Goal: Task Accomplishment & Management: Manage account settings

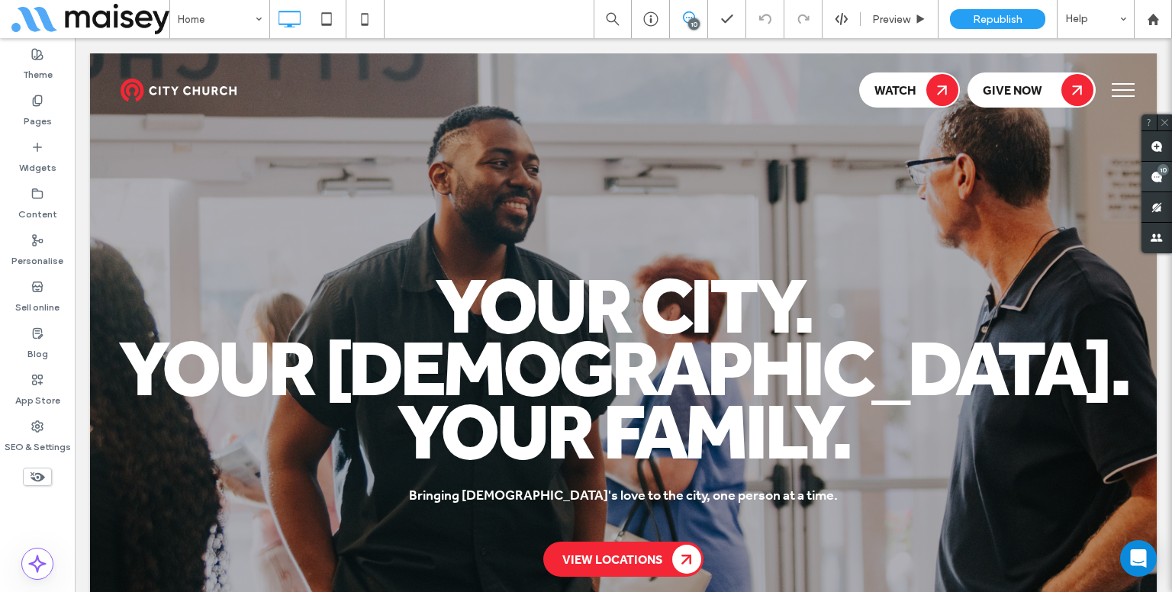
click at [1154, 173] on use at bounding box center [1157, 177] width 12 height 12
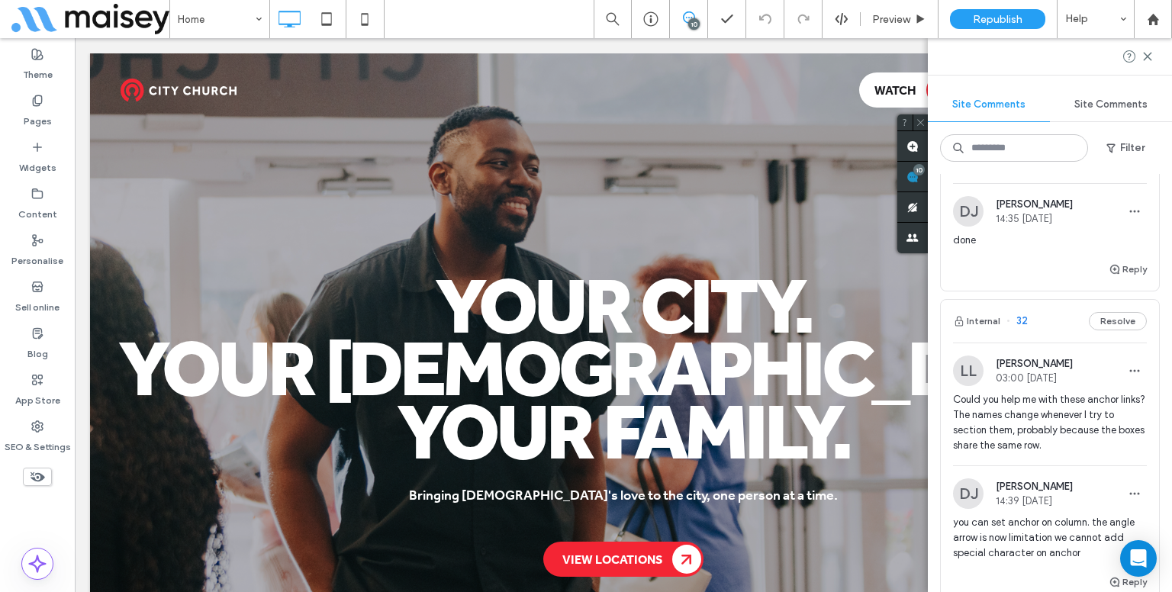
scroll to position [1297, 0]
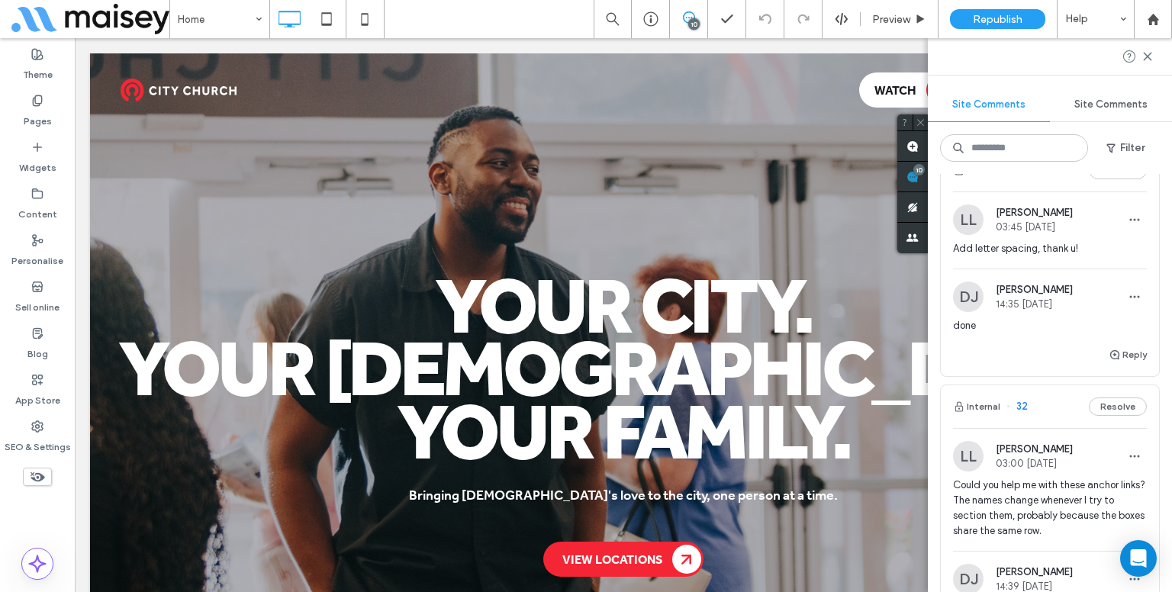
click at [1045, 288] on span "Dev Jeffrey" at bounding box center [1034, 289] width 77 height 11
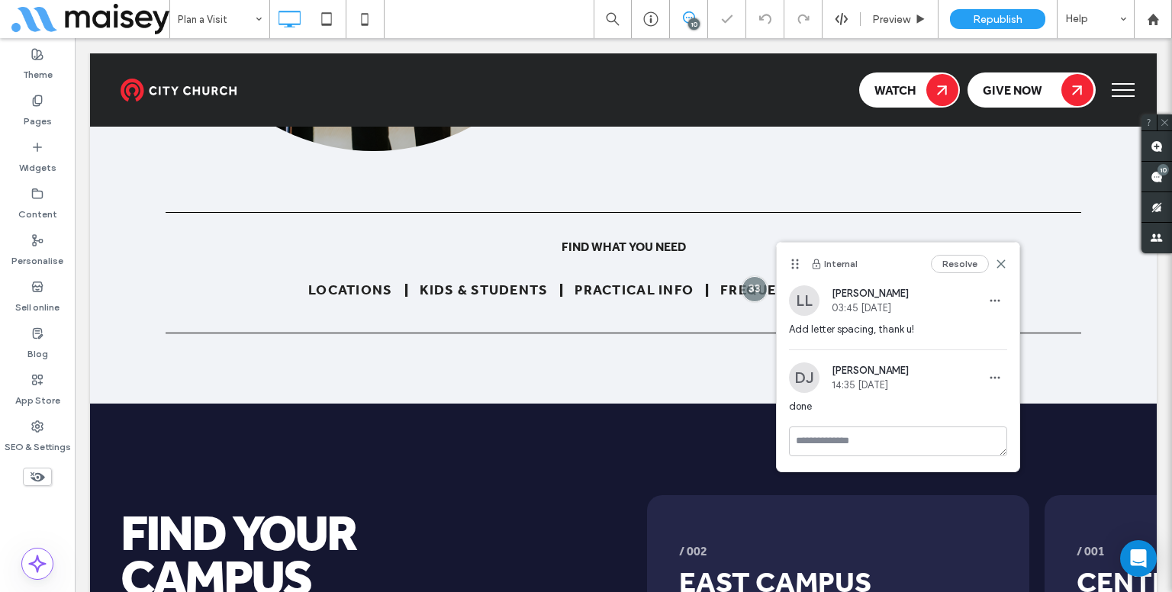
scroll to position [1078, 0]
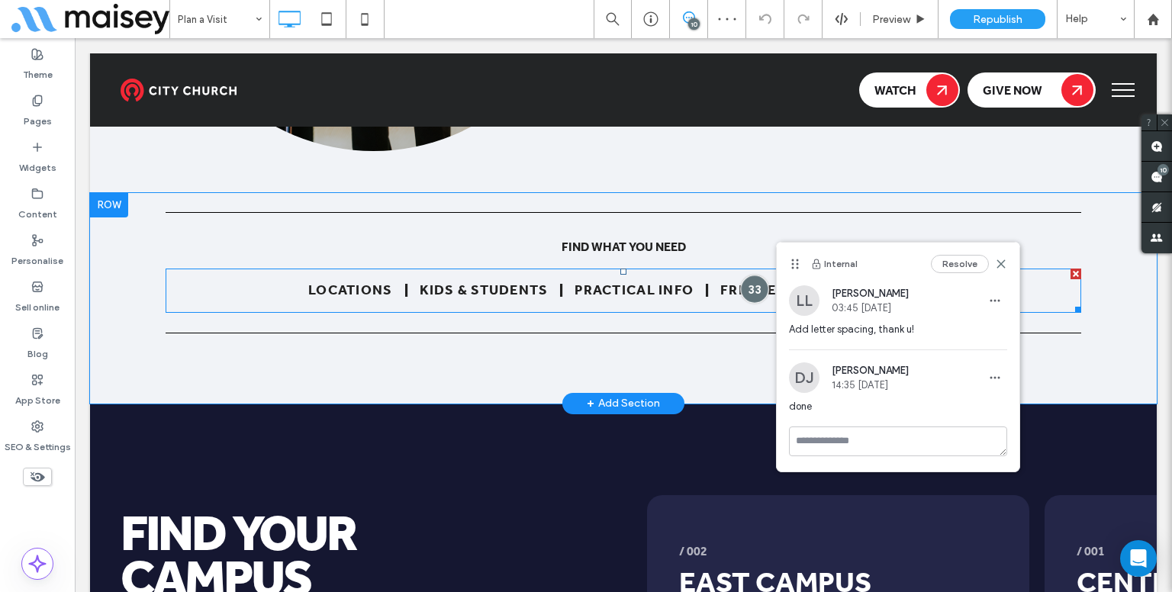
click at [741, 303] on div at bounding box center [755, 289] width 28 height 28
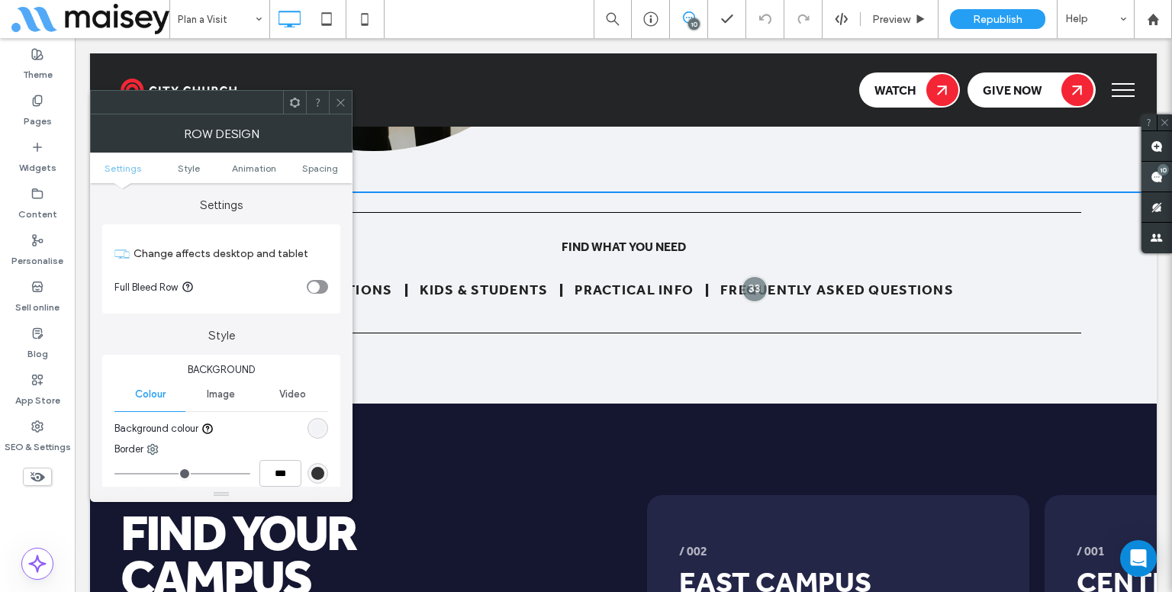
click at [1157, 180] on use at bounding box center [1157, 177] width 12 height 12
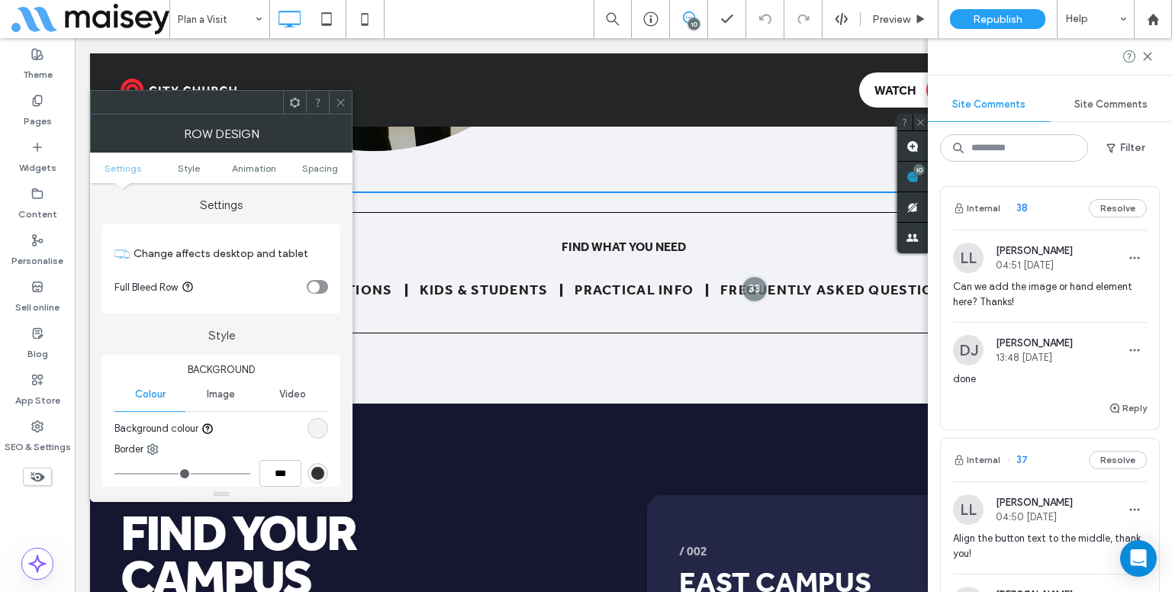
click at [1033, 282] on span "Can we add the image or hand element here? Thanks!" at bounding box center [1050, 294] width 194 height 31
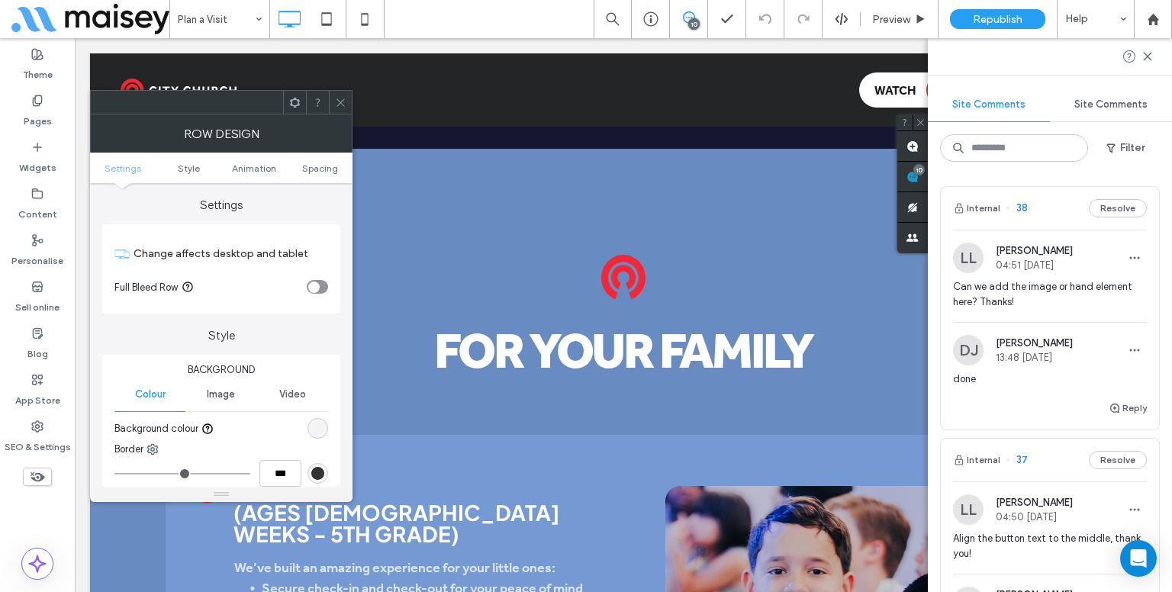
scroll to position [4047, 0]
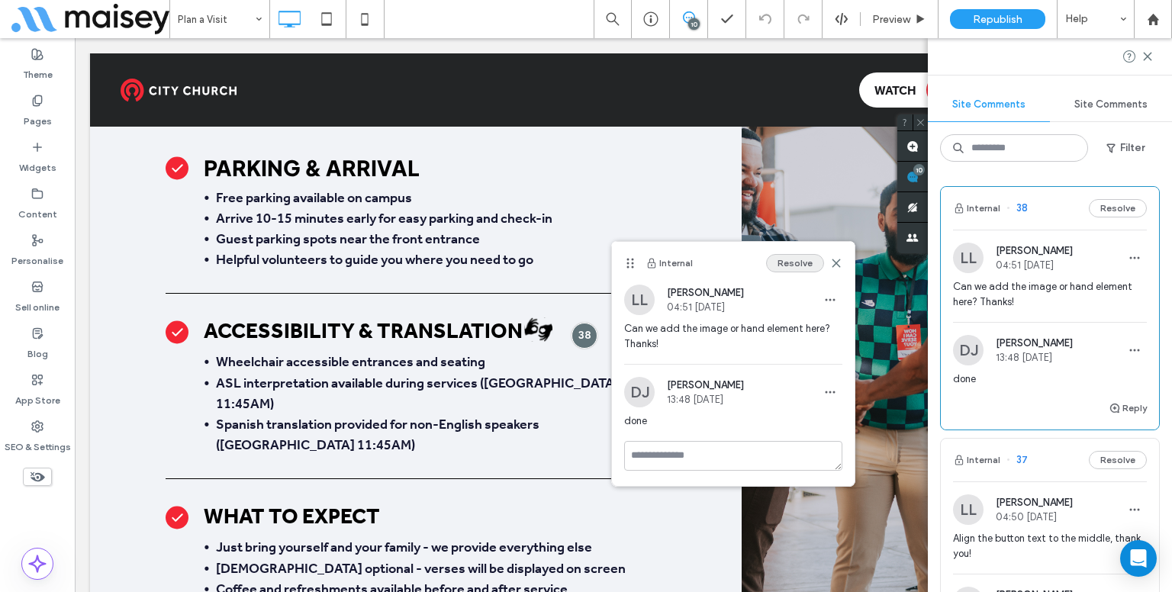
click at [778, 260] on button "Resolve" at bounding box center [795, 263] width 58 height 18
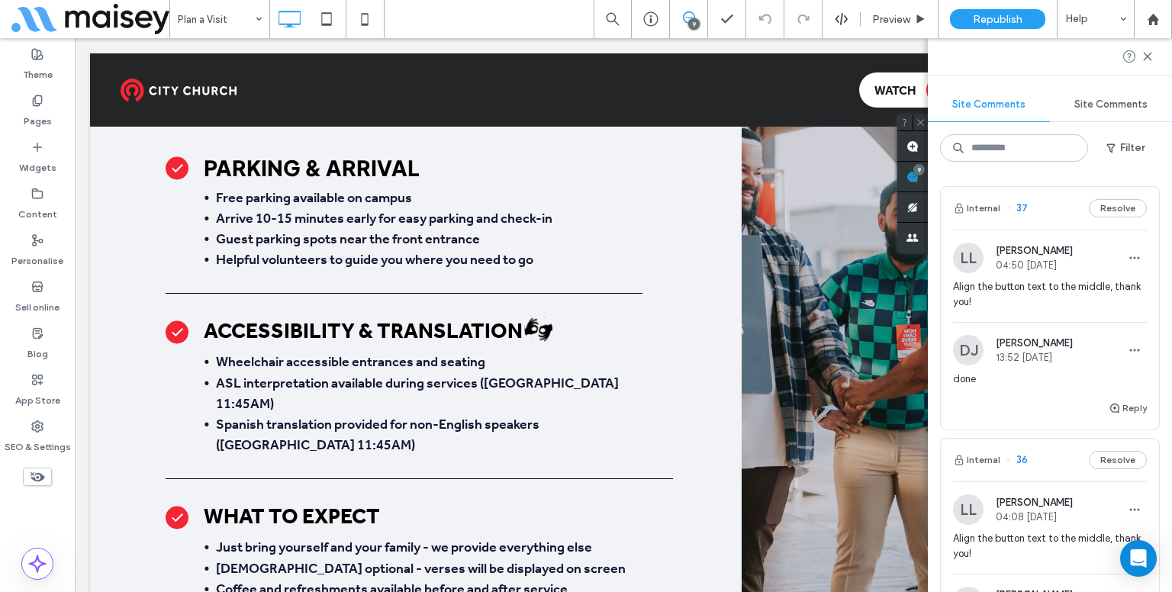
click at [1036, 299] on span "Align the button text to the middle, thank you!" at bounding box center [1050, 294] width 194 height 31
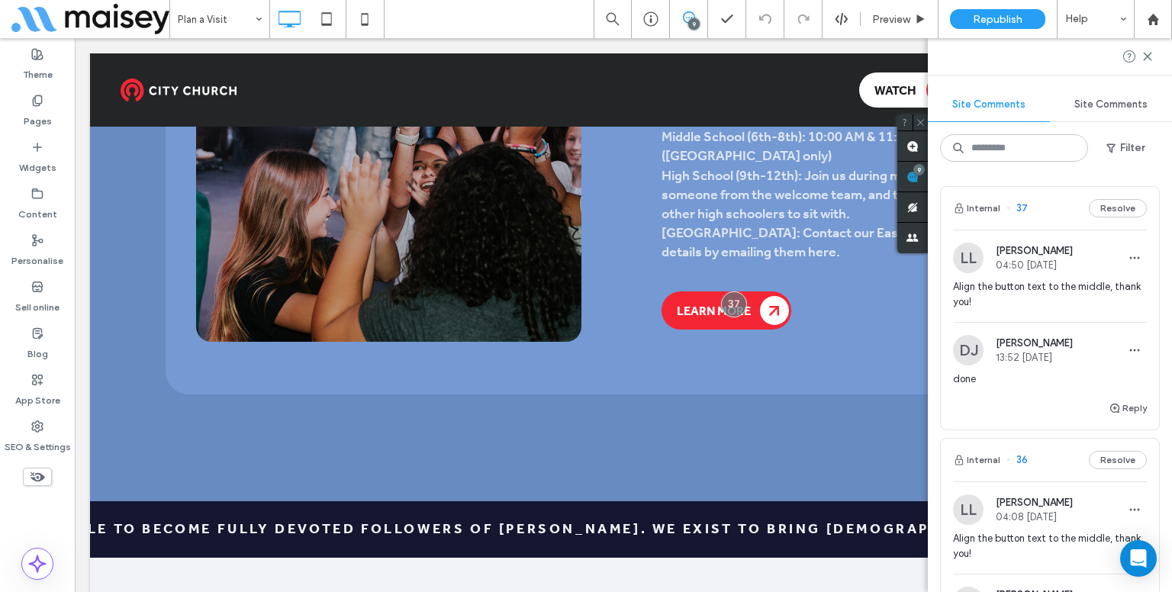
scroll to position [3391, 0]
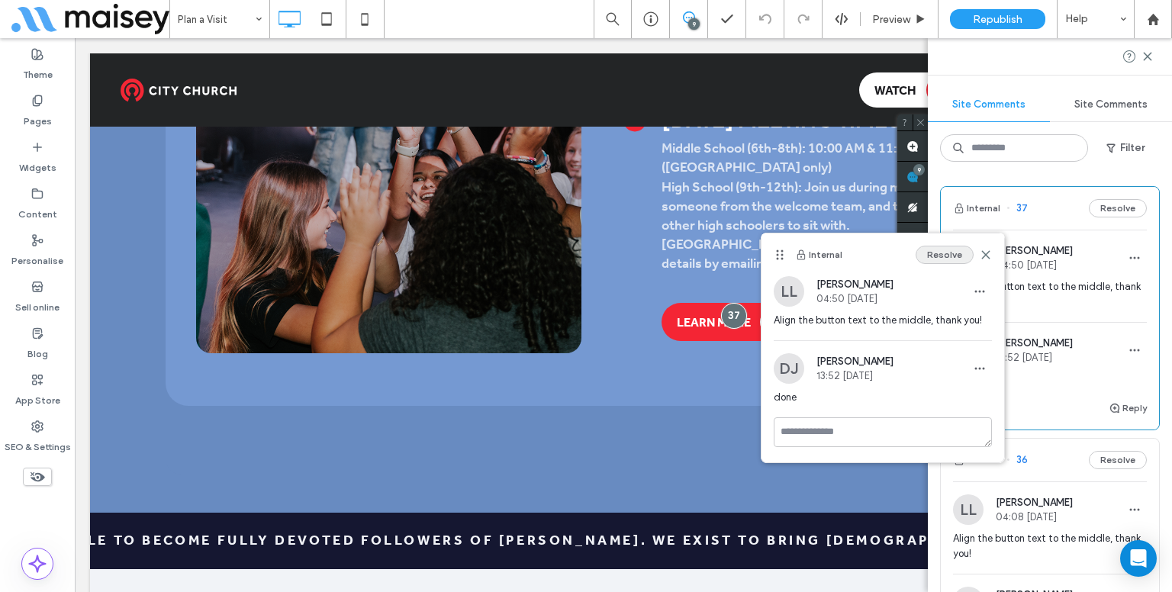
click at [941, 248] on button "Resolve" at bounding box center [945, 255] width 58 height 18
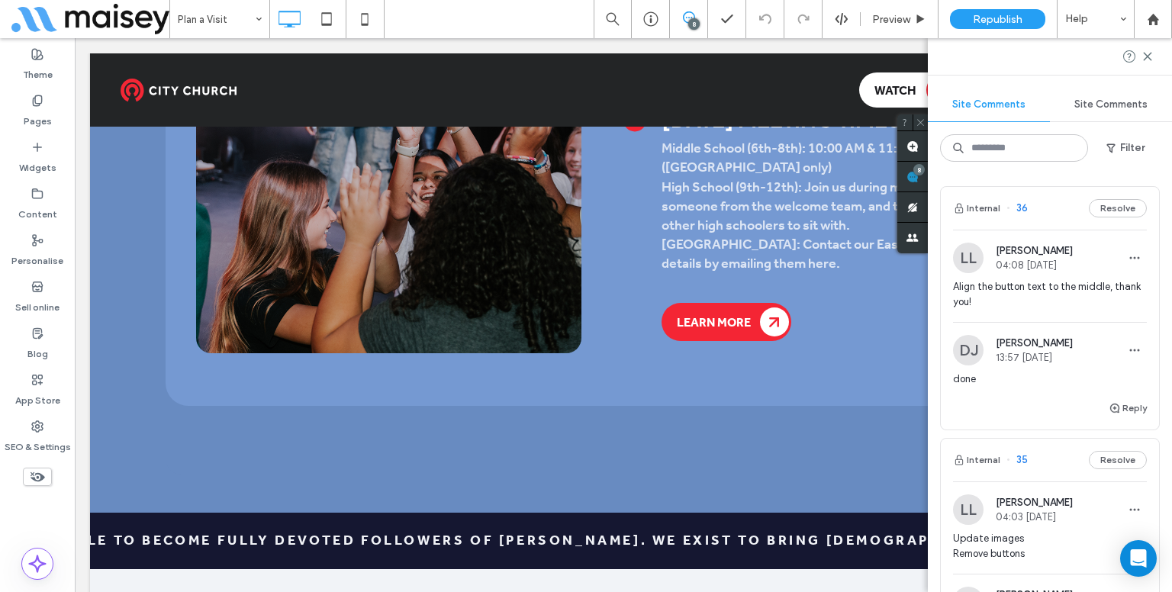
click at [1058, 297] on span "Align the button text to the middle, thank you!" at bounding box center [1050, 294] width 194 height 31
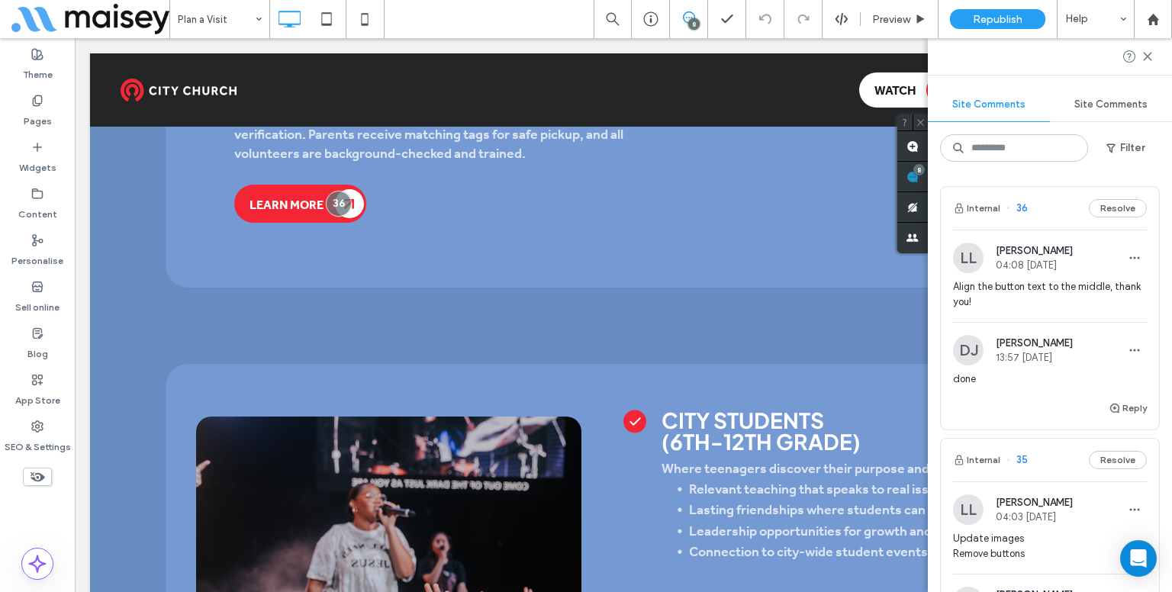
scroll to position [2755, 0]
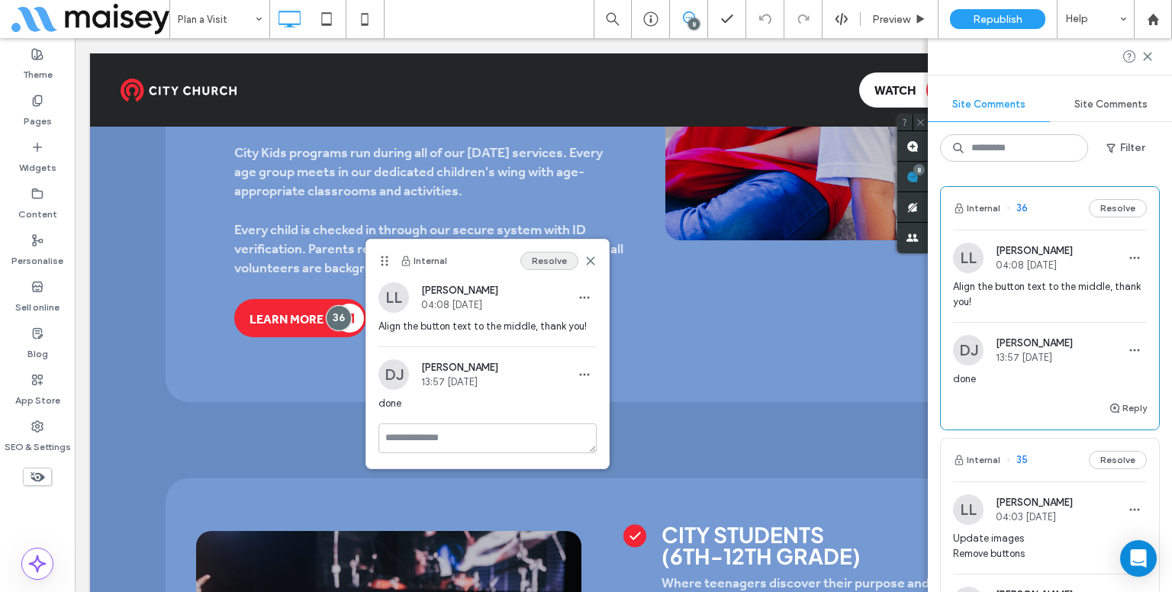
click at [565, 259] on button "Resolve" at bounding box center [549, 261] width 58 height 18
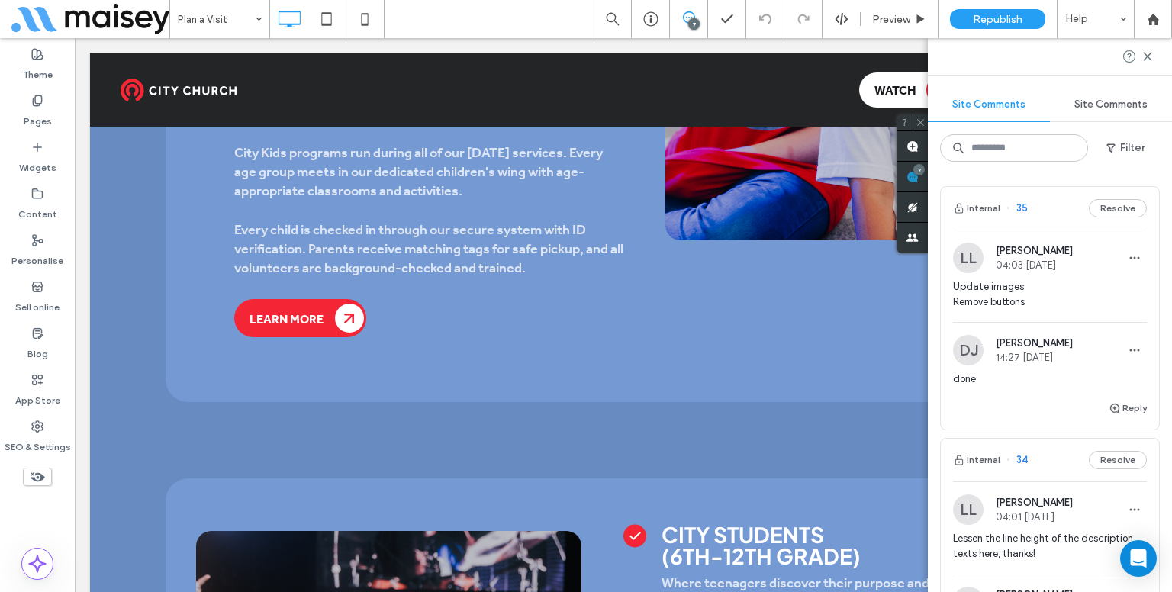
click at [1013, 315] on div "Update images Remove buttons" at bounding box center [1050, 300] width 194 height 43
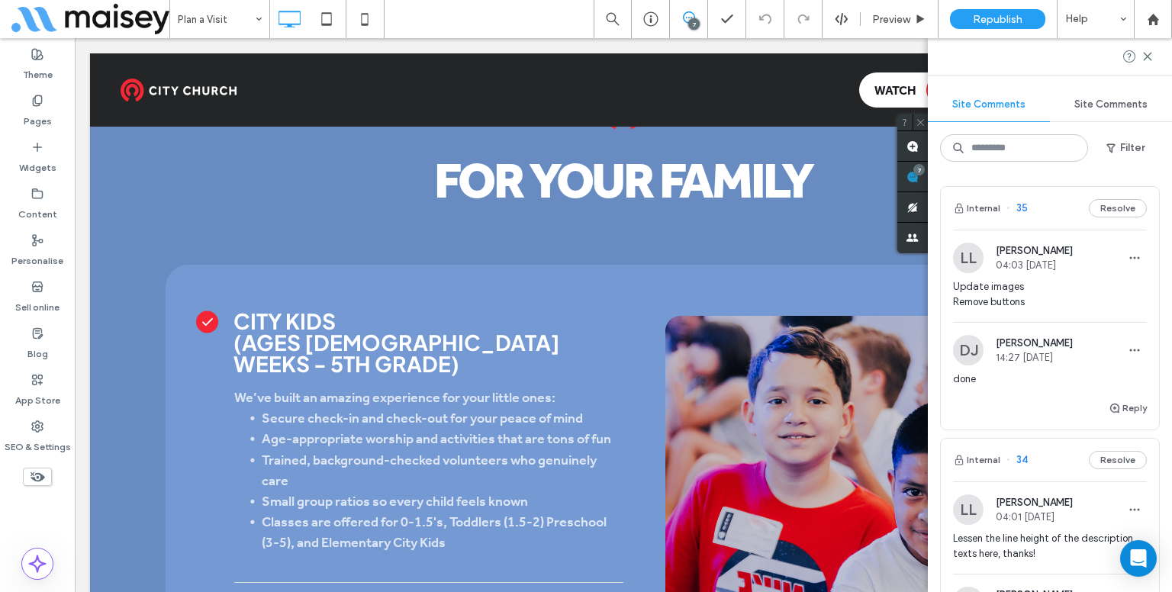
scroll to position [1538, 0]
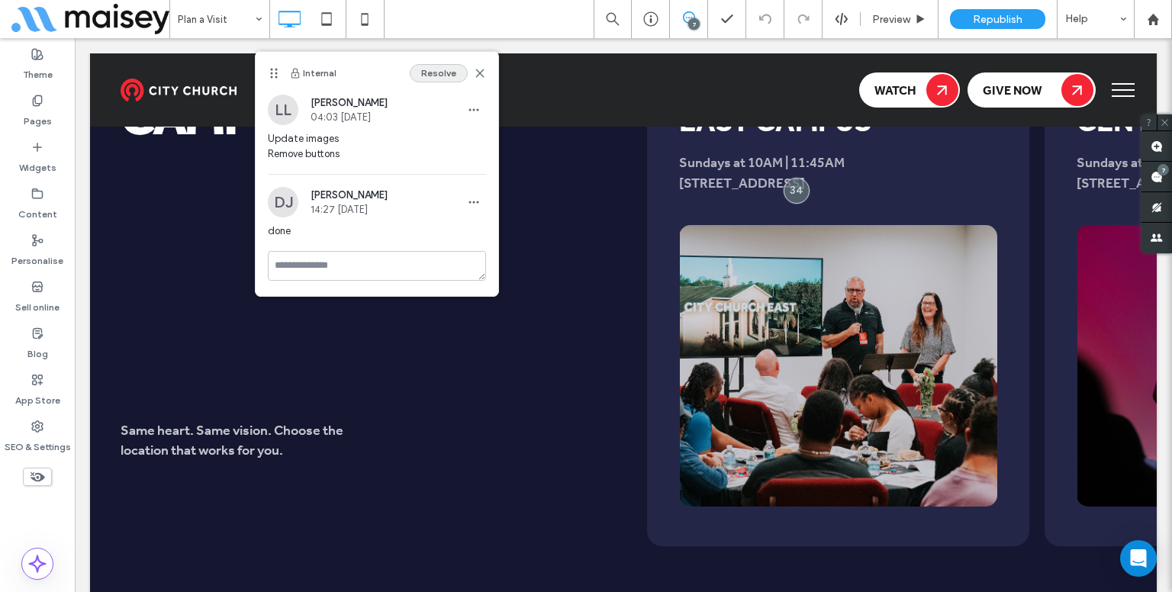
click at [453, 69] on button "Resolve" at bounding box center [439, 73] width 58 height 18
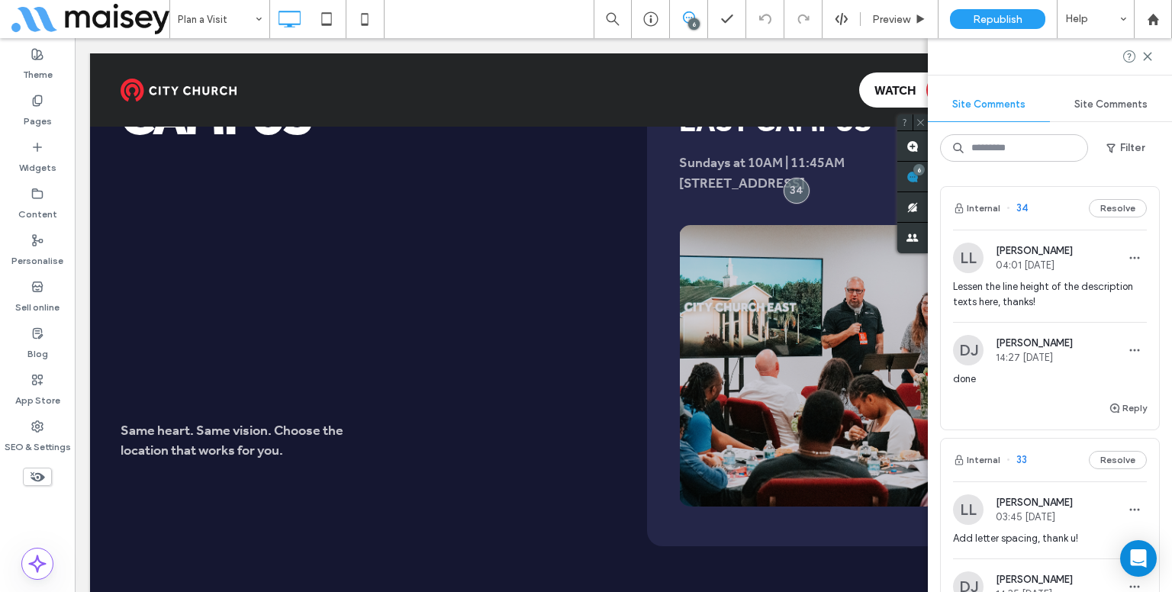
scroll to position [31, 0]
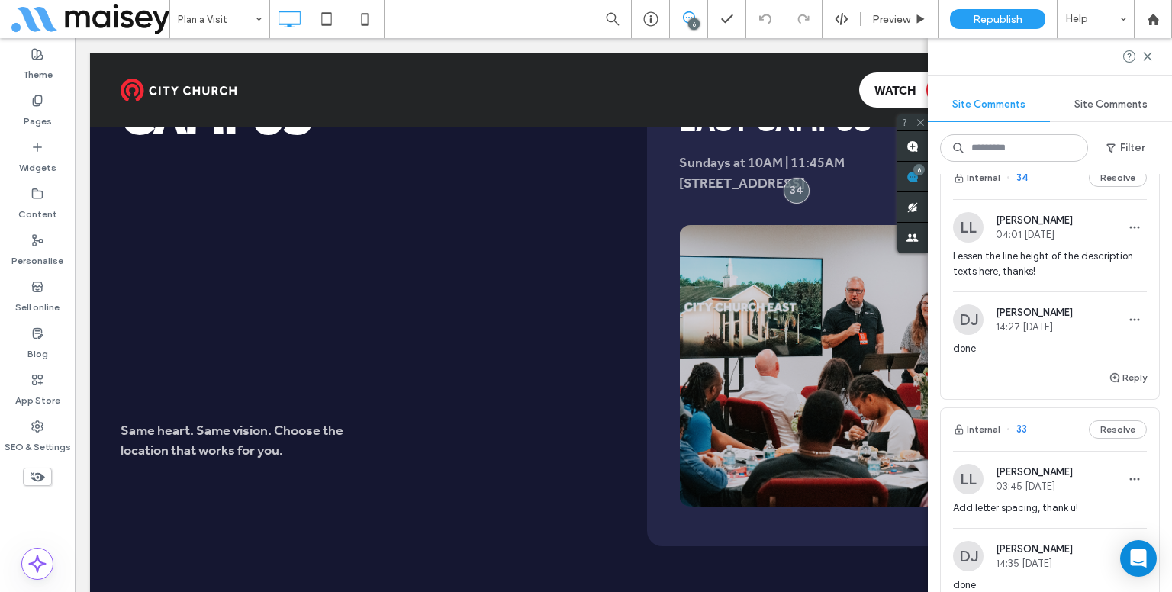
click at [1064, 263] on span "Lessen the line height of the description texts here, thanks!" at bounding box center [1050, 264] width 194 height 31
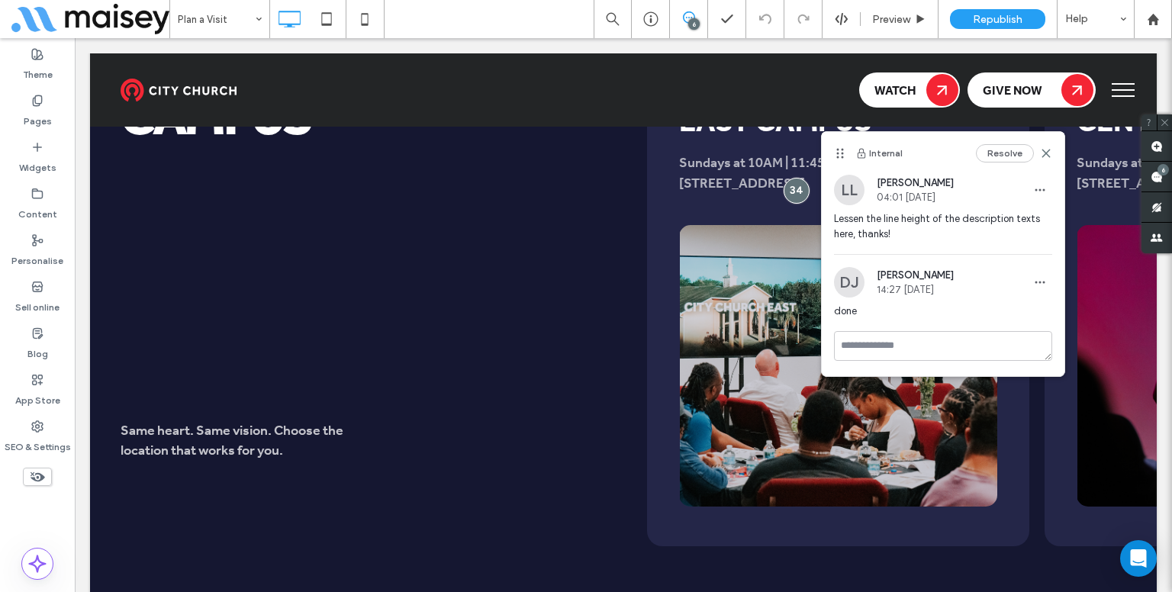
scroll to position [0, 0]
click at [1015, 150] on button "Resolve" at bounding box center [1005, 153] width 58 height 18
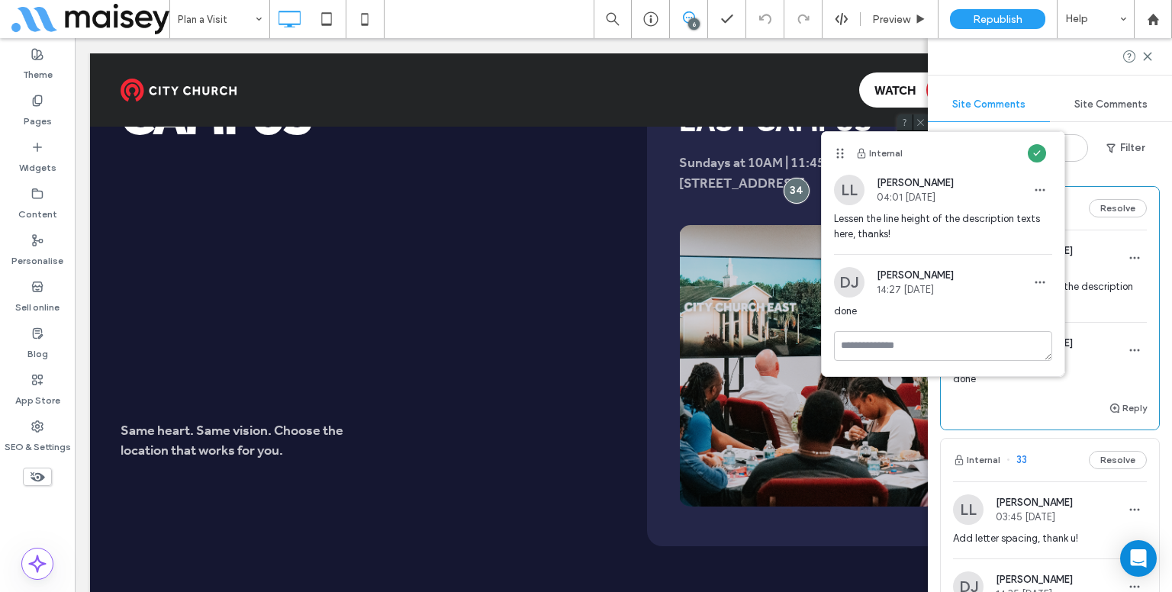
click at [928, 175] on div "6" at bounding box center [912, 177] width 31 height 31
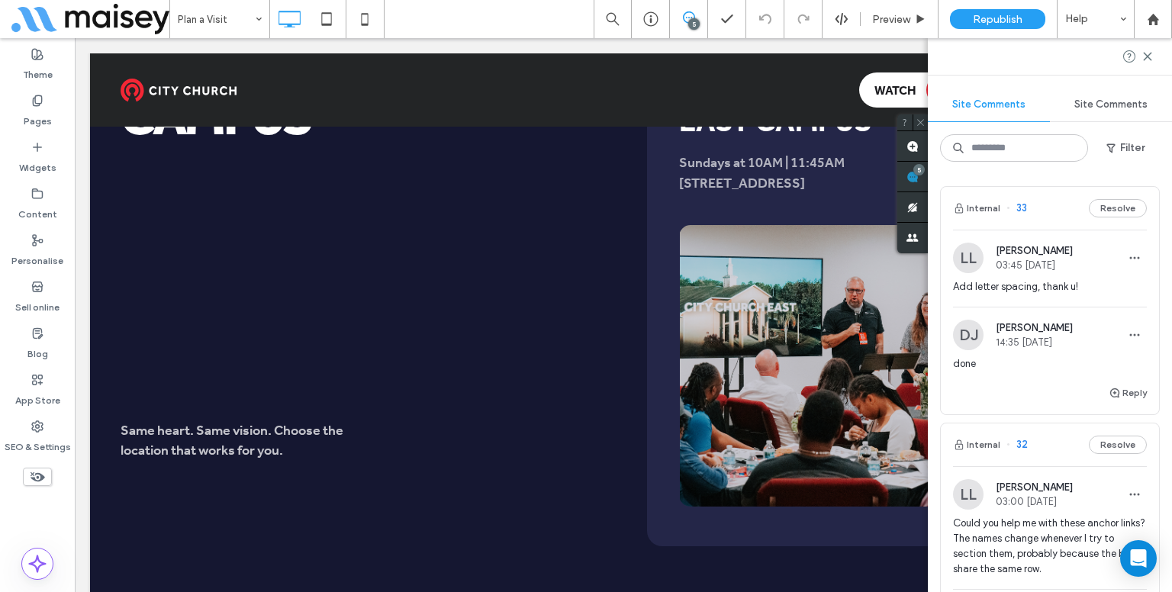
click at [1001, 265] on span "03:45 Oct 15 2025" at bounding box center [1034, 264] width 77 height 11
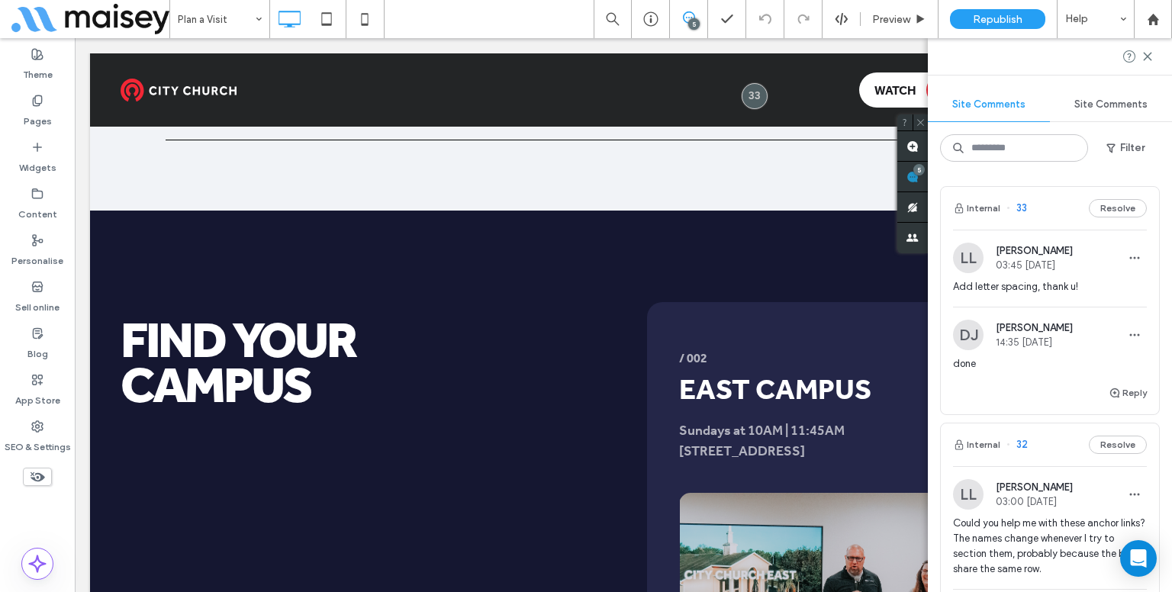
scroll to position [1078, 0]
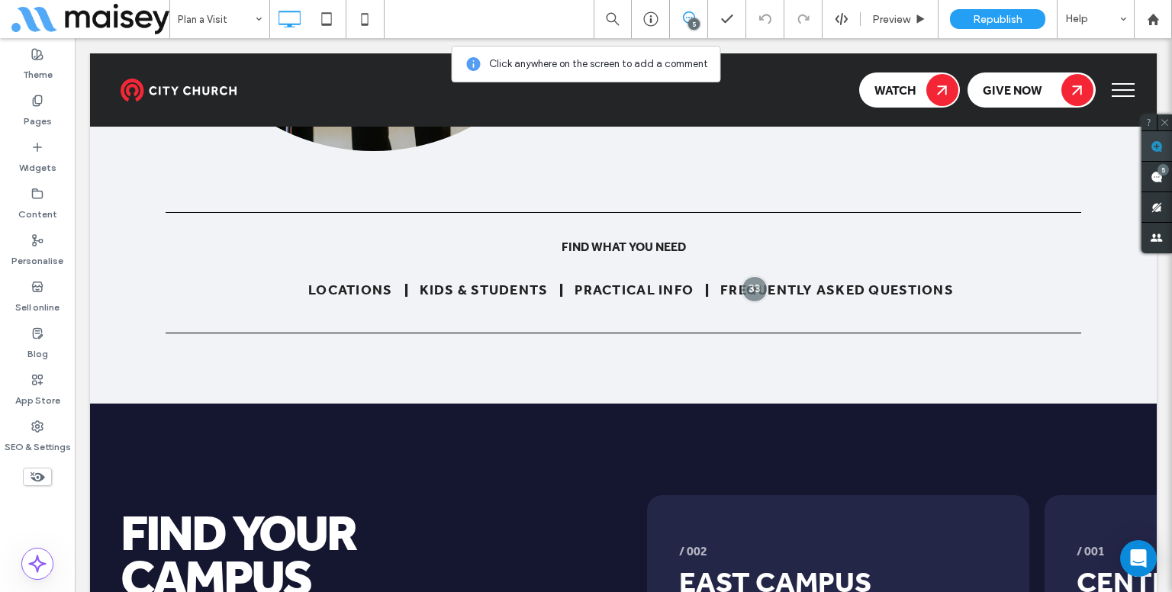
click at [1157, 154] on span at bounding box center [1157, 146] width 31 height 30
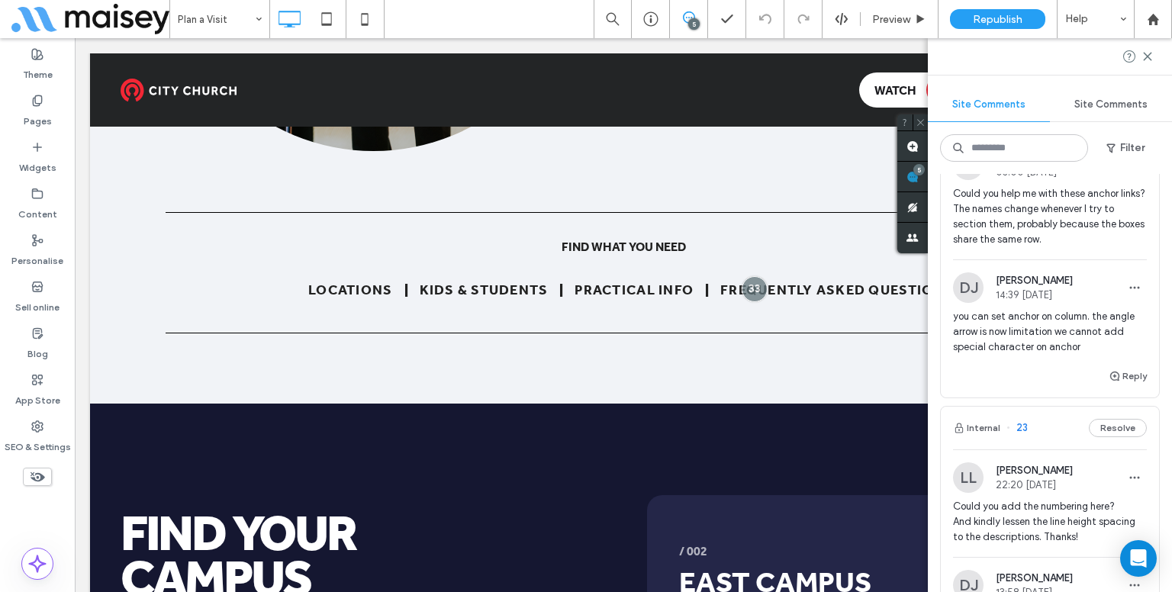
scroll to position [331, 0]
click at [1047, 330] on span "you can set anchor on column. the angle arrow is now limitation we cannot add s…" at bounding box center [1050, 331] width 194 height 46
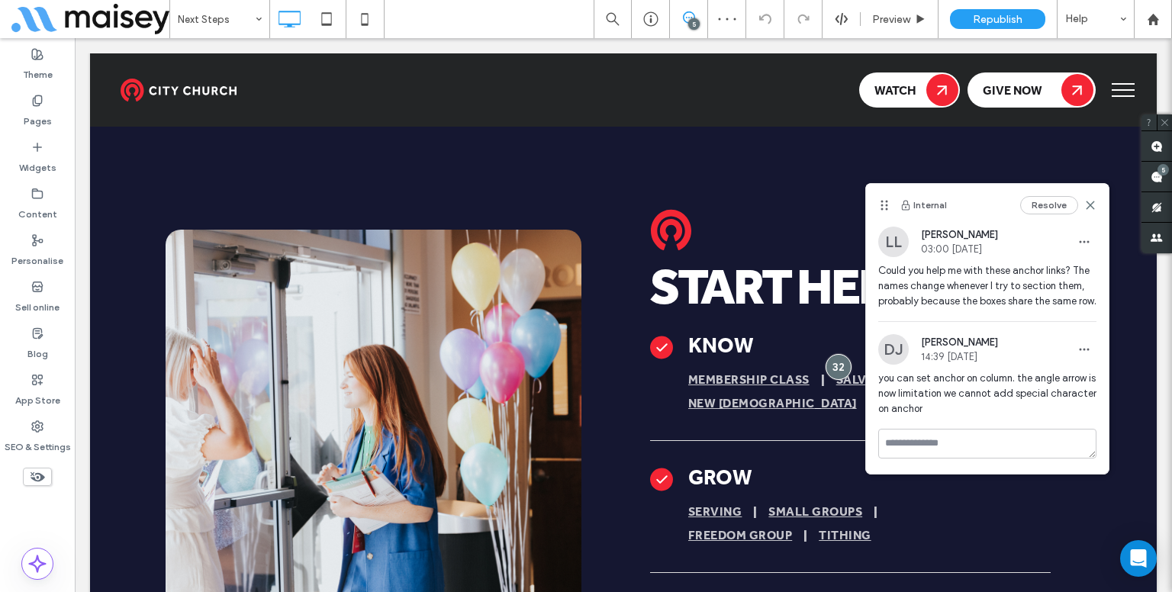
scroll to position [717, 0]
click at [888, 31] on div "Preview" at bounding box center [900, 19] width 78 height 38
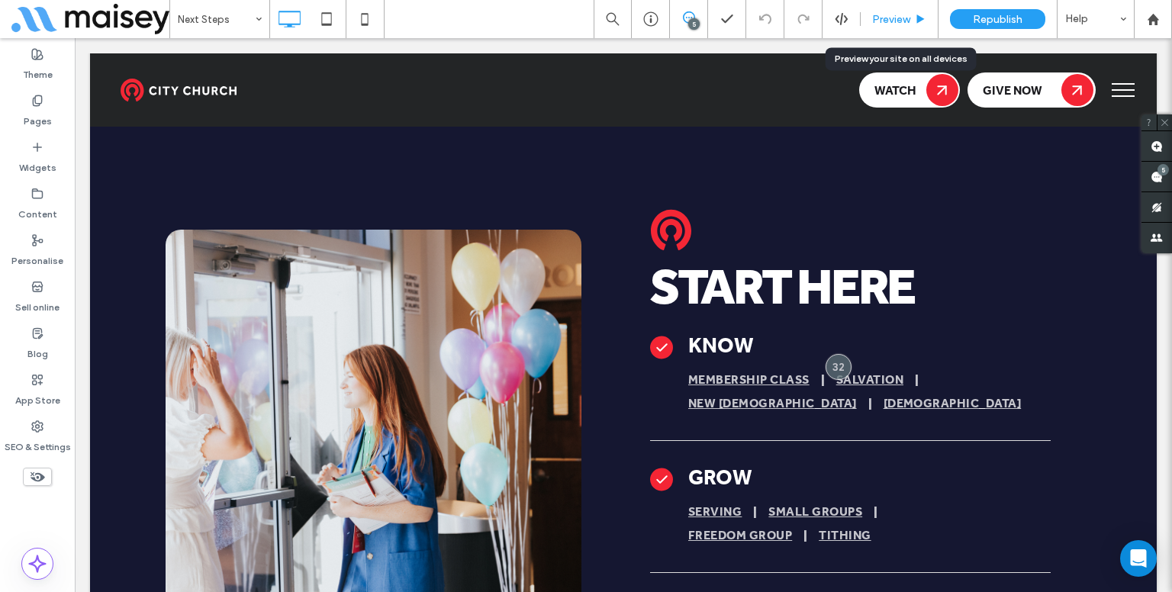
click at [875, 18] on span "Preview" at bounding box center [891, 19] width 38 height 13
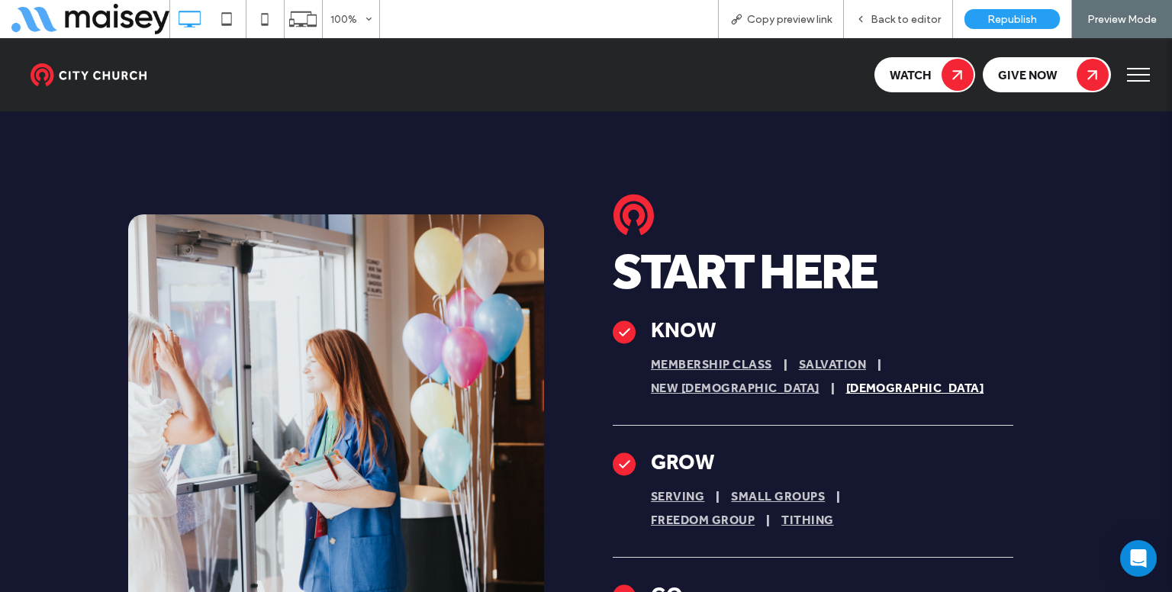
click at [846, 377] on span "Baptism" at bounding box center [915, 389] width 138 height 24
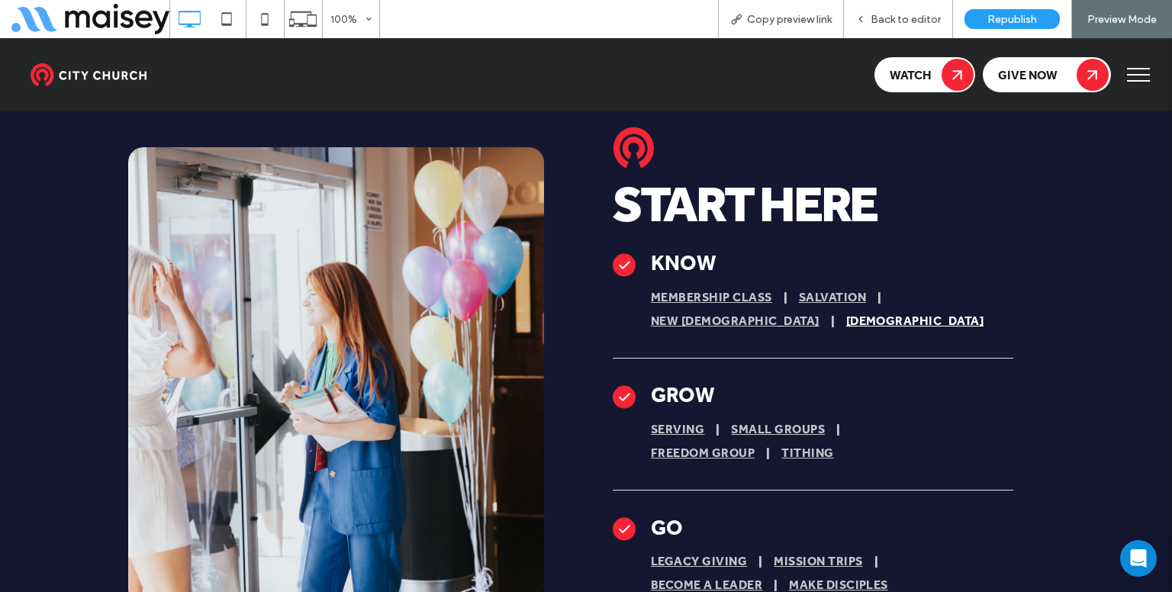
scroll to position [743, 0]
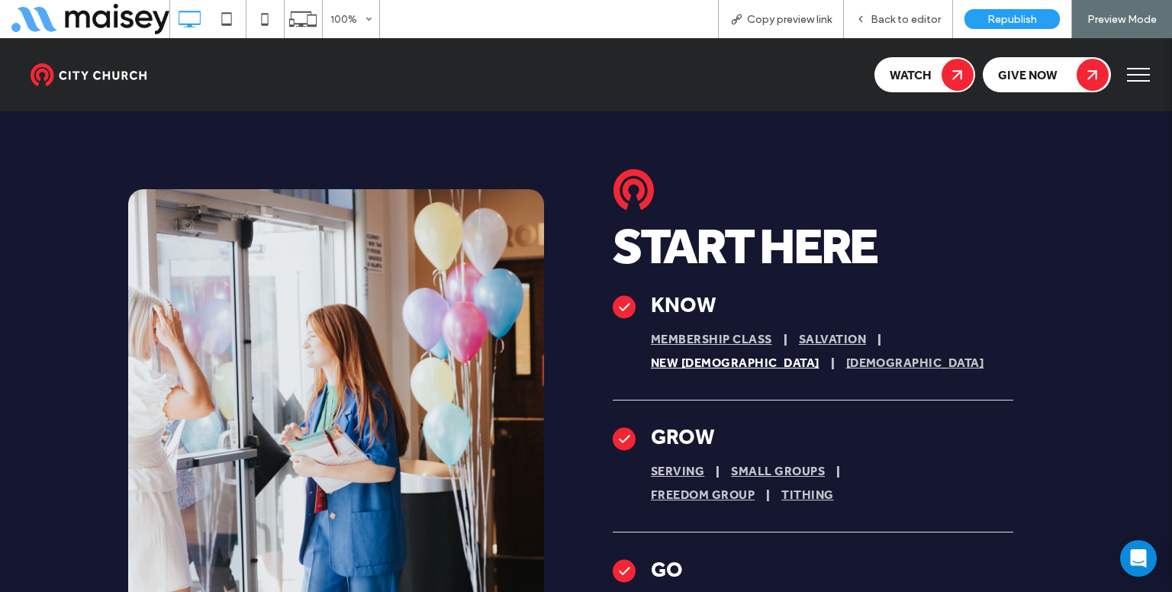
click at [695, 352] on span "New Christians" at bounding box center [735, 364] width 169 height 24
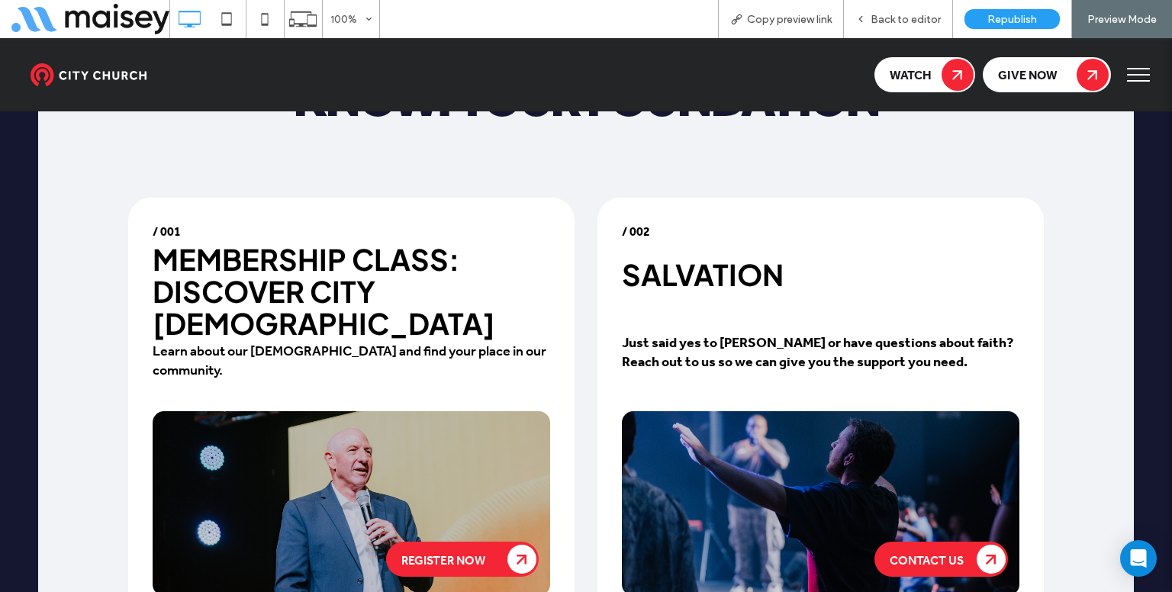
scroll to position [1649, 0]
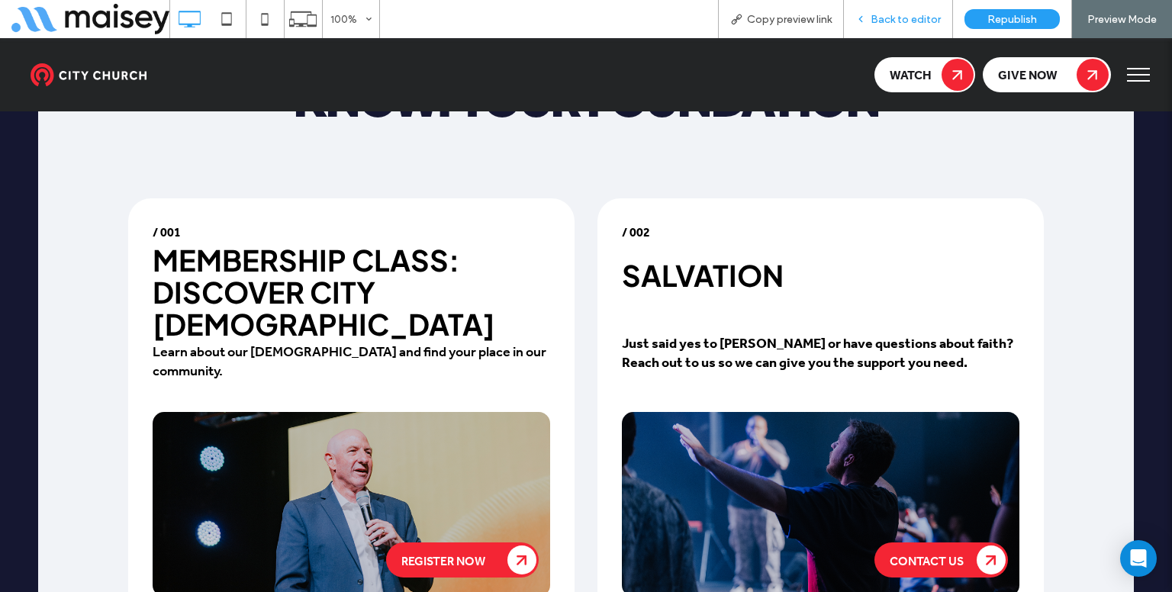
click at [894, 19] on span "Back to editor" at bounding box center [906, 19] width 70 height 13
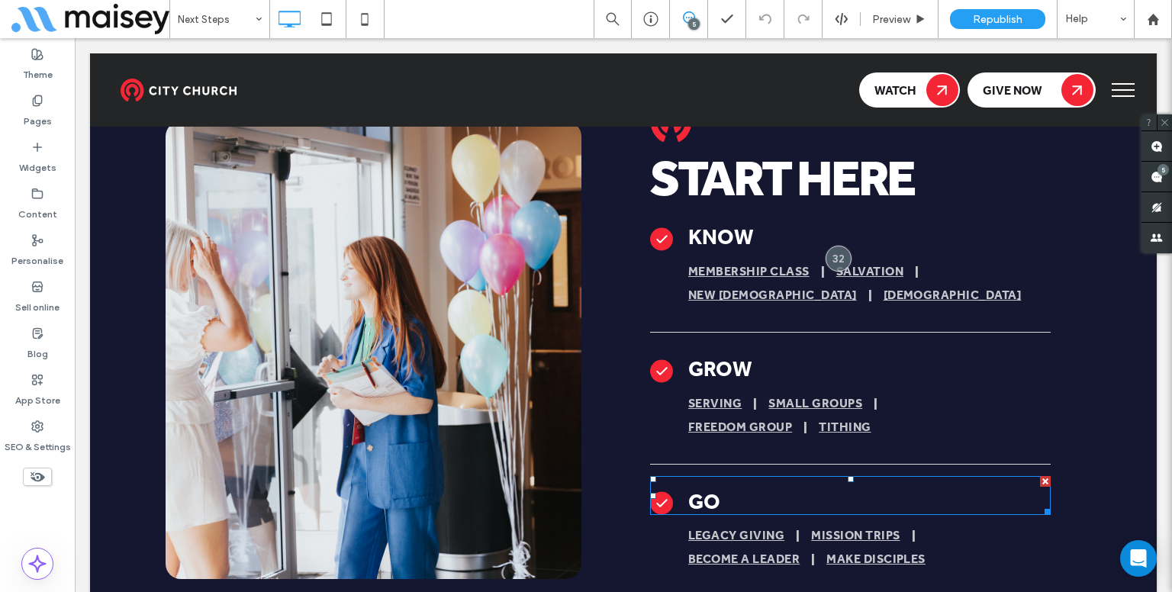
scroll to position [820, 0]
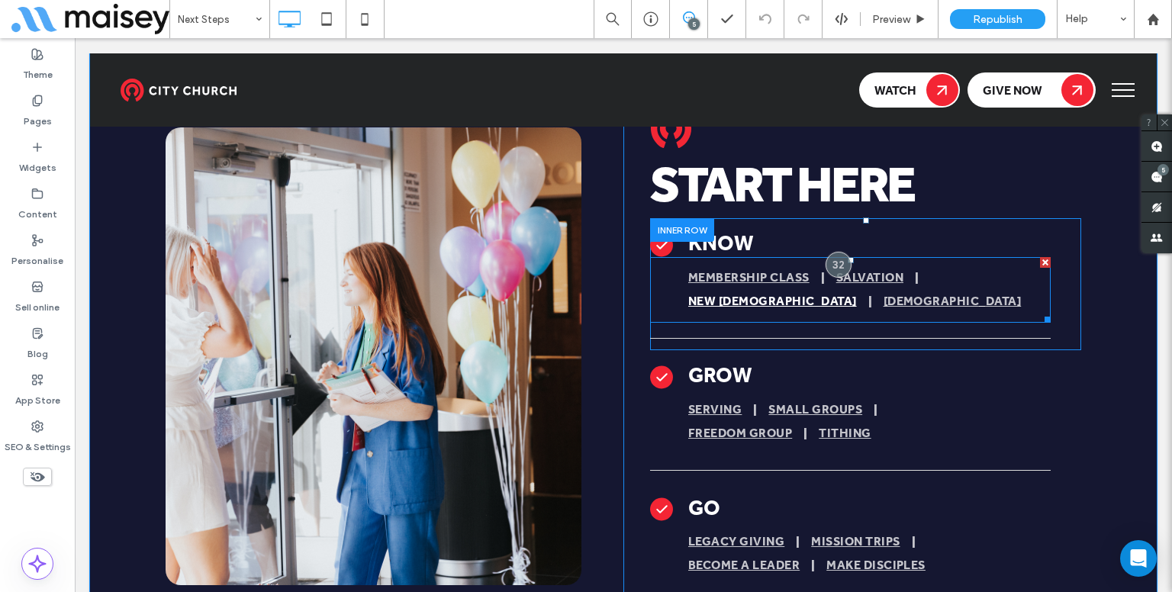
click at [731, 290] on span "New Christians" at bounding box center [772, 302] width 169 height 24
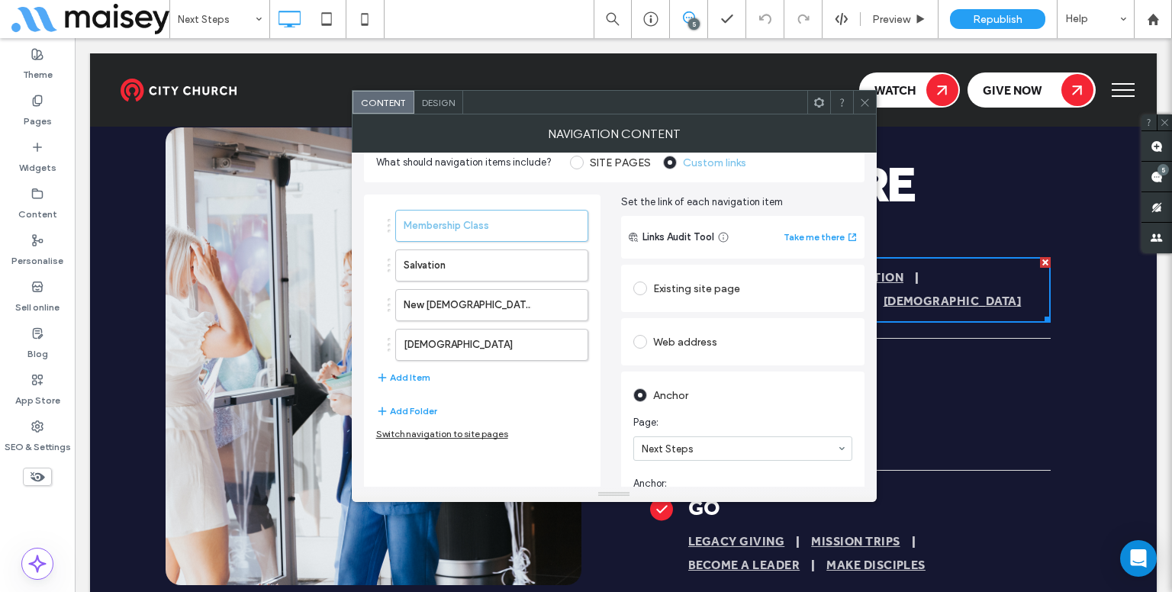
scroll to position [0, 0]
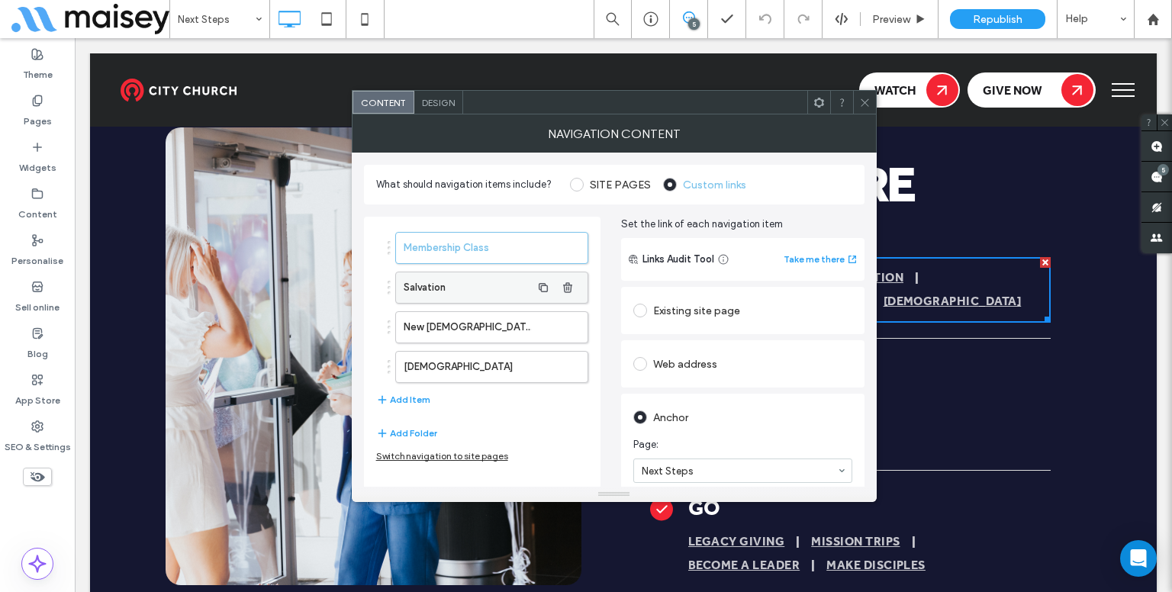
click at [523, 286] on label "Salvation" at bounding box center [467, 287] width 127 height 31
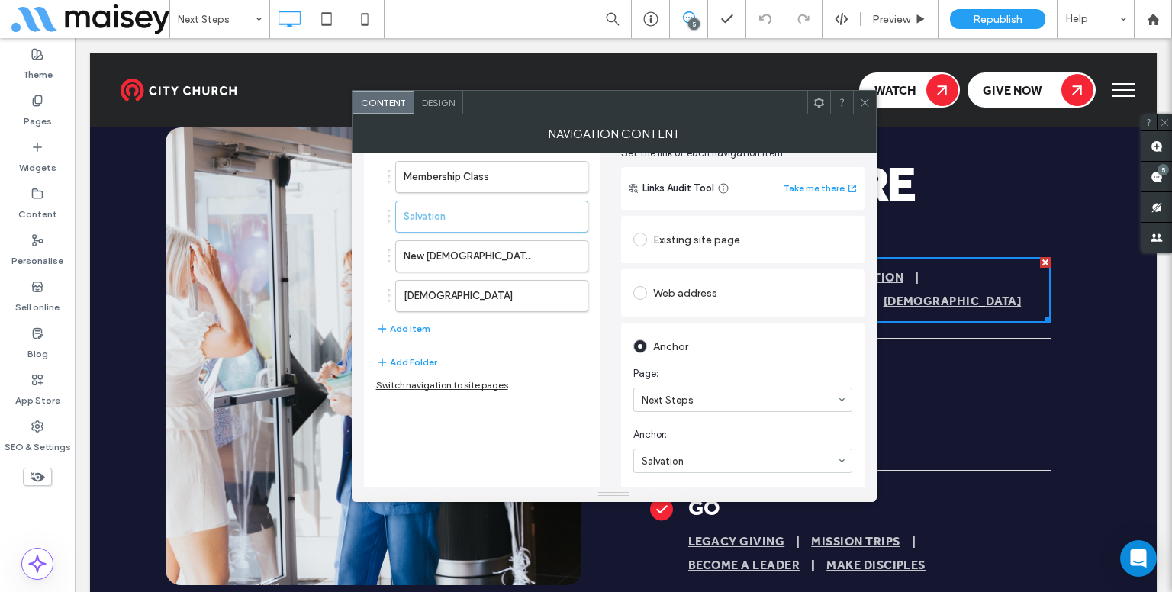
click at [861, 108] on span at bounding box center [864, 102] width 11 height 23
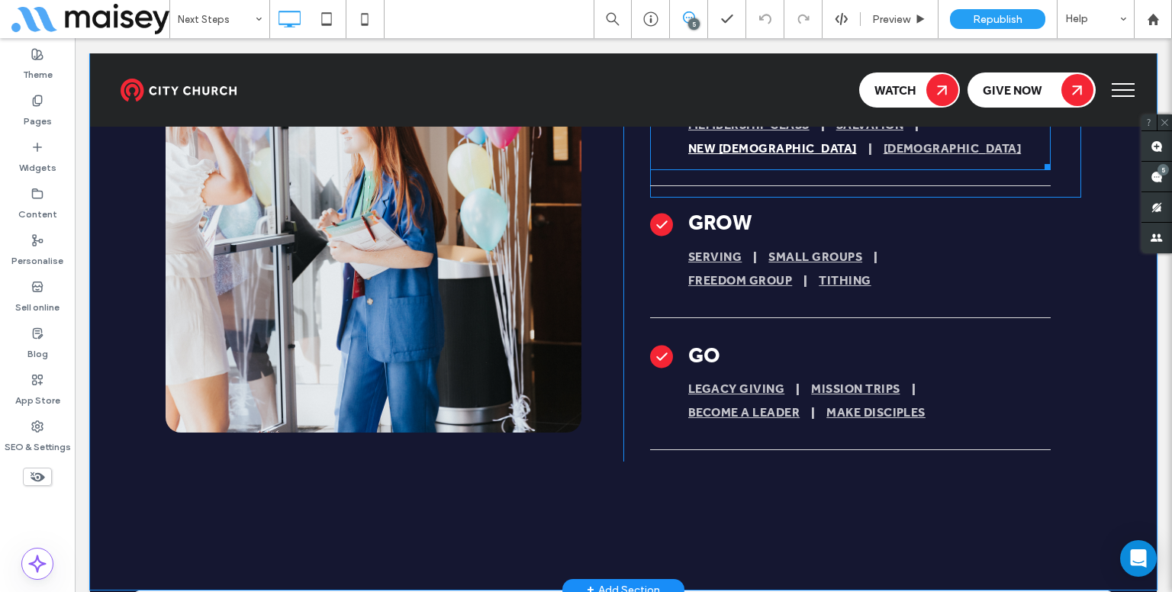
scroll to position [974, 0]
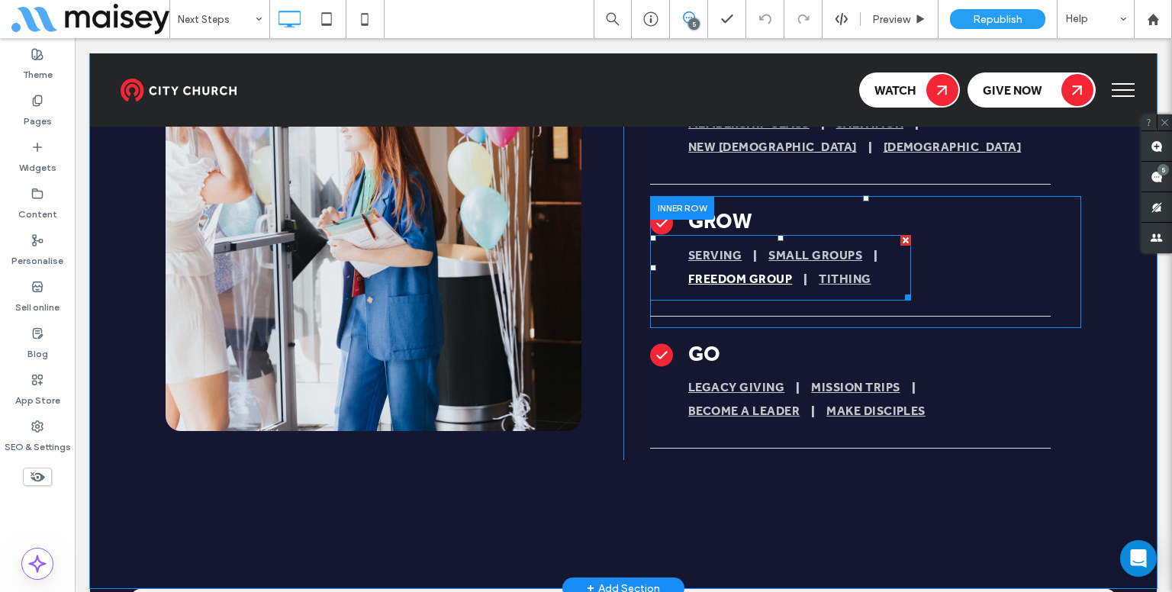
click at [758, 268] on span "Freedom Group" at bounding box center [740, 280] width 104 height 24
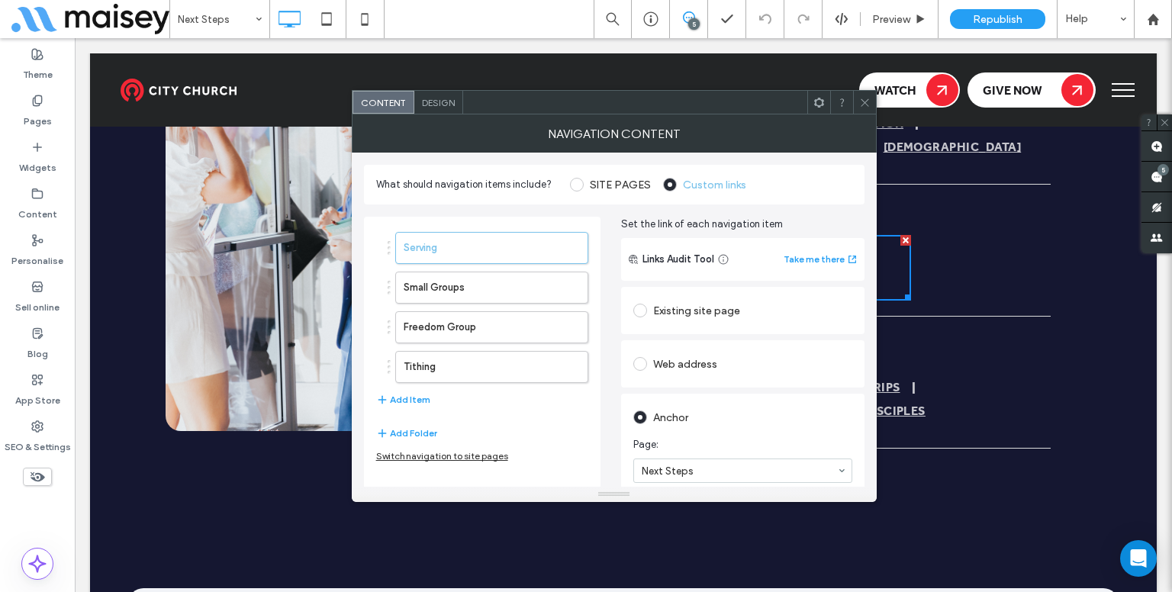
scroll to position [71, 0]
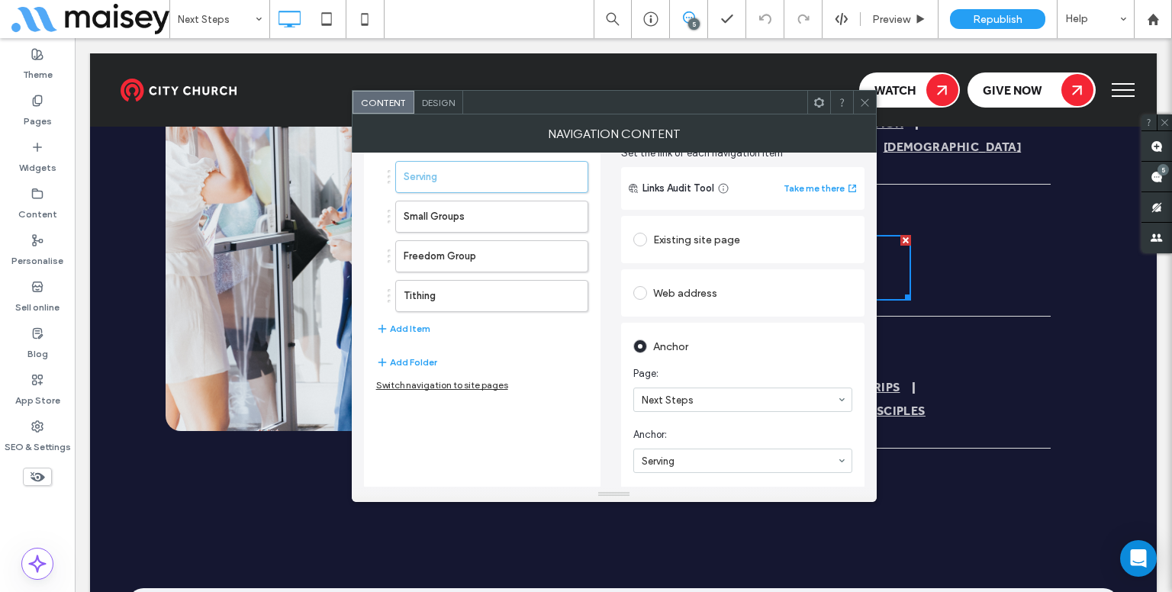
click at [862, 97] on icon at bounding box center [864, 102] width 11 height 11
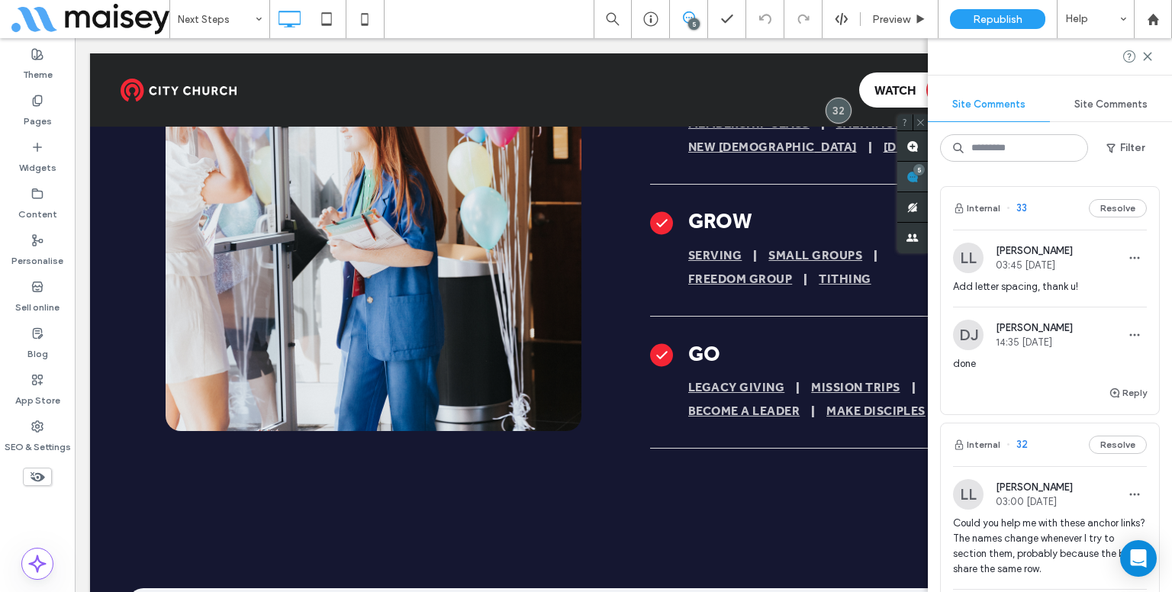
click at [1149, 185] on div "Site Comments Site Comments Filter Internal 33 Resolve LL Lynneth Legaspi 03:45…" at bounding box center [1050, 315] width 244 height 554
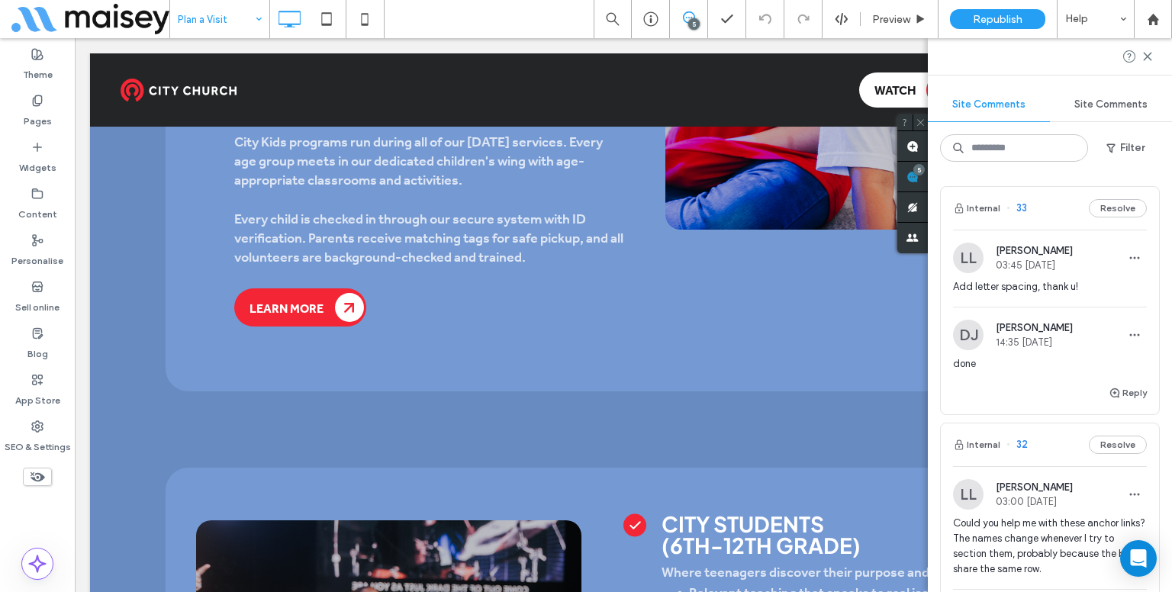
scroll to position [2768, 0]
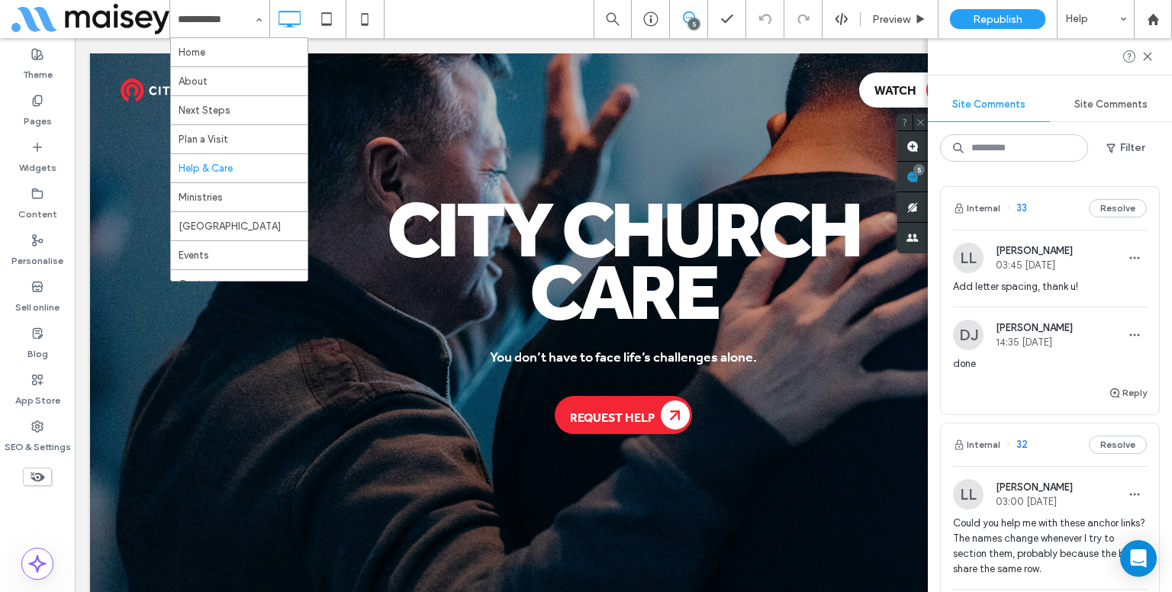
scroll to position [177, 0]
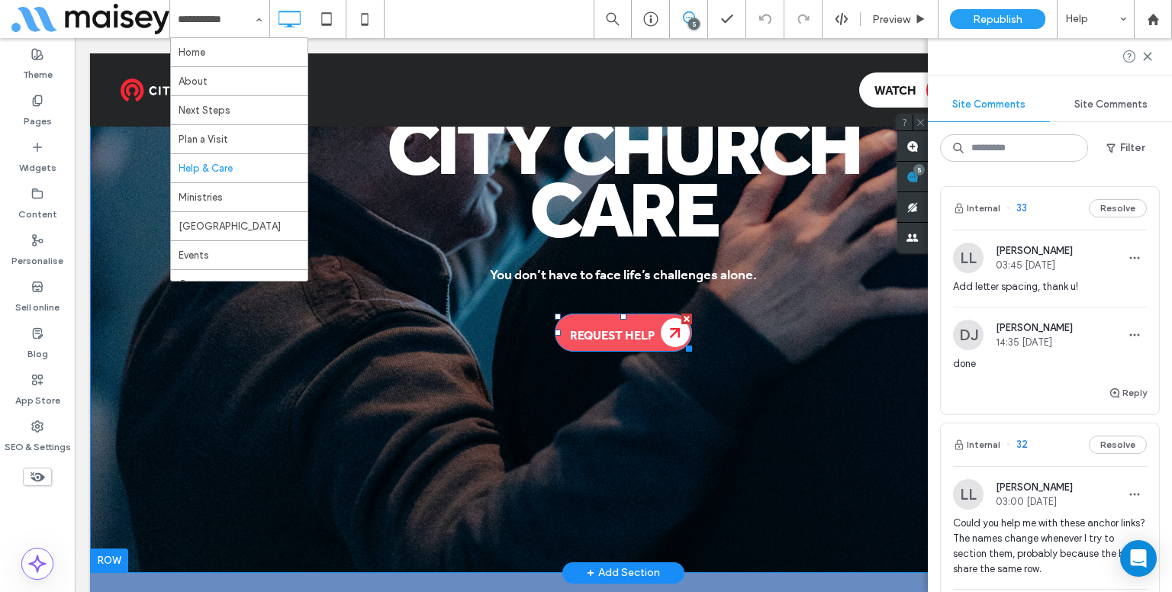
click at [641, 336] on span "Request Help" at bounding box center [612, 335] width 85 height 16
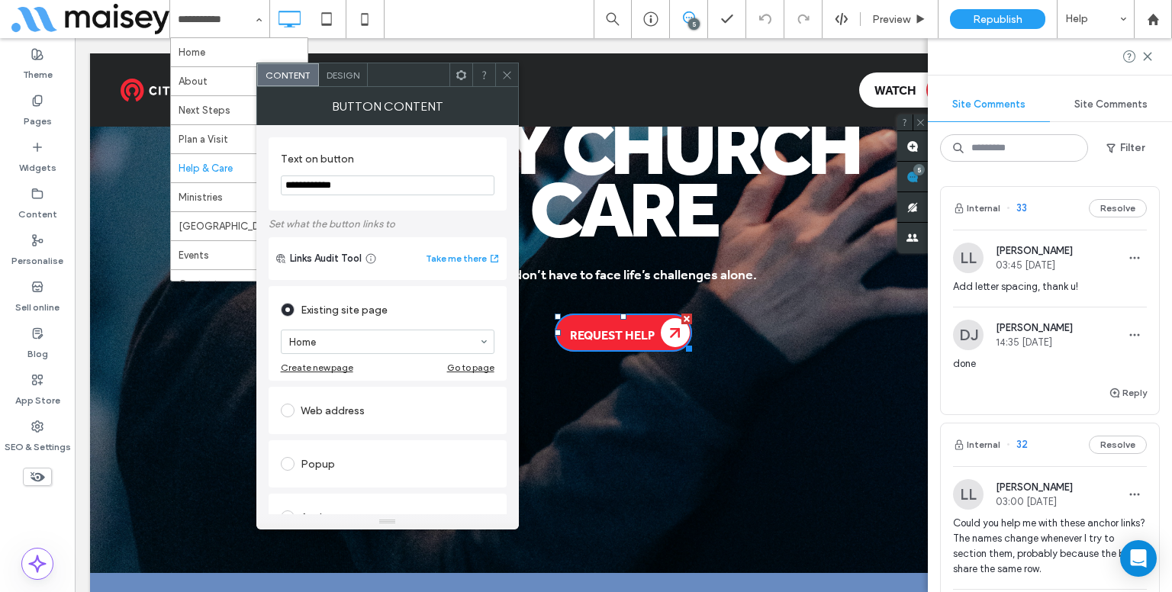
click at [363, 404] on div "Web address" at bounding box center [388, 410] width 214 height 24
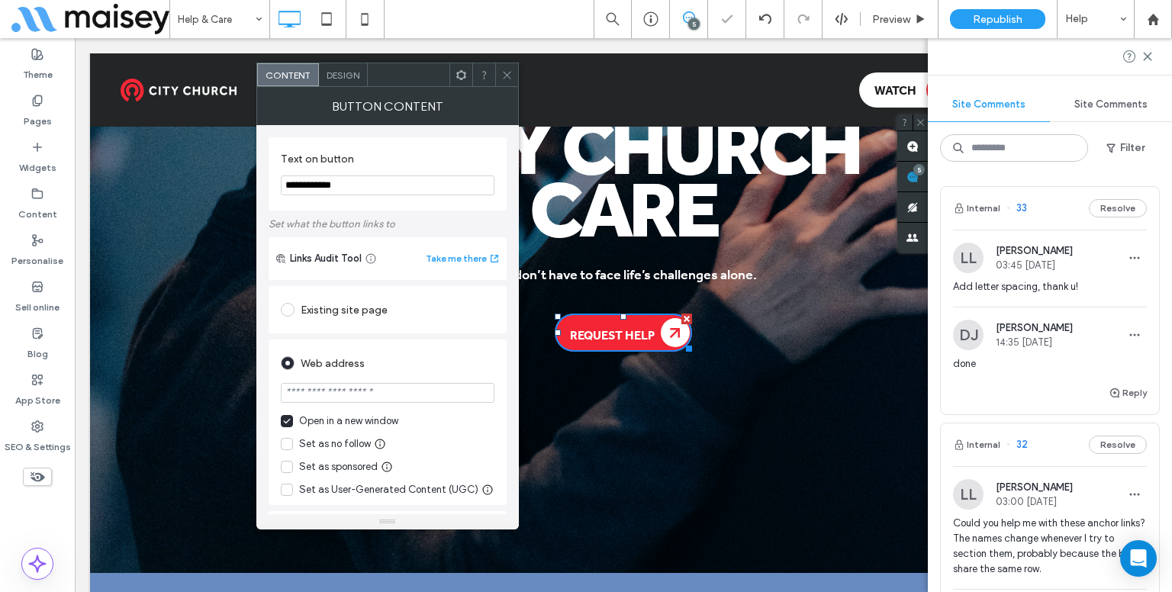
click at [363, 384] on input "url" at bounding box center [388, 393] width 214 height 20
paste input "**********"
type input "**********"
click at [512, 74] on icon at bounding box center [506, 74] width 11 height 11
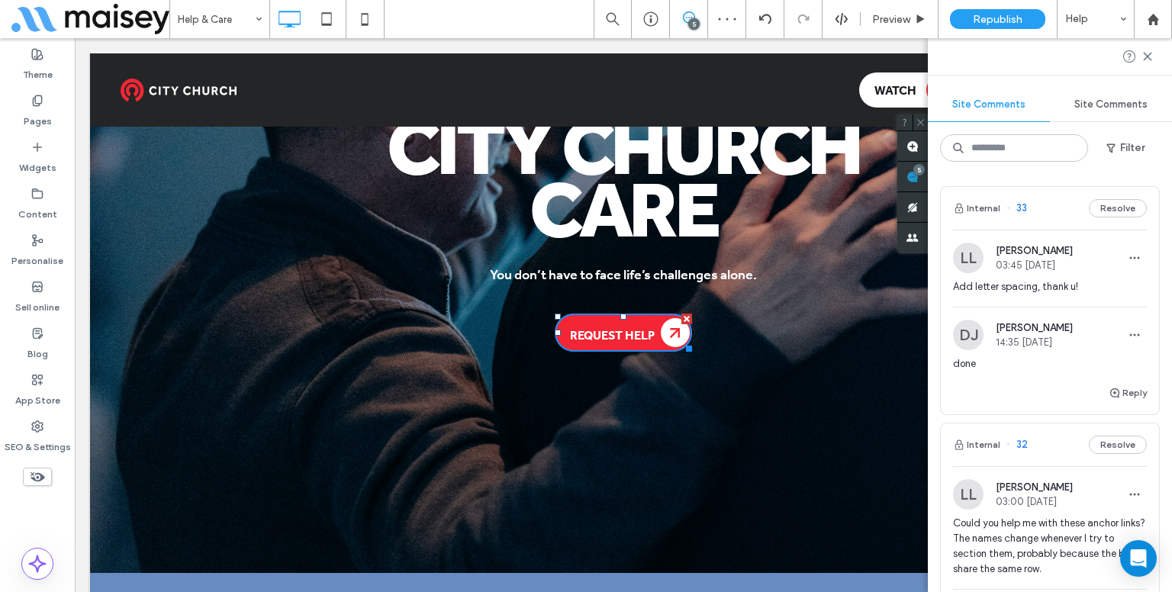
scroll to position [0, 0]
click at [923, 156] on span at bounding box center [912, 146] width 31 height 30
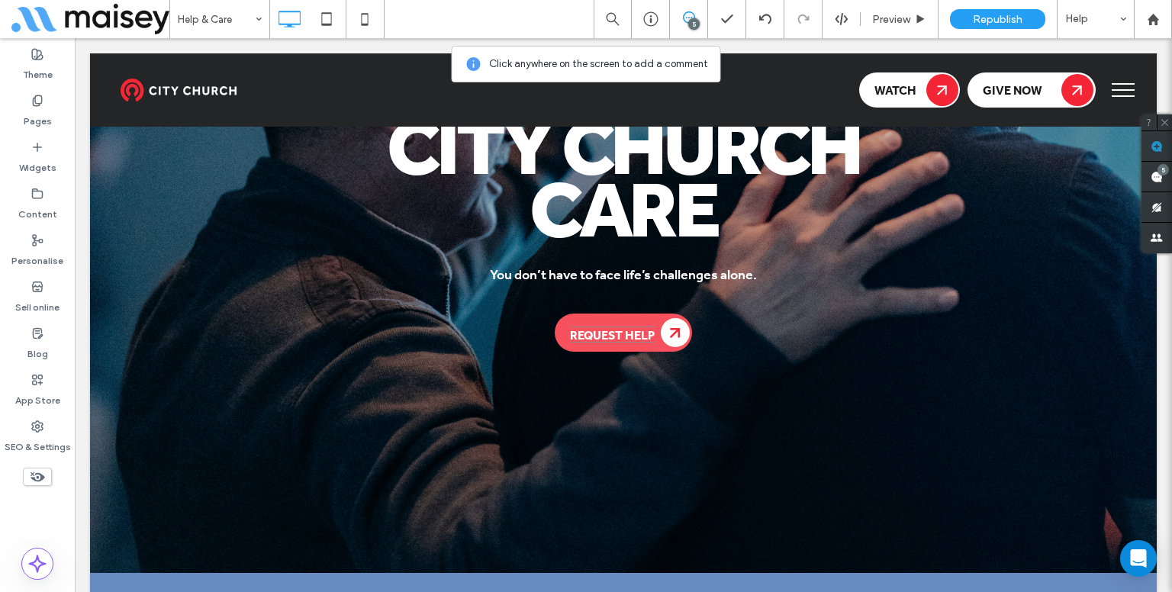
click at [627, 337] on span "Request Help" at bounding box center [612, 335] width 85 height 16
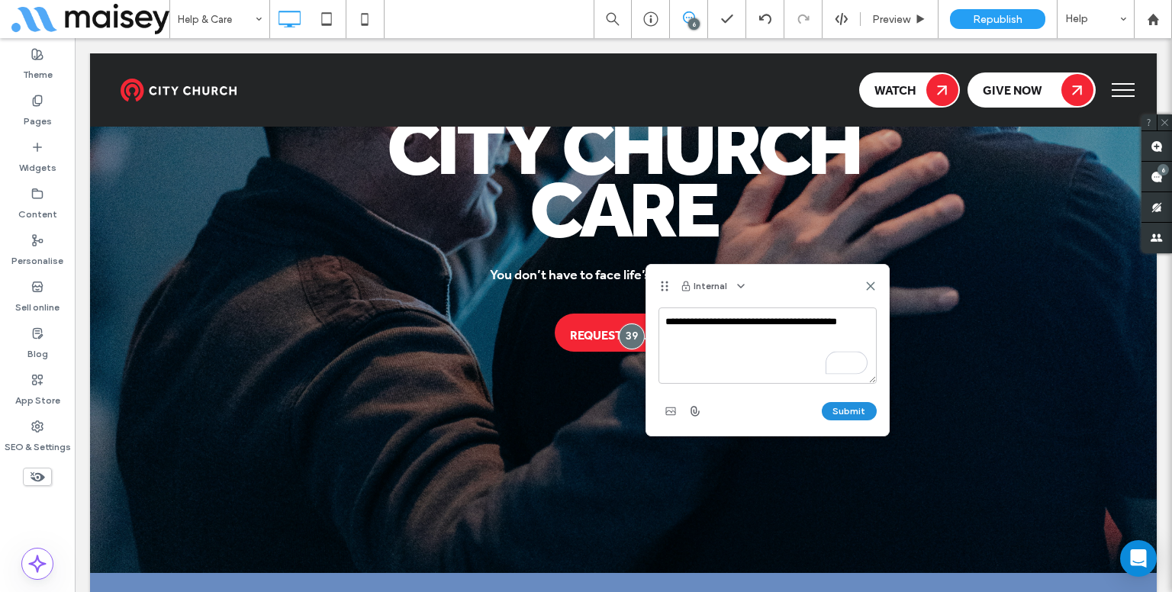
type textarea "**********"
click at [873, 415] on button "Submit" at bounding box center [849, 411] width 55 height 18
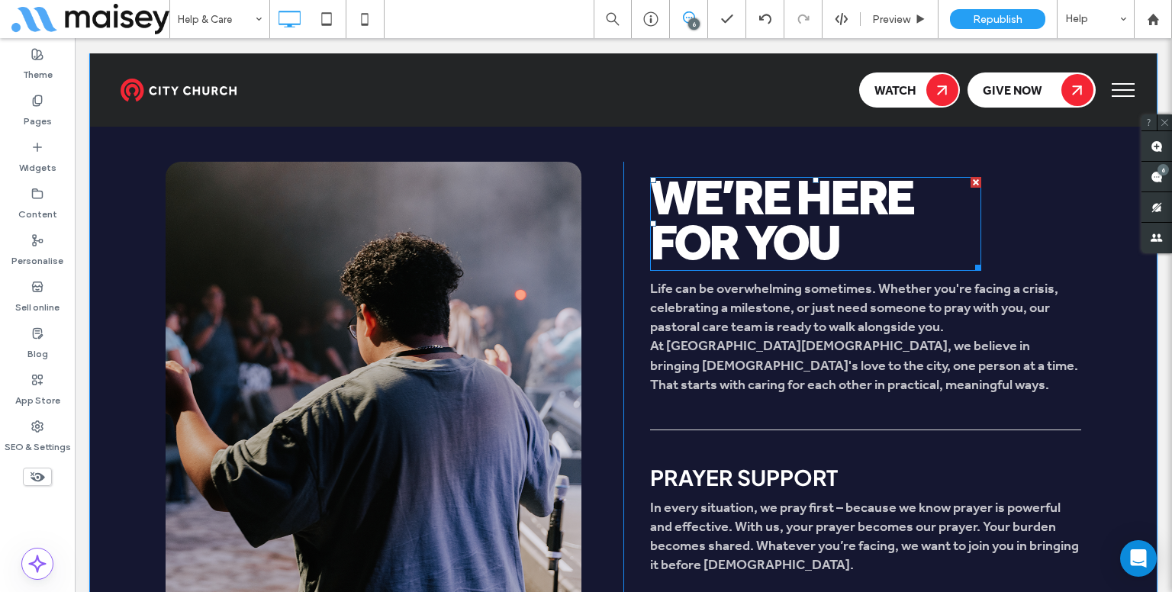
scroll to position [768, 0]
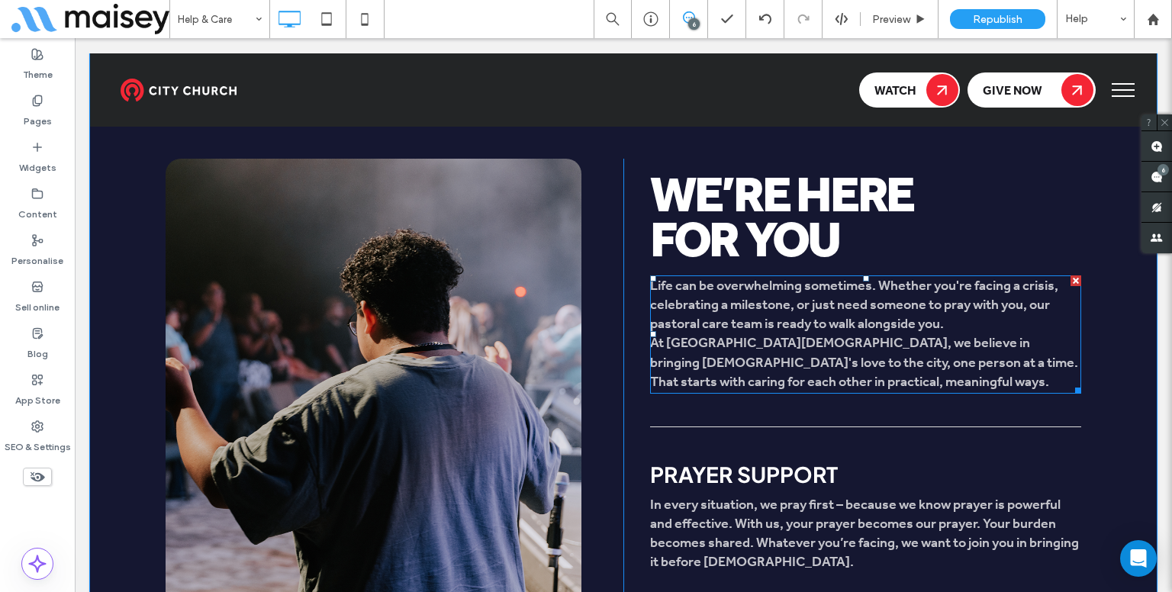
click at [968, 306] on span "Life can be overwhelming sometimes. Whether you're facing a crisis, celebrating…" at bounding box center [864, 334] width 428 height 122
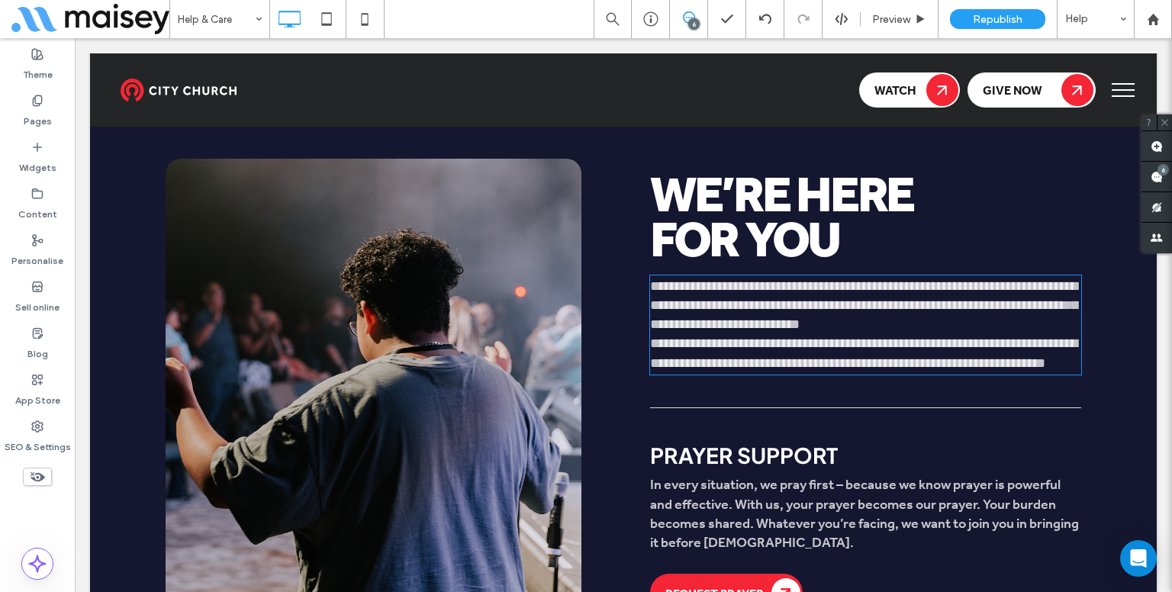
click at [948, 324] on p "**********" at bounding box center [865, 325] width 431 height 96
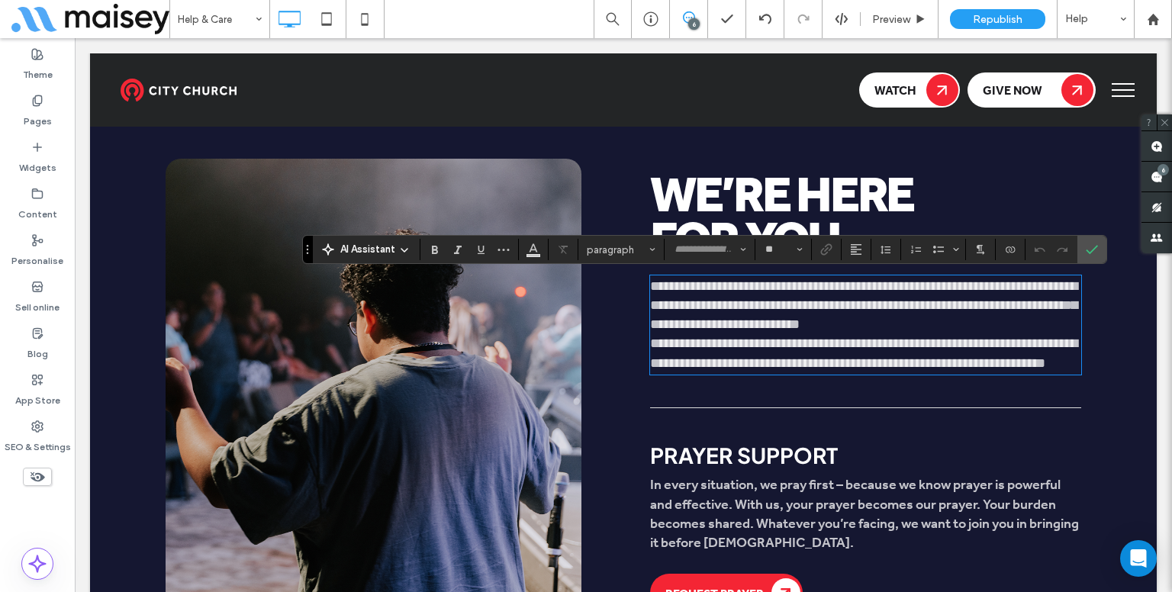
type input "**"
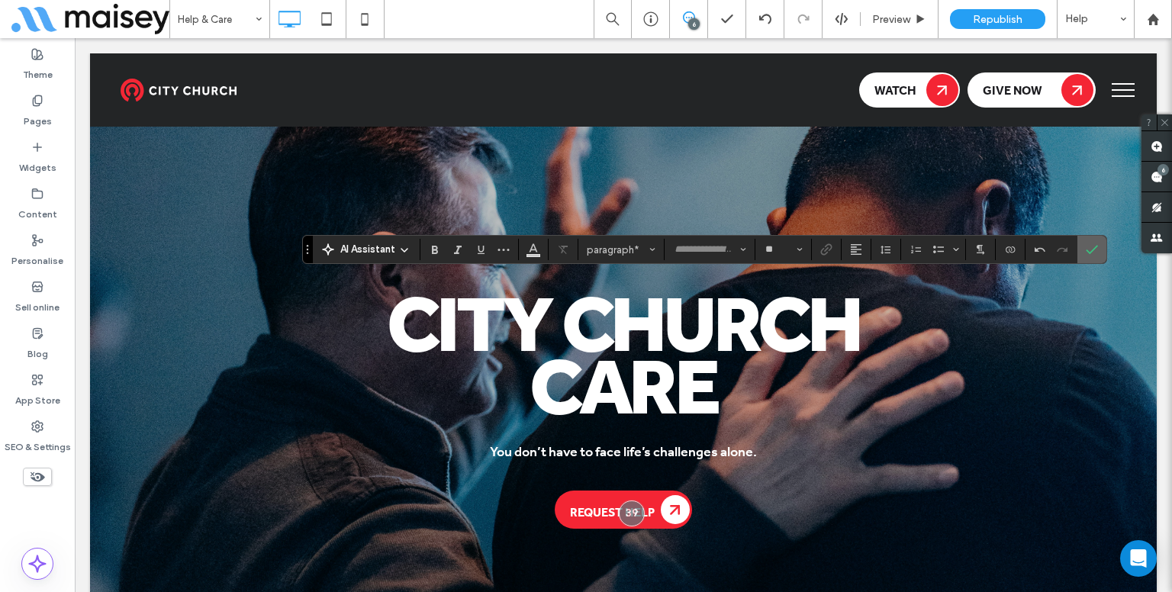
click at [1096, 253] on label "Confirm" at bounding box center [1092, 249] width 23 height 27
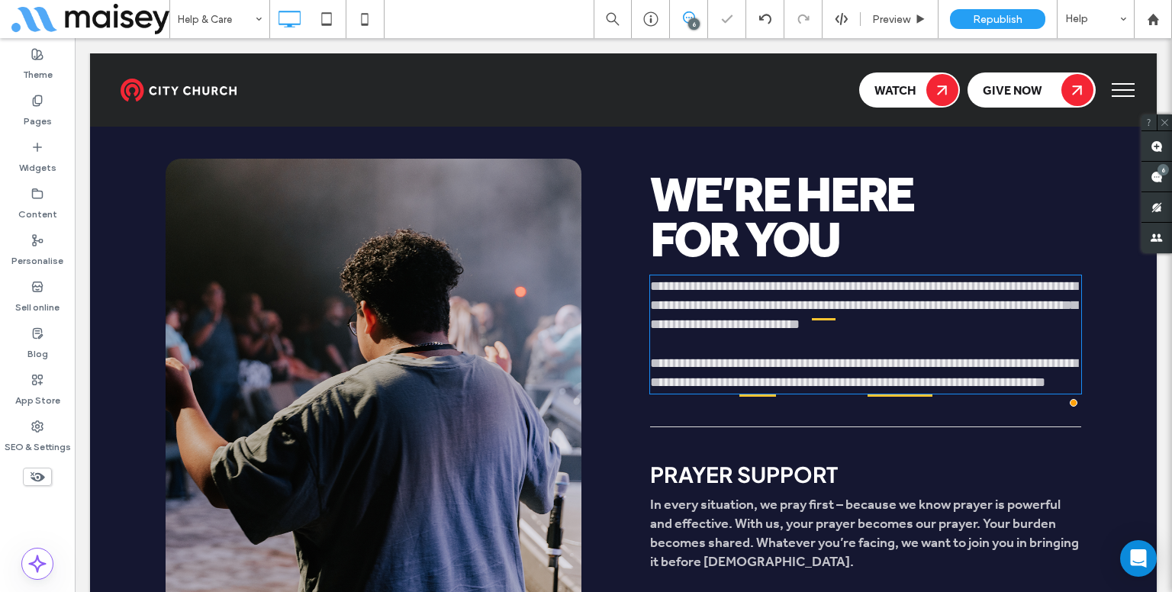
scroll to position [768, 0]
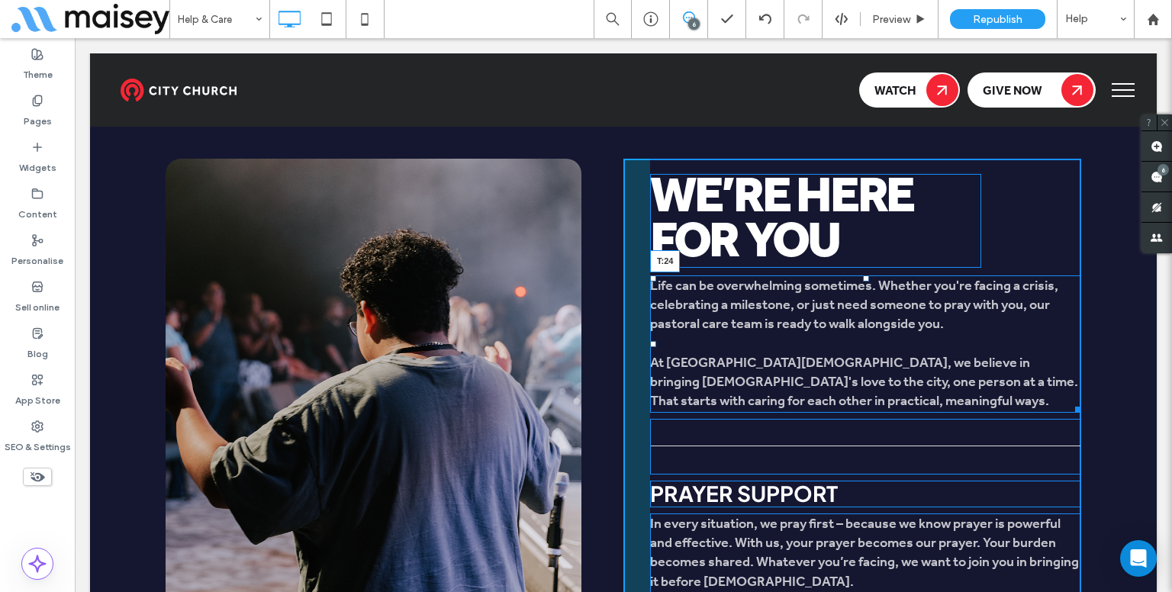
drag, startPoint x: 862, startPoint y: 281, endPoint x: 936, endPoint y: 330, distance: 89.3
click at [863, 282] on div at bounding box center [866, 278] width 6 height 6
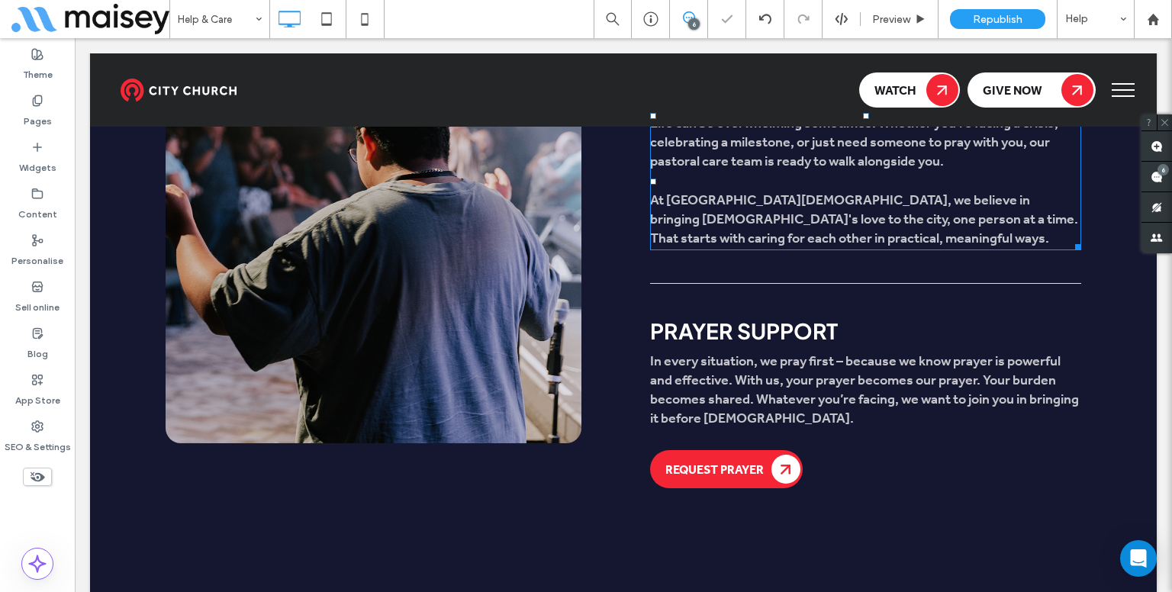
scroll to position [945, 0]
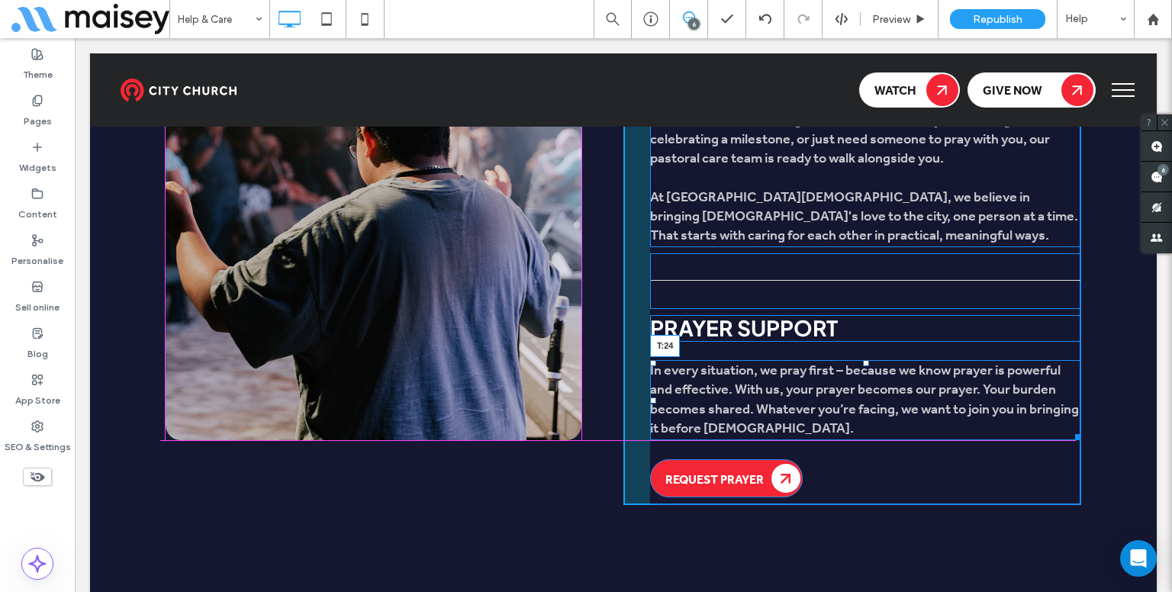
drag, startPoint x: 861, startPoint y: 349, endPoint x: 864, endPoint y: 361, distance: 12.6
click at [864, 361] on div "In every situation, we pray first – because we know prayer is powerful and effe…" at bounding box center [865, 400] width 431 height 80
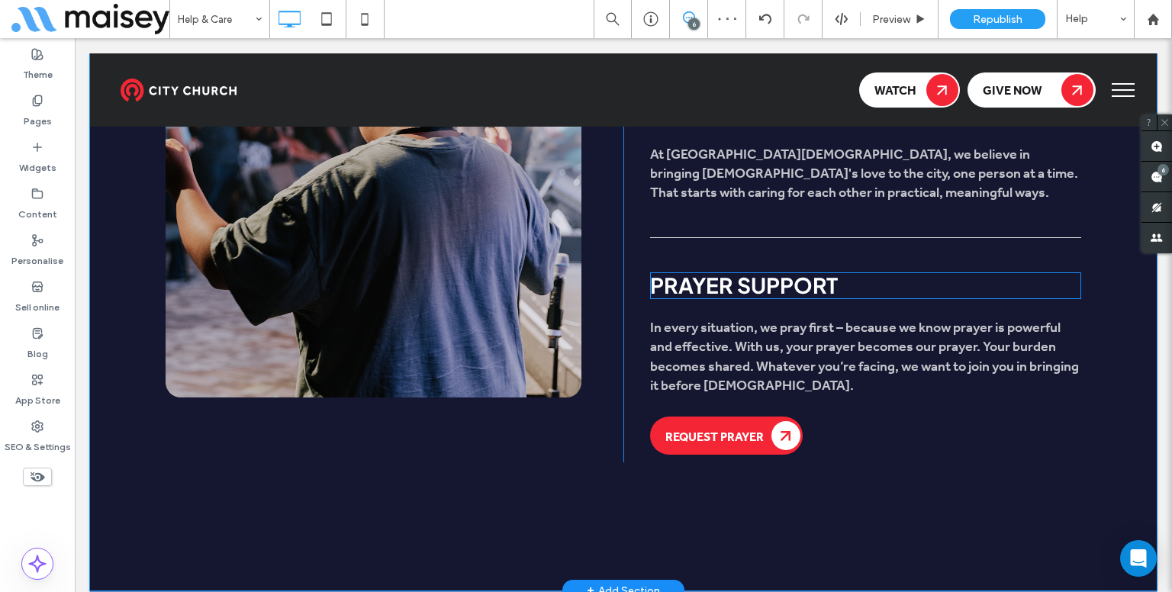
scroll to position [1000, 0]
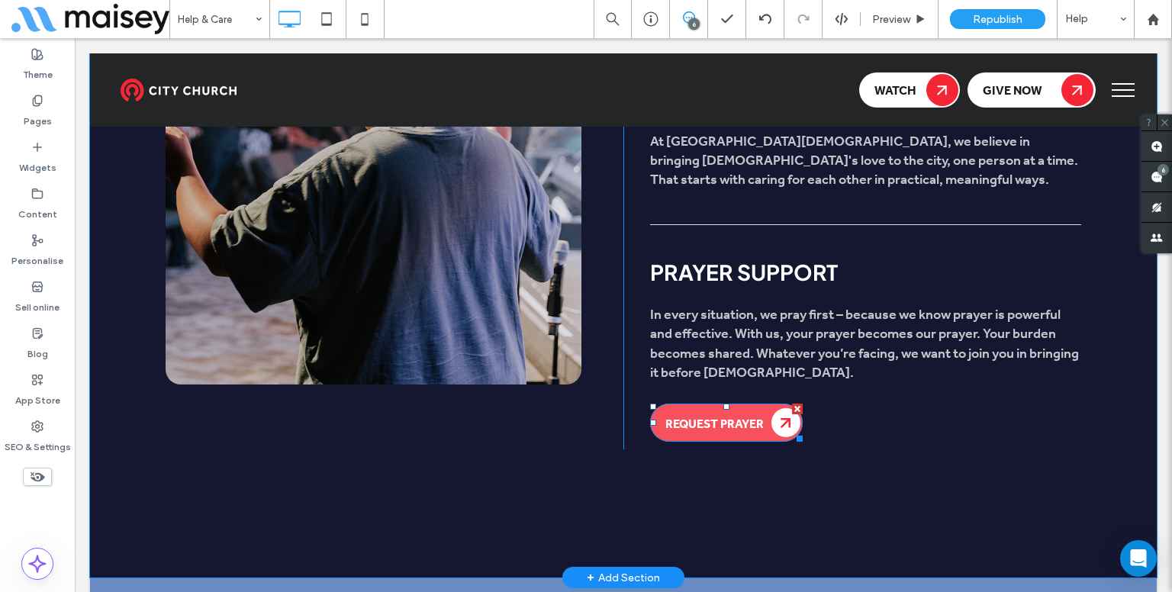
click at [720, 430] on span "Request Prayer" at bounding box center [714, 423] width 98 height 16
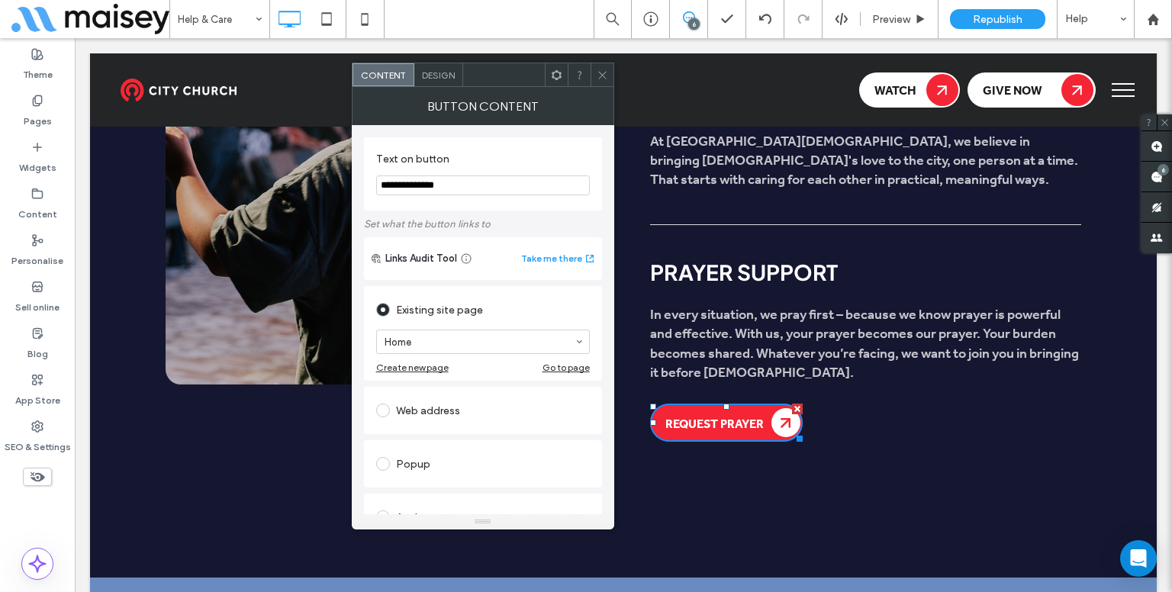
click at [463, 417] on div "Web address" at bounding box center [483, 410] width 214 height 24
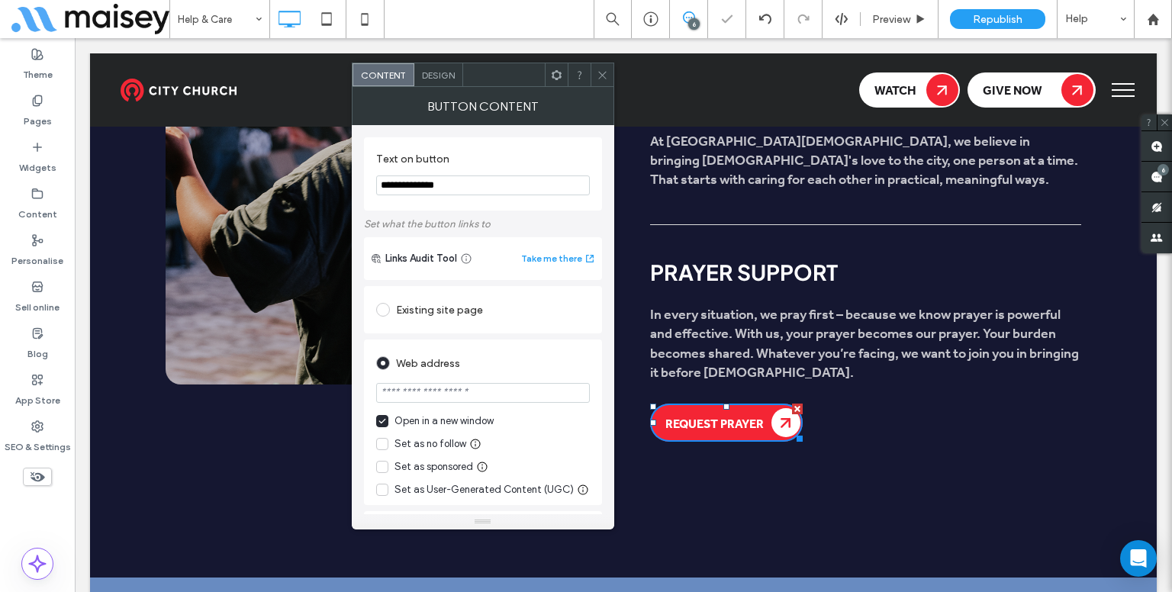
click at [449, 395] on input "url" at bounding box center [483, 393] width 214 height 20
paste input "**********"
type input "**********"
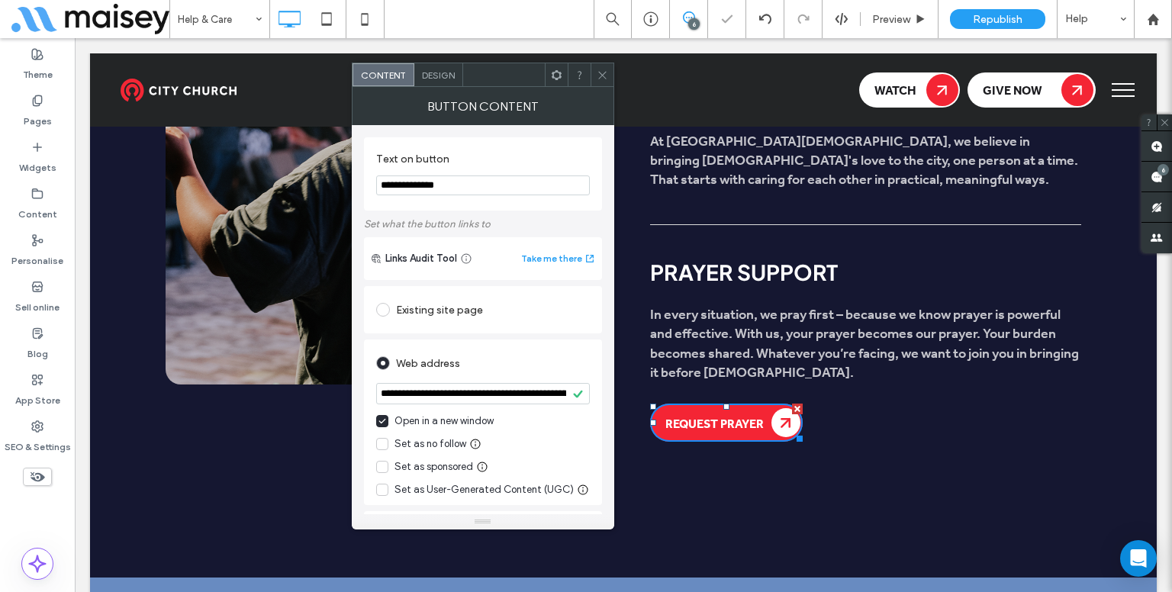
click at [602, 80] on icon at bounding box center [602, 74] width 11 height 11
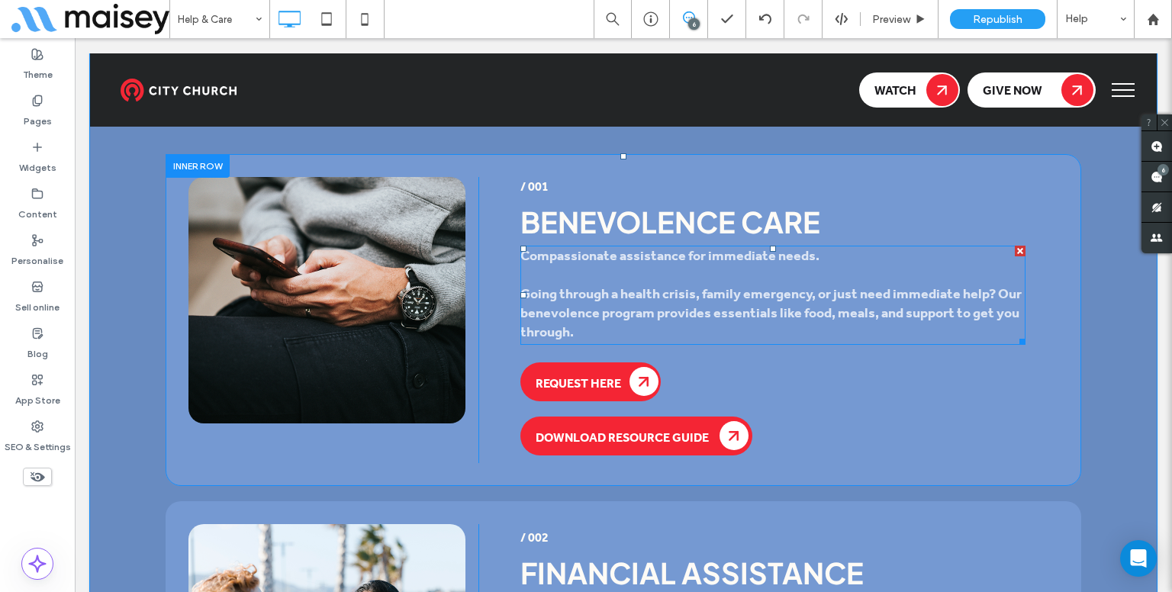
scroll to position [1730, 0]
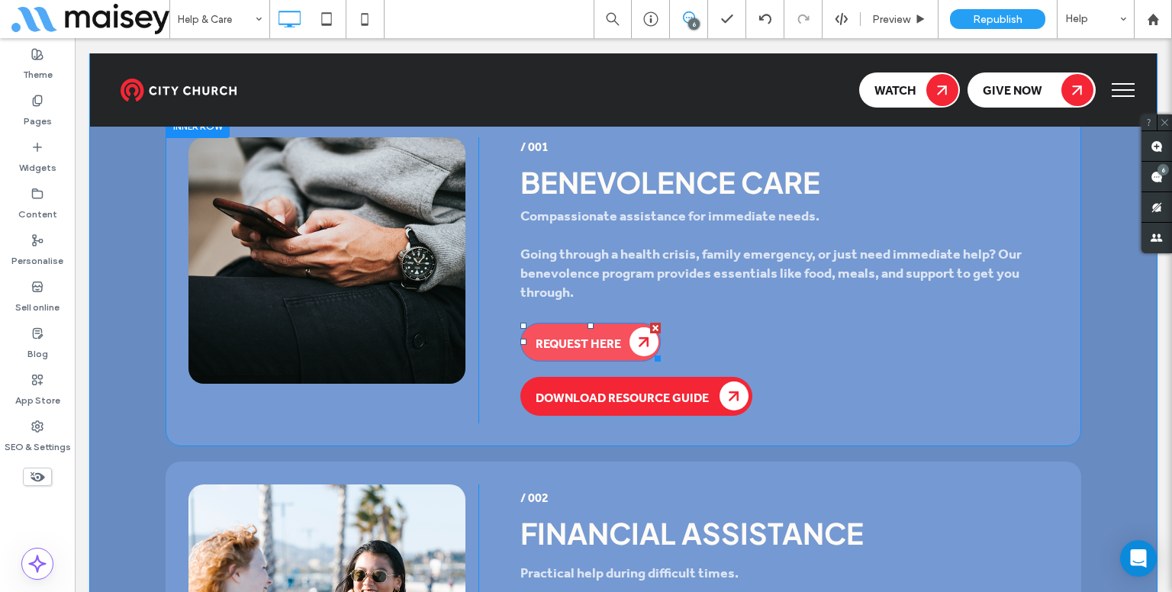
click at [586, 337] on span "Request Here" at bounding box center [578, 343] width 85 height 16
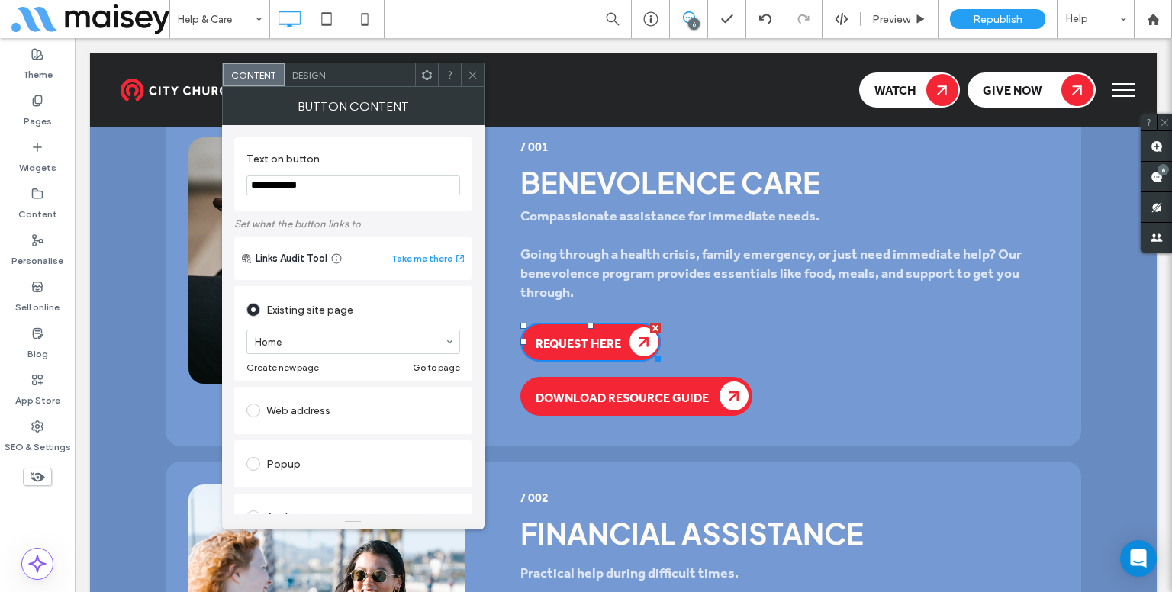
click at [327, 401] on div "Web address" at bounding box center [353, 410] width 214 height 24
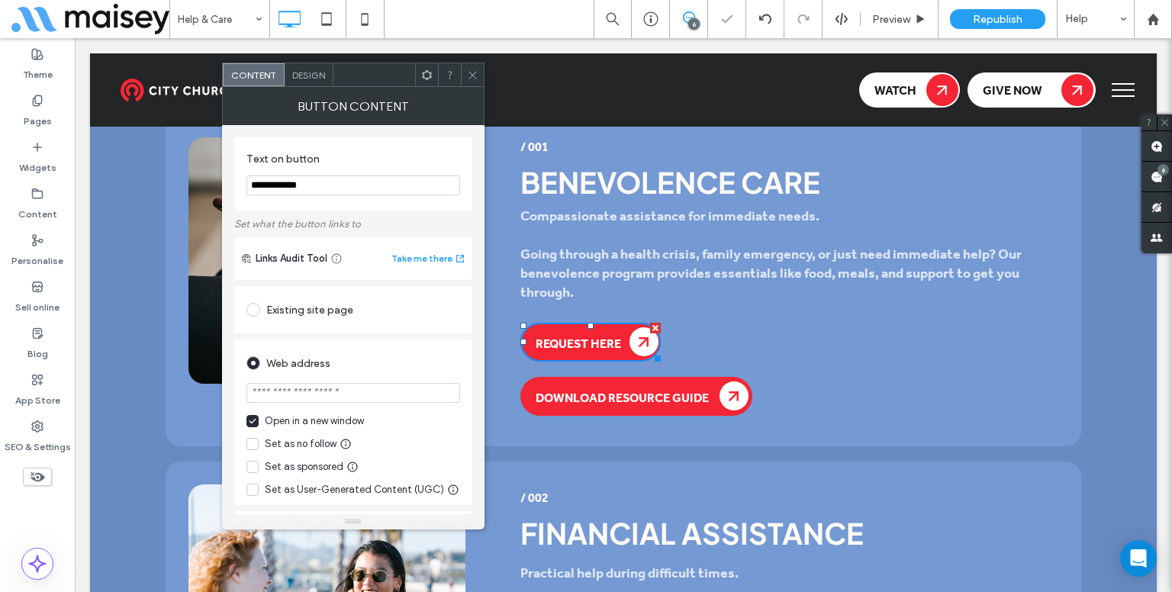
click at [360, 392] on input "url" at bounding box center [353, 393] width 214 height 20
paste input "**********"
type input "**********"
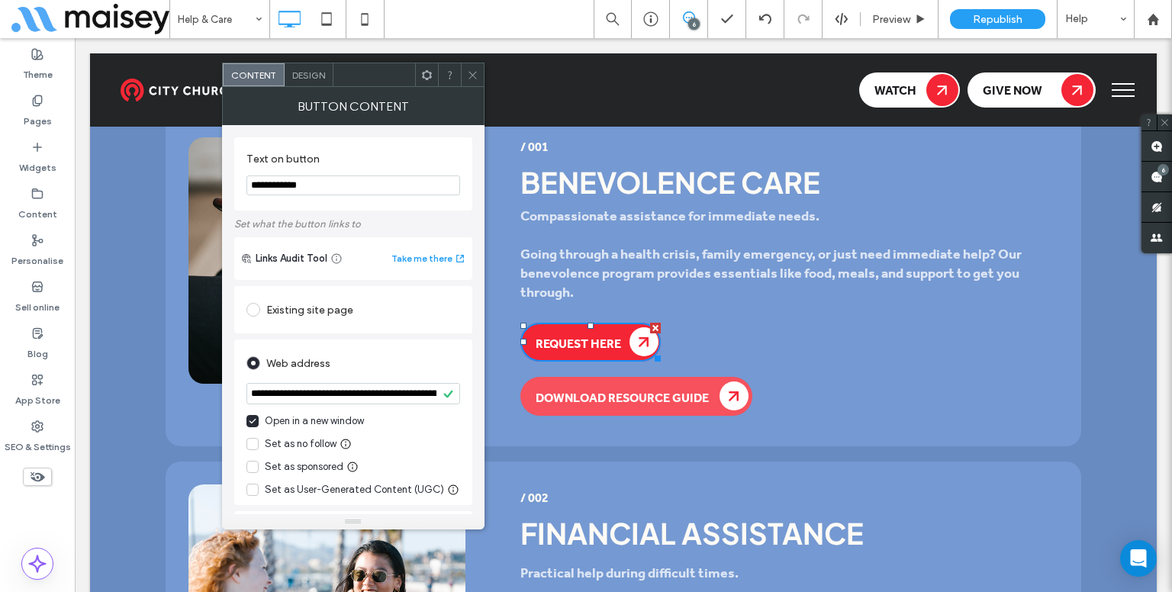
click at [550, 404] on span "Download Resource Guide" at bounding box center [622, 397] width 173 height 16
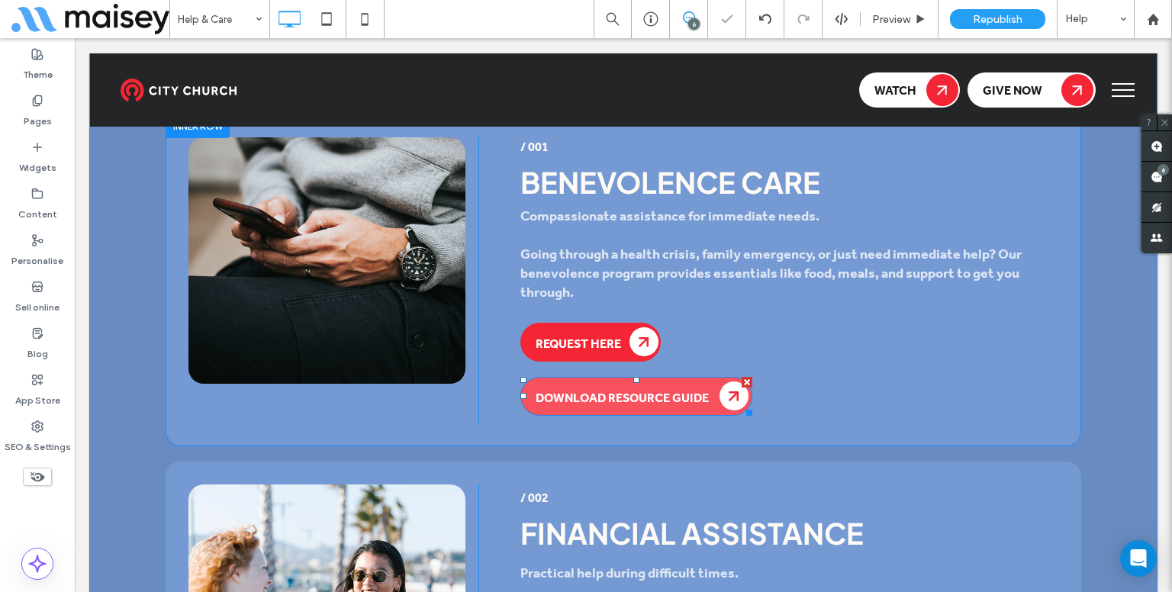
click at [550, 404] on span "Download Resource Guide" at bounding box center [622, 397] width 173 height 16
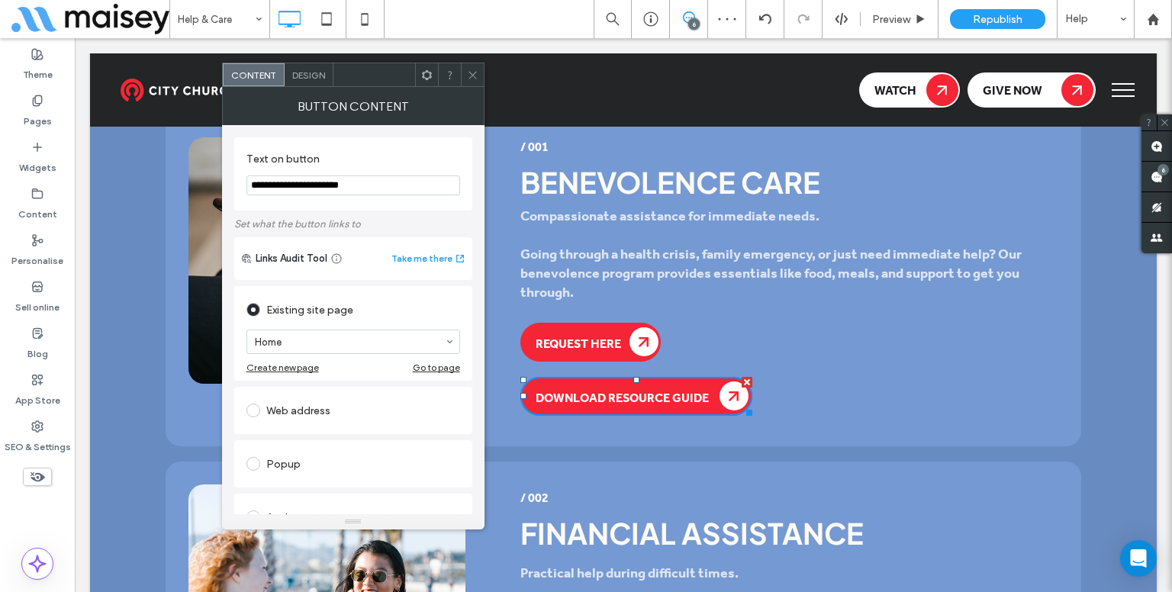
click at [358, 420] on div "Web address" at bounding box center [353, 410] width 214 height 24
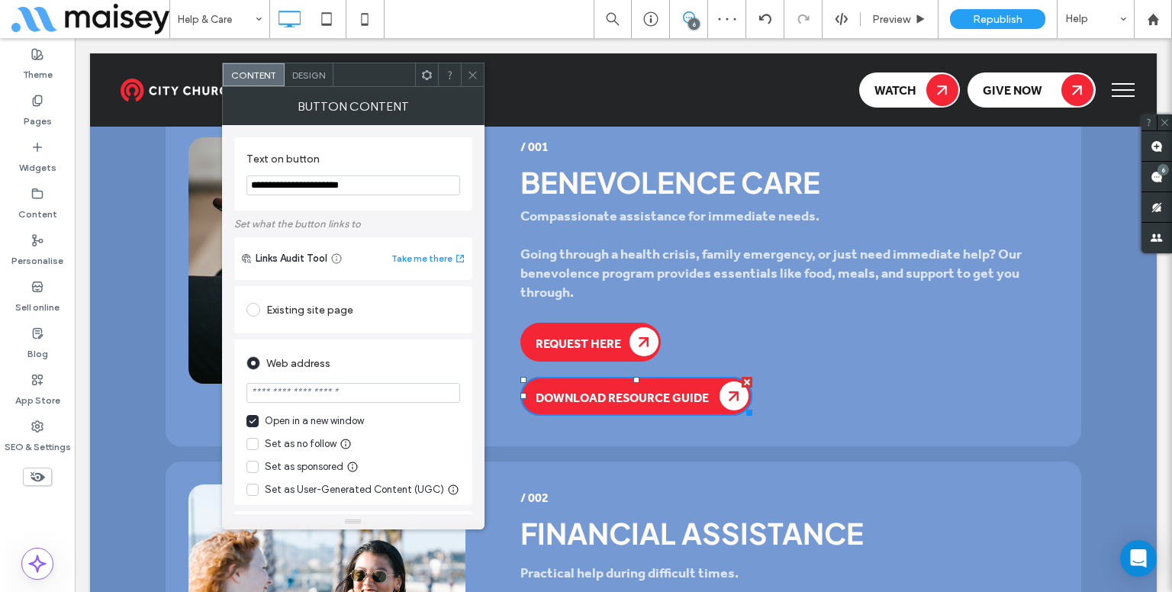
click at [314, 399] on input "url" at bounding box center [353, 393] width 214 height 20
paste input "**********"
type input "**********"
click at [471, 76] on icon at bounding box center [472, 74] width 11 height 11
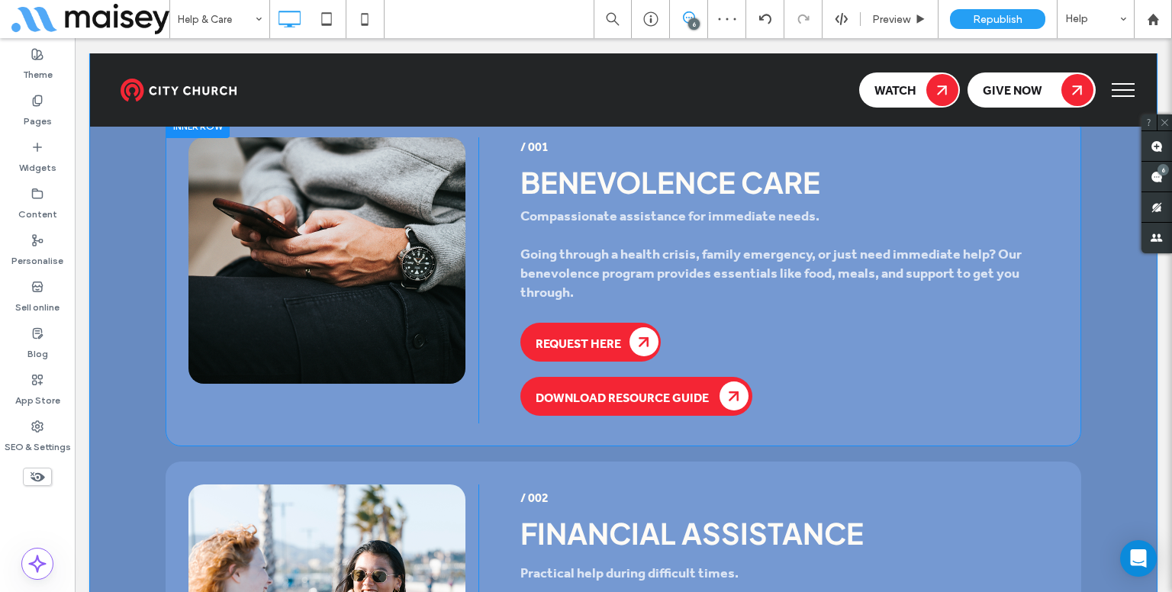
scroll to position [1852, 0]
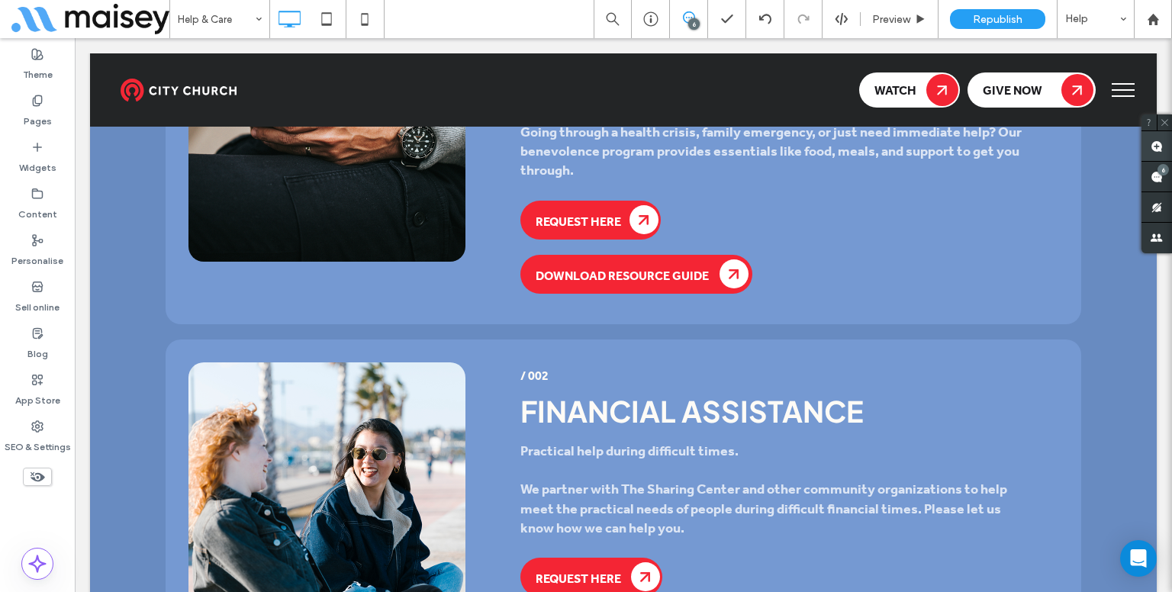
click at [1162, 139] on span at bounding box center [1157, 146] width 31 height 30
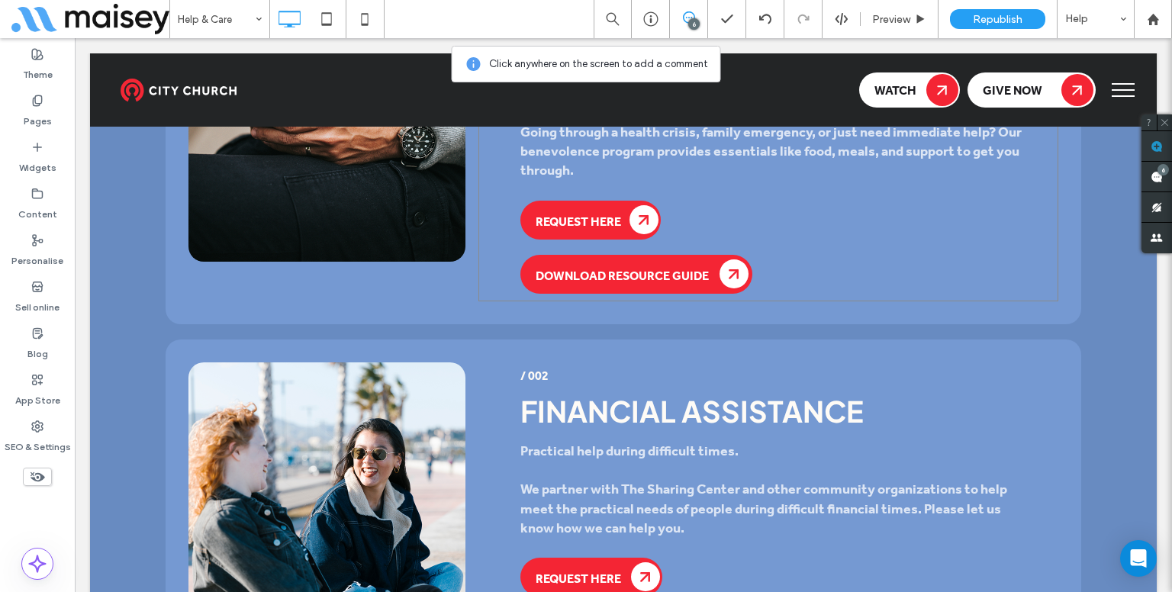
click at [665, 235] on div "/ 001 Benevolence Care Compassionate assistance for immediate needs. Going thro…" at bounding box center [768, 158] width 580 height 286
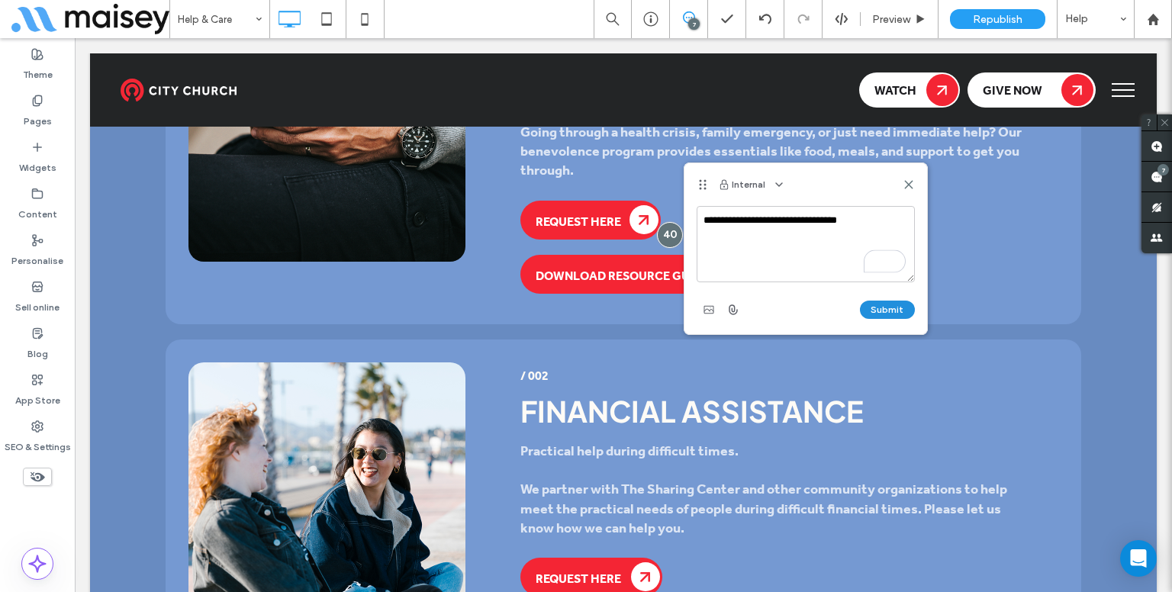
type textarea "**********"
click at [888, 317] on button "Submit" at bounding box center [887, 310] width 55 height 18
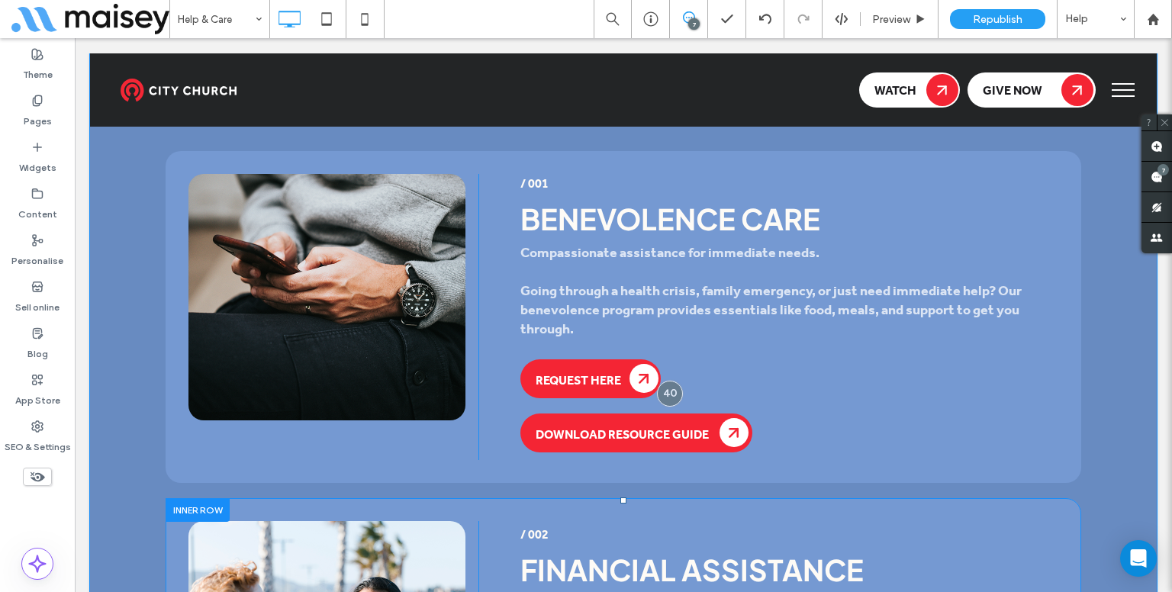
scroll to position [1694, 0]
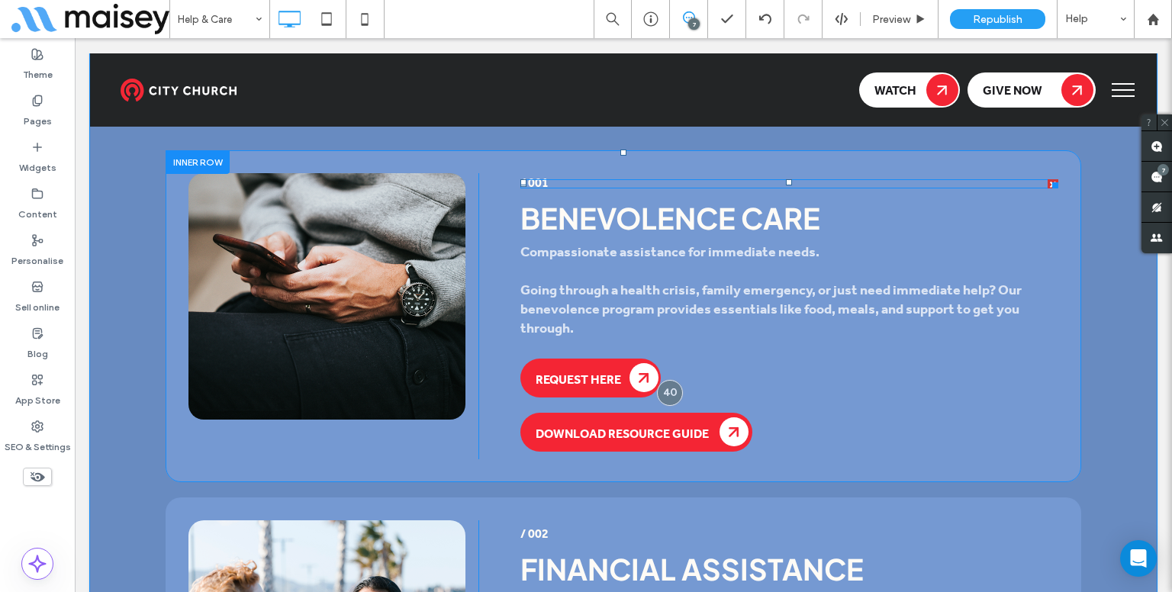
click at [530, 185] on span "/ 001" at bounding box center [534, 184] width 28 height 24
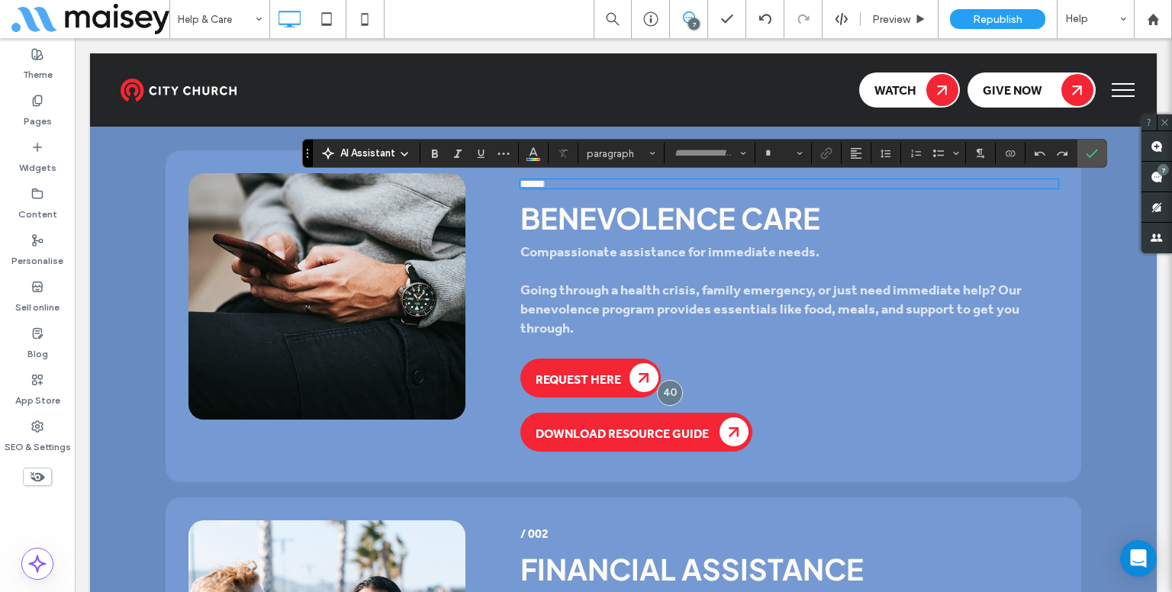
type input "**"
click at [533, 161] on span "Colour" at bounding box center [533, 152] width 12 height 20
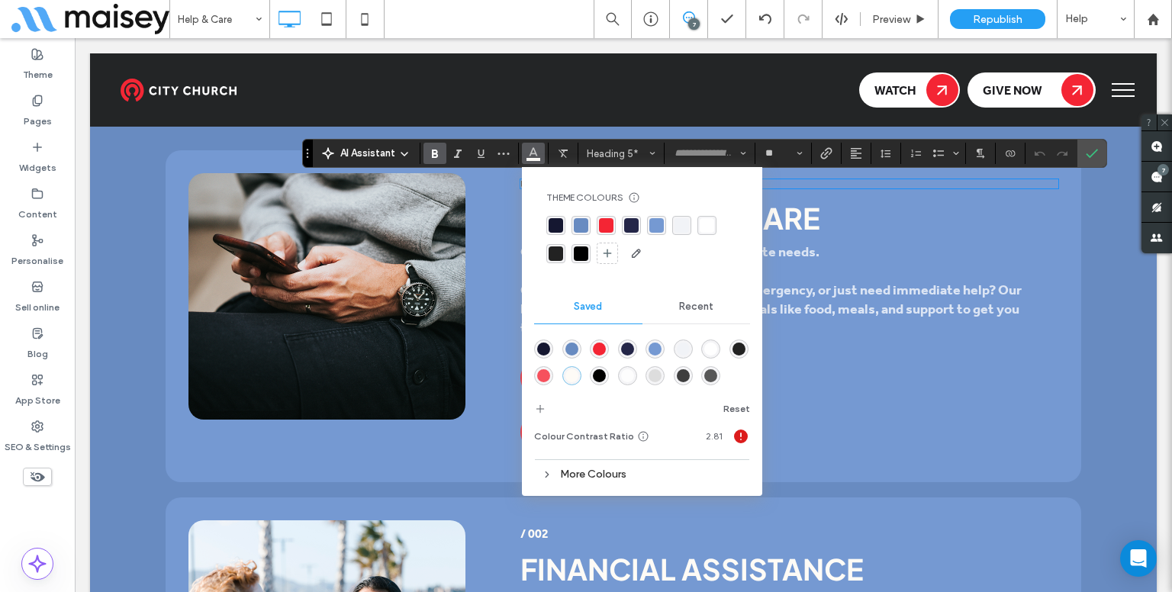
click at [607, 465] on div "More Colours" at bounding box center [642, 474] width 216 height 21
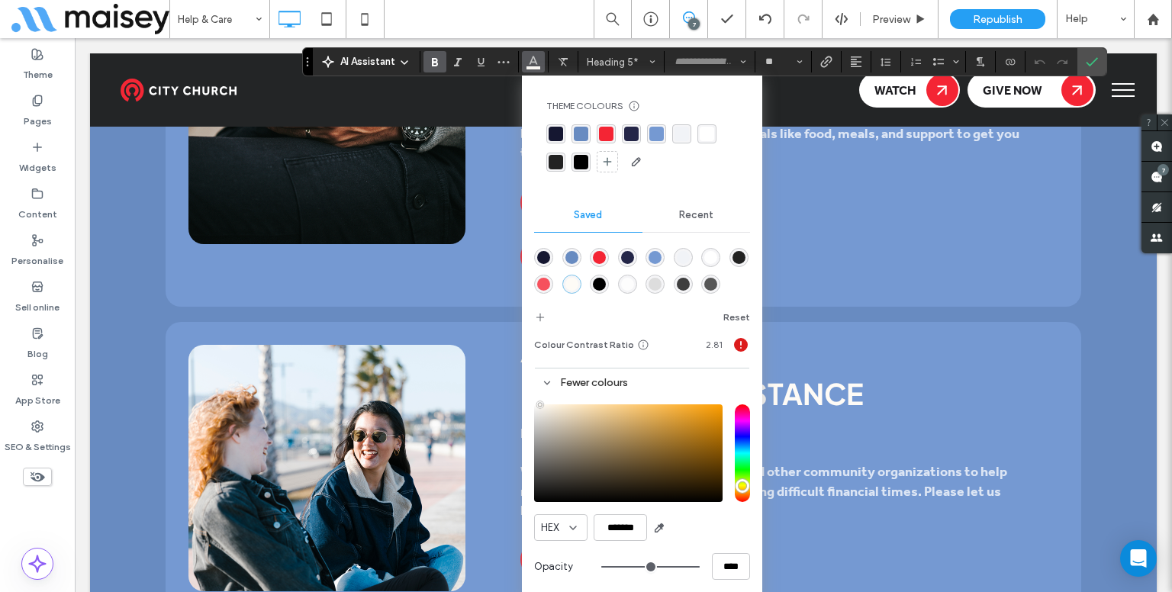
scroll to position [1937, 0]
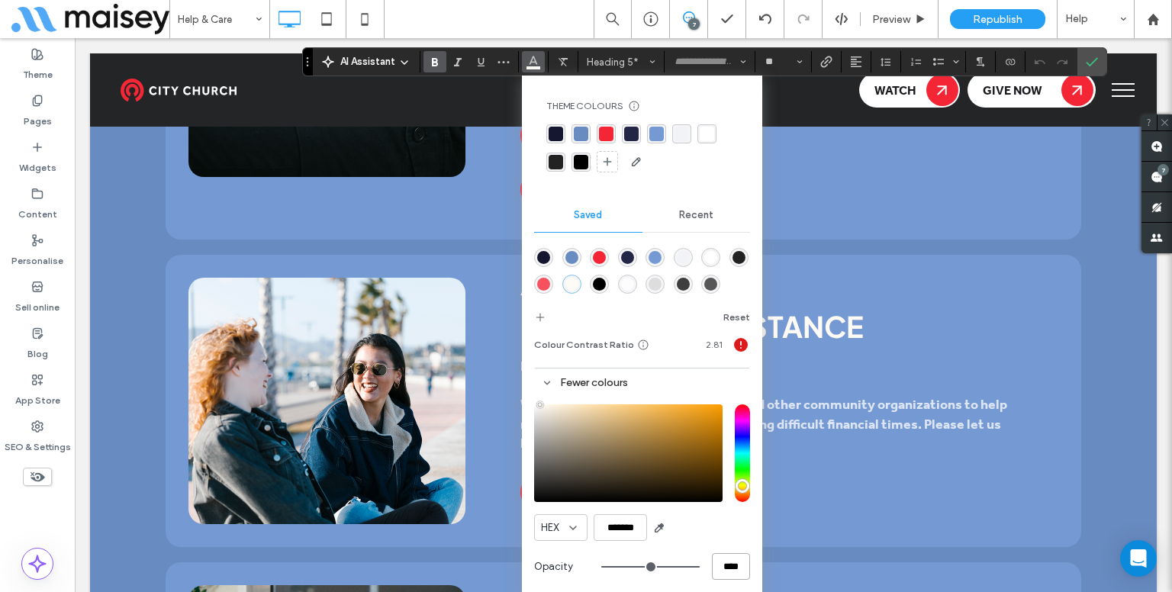
click at [723, 573] on input "****" at bounding box center [731, 566] width 38 height 27
type input "****"
type input "*"
type input "***"
type input "**"
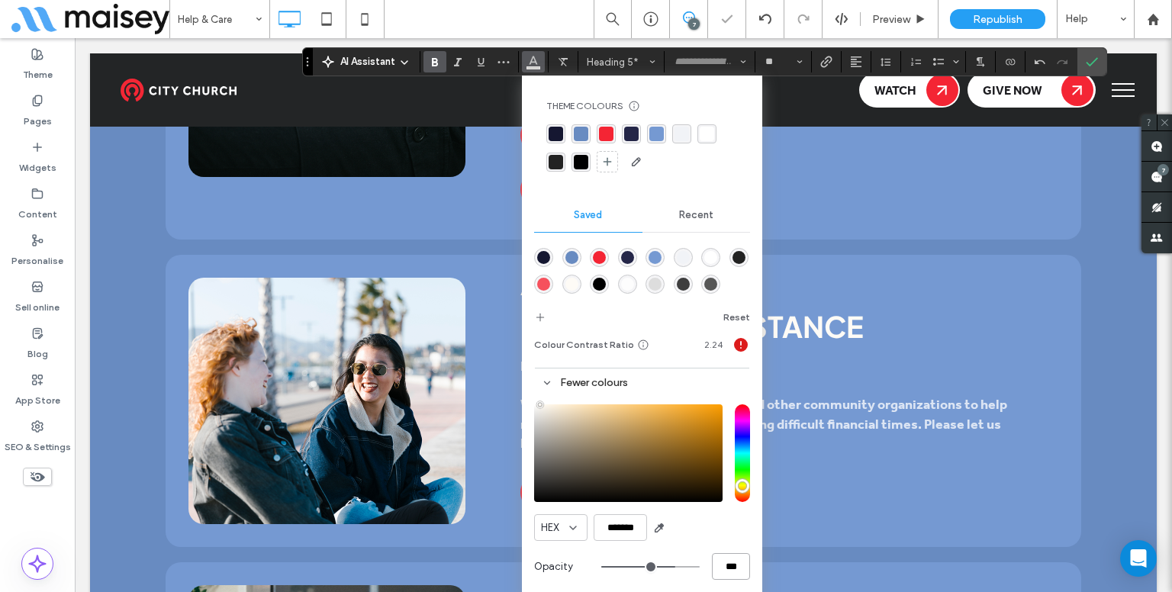
type input "***"
click at [1090, 53] on span "Confirm" at bounding box center [1089, 61] width 7 height 27
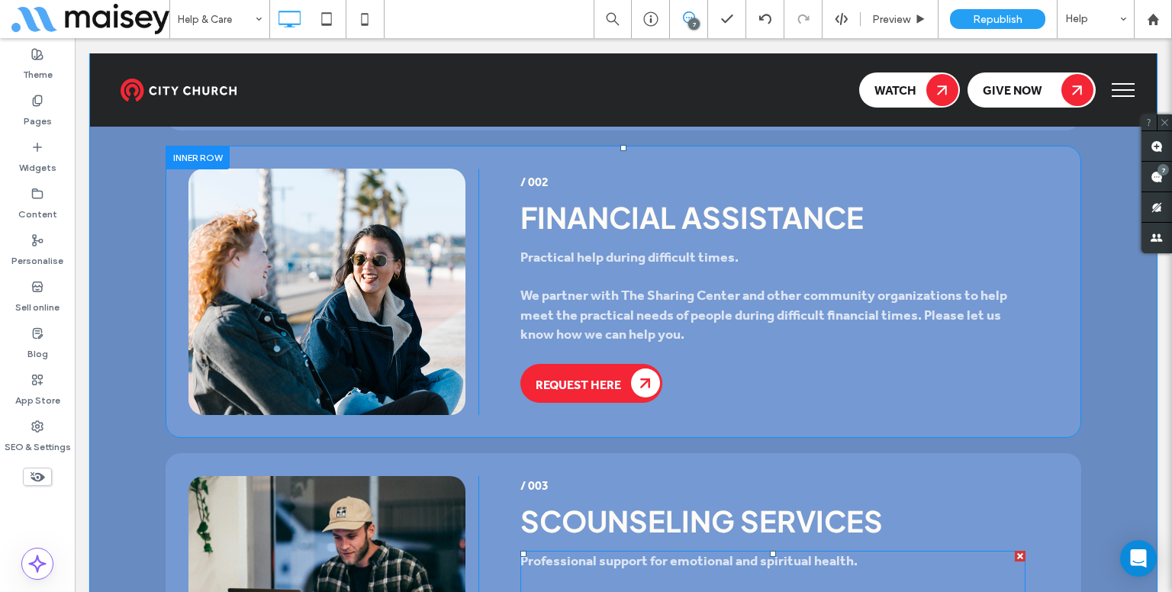
scroll to position [2045, 0]
click at [553, 184] on h5 "/ 002" at bounding box center [789, 184] width 538 height 6
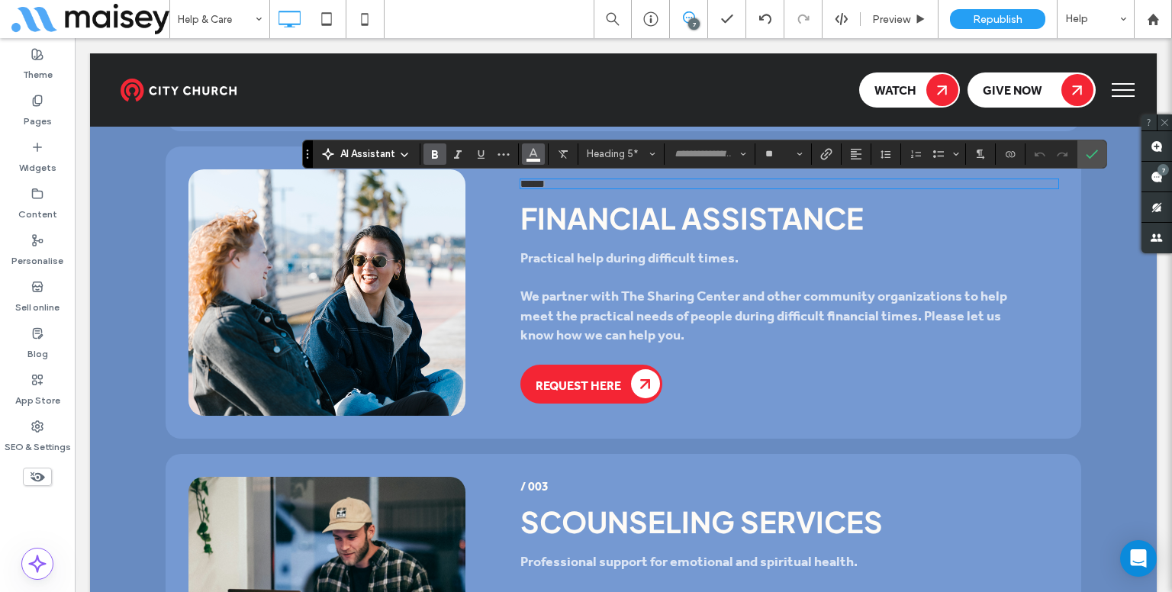
drag, startPoint x: 527, startPoint y: 153, endPoint x: 535, endPoint y: 324, distance: 170.4
click at [527, 153] on icon "Colour" at bounding box center [533, 153] width 12 height 12
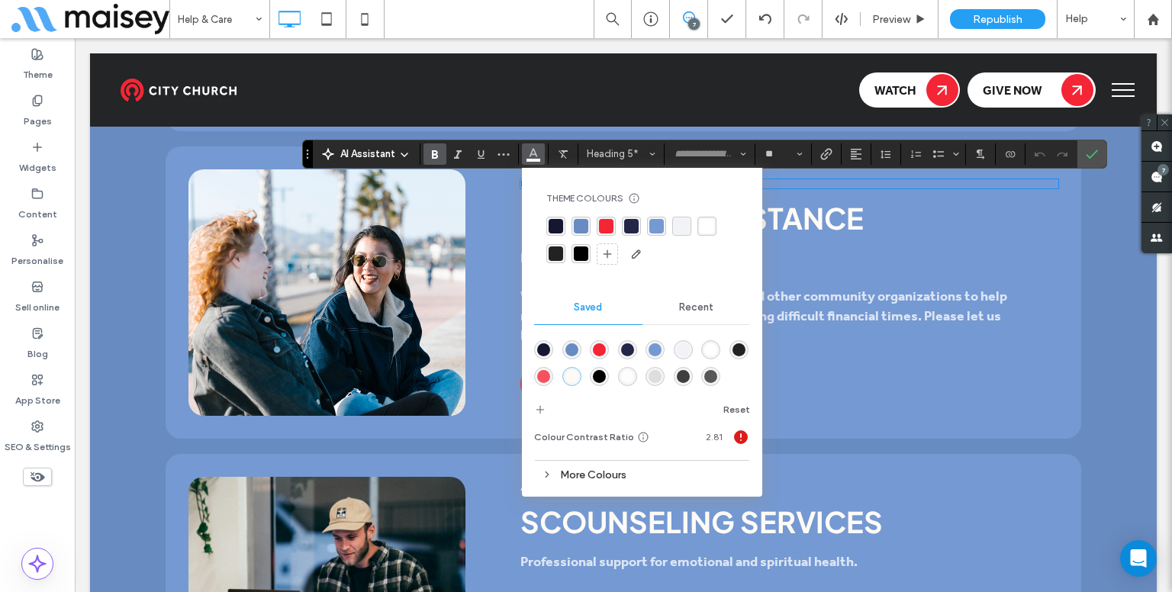
drag, startPoint x: 617, startPoint y: 468, endPoint x: 659, endPoint y: 458, distance: 43.1
click at [617, 468] on div "More Colours" at bounding box center [642, 475] width 216 height 21
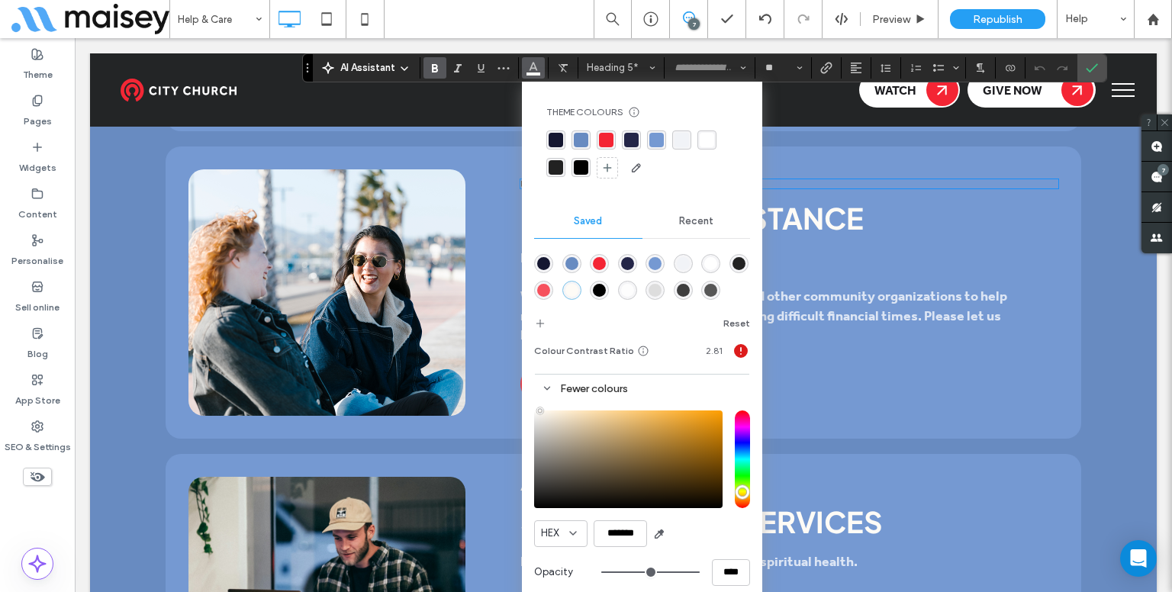
scroll to position [2189, 0]
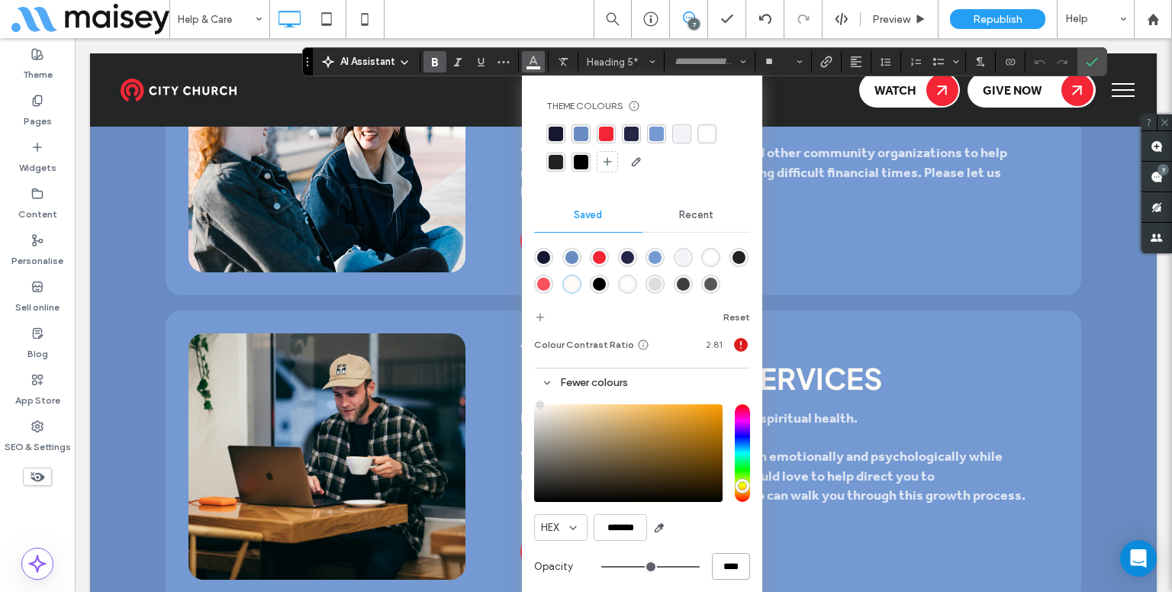
click at [727, 562] on input "****" at bounding box center [731, 566] width 38 height 27
type input "*"
type input "**"
type input "***"
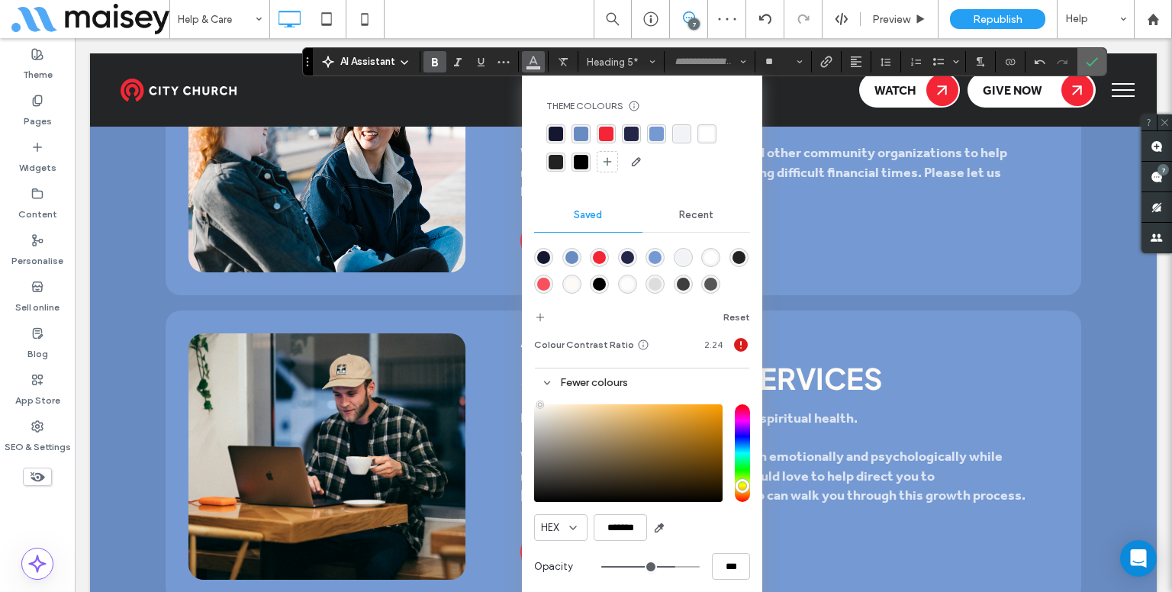
click at [1093, 68] on span "Confirm" at bounding box center [1092, 62] width 12 height 26
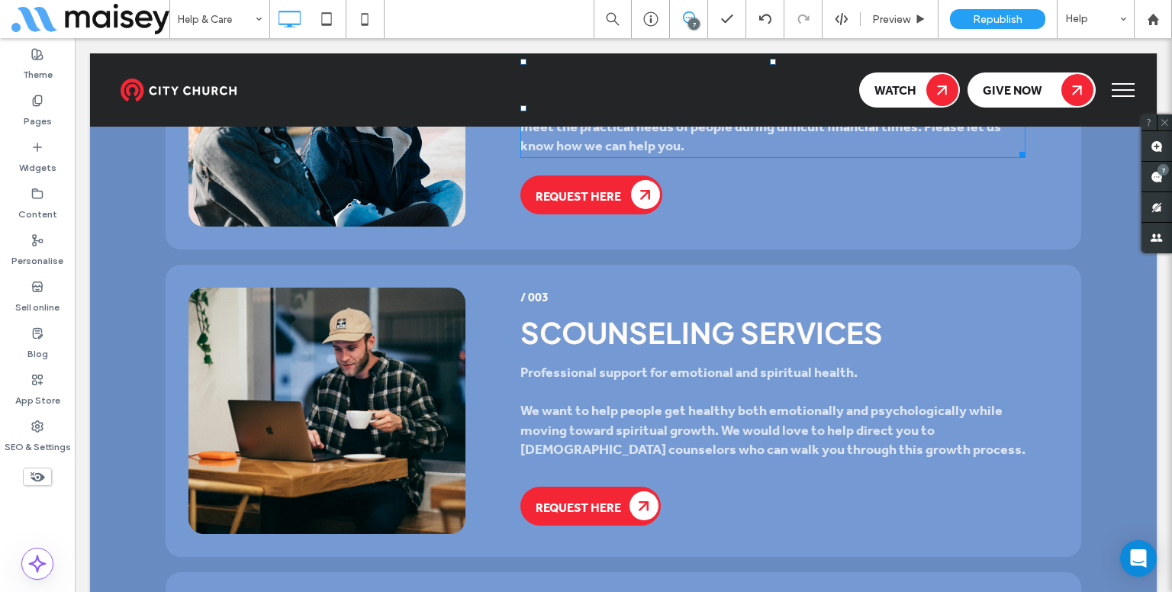
scroll to position [2236, 0]
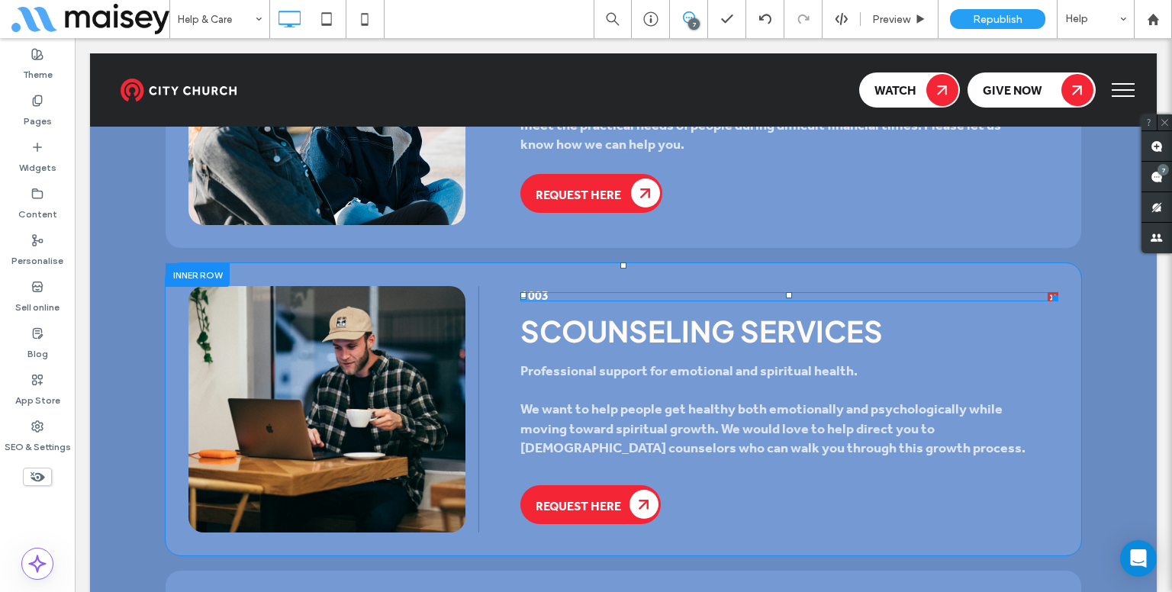
click at [555, 292] on div "/ 003" at bounding box center [789, 296] width 538 height 9
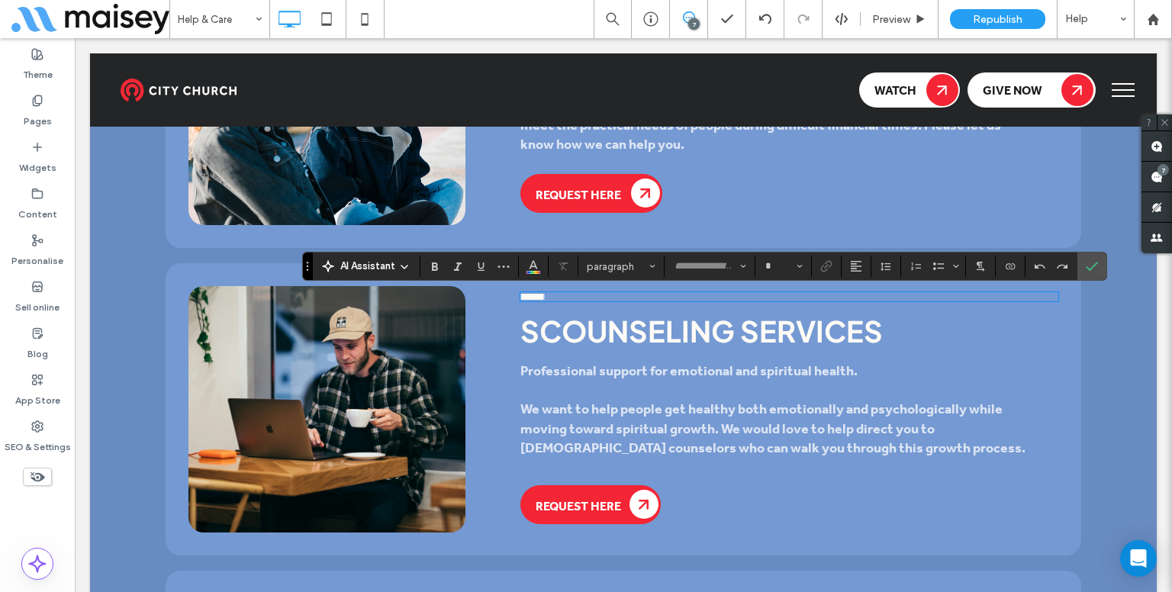
type input "**"
click at [533, 266] on icon "Colour" at bounding box center [533, 265] width 12 height 12
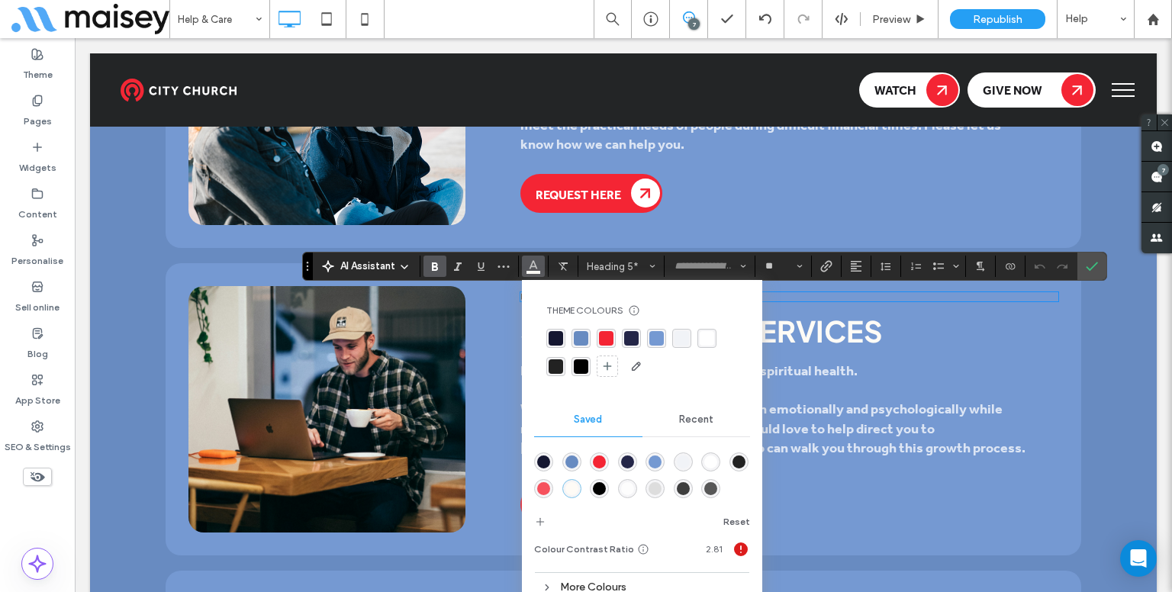
click at [685, 581] on div "More Colours" at bounding box center [642, 587] width 216 height 21
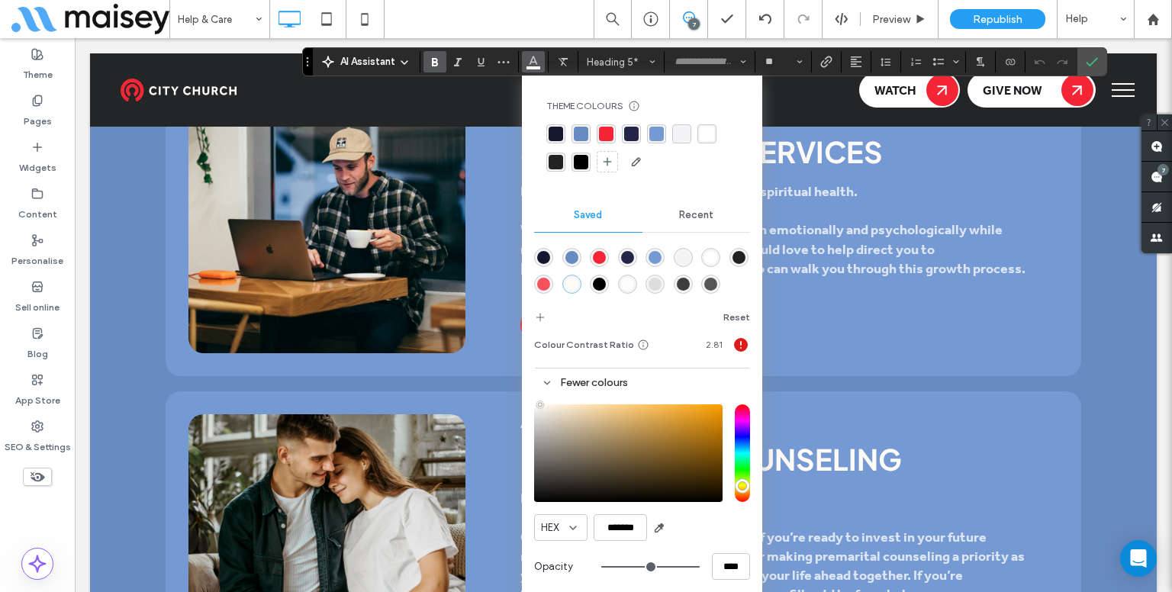
scroll to position [2507, 0]
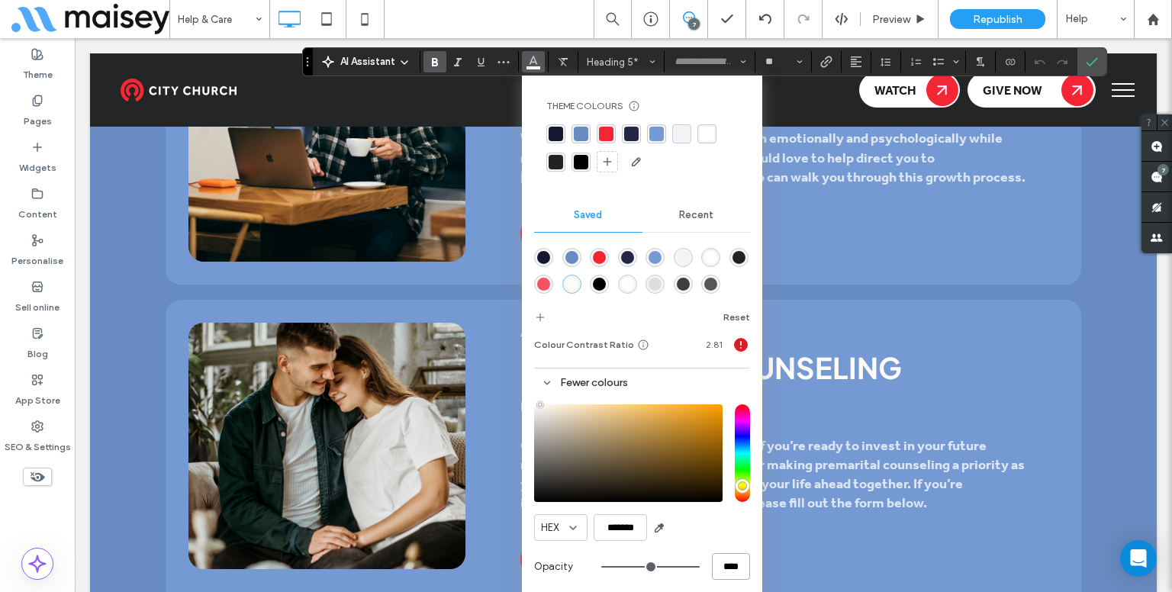
click at [723, 565] on input "****" at bounding box center [731, 566] width 38 height 27
type input "*"
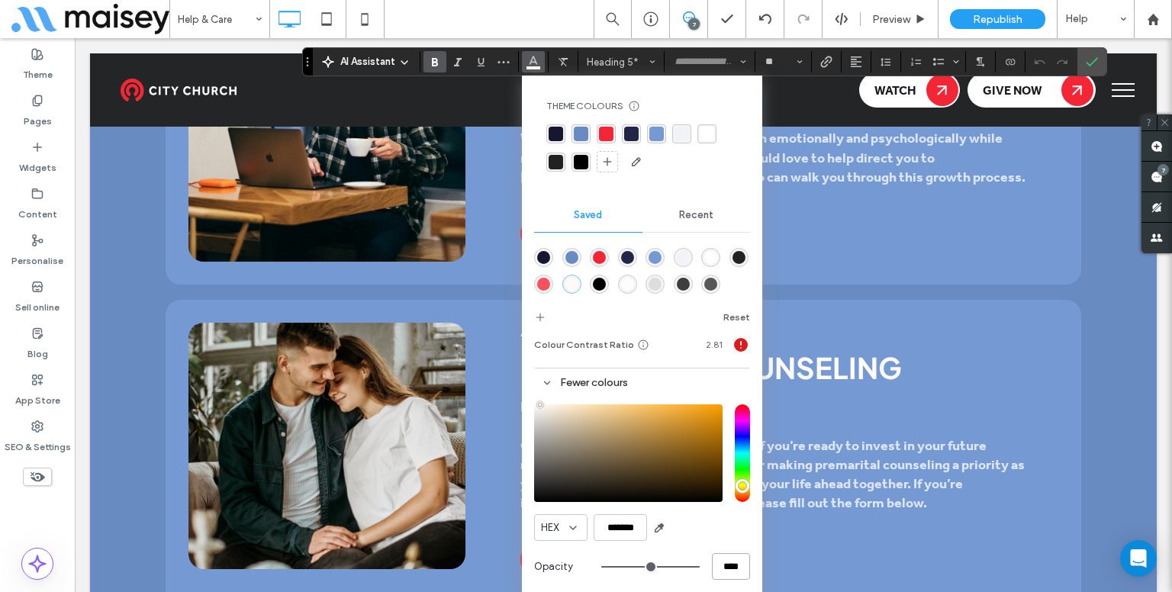
type input "**"
type input "***"
click at [1089, 69] on span "Confirm" at bounding box center [1089, 61] width 7 height 27
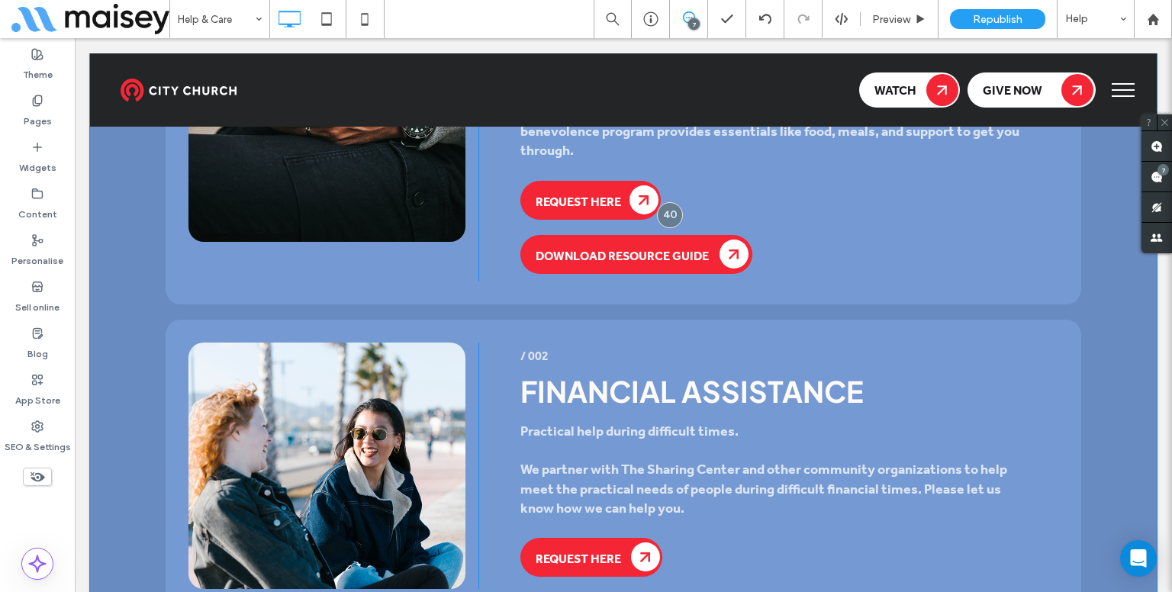
scroll to position [2000, 0]
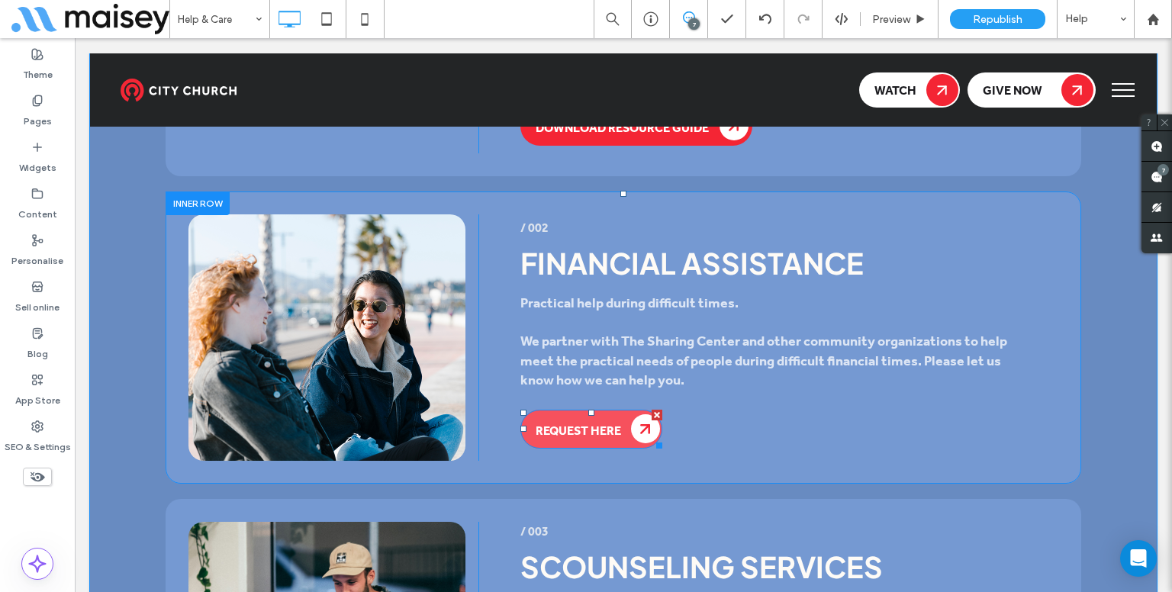
click at [582, 427] on span "Request Here" at bounding box center [578, 430] width 85 height 16
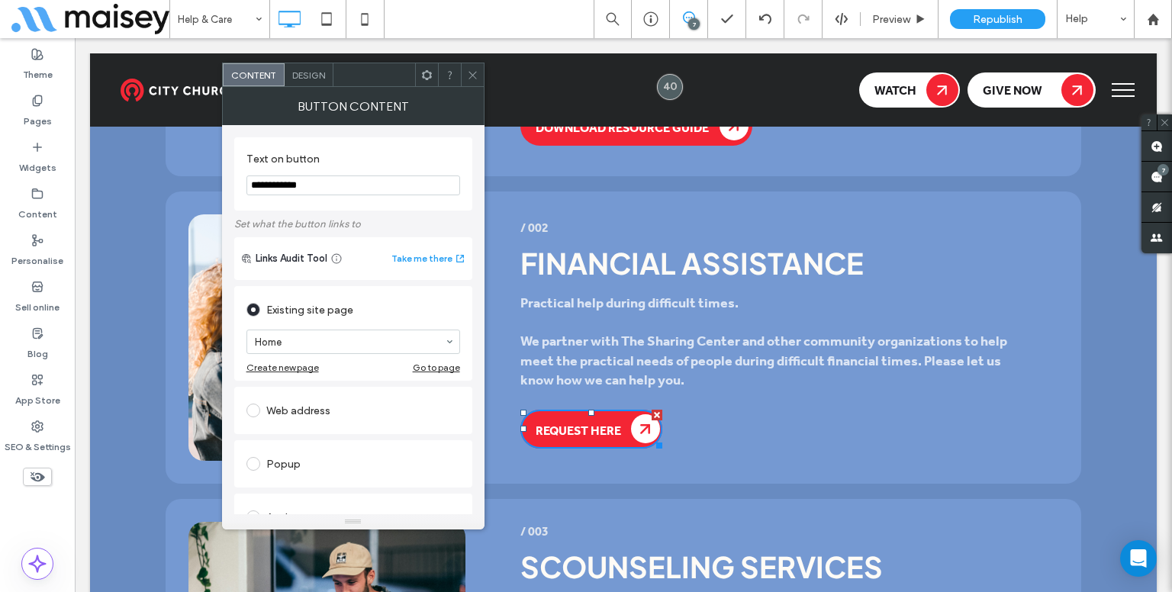
click at [327, 407] on div "Web address" at bounding box center [353, 410] width 214 height 24
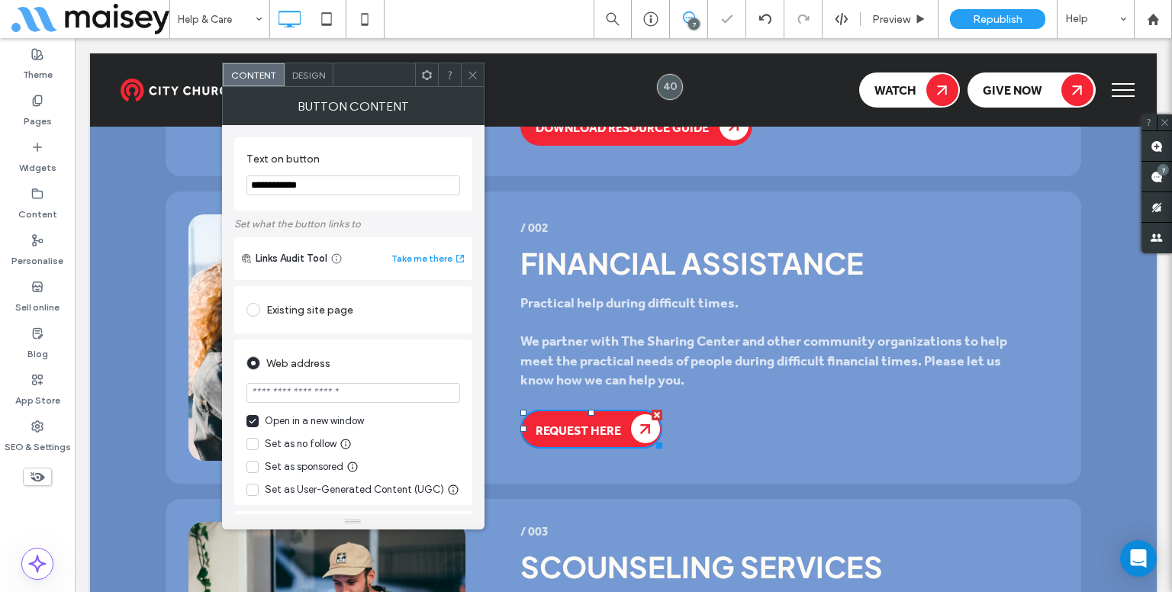
click at [310, 393] on input "url" at bounding box center [353, 393] width 214 height 20
paste input "**********"
type input "**********"
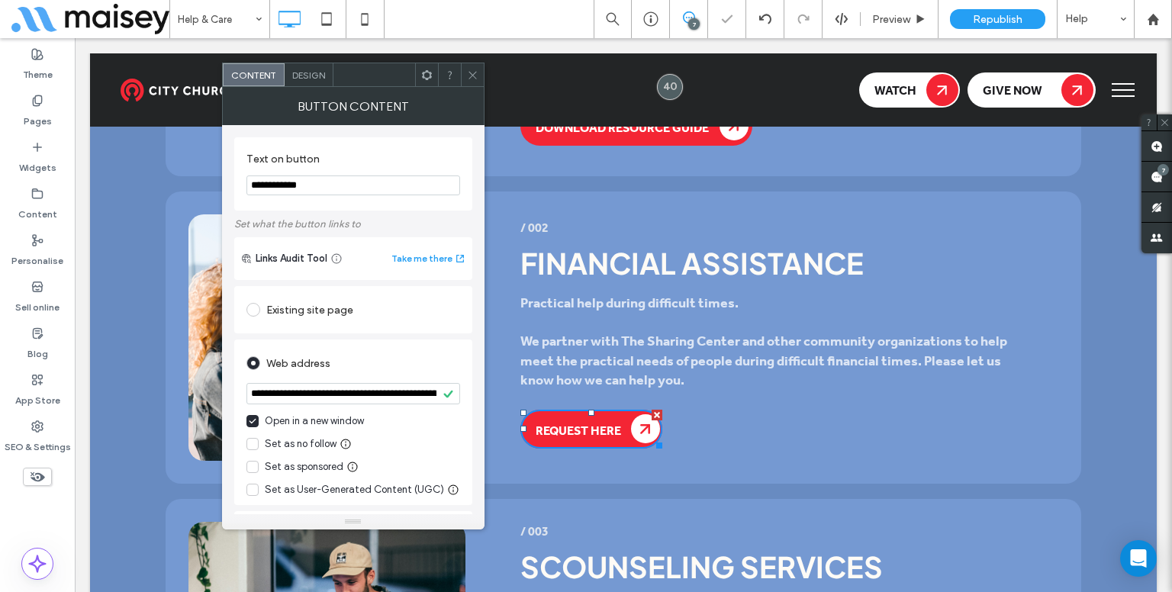
click at [465, 76] on div at bounding box center [472, 74] width 23 height 23
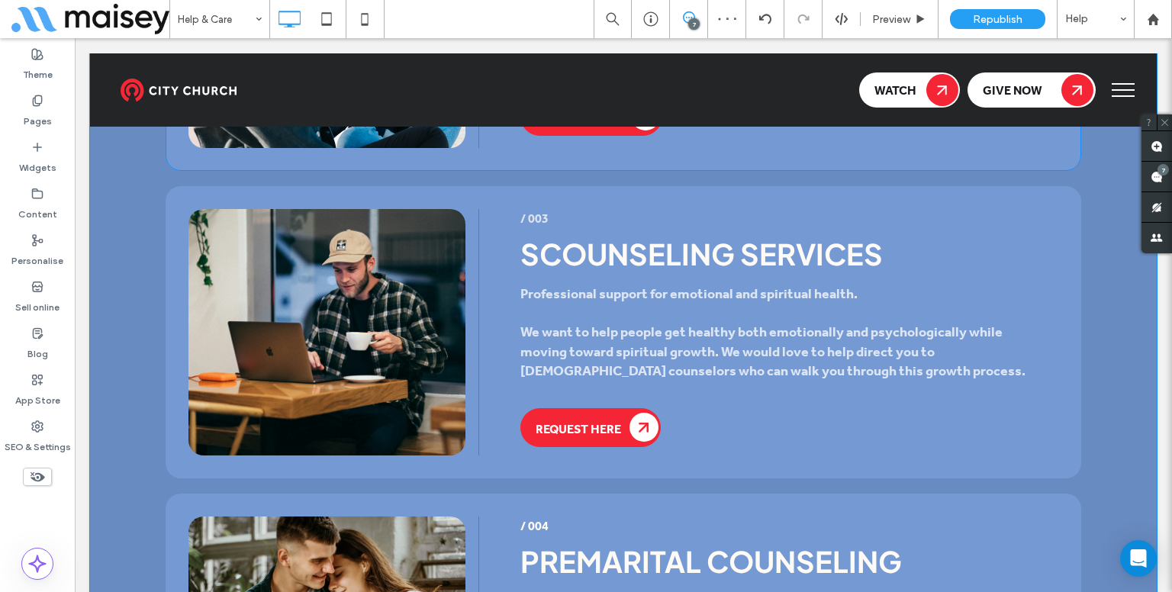
scroll to position [2314, 0]
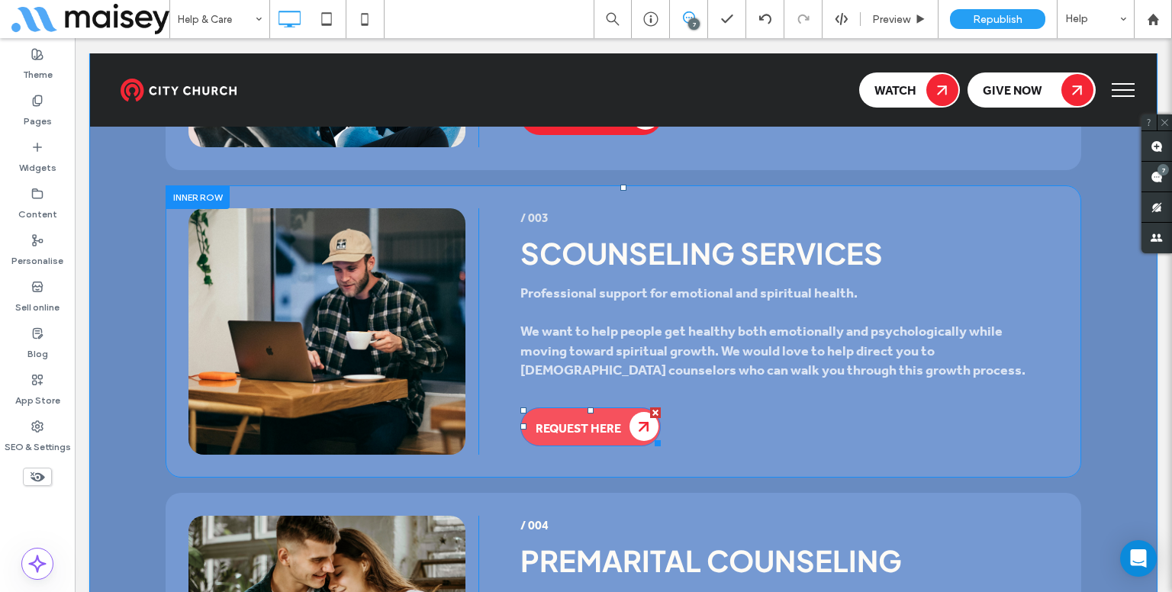
click at [591, 426] on span "Request Here" at bounding box center [578, 428] width 85 height 16
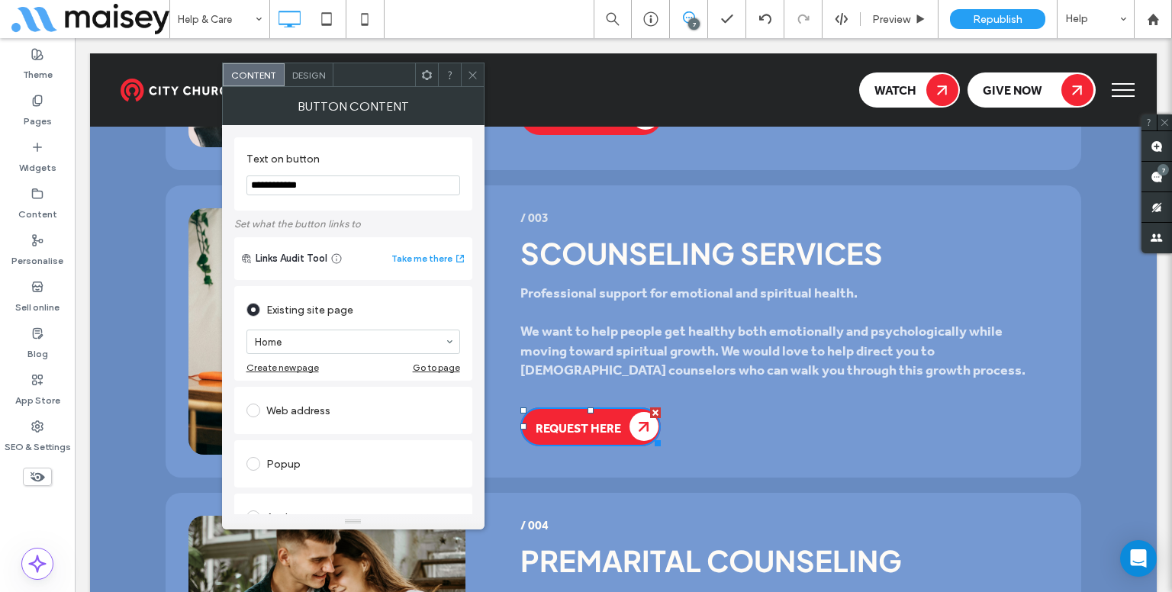
click at [375, 414] on div "Web address" at bounding box center [353, 410] width 214 height 24
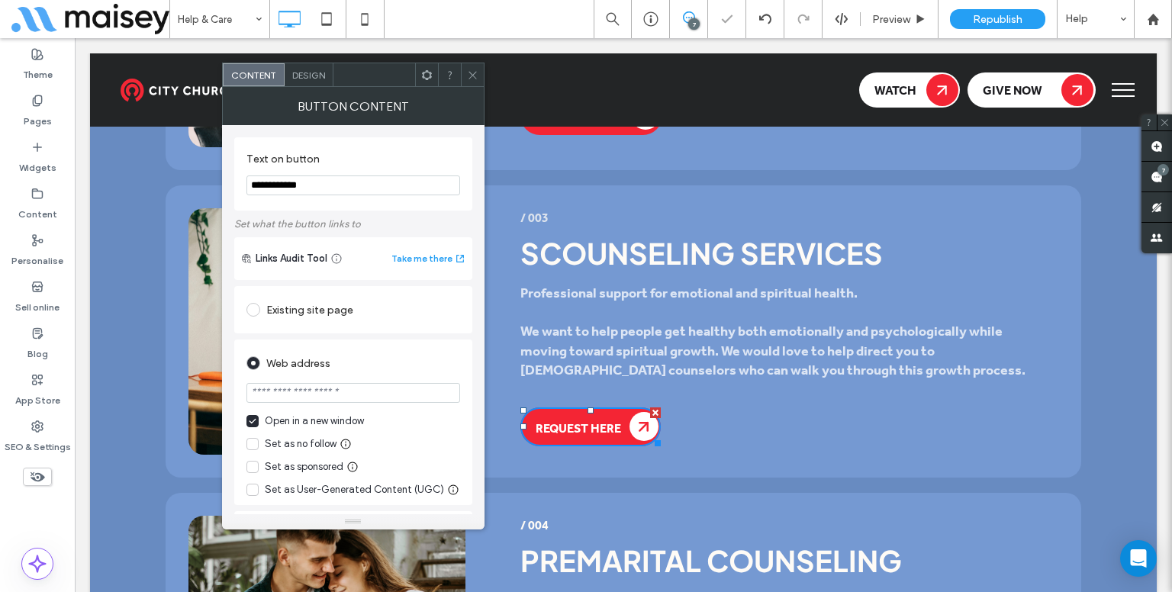
click at [330, 395] on input "url" at bounding box center [353, 393] width 214 height 20
paste input "**********"
type input "**********"
click at [469, 71] on use at bounding box center [473, 75] width 8 height 8
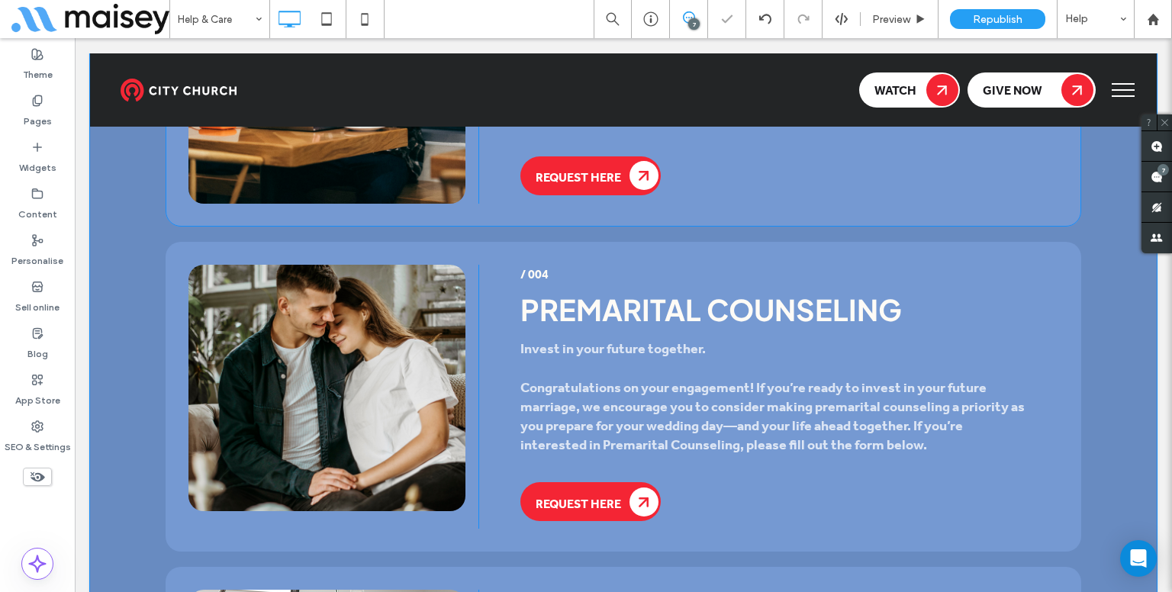
scroll to position [2566, 0]
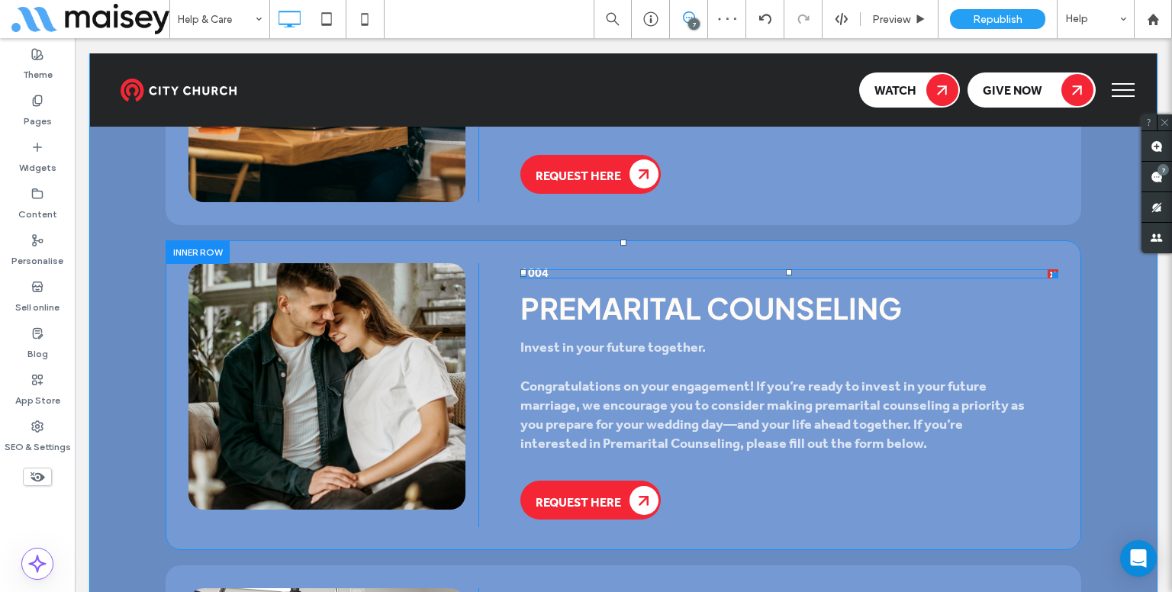
click at [553, 269] on div "/ 004" at bounding box center [789, 273] width 538 height 9
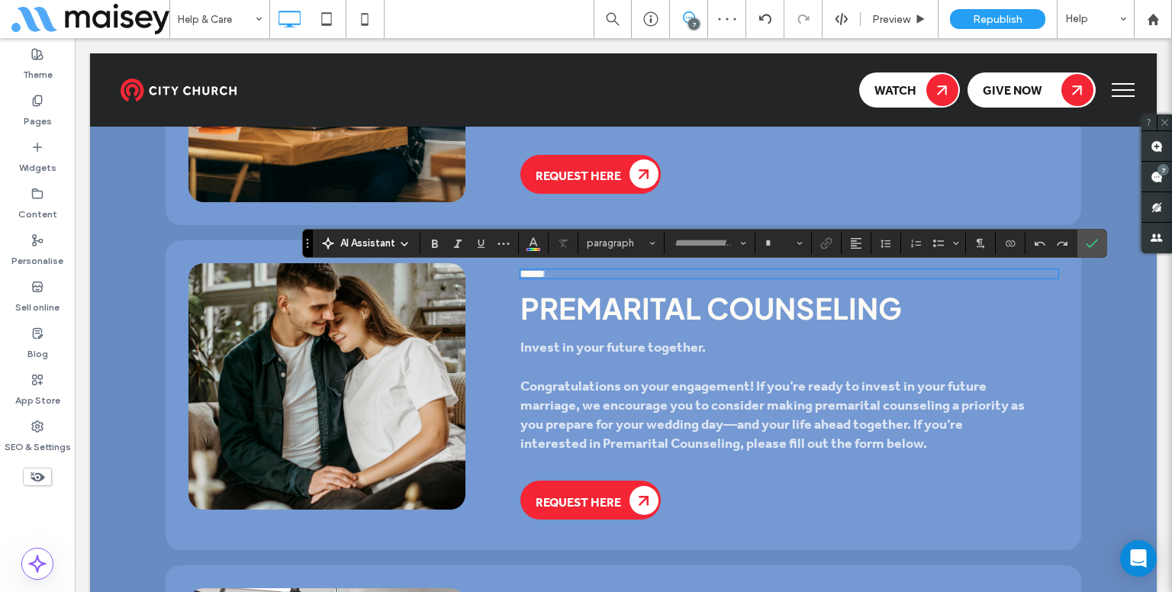
type input "**"
click at [522, 242] on button "Colour" at bounding box center [533, 243] width 23 height 21
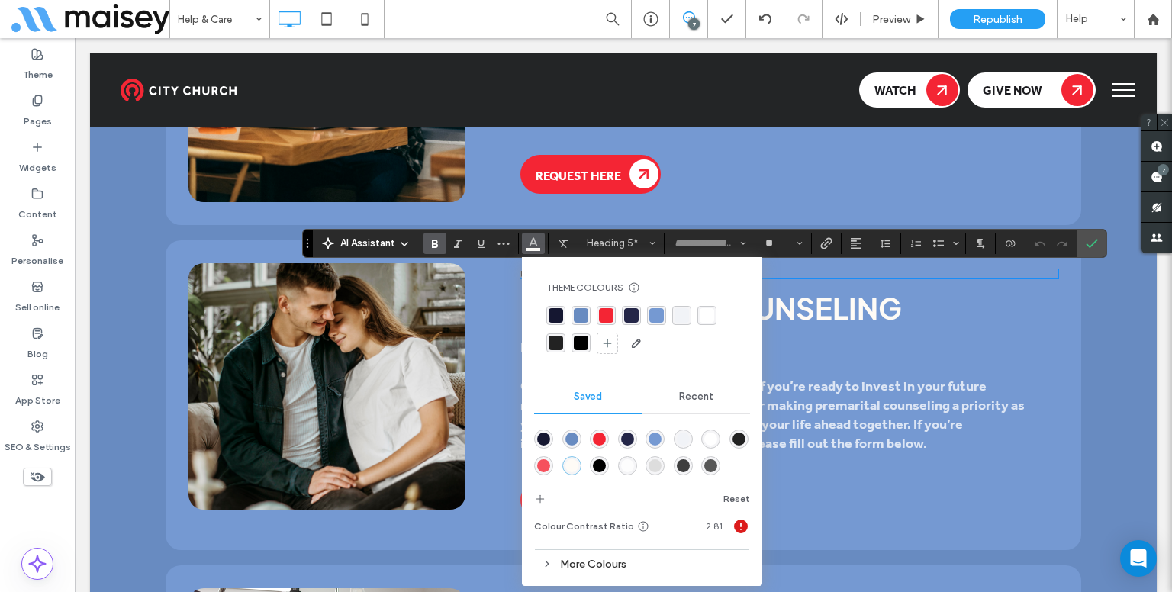
click at [617, 565] on div "More Colours" at bounding box center [642, 564] width 216 height 21
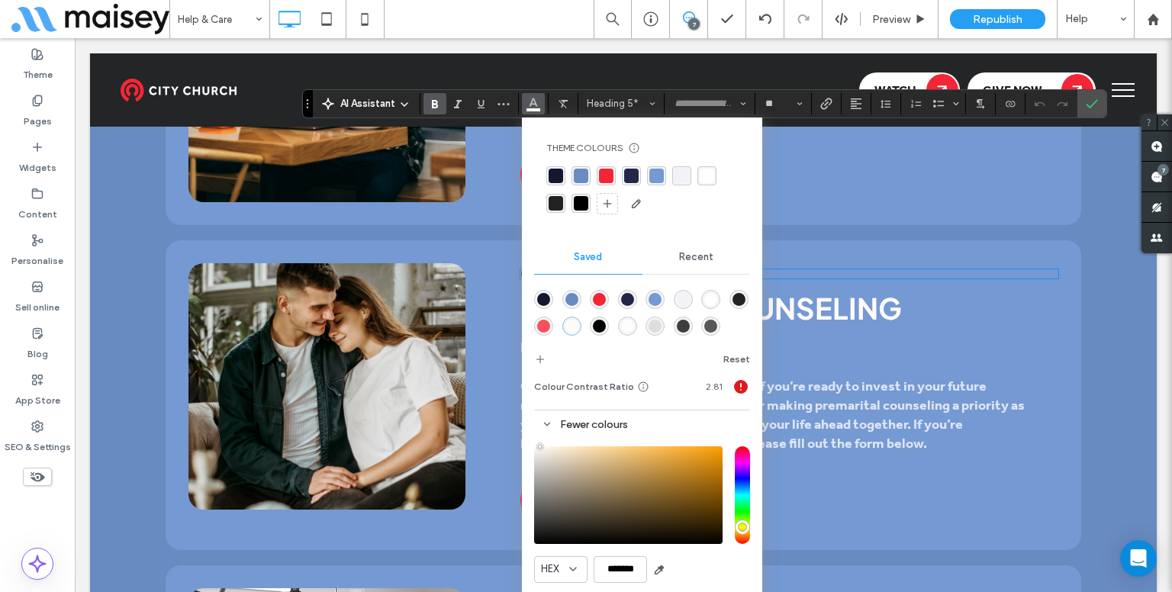
scroll to position [2708, 0]
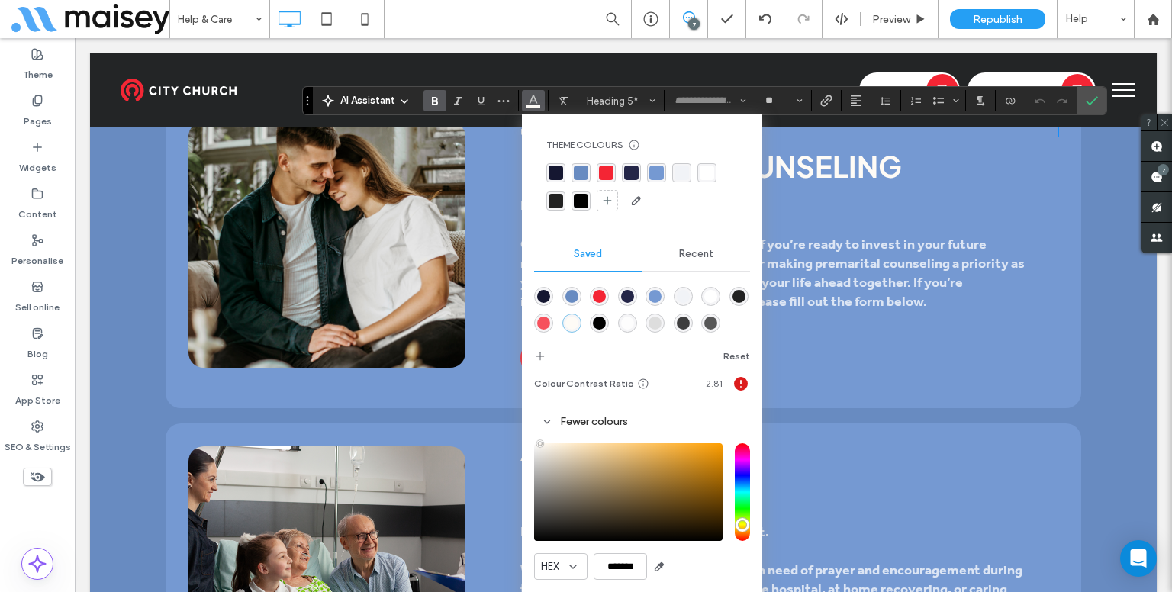
drag, startPoint x: 820, startPoint y: 514, endPoint x: 763, endPoint y: 492, distance: 60.7
click at [763, 492] on div "/ 005 Hospital Visits Personal support when you need it most. We have a team re…" at bounding box center [768, 569] width 580 height 246
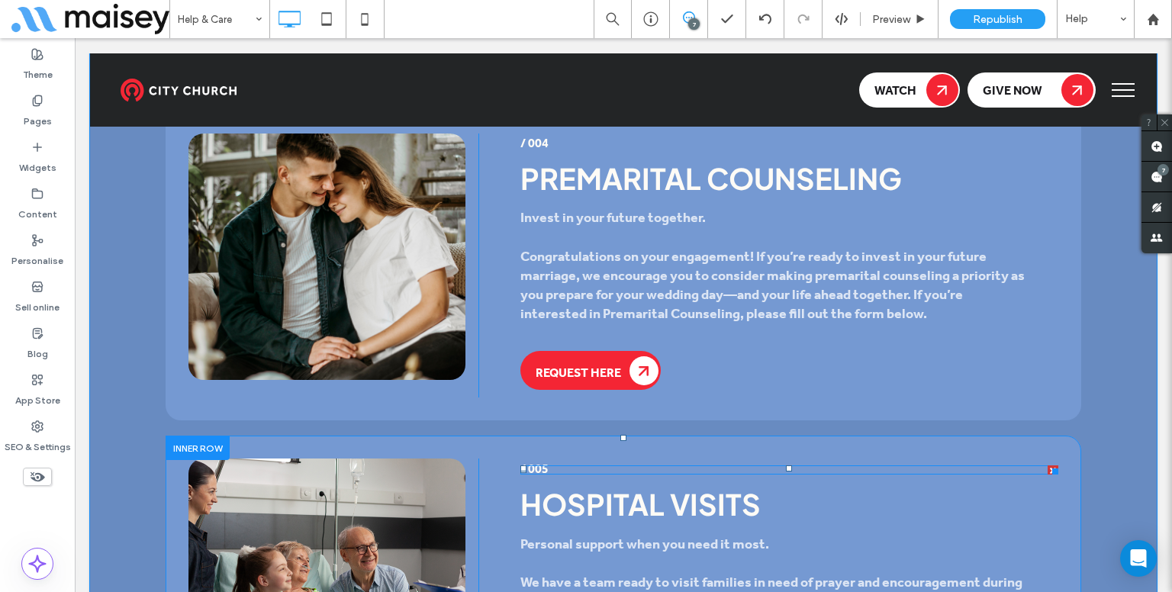
scroll to position [2689, 0]
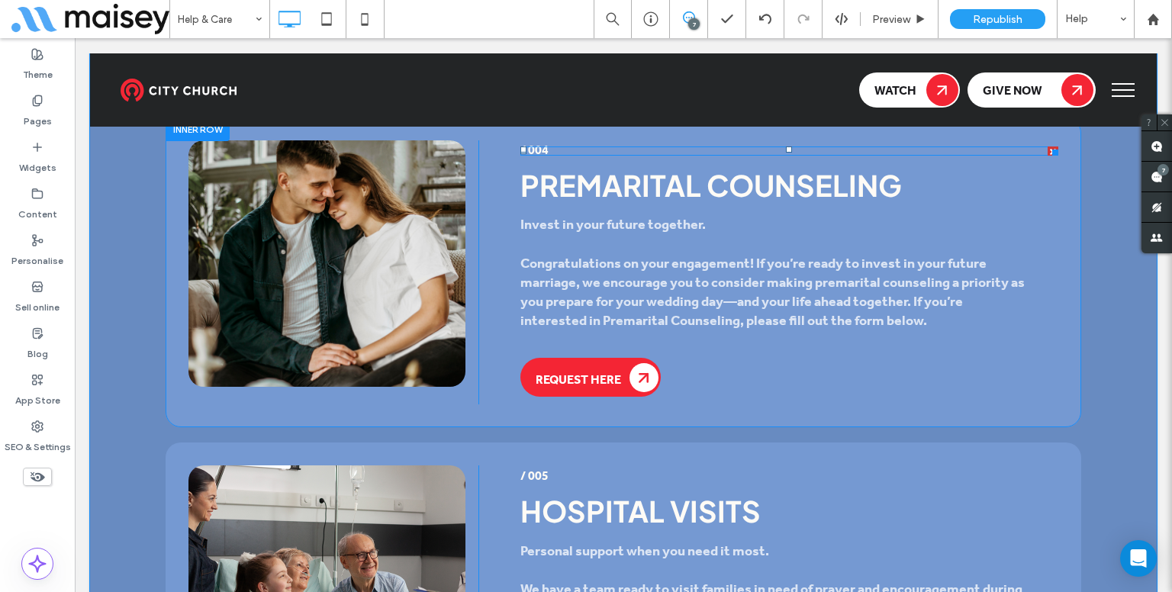
click at [536, 141] on span "/ 004" at bounding box center [534, 151] width 28 height 24
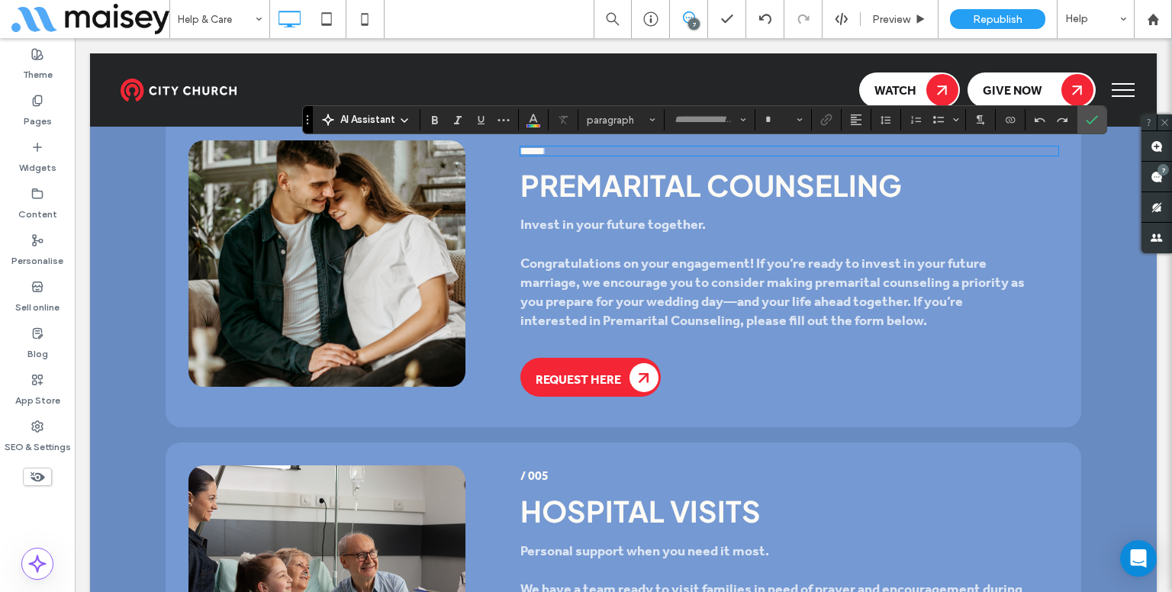
type input "**"
click at [534, 113] on icon "Colour" at bounding box center [533, 118] width 12 height 12
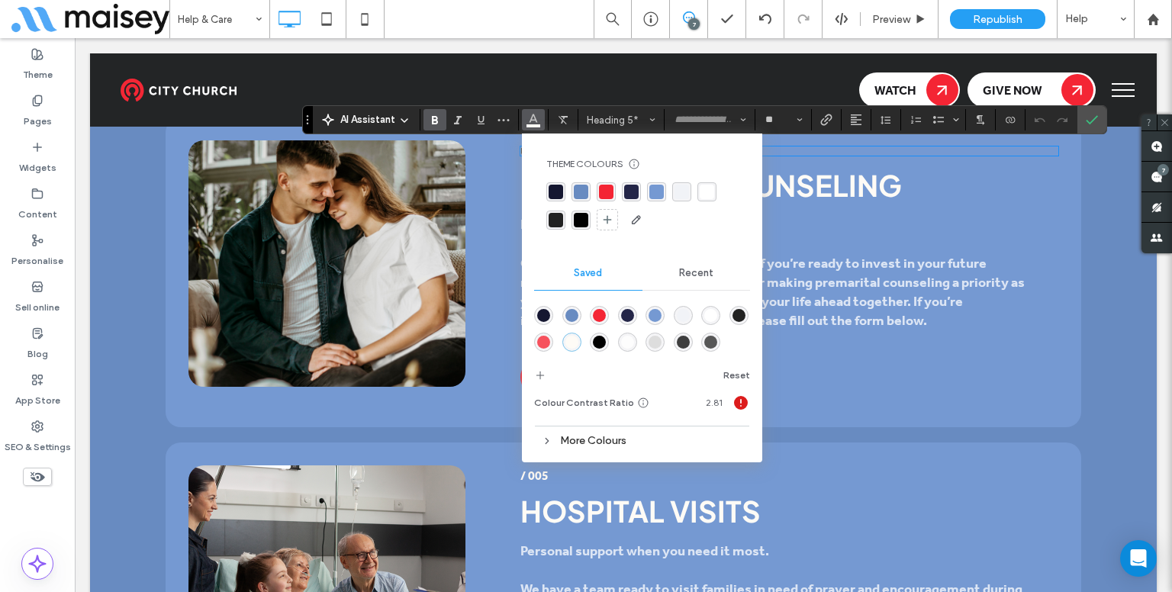
click at [640, 440] on div "More Colours" at bounding box center [642, 440] width 216 height 21
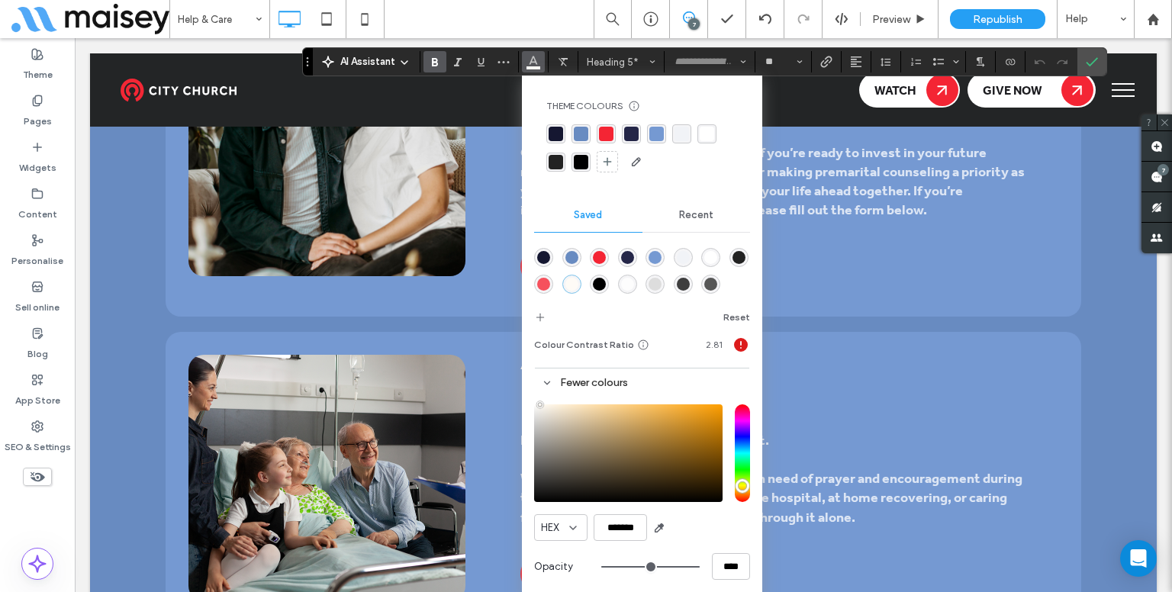
scroll to position [2802, 0]
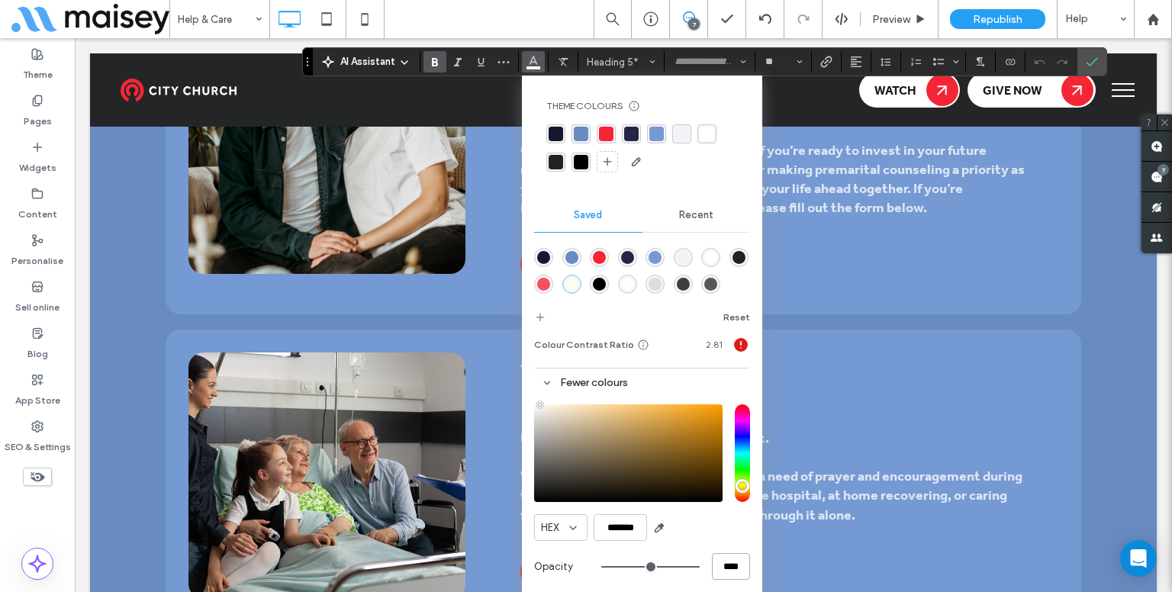
click at [722, 568] on input "****" at bounding box center [731, 566] width 38 height 27
type input "**"
type input "***"
click at [1094, 60] on icon "Confirm" at bounding box center [1092, 62] width 12 height 12
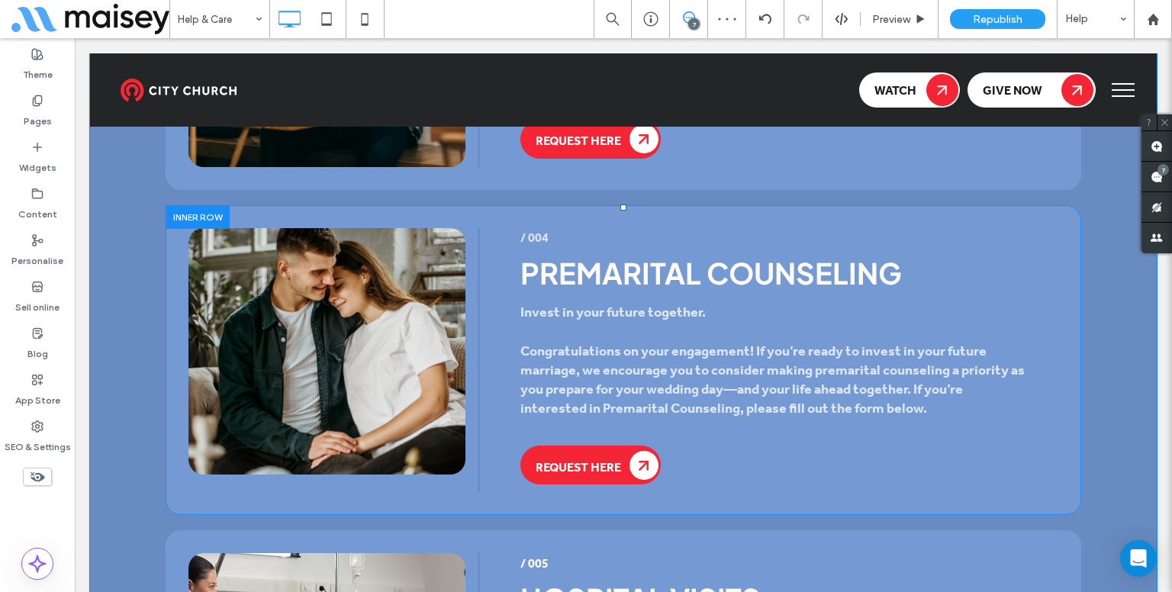
scroll to position [2595, 0]
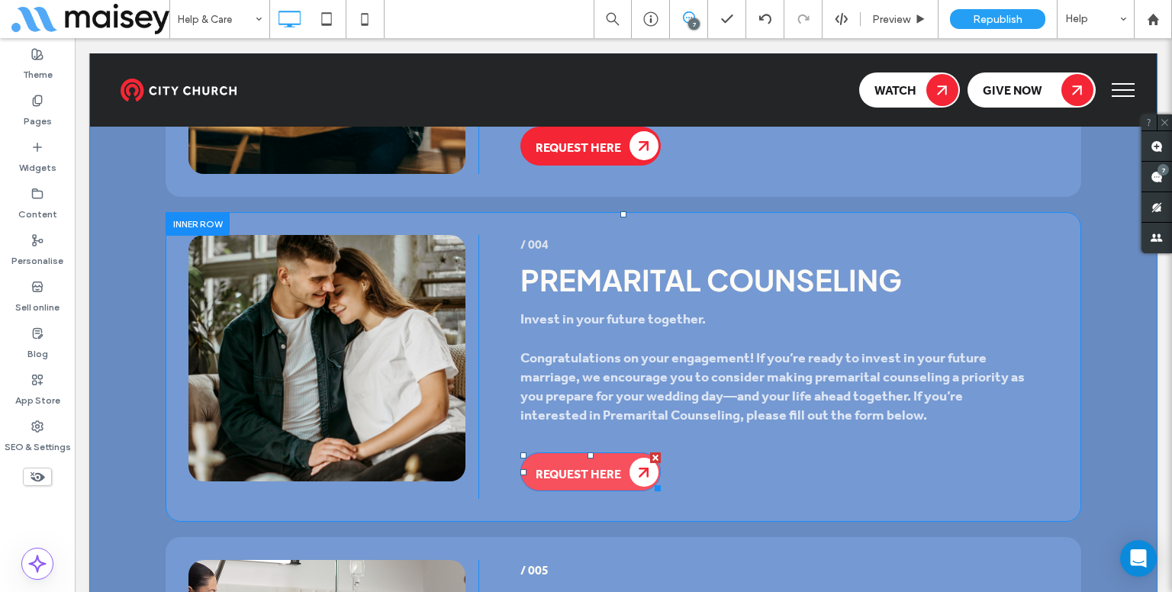
click at [578, 470] on span "Request Here" at bounding box center [578, 474] width 85 height 16
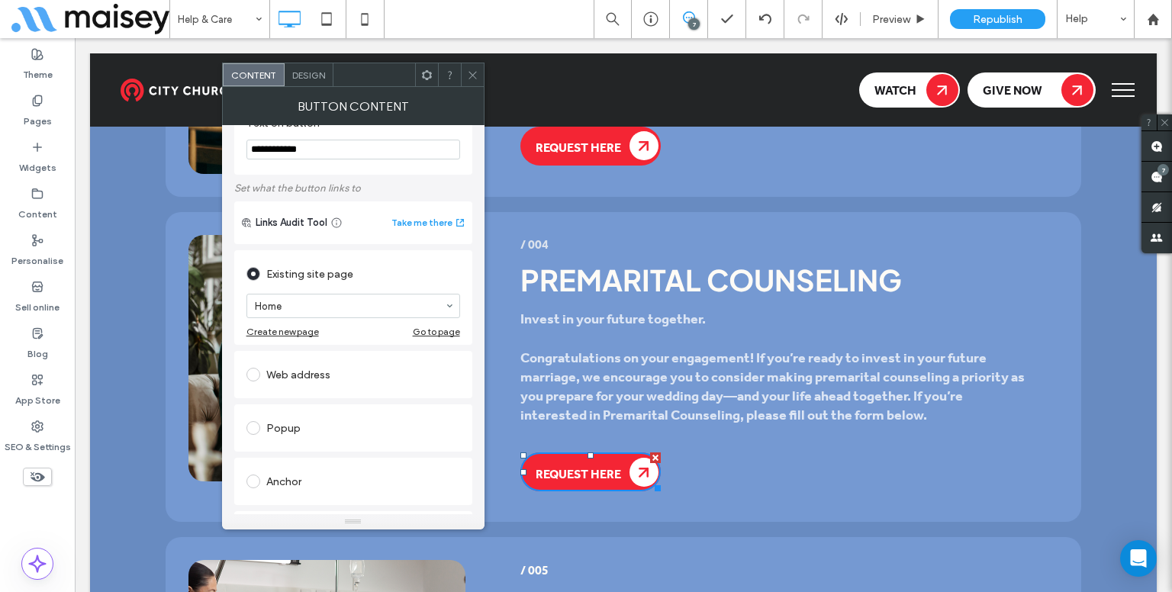
scroll to position [43, 0]
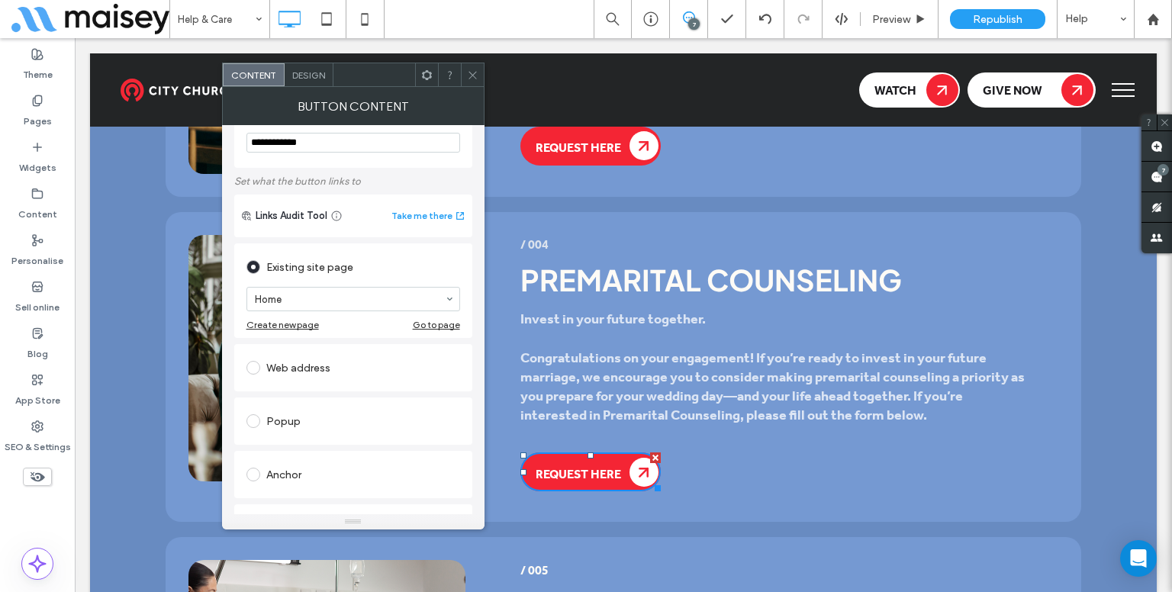
click at [335, 367] on div "Web address" at bounding box center [353, 368] width 214 height 24
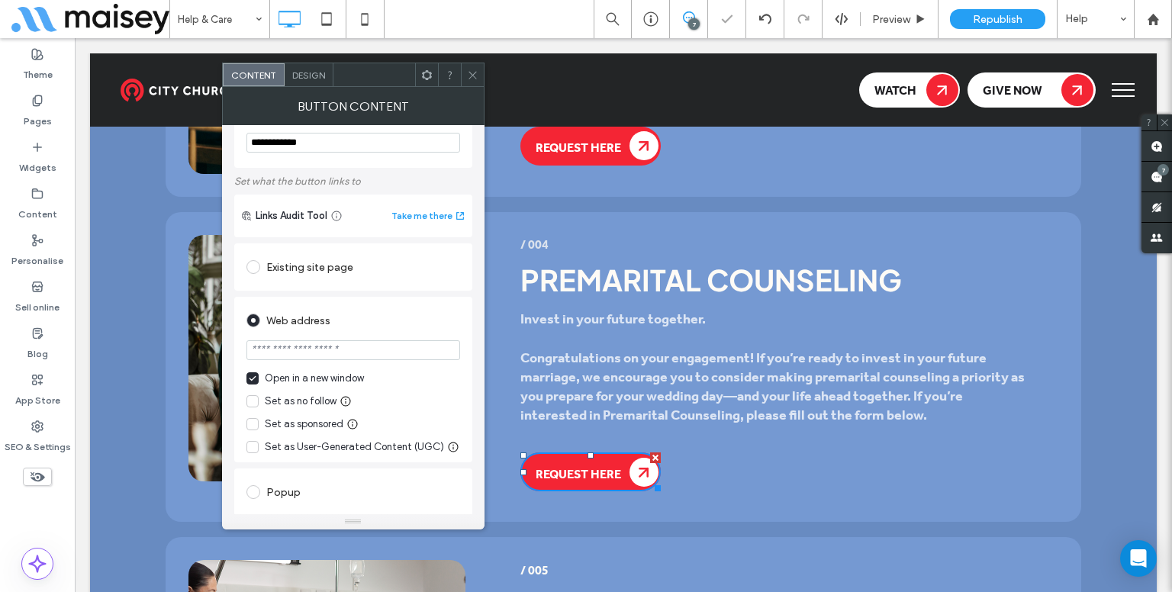
paste input "**********"
click at [346, 354] on input "**********" at bounding box center [353, 350] width 214 height 20
type input "**********"
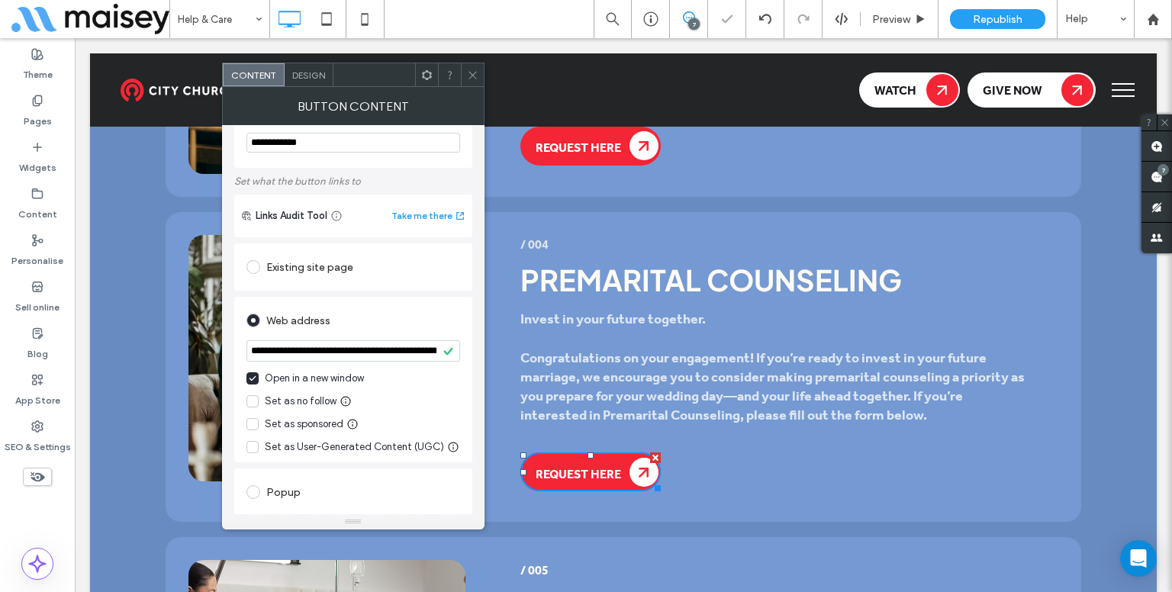
click at [476, 71] on icon at bounding box center [472, 74] width 11 height 11
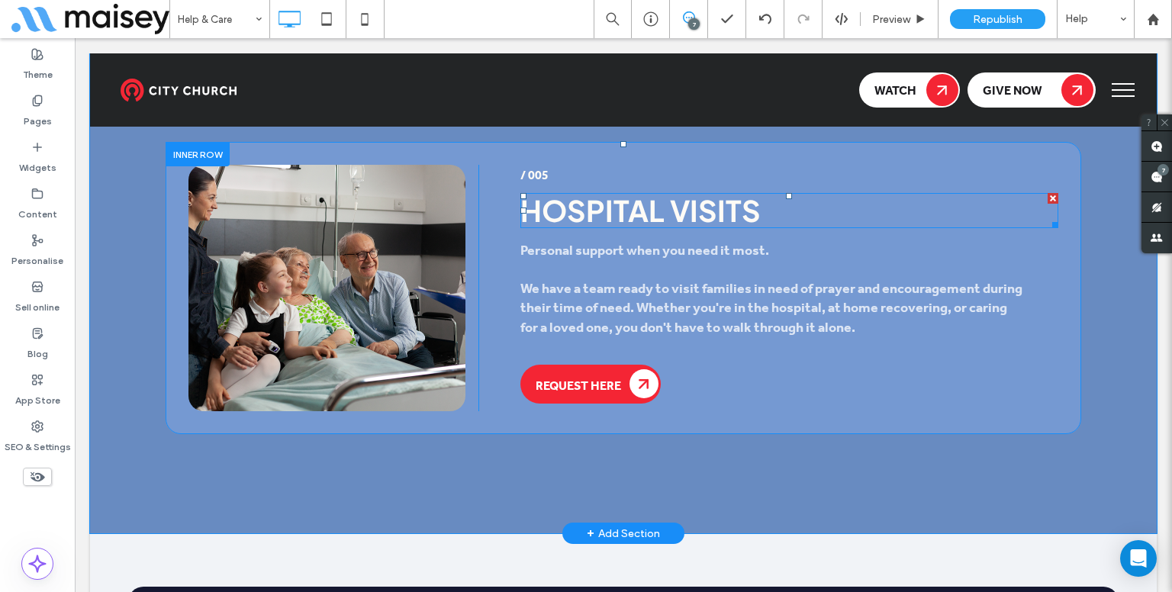
scroll to position [2992, 0]
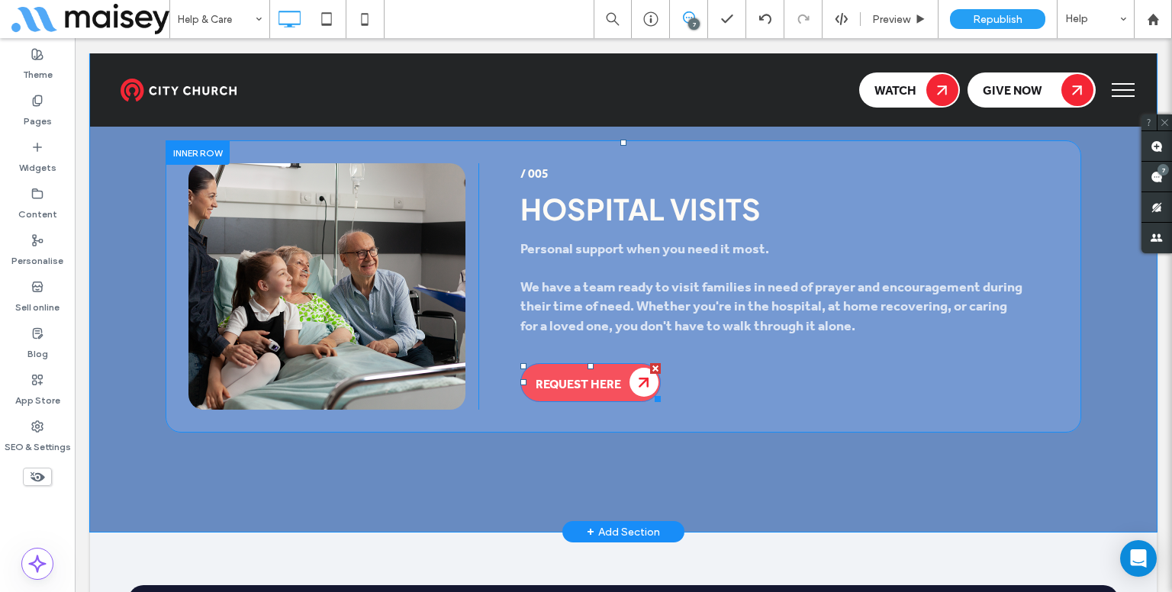
click at [585, 391] on span "Request Here" at bounding box center [578, 383] width 85 height 16
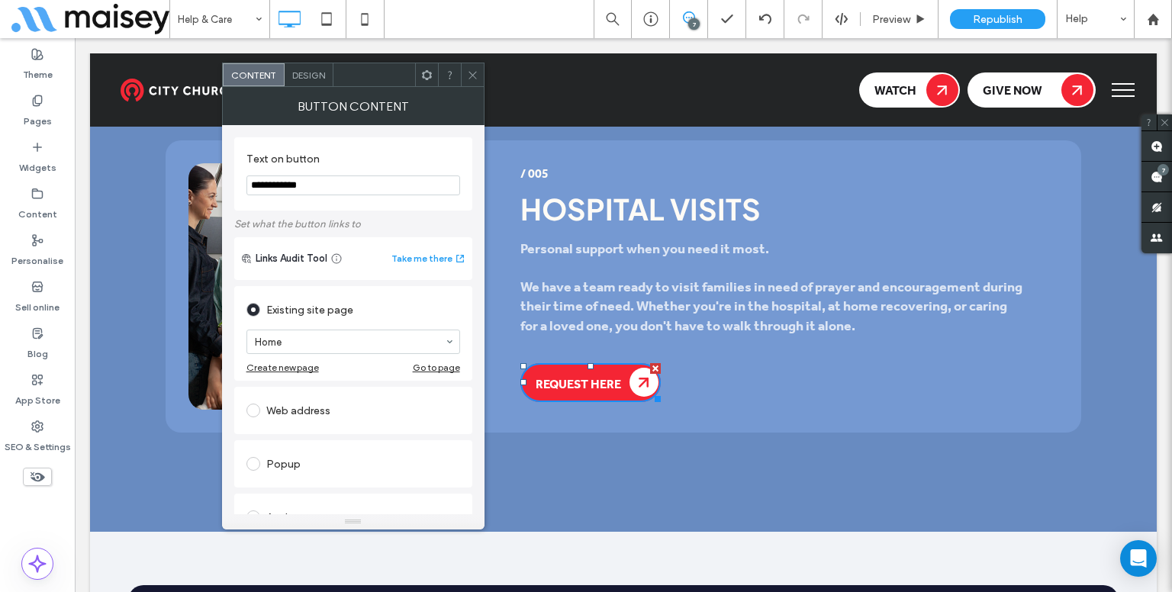
click at [384, 401] on div "Web address" at bounding box center [353, 410] width 214 height 24
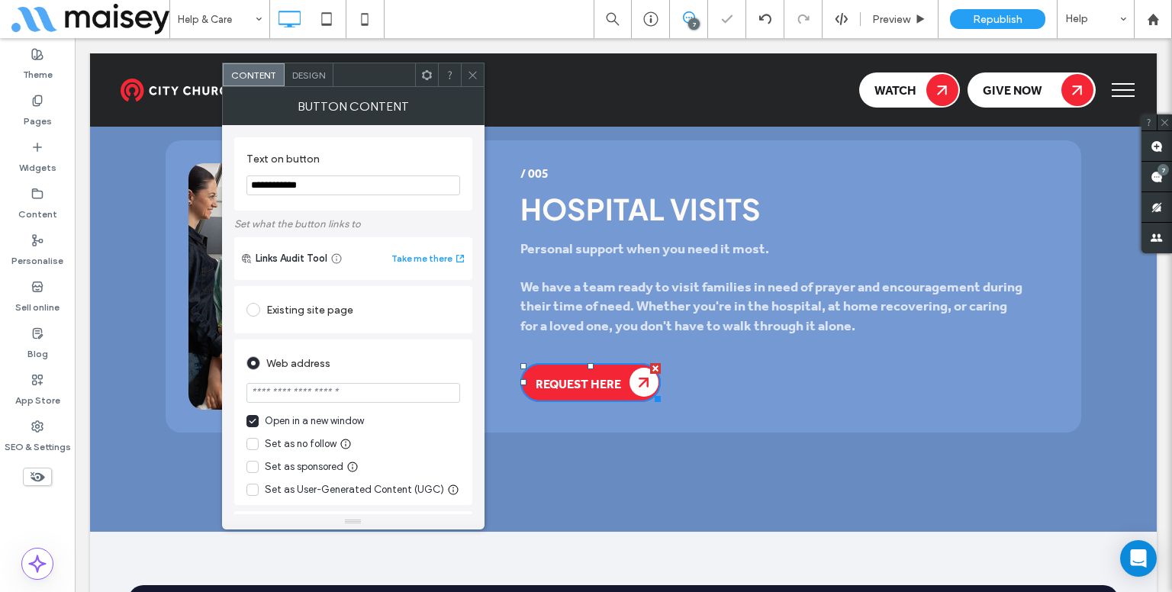
click at [411, 400] on input "url" at bounding box center [353, 393] width 214 height 20
paste input "**********"
type input "**********"
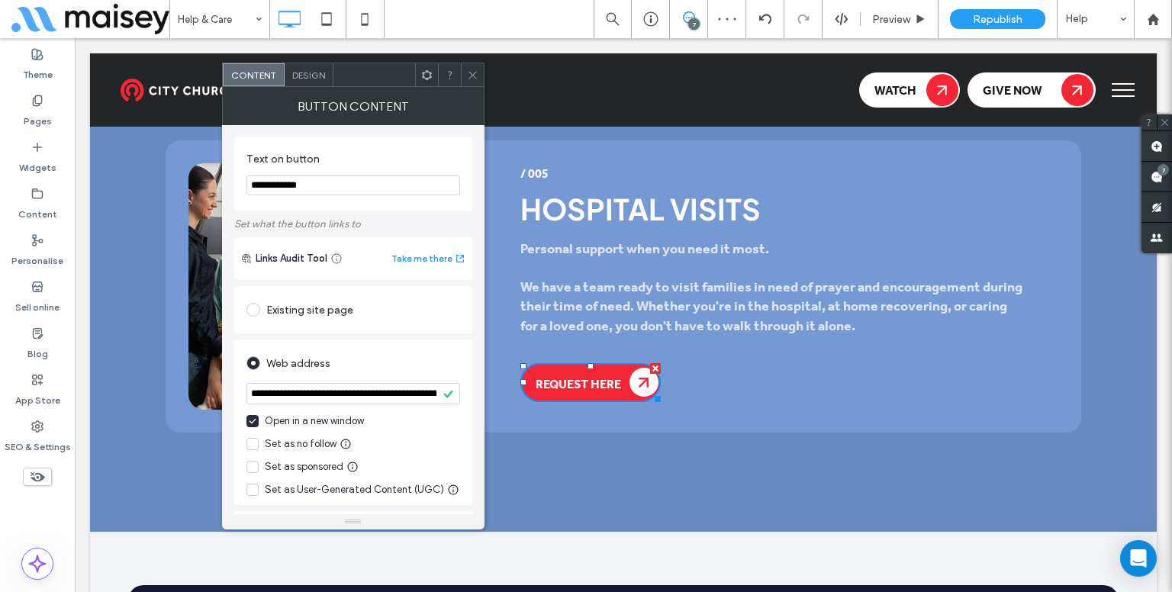
click at [474, 76] on use at bounding box center [473, 75] width 8 height 8
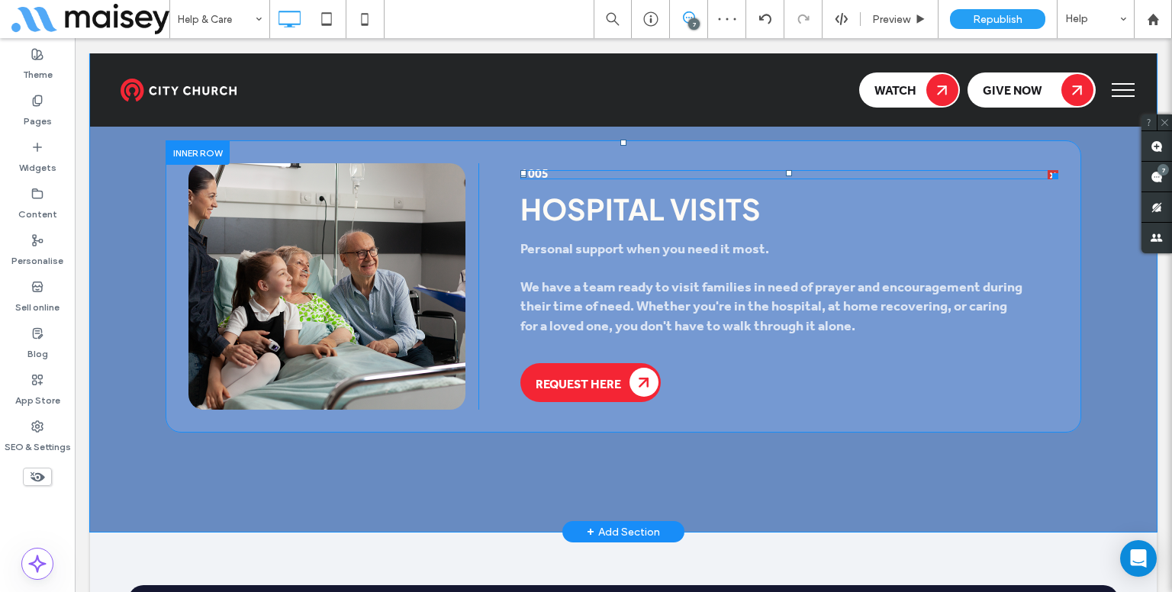
click at [588, 172] on h5 "/ 005" at bounding box center [789, 175] width 538 height 6
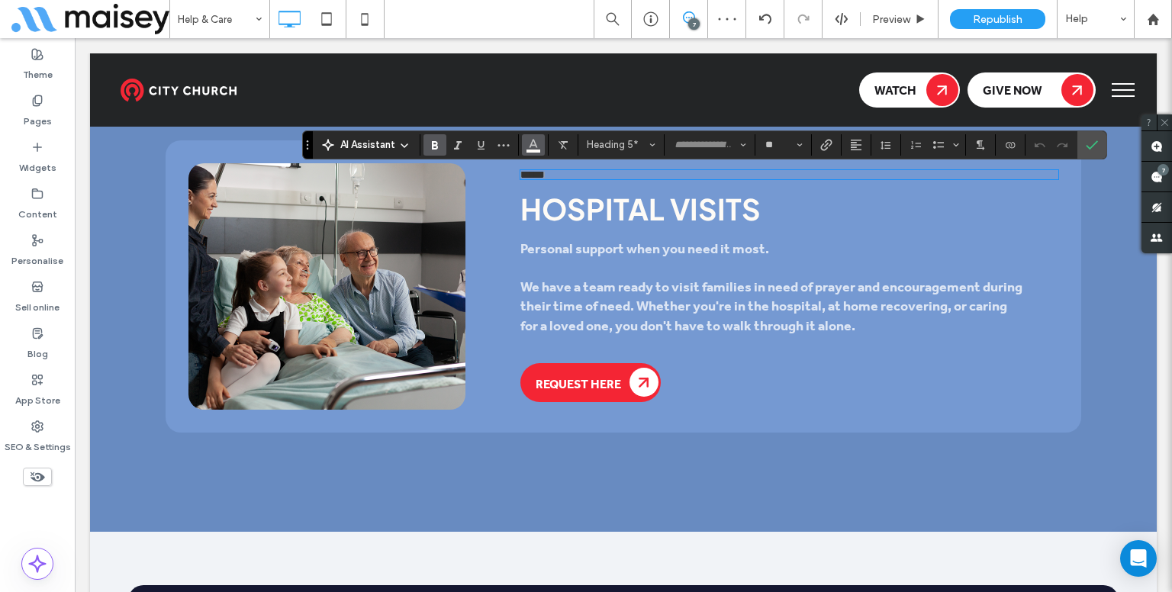
click at [536, 138] on icon "Colour" at bounding box center [533, 143] width 12 height 12
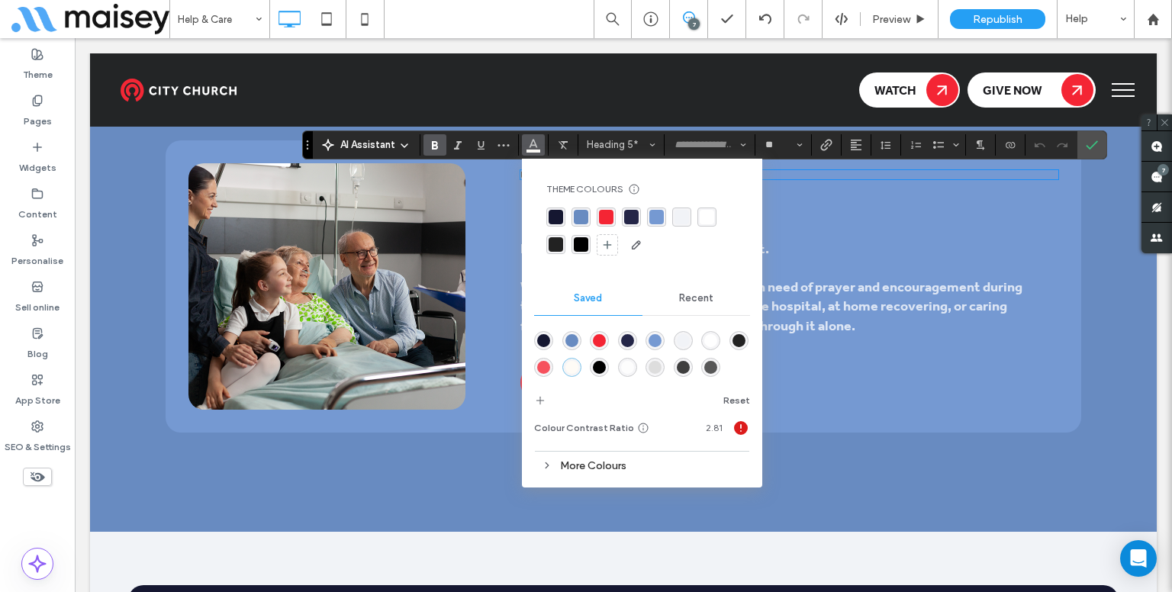
click at [646, 465] on div "More Colours" at bounding box center [642, 466] width 216 height 21
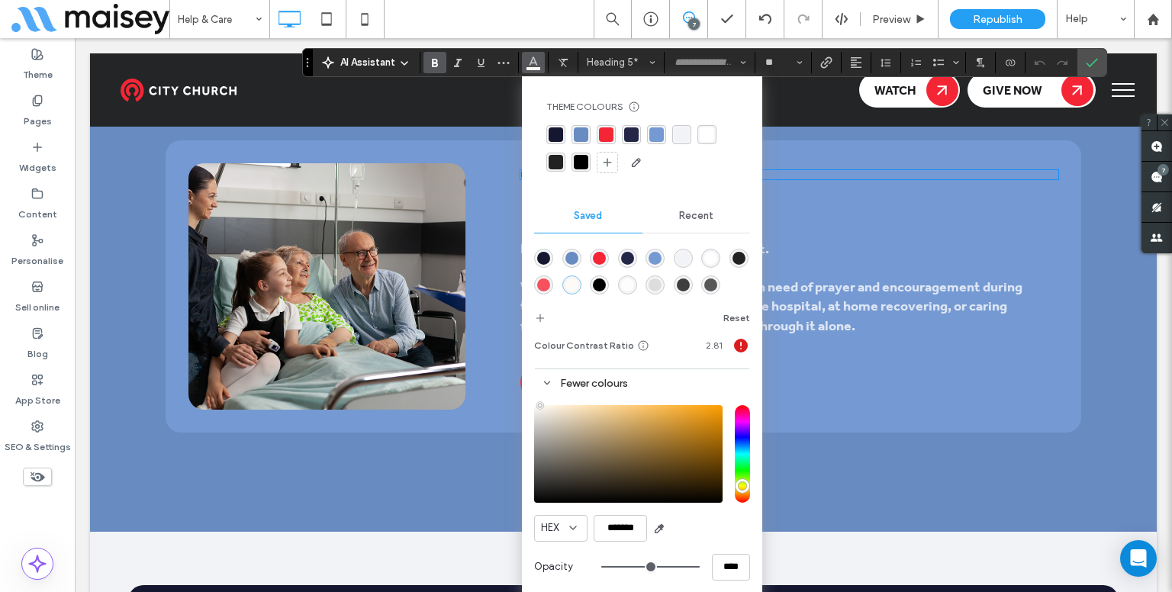
scroll to position [3234, 0]
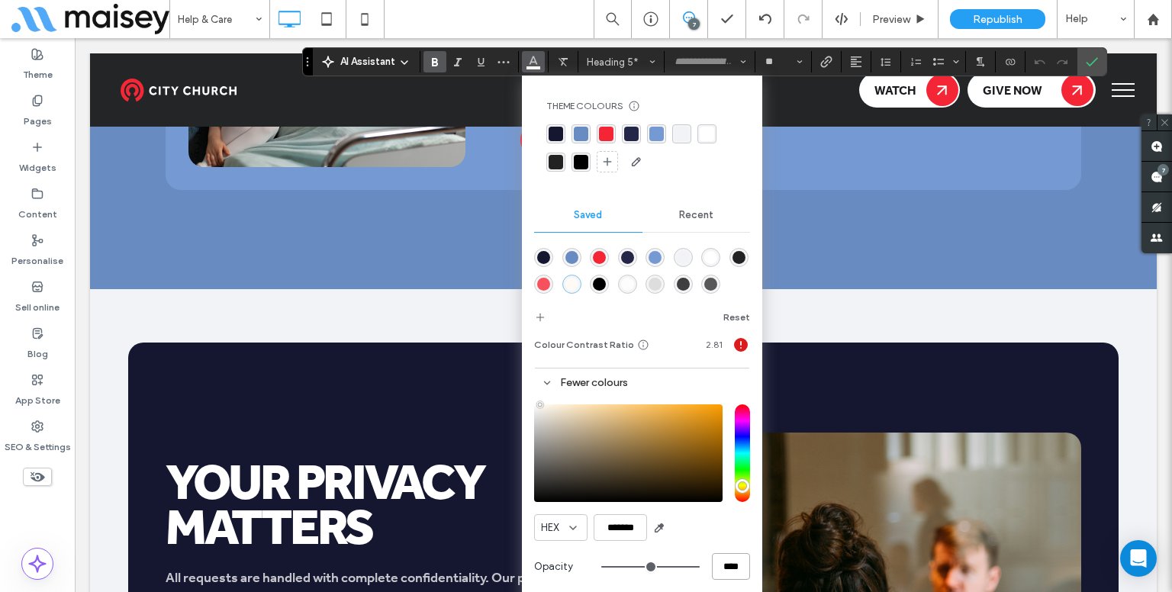
click at [740, 572] on input "****" at bounding box center [731, 566] width 38 height 27
type input "*"
type input "**"
type input "***"
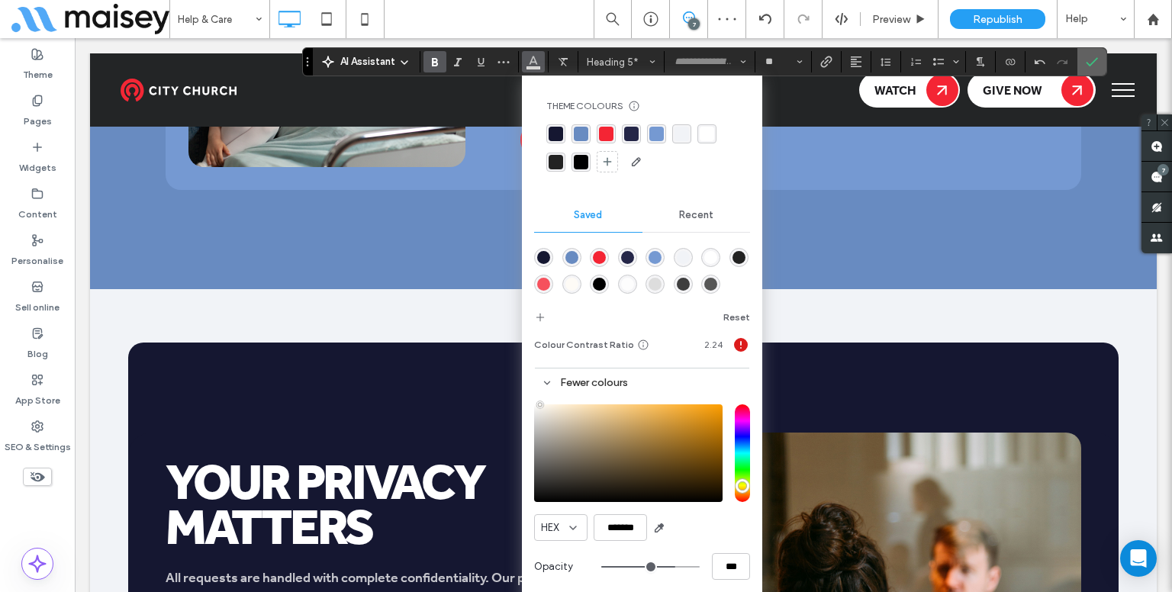
click at [1086, 60] on icon "Confirm" at bounding box center [1092, 62] width 12 height 12
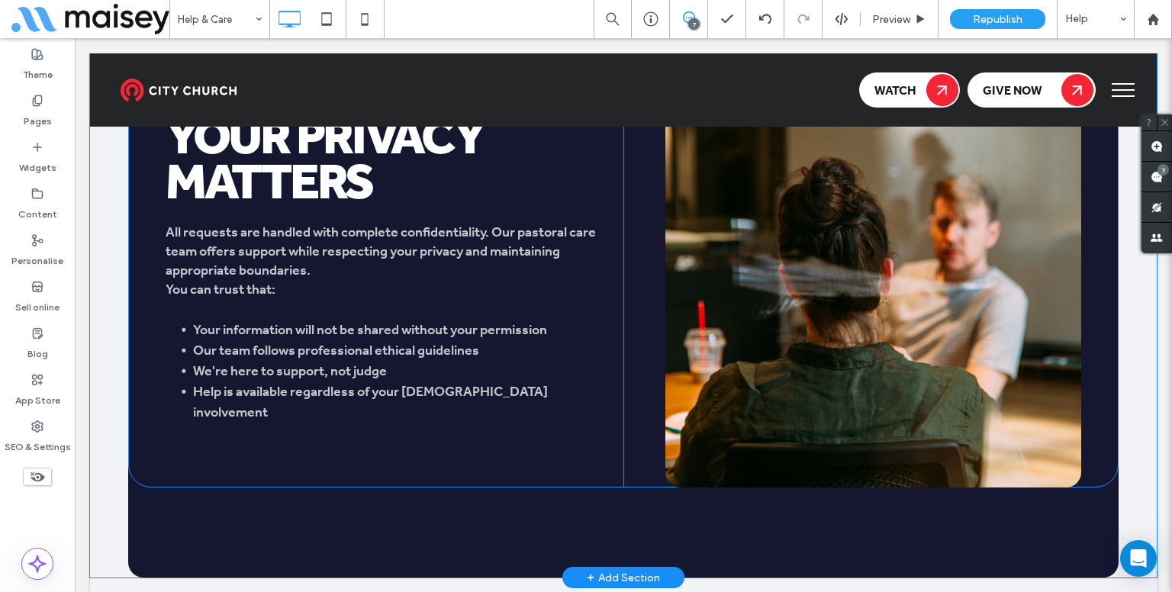
scroll to position [3578, 0]
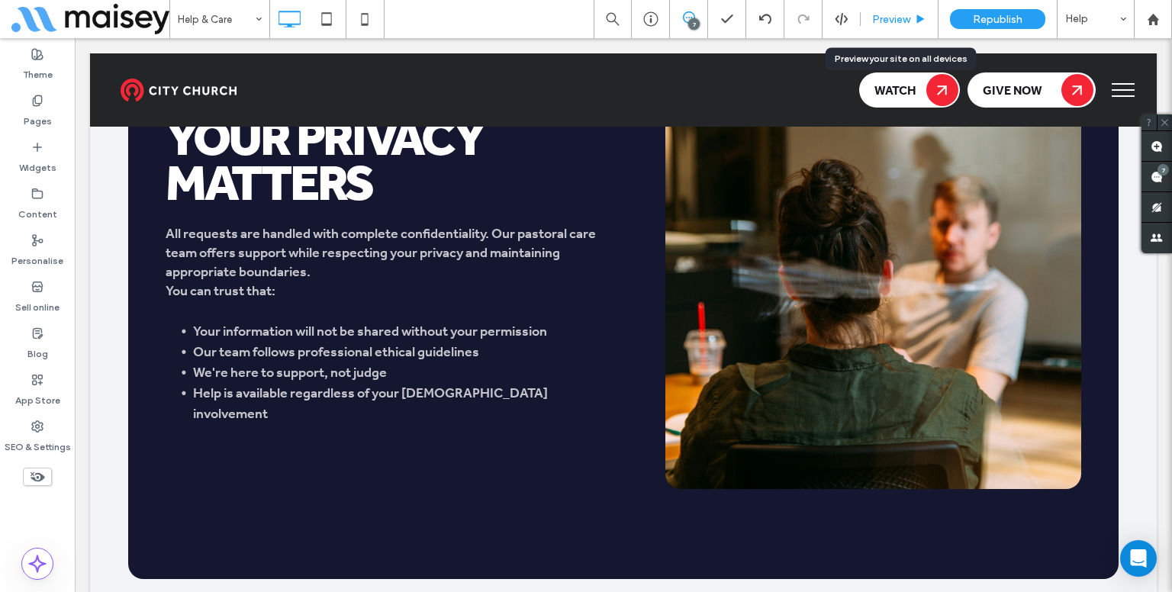
click at [870, 25] on div "Preview" at bounding box center [899, 19] width 77 height 13
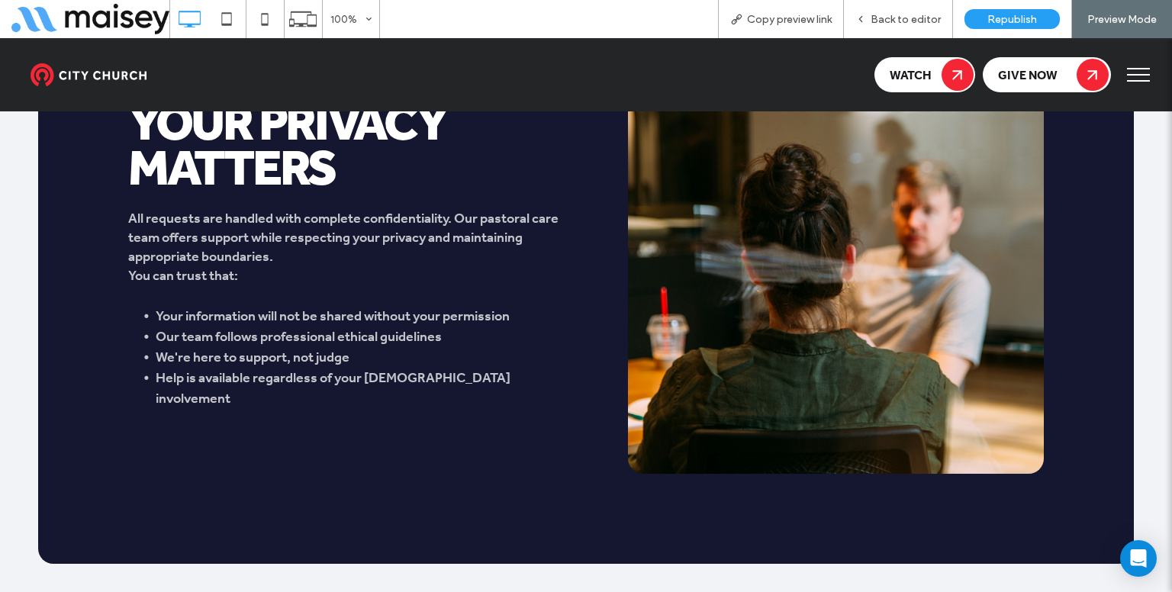
click at [870, 25] on div "Back to editor" at bounding box center [898, 19] width 108 height 13
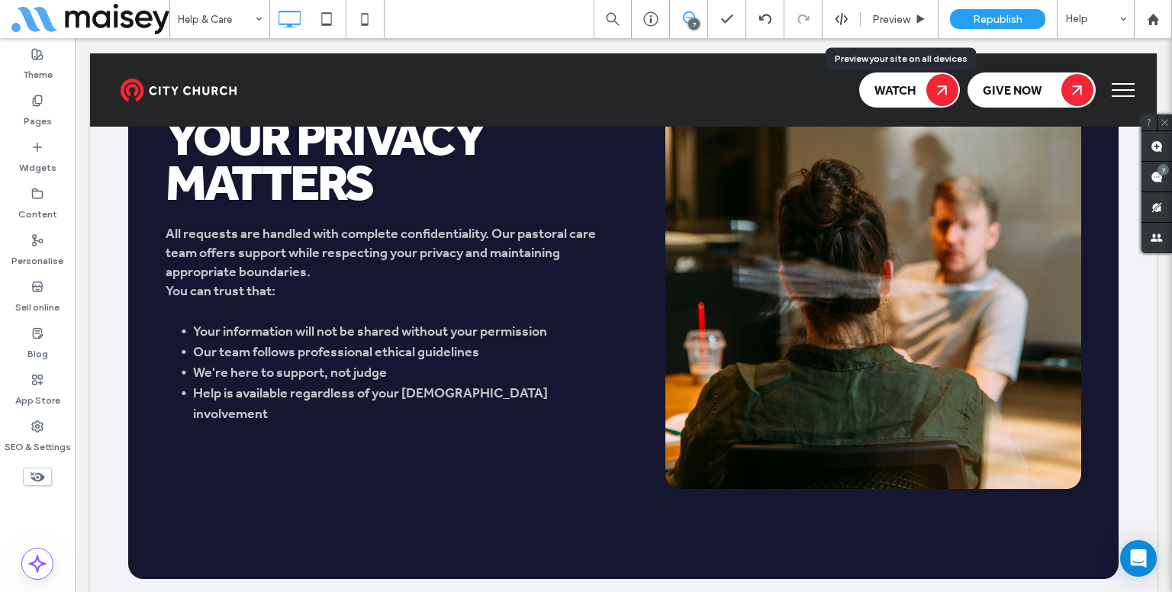
click at [870, 25] on div "Preview" at bounding box center [899, 19] width 77 height 13
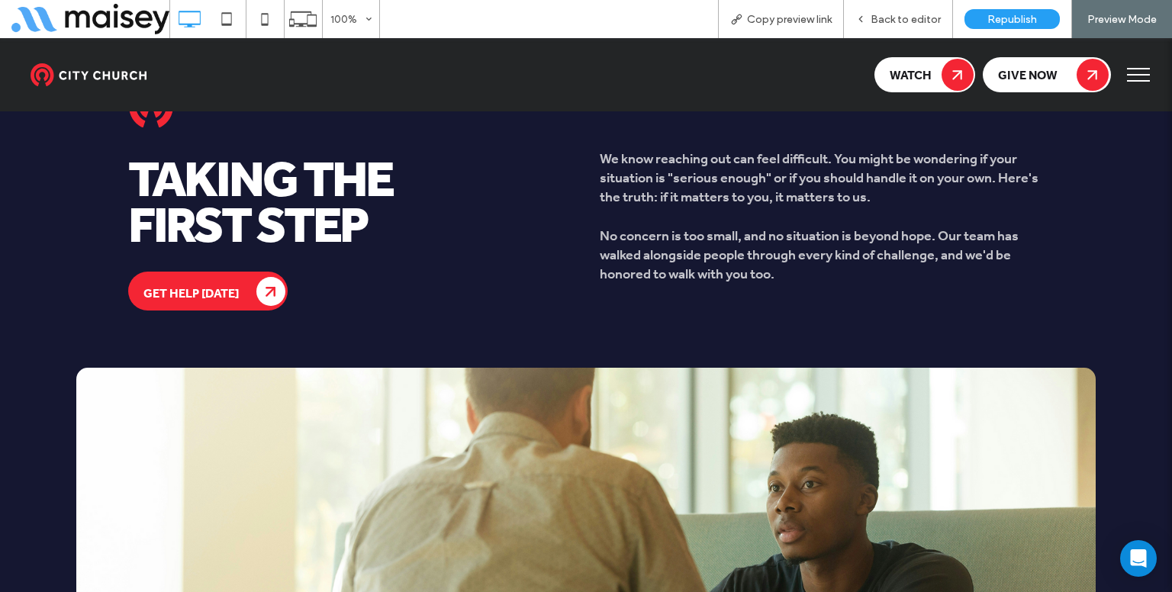
scroll to position [4826, 0]
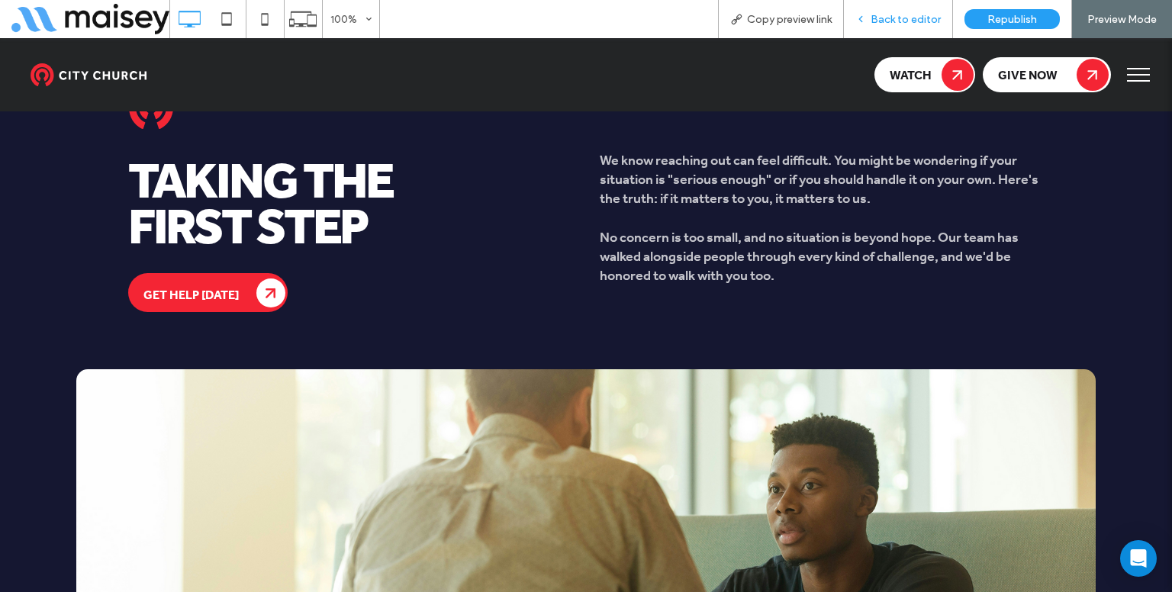
click at [874, 27] on div "Back to editor" at bounding box center [898, 19] width 109 height 38
click at [885, 17] on span "Back to editor" at bounding box center [906, 19] width 70 height 13
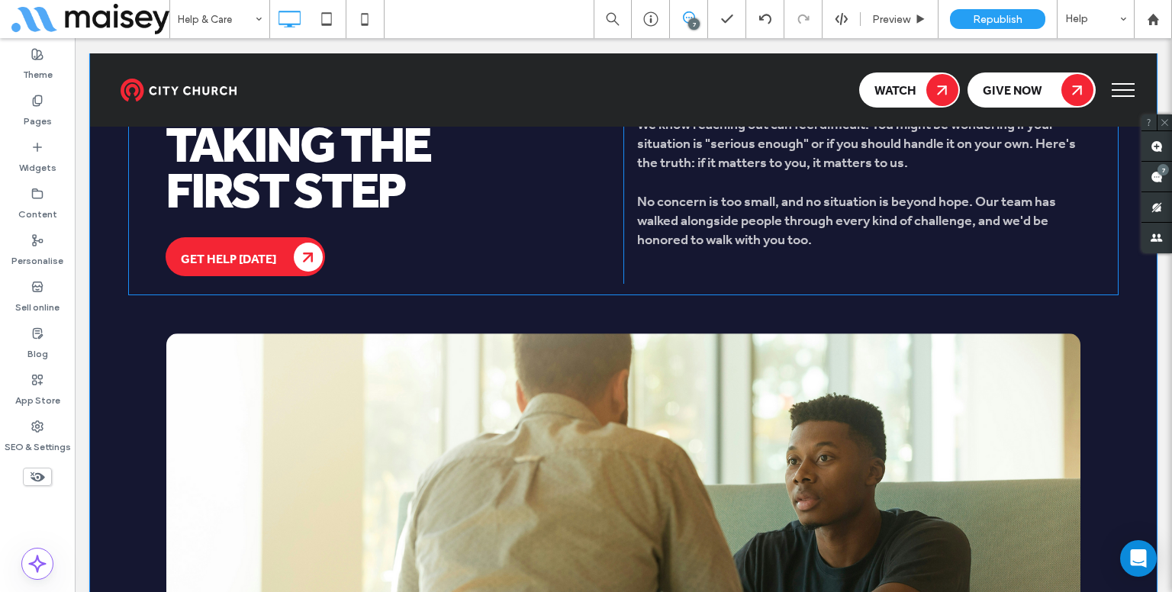
scroll to position [4874, 0]
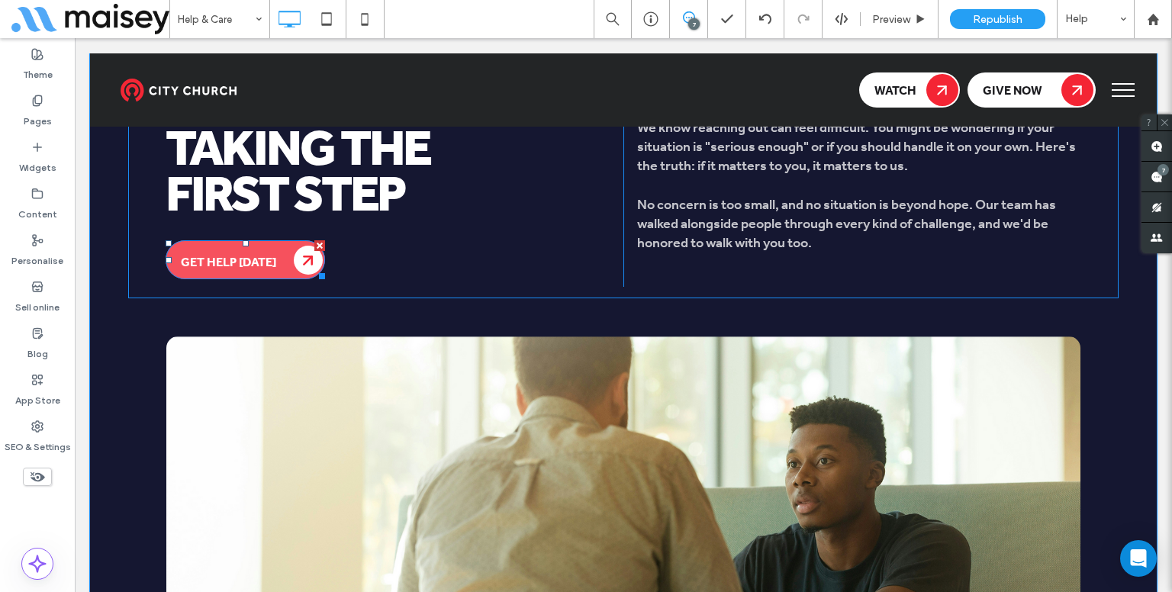
click at [241, 257] on span "Get Help Today" at bounding box center [228, 261] width 95 height 16
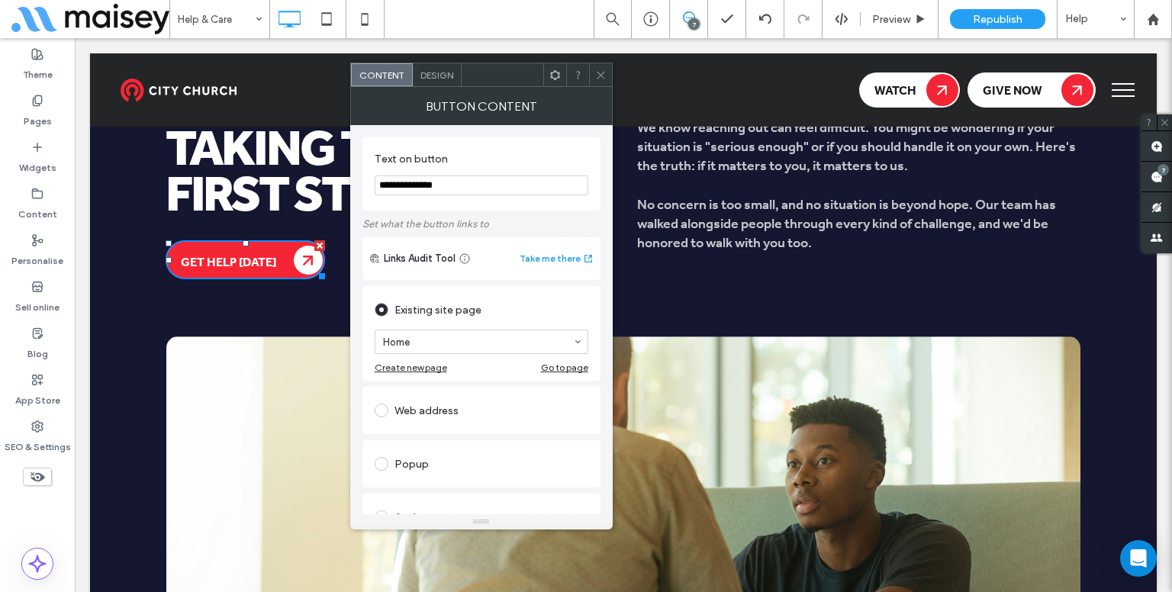
drag, startPoint x: 516, startPoint y: 409, endPoint x: 482, endPoint y: 412, distance: 34.5
click at [482, 412] on div "Web address" at bounding box center [482, 410] width 214 height 24
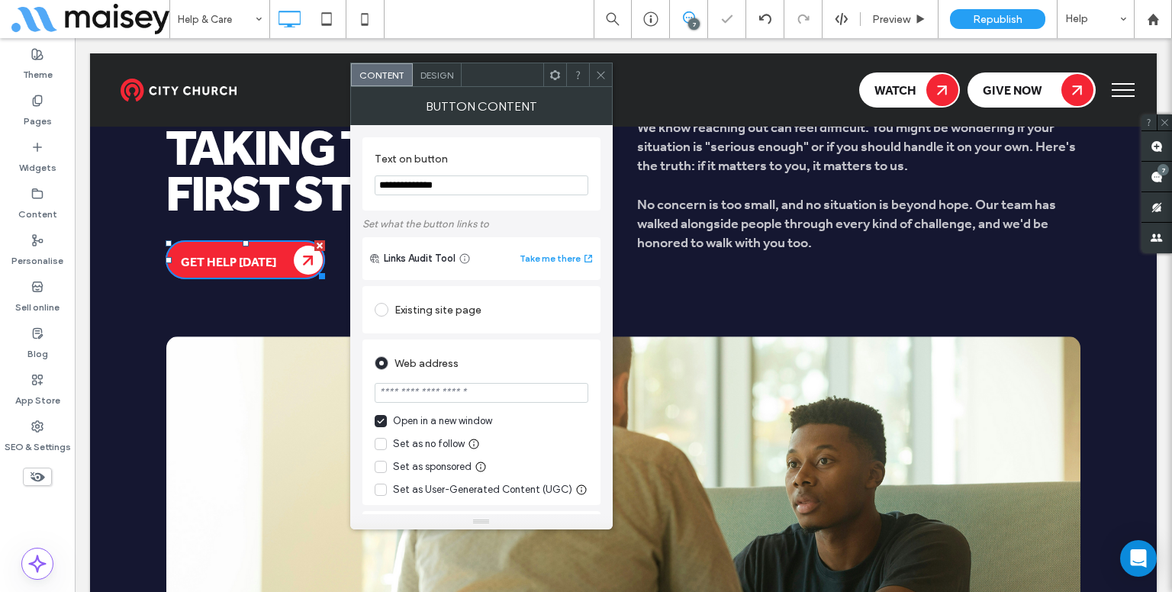
click at [482, 412] on section at bounding box center [482, 394] width 214 height 38
paste input "**********"
click at [477, 403] on input "**********" at bounding box center [482, 393] width 214 height 20
type input "**********"
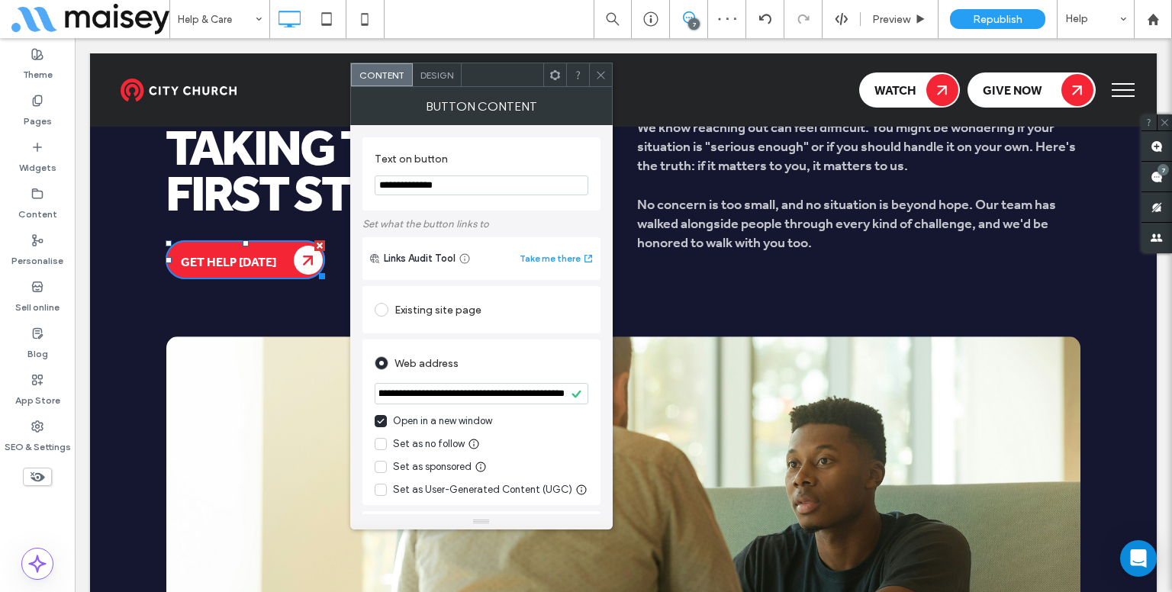
scroll to position [0, 0]
click at [602, 69] on icon at bounding box center [600, 74] width 11 height 11
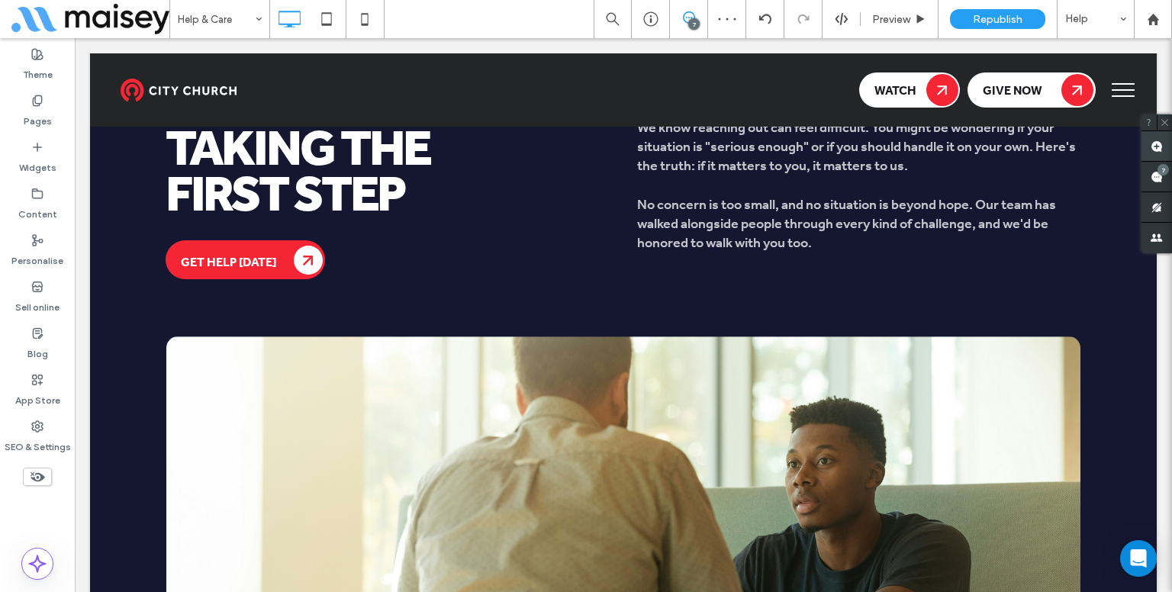
click at [1160, 146] on use at bounding box center [1157, 146] width 12 height 12
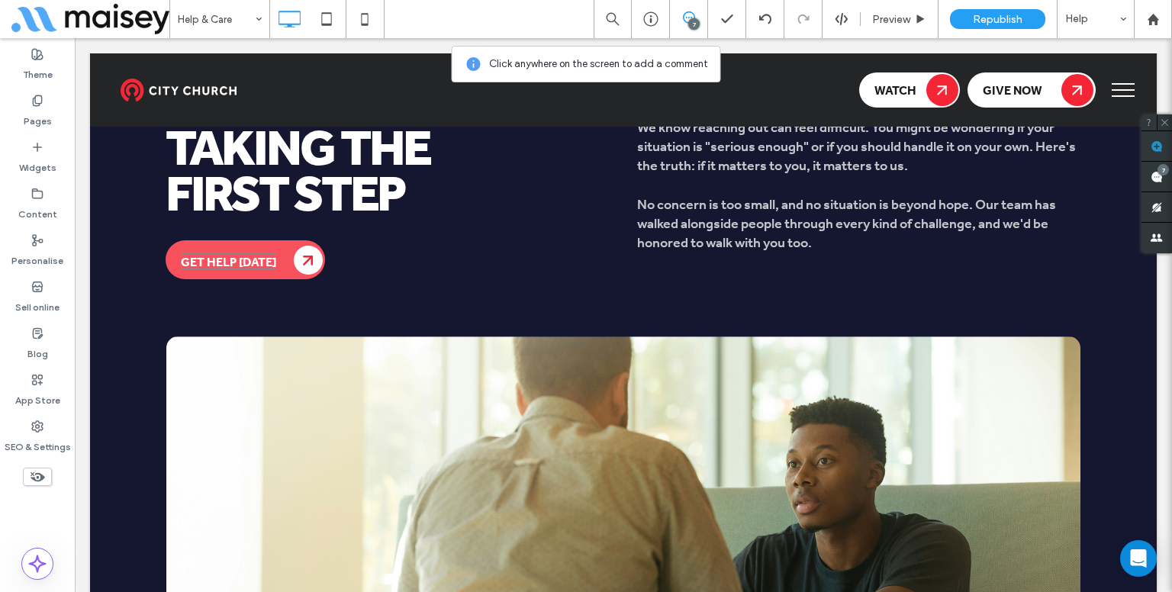
click at [236, 266] on span "Get Help Today" at bounding box center [228, 261] width 95 height 16
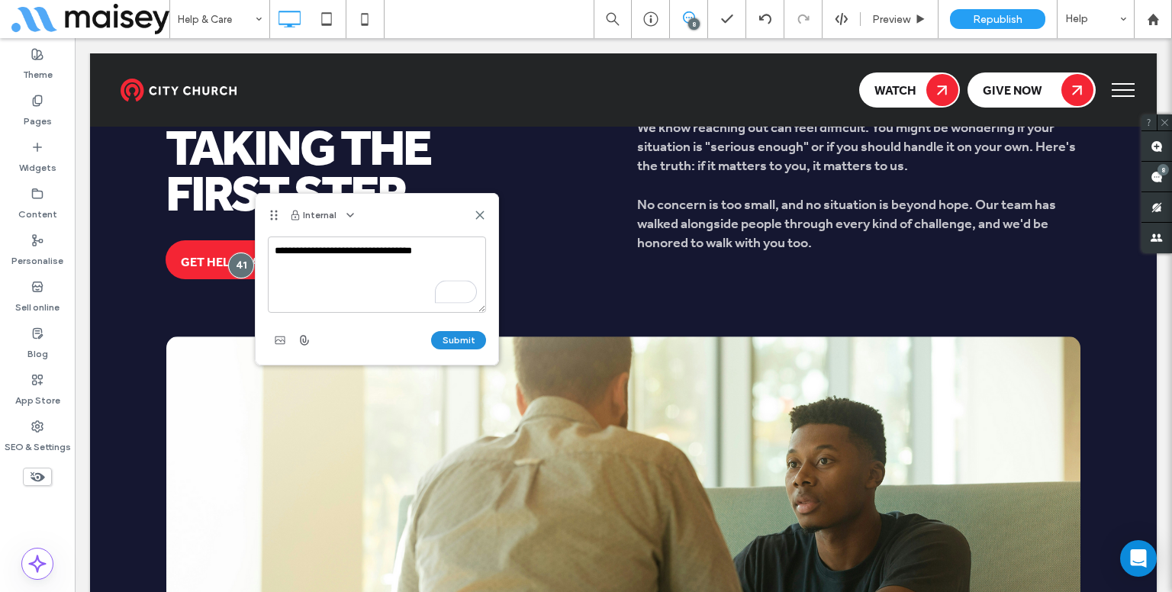
type textarea "**********"
click at [473, 343] on button "Submit" at bounding box center [458, 340] width 55 height 18
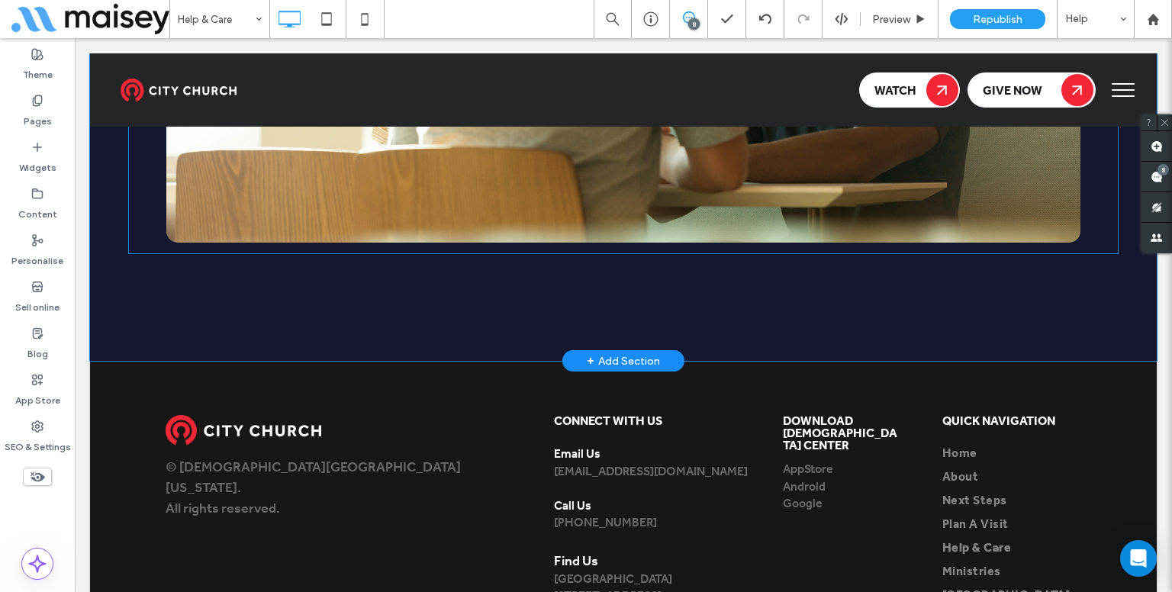
scroll to position [5465, 0]
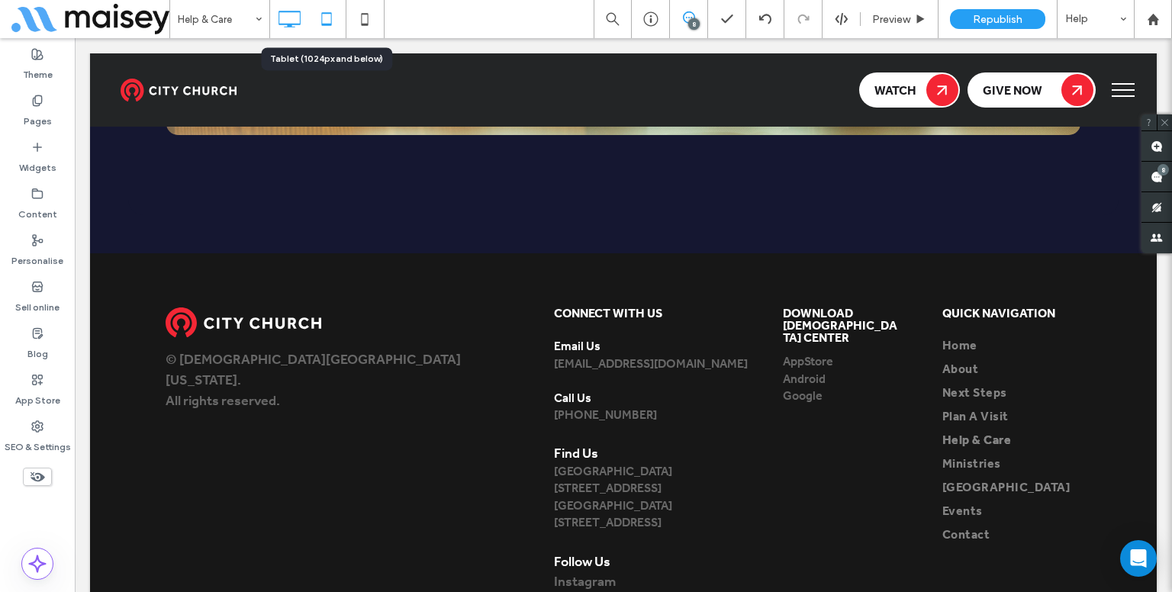
click at [314, 19] on icon at bounding box center [326, 19] width 31 height 31
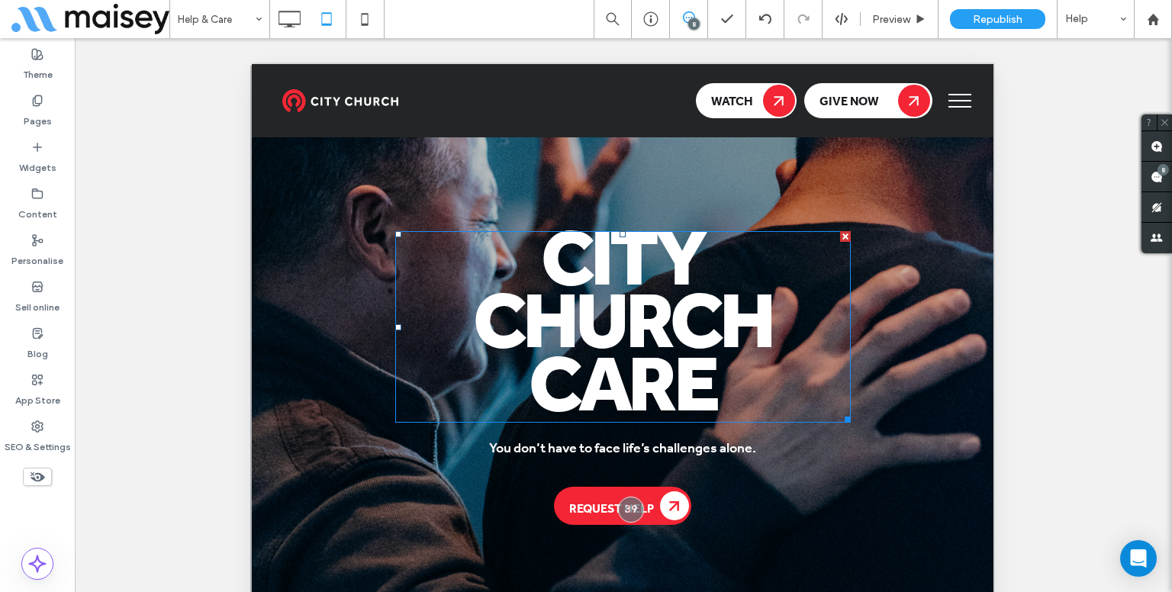
scroll to position [0, 0]
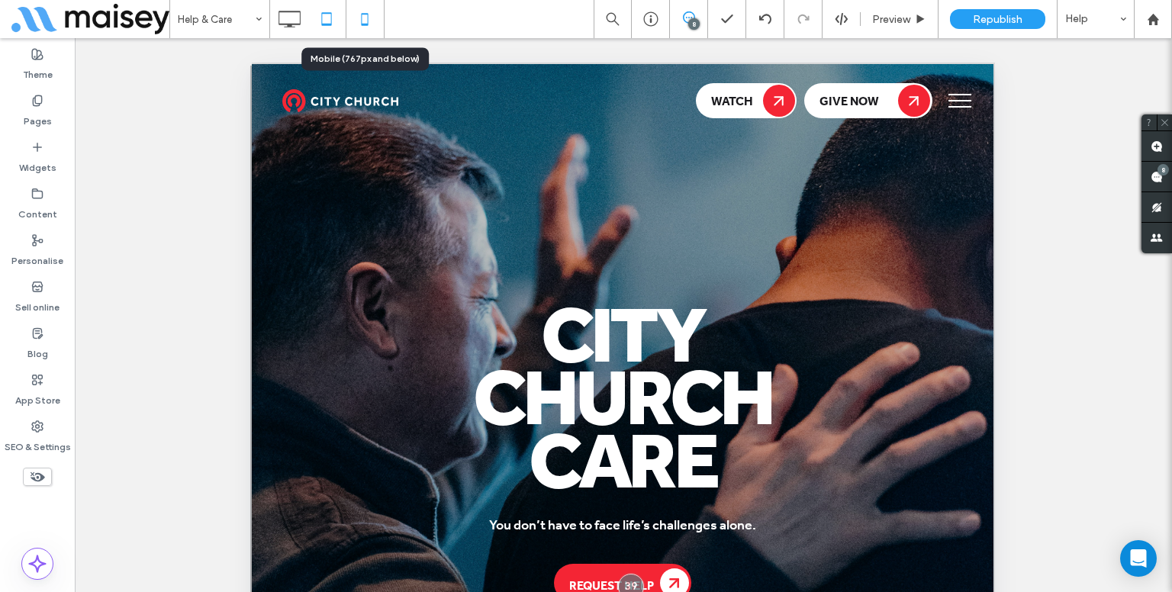
click at [364, 15] on icon at bounding box center [365, 19] width 31 height 31
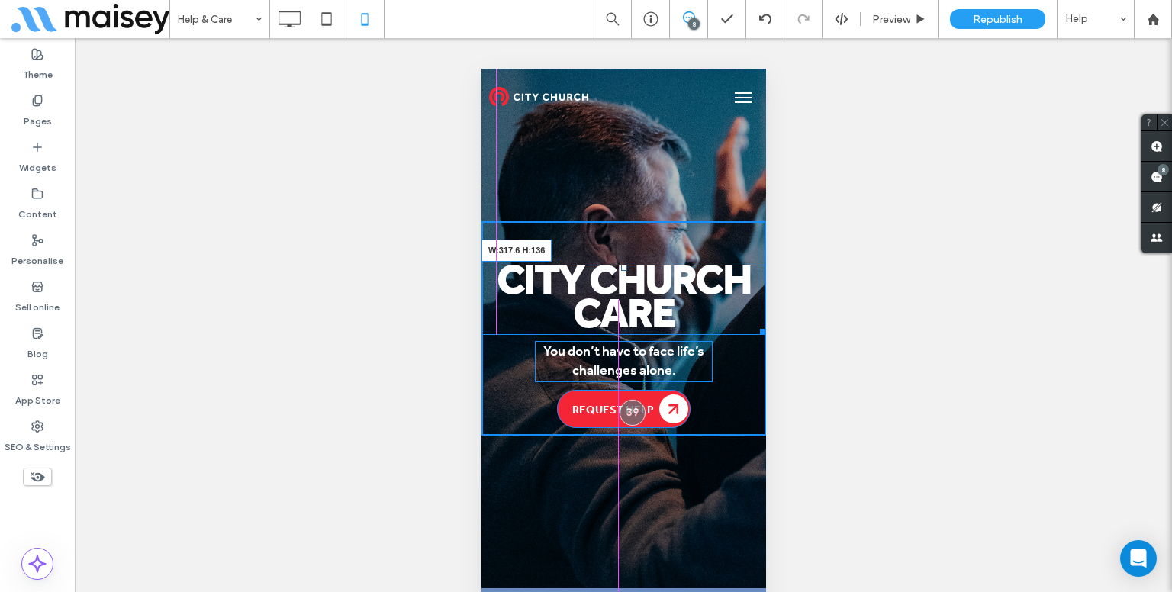
drag, startPoint x: 744, startPoint y: 327, endPoint x: 1204, endPoint y: 391, distance: 464.7
click at [729, 323] on div "City Church Care W:317.6 H:136" at bounding box center [623, 300] width 285 height 70
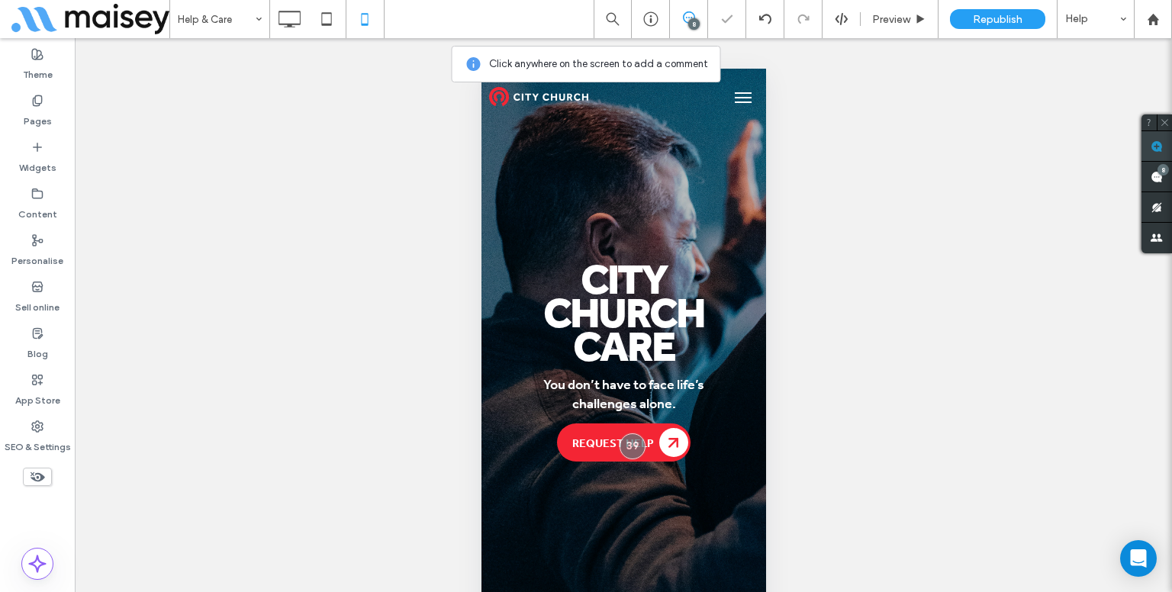
click at [1151, 155] on span at bounding box center [1157, 146] width 31 height 30
click at [654, 166] on div "City Church Care You don’t have to face life’s challenges alone. Request Help C…" at bounding box center [623, 345] width 285 height 553
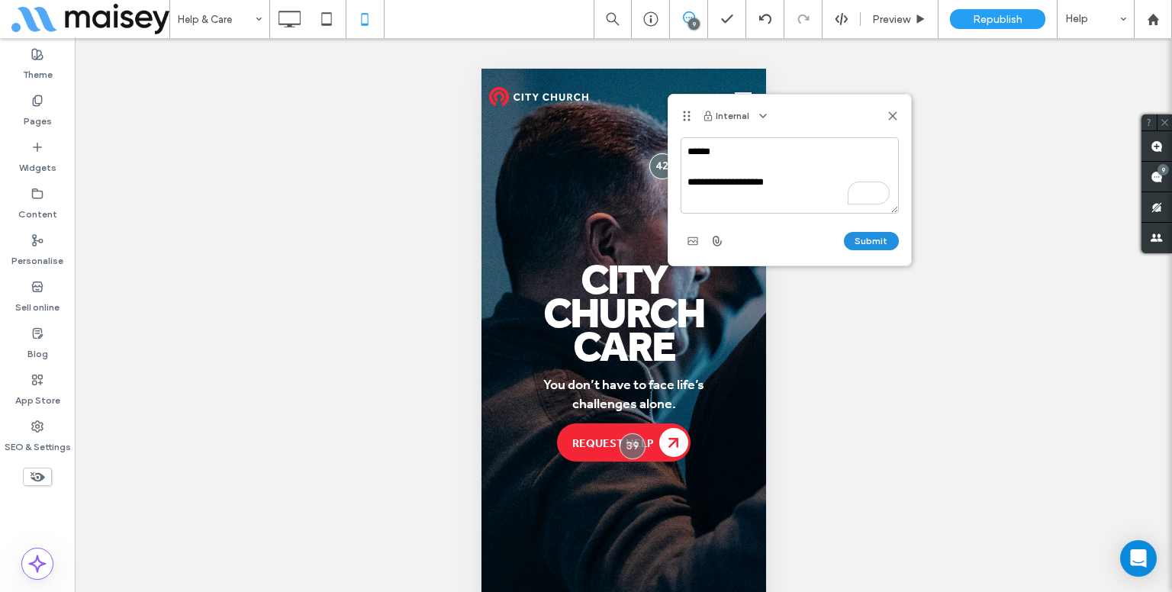
type textarea "**********"
click at [869, 233] on button "Submit" at bounding box center [871, 241] width 55 height 18
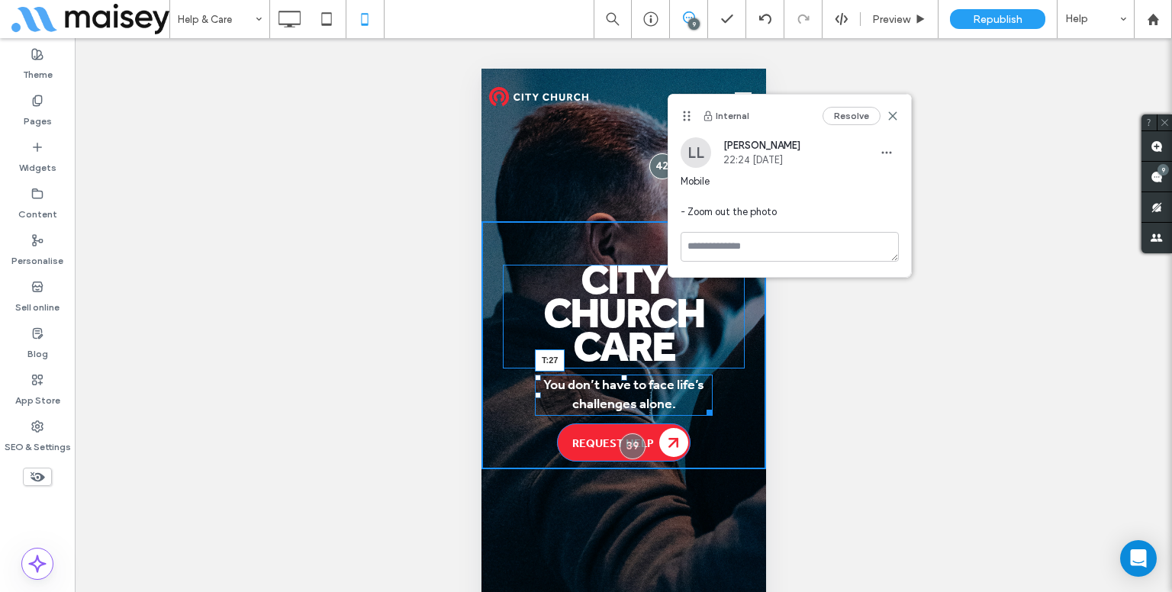
drag, startPoint x: 616, startPoint y: 380, endPoint x: 622, endPoint y: 402, distance: 23.0
click at [622, 402] on div "You don’t have to face life’s challenges alone. T:27" at bounding box center [623, 395] width 178 height 41
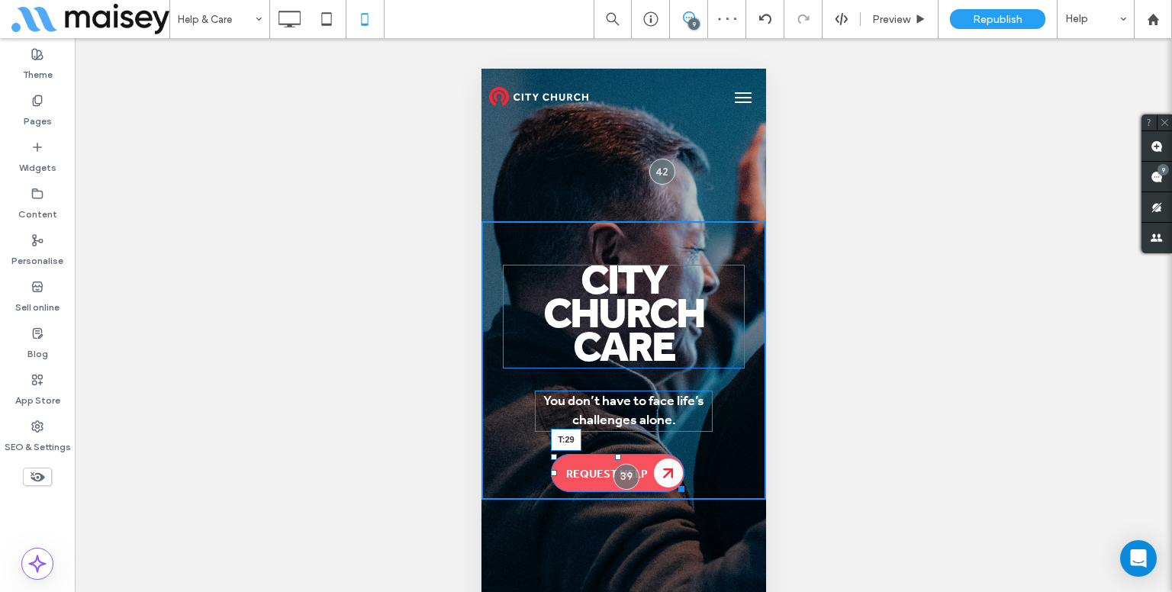
drag, startPoint x: 618, startPoint y: 443, endPoint x: 620, endPoint y: 460, distance: 16.9
click at [620, 460] on div at bounding box center [617, 457] width 6 height 6
drag, startPoint x: 655, startPoint y: 485, endPoint x: 1154, endPoint y: 554, distance: 503.8
click at [661, 485] on div at bounding box center [654, 488] width 11 height 11
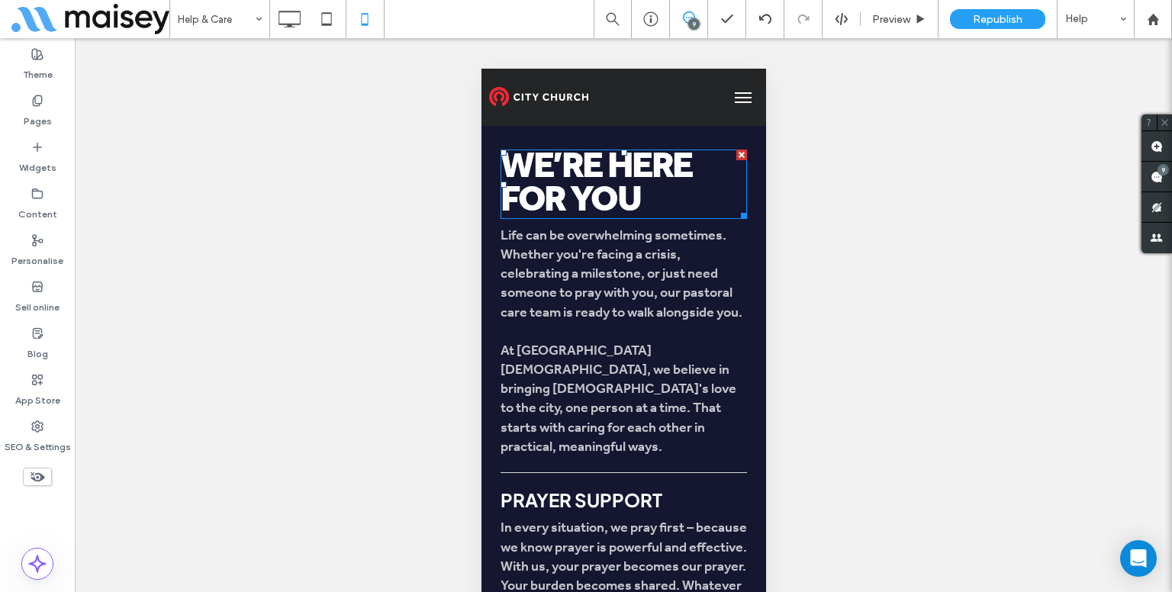
scroll to position [623, 0]
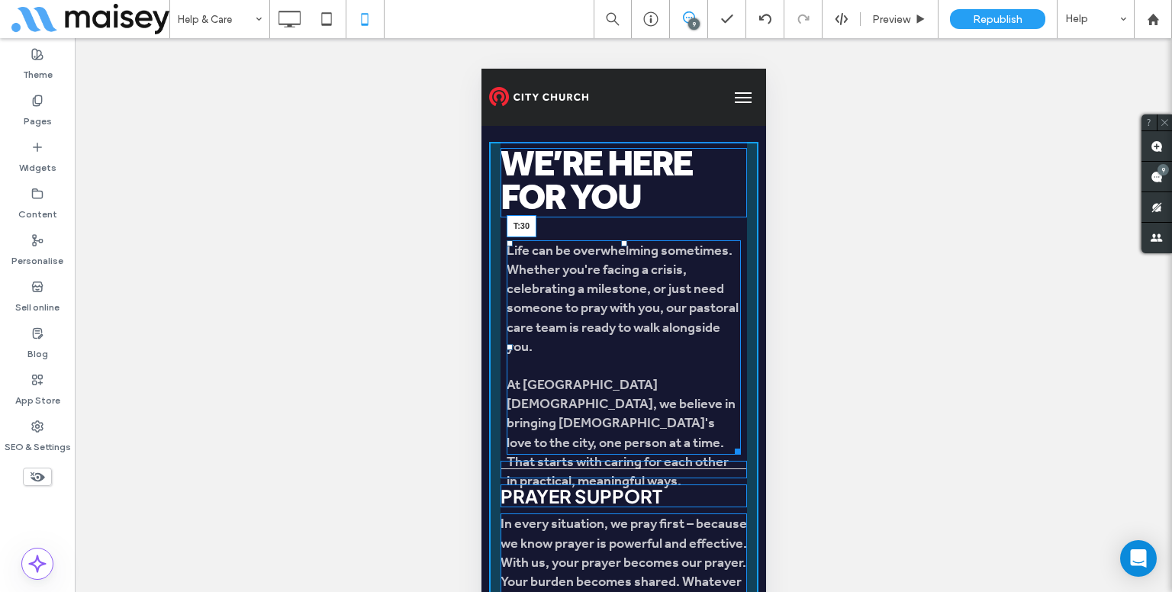
drag, startPoint x: 616, startPoint y: 227, endPoint x: 621, endPoint y: 242, distance: 16.2
click at [621, 242] on div "Life can be overwhelming sometimes. Whether you're facing a crisis, celebrating…" at bounding box center [623, 347] width 235 height 214
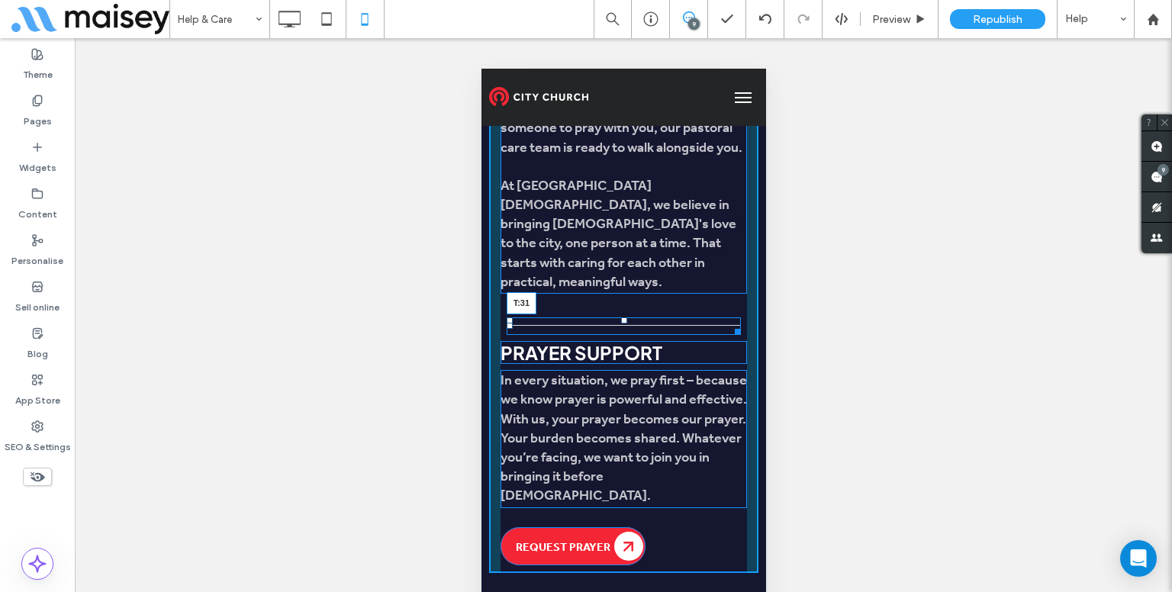
scroll to position [794, 0]
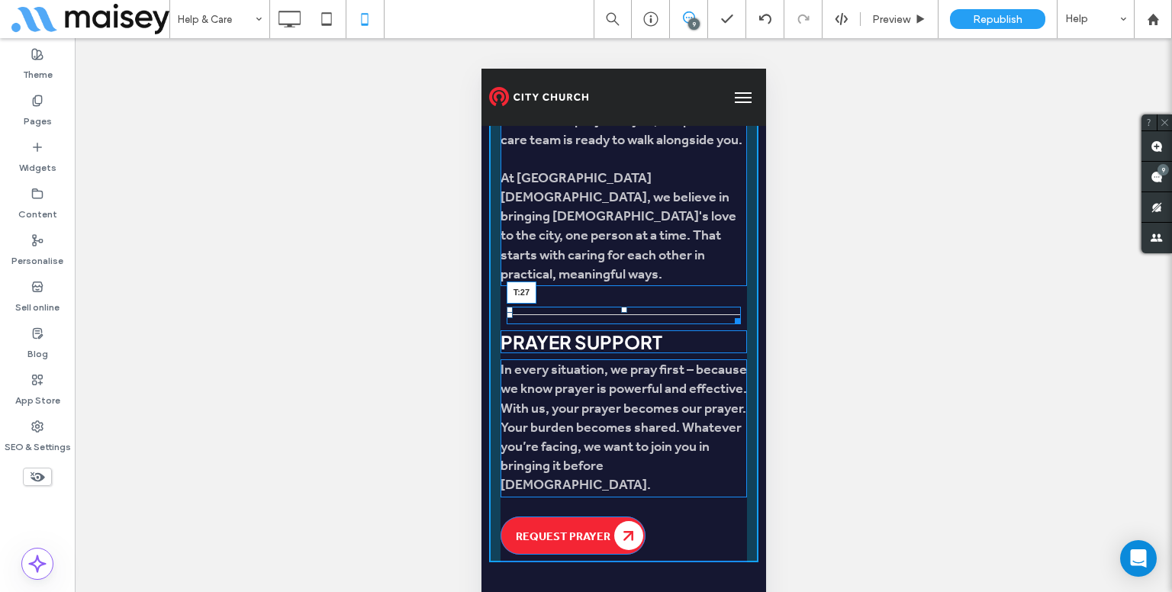
drag, startPoint x: 615, startPoint y: 288, endPoint x: 621, endPoint y: 298, distance: 11.6
click at [621, 307] on div "T:27" at bounding box center [623, 316] width 235 height 18
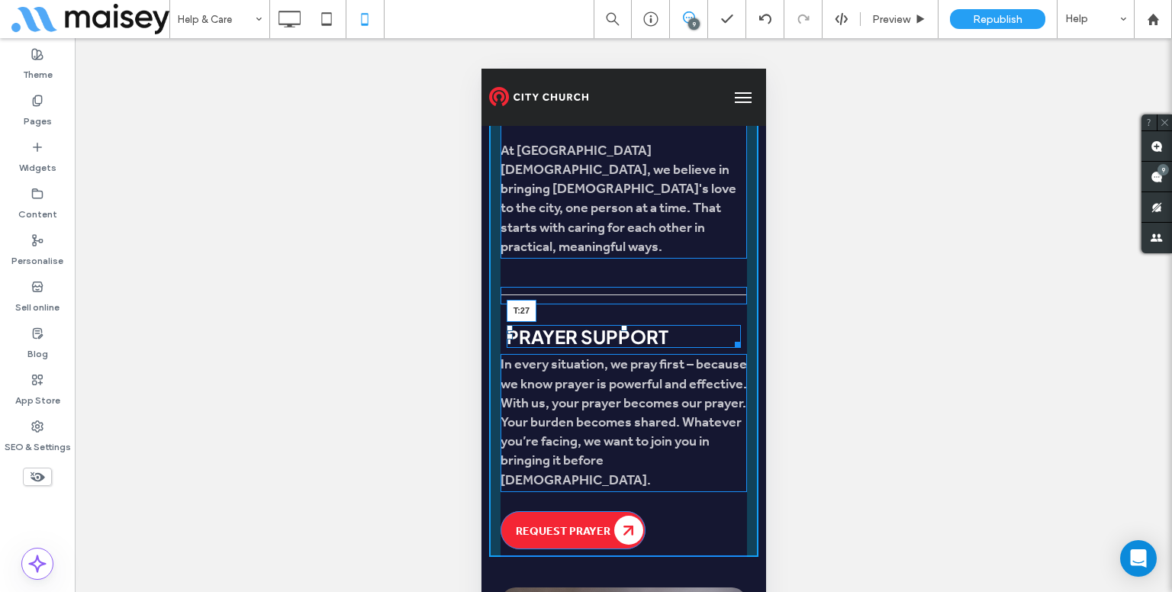
scroll to position [865, 0]
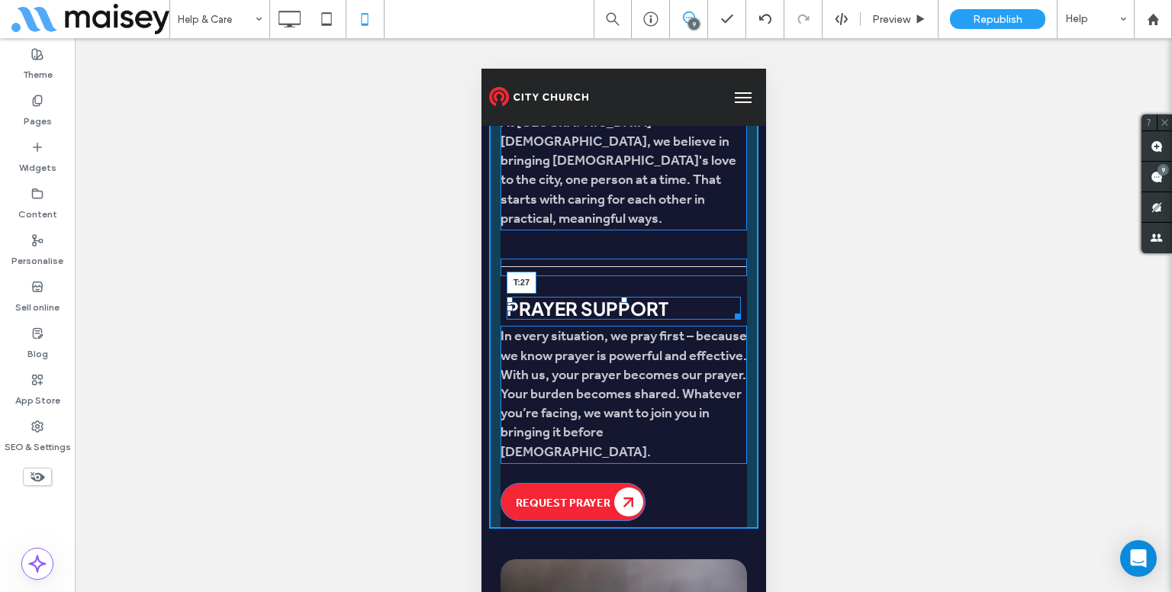
drag, startPoint x: 618, startPoint y: 315, endPoint x: 628, endPoint y: 322, distance: 12.1
click at [628, 320] on div "Prayer Support T:27" at bounding box center [623, 308] width 235 height 23
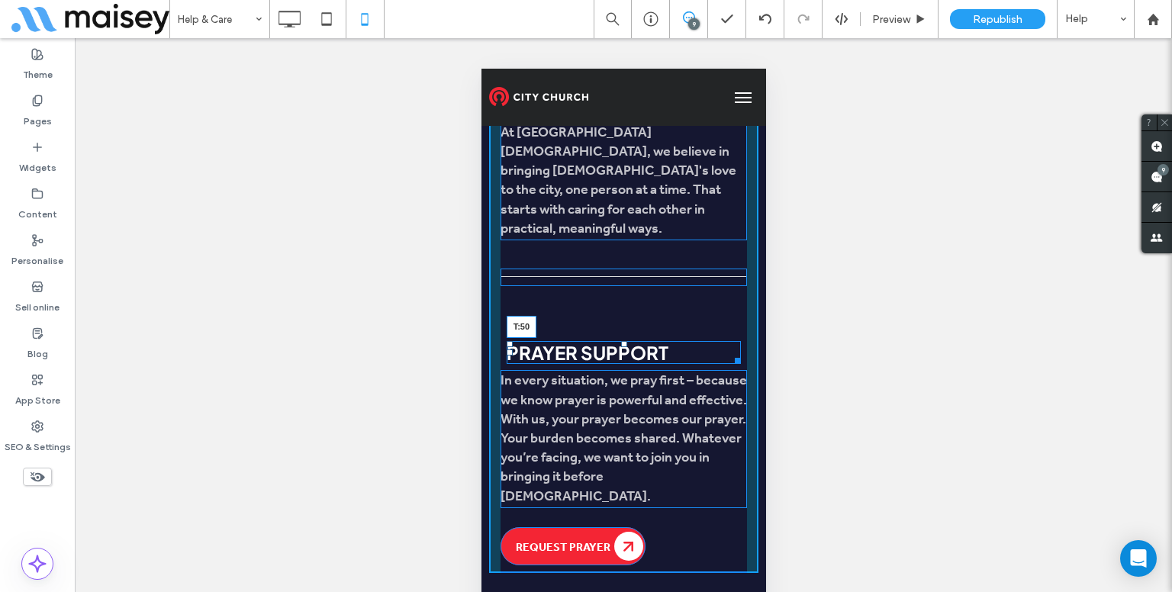
scroll to position [810, 0]
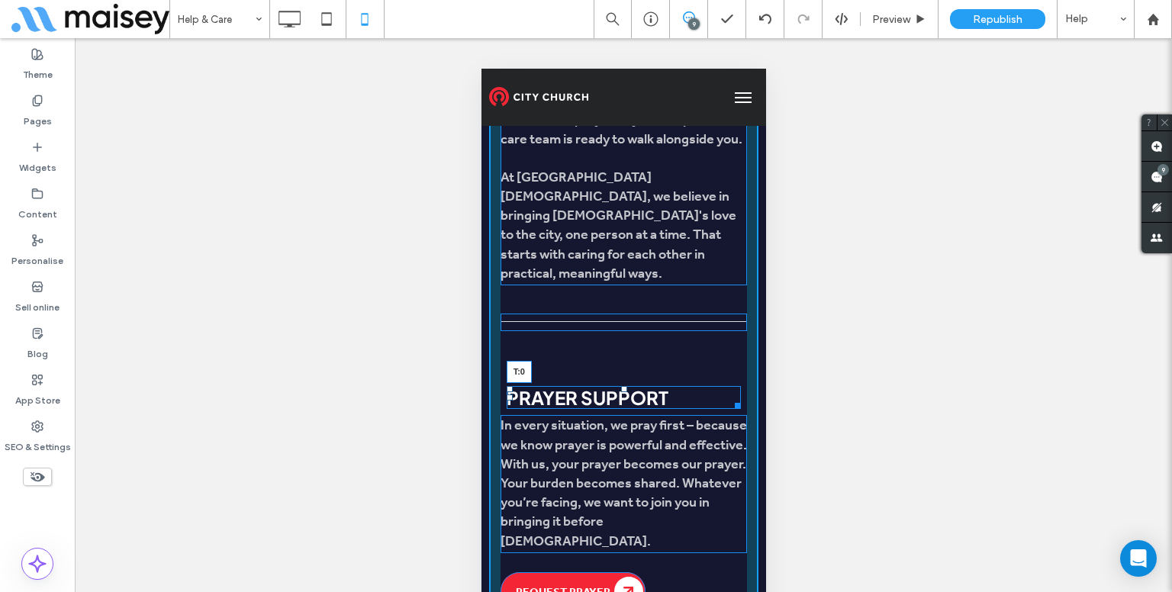
drag, startPoint x: 617, startPoint y: 314, endPoint x: 607, endPoint y: 306, distance: 12.4
click at [607, 306] on div "We’re Here for You Life can be overwhelming sometimes. Whether you're facing a …" at bounding box center [622, 286] width 269 height 662
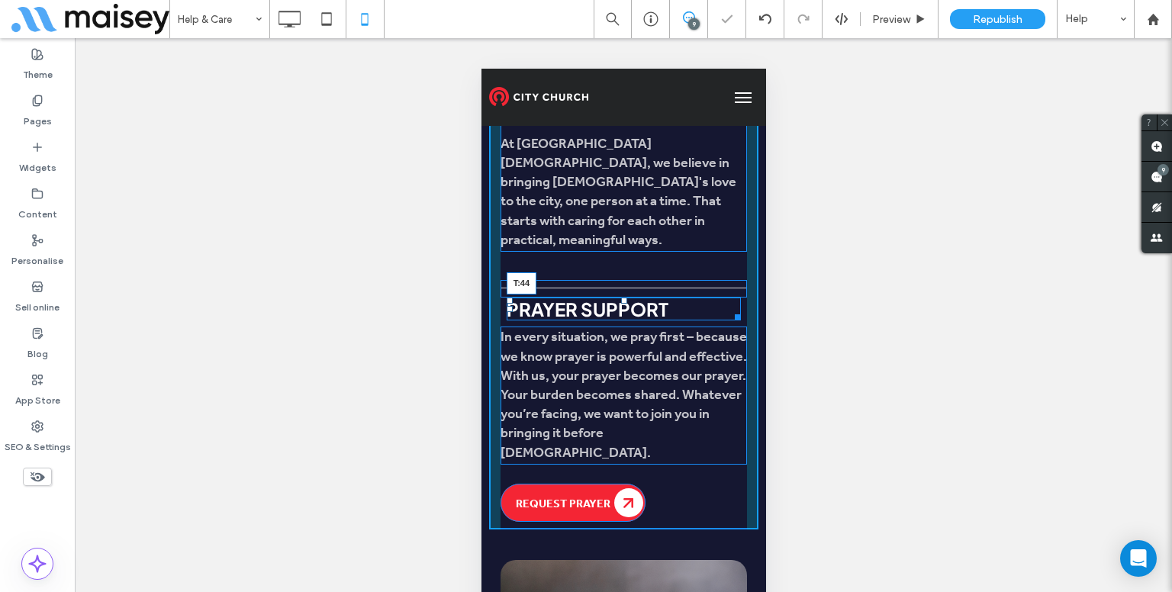
scroll to position [858, 0]
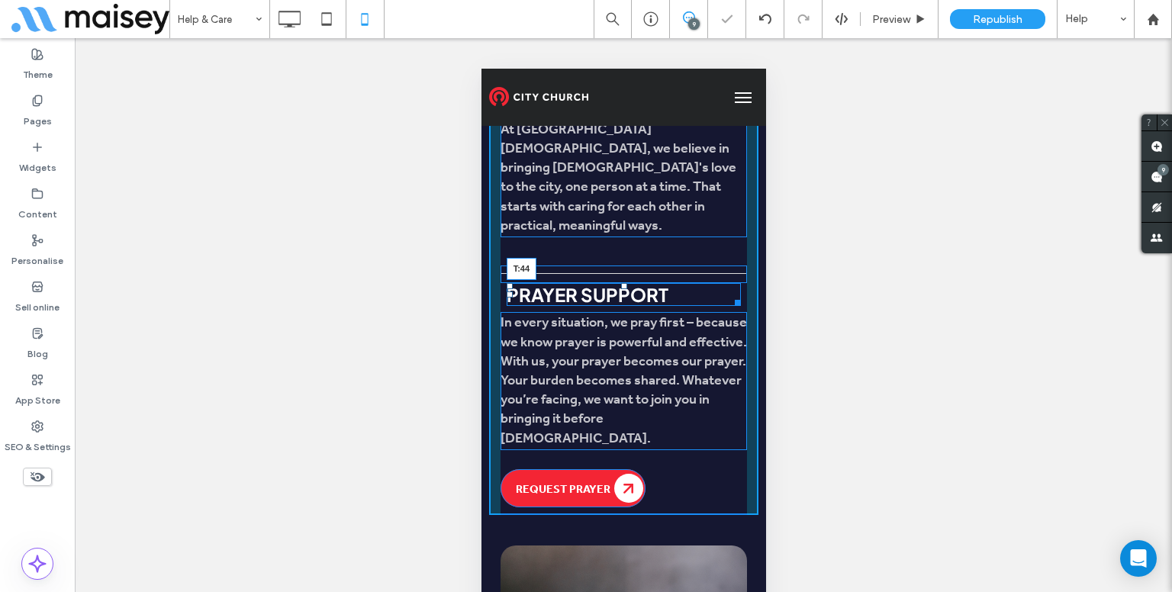
click at [618, 306] on div "Prayer Support T:44" at bounding box center [623, 294] width 235 height 23
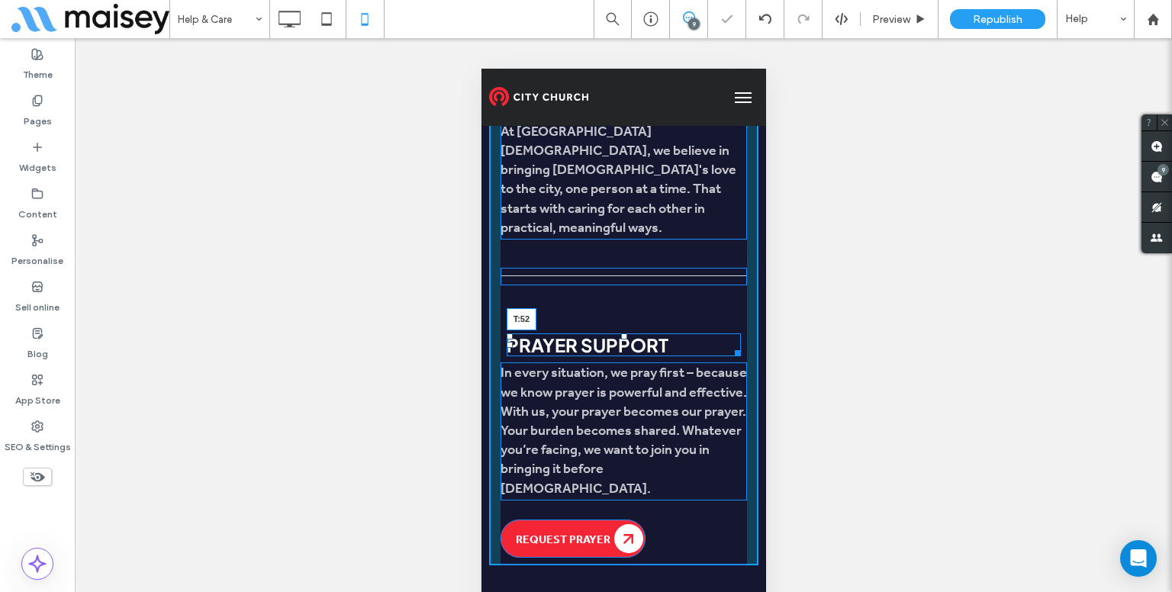
scroll to position [843, 0]
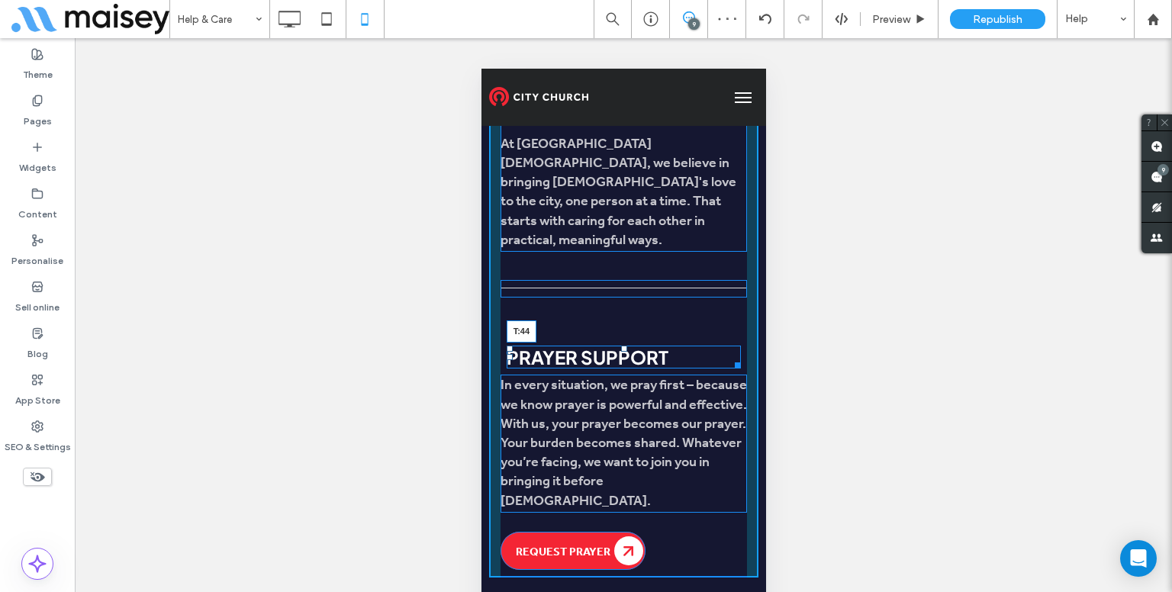
drag, startPoint x: 1091, startPoint y: 384, endPoint x: 610, endPoint y: 312, distance: 486.9
click at [610, 346] on div "Prayer Support T:44" at bounding box center [623, 357] width 235 height 23
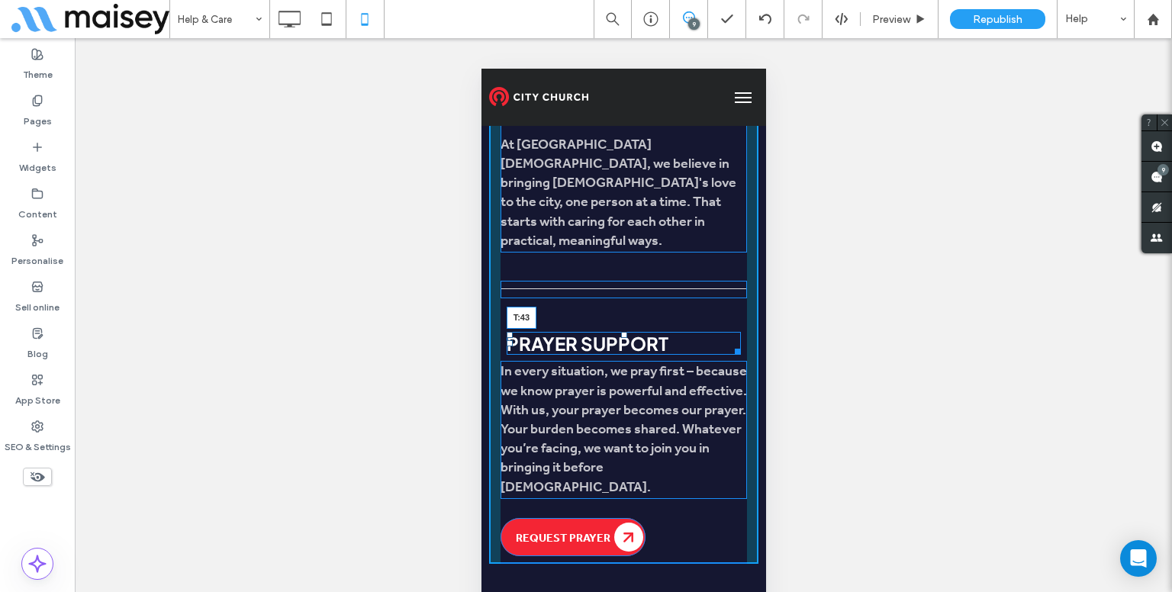
scroll to position [840, 0]
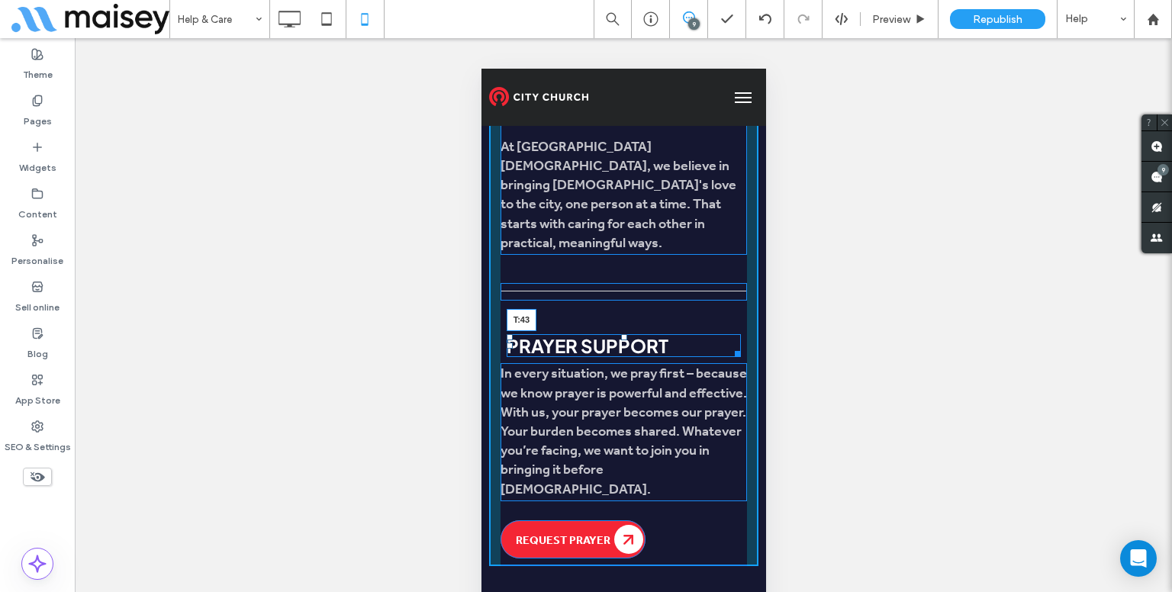
click at [611, 334] on div "Prayer Support T:43" at bounding box center [623, 345] width 235 height 23
click at [609, 334] on div "Prayer Support T:36" at bounding box center [623, 345] width 235 height 23
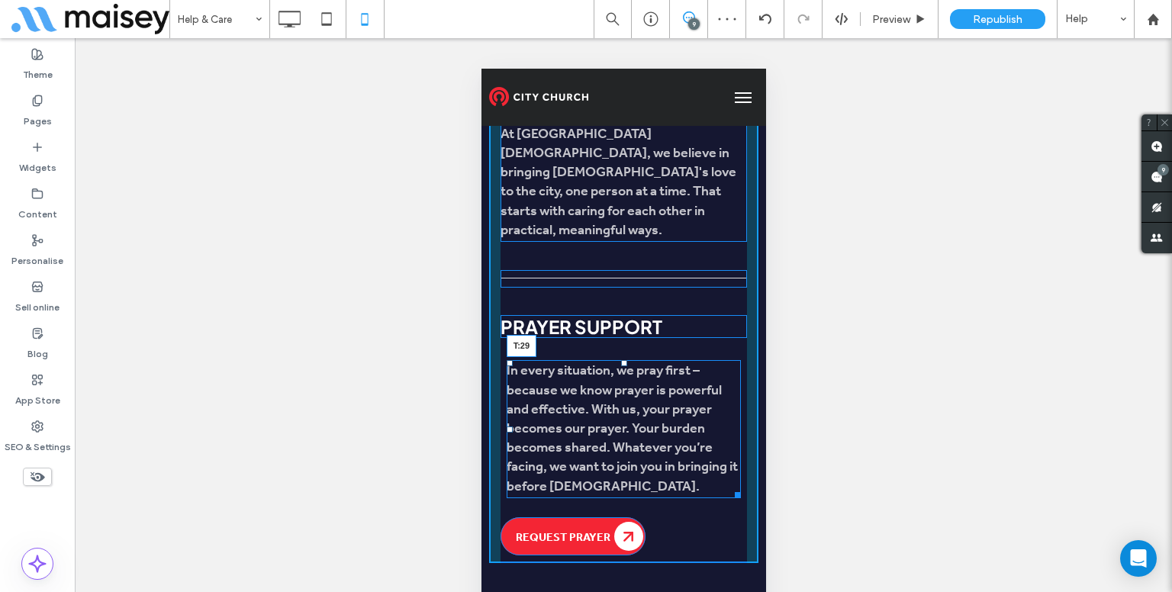
scroll to position [858, 0]
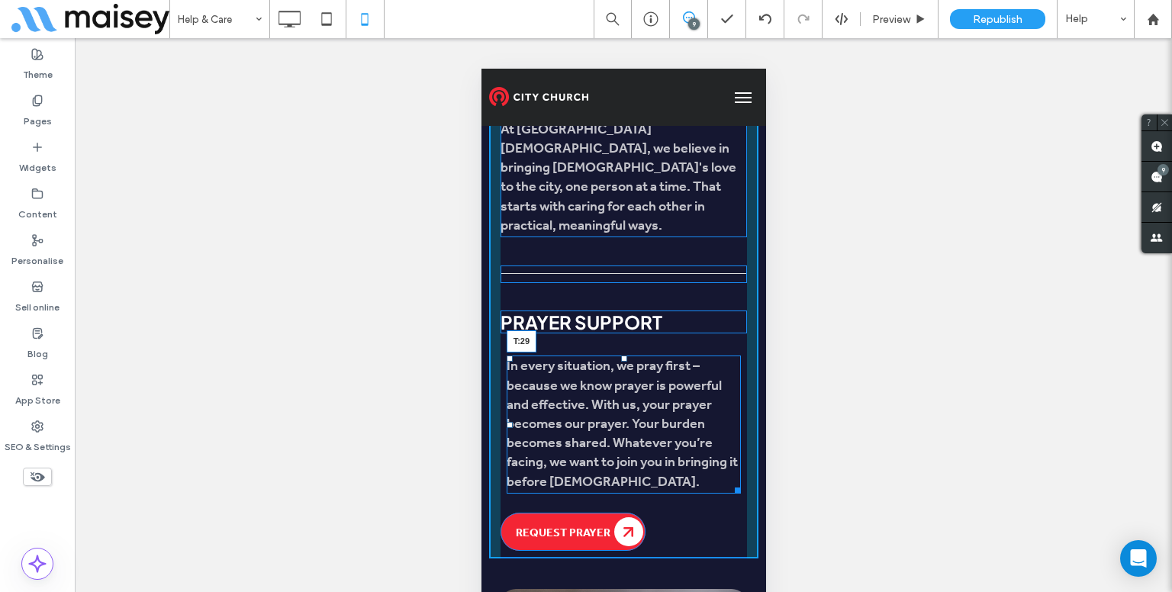
click at [614, 356] on div "In every situation, we pray first – because we know prayer is powerful and effe…" at bounding box center [623, 424] width 235 height 137
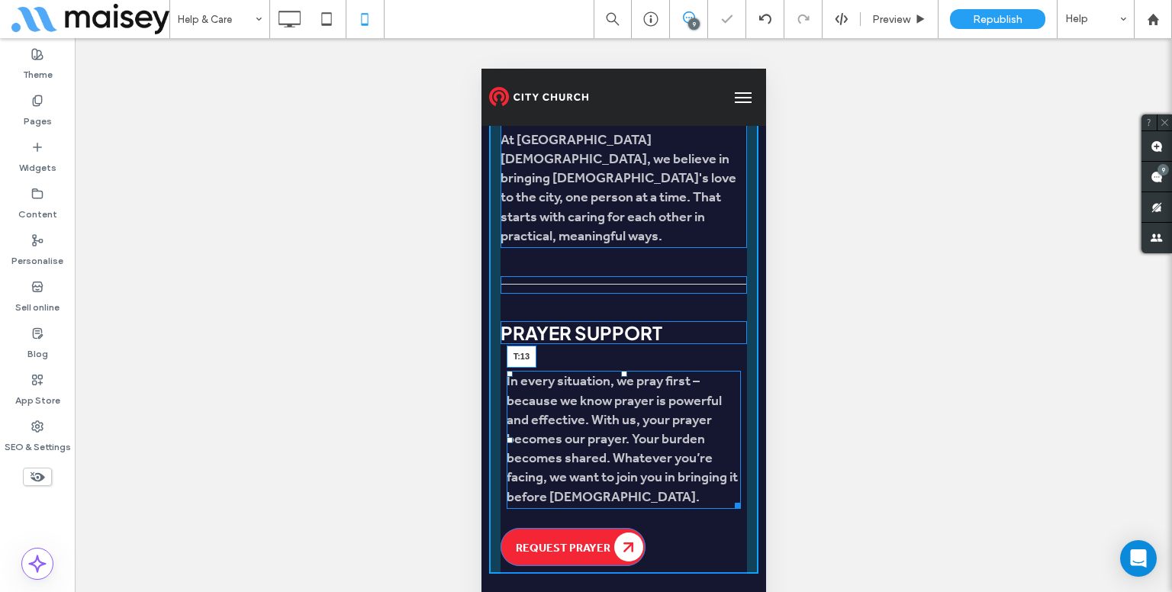
scroll to position [841, 0]
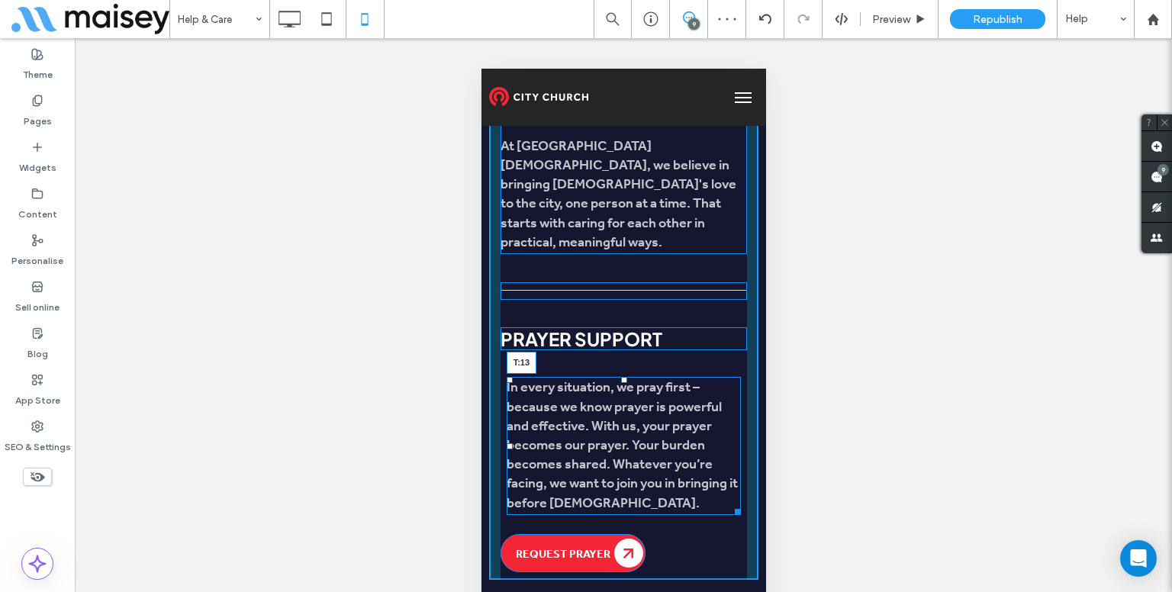
click at [611, 377] on div "In every situation, we pray first – because we know prayer is powerful and effe…" at bounding box center [623, 445] width 235 height 137
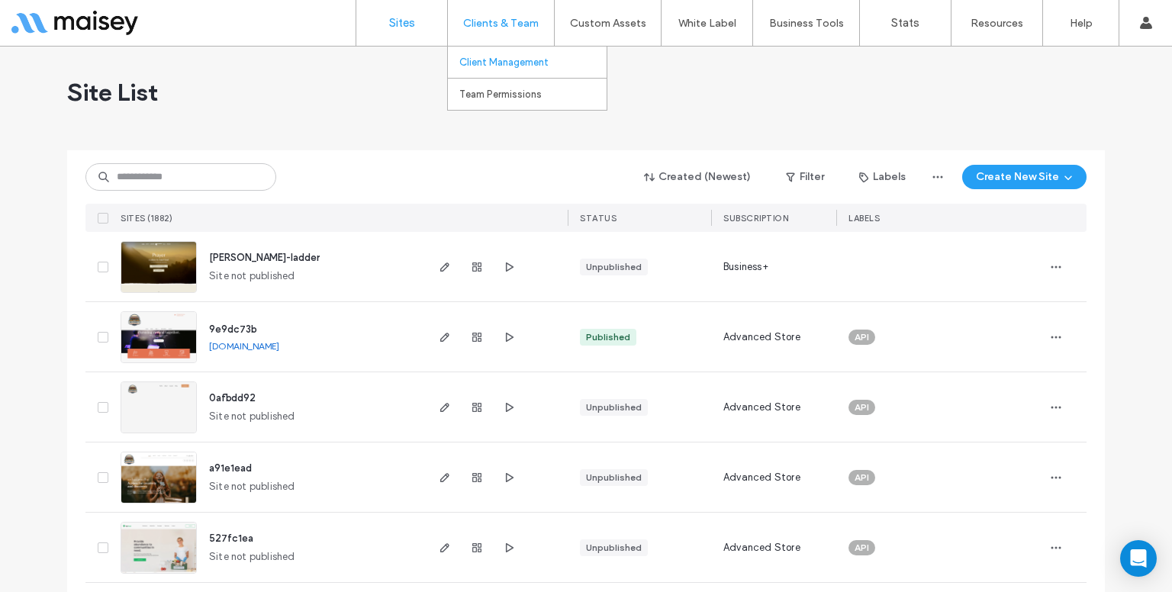
click at [507, 61] on label "Client Management" at bounding box center [503, 61] width 89 height 11
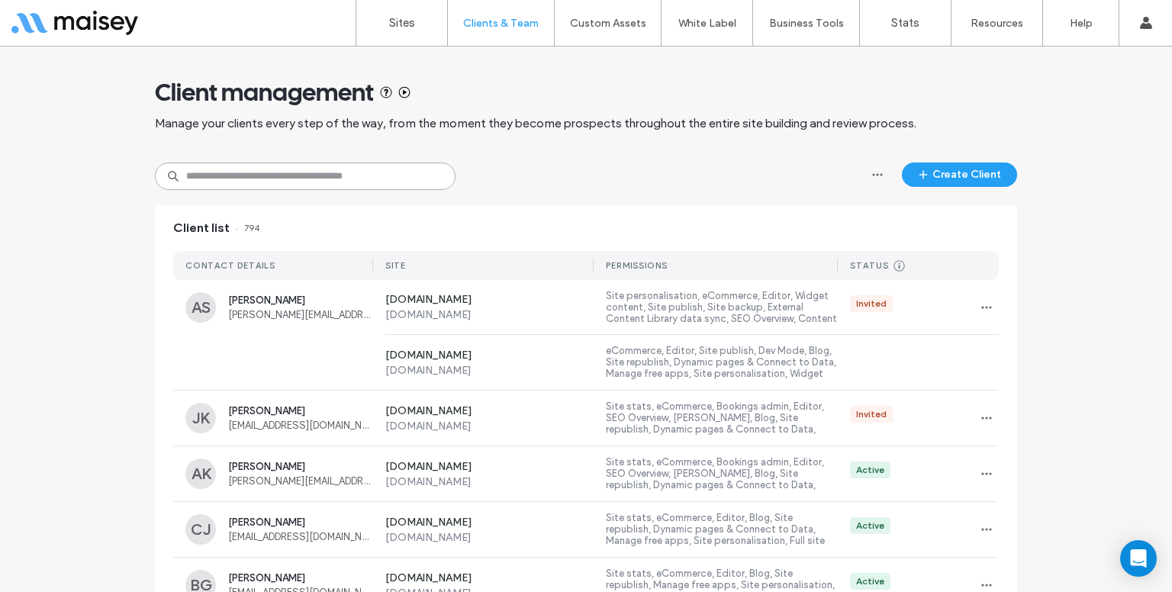
paste input "**********"
click at [246, 179] on input "**********" at bounding box center [305, 176] width 301 height 27
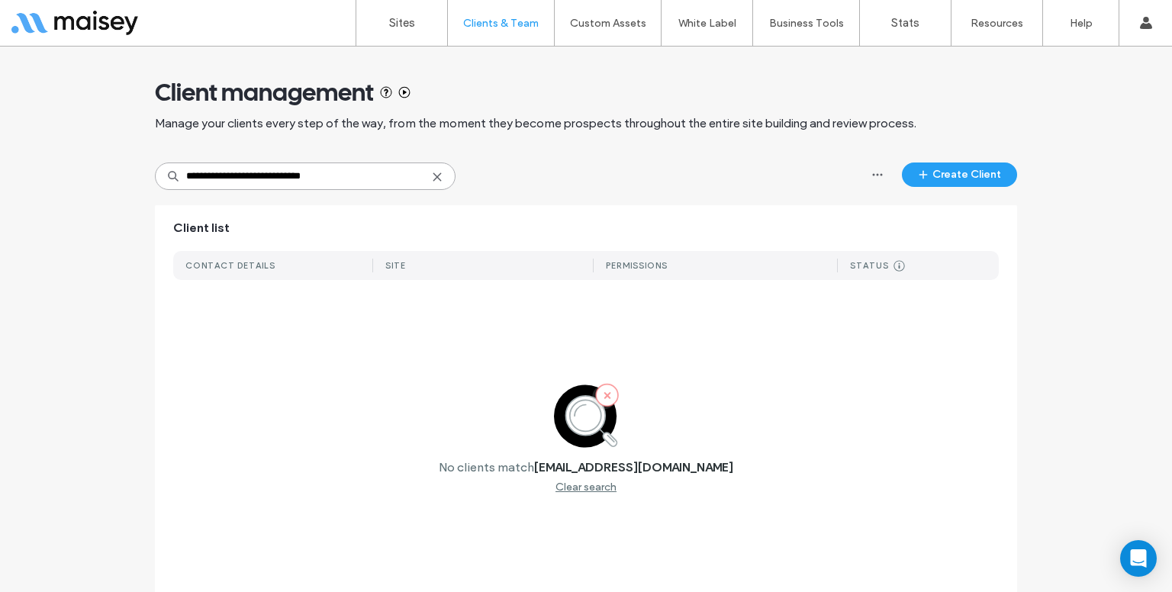
type input "**********"
click at [398, 6] on link "Sites" at bounding box center [401, 23] width 91 height 46
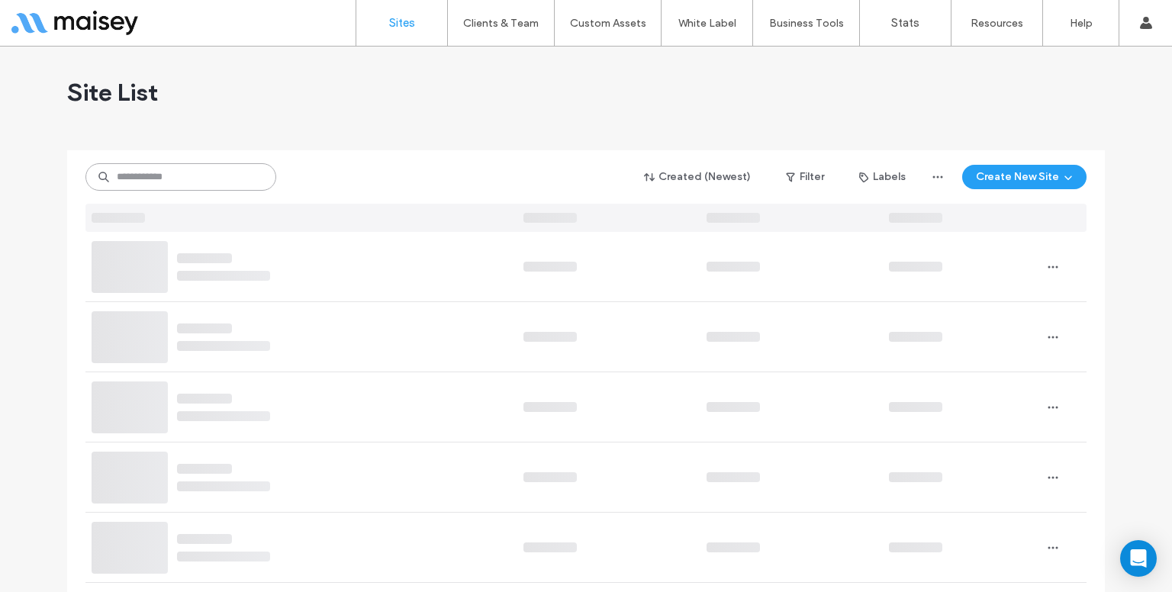
click at [175, 184] on input at bounding box center [180, 176] width 191 height 27
paste input "**********"
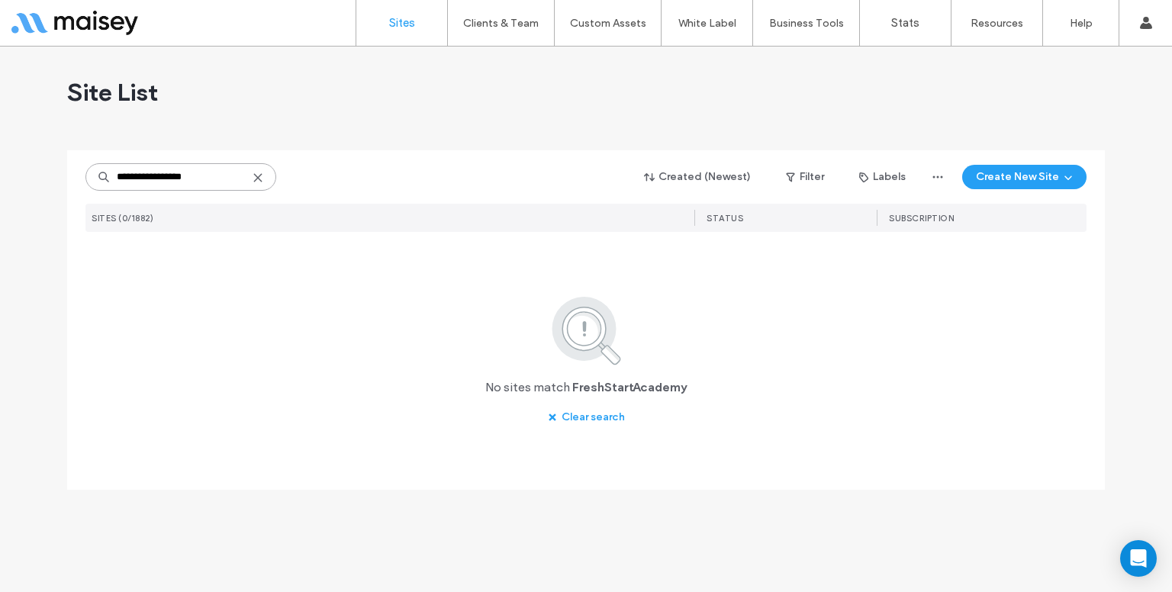
click at [171, 182] on input "**********" at bounding box center [180, 176] width 191 height 27
paste input
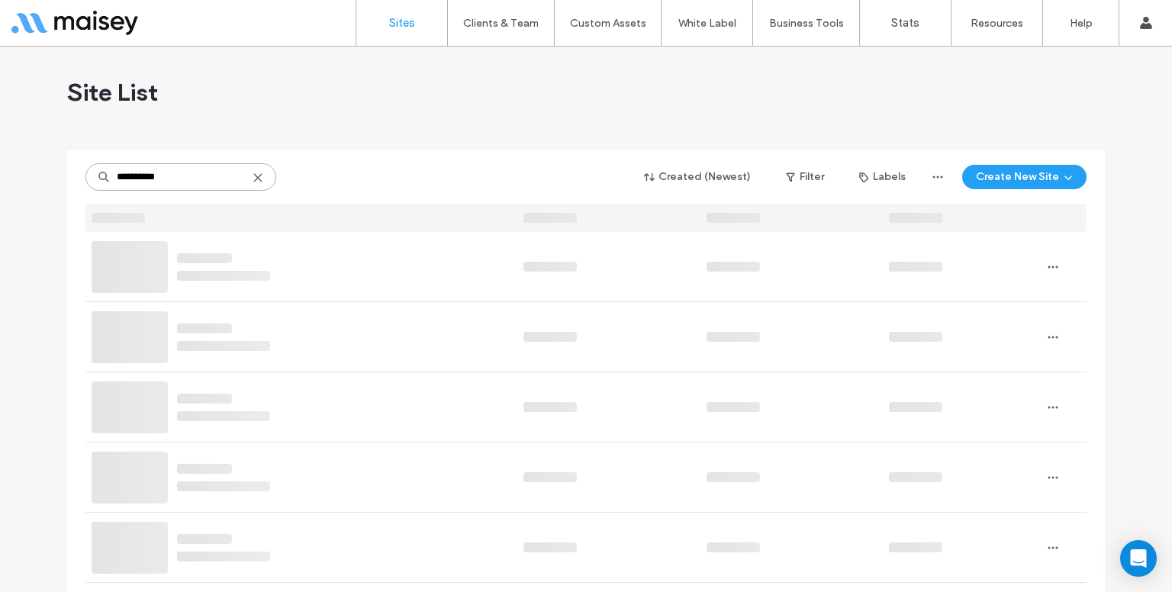
type input "**********"
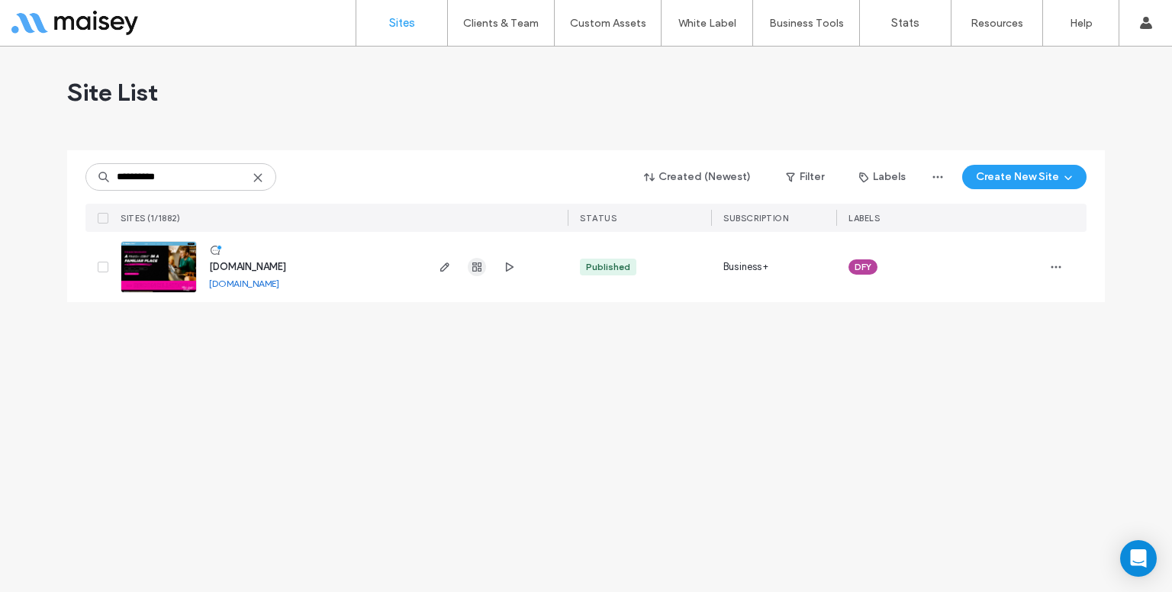
click at [473, 269] on use "button" at bounding box center [476, 267] width 9 height 9
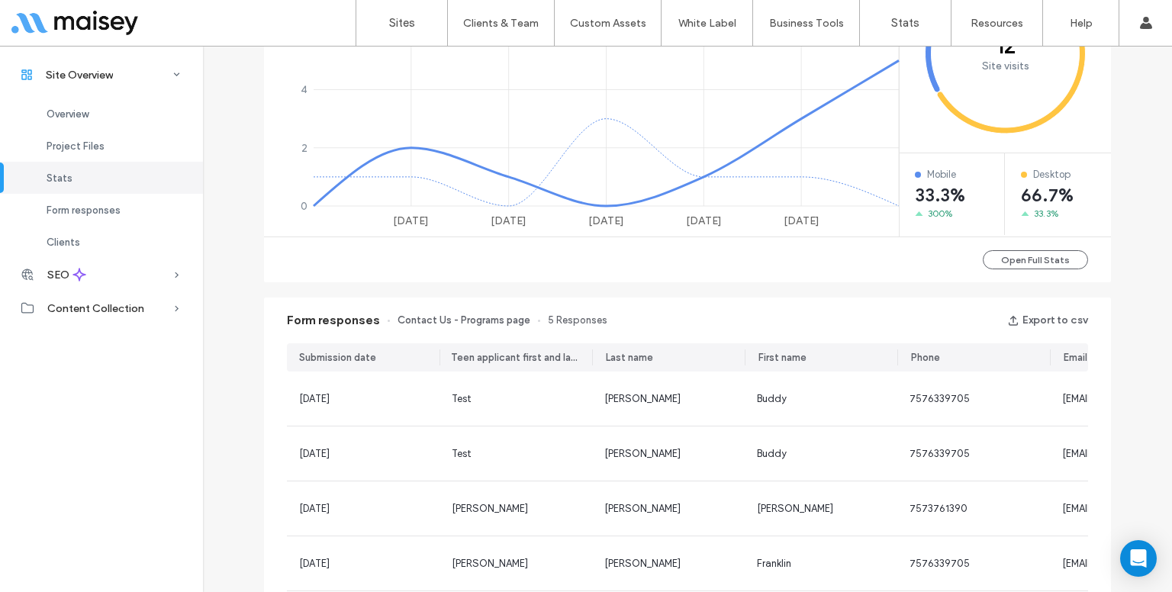
scroll to position [1073, 0]
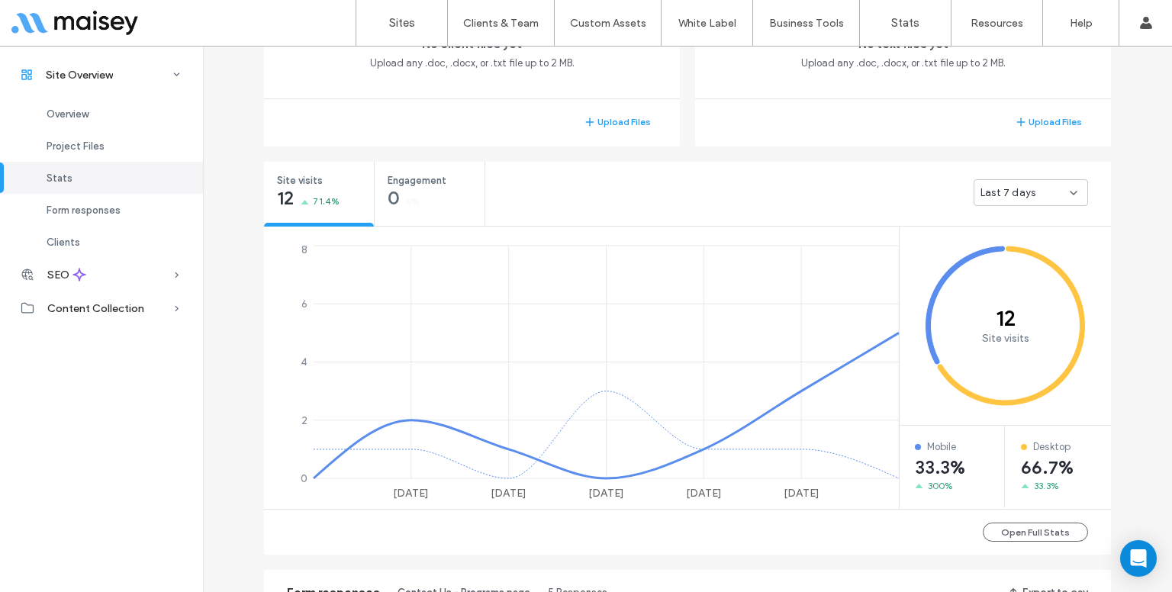
scroll to position [98, 0]
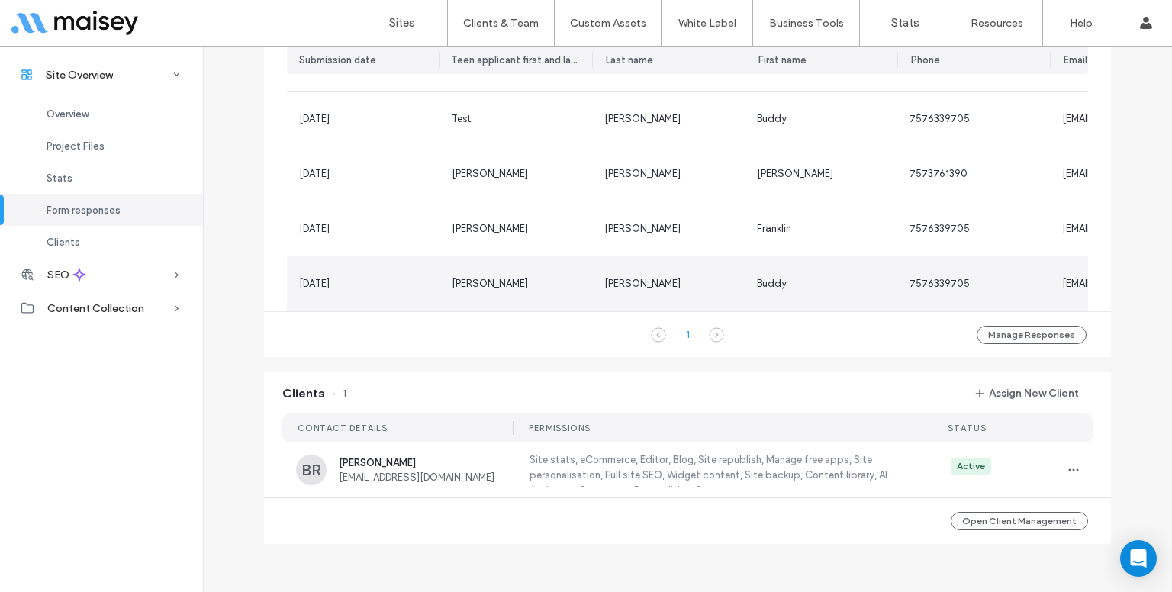
scroll to position [1069, 0]
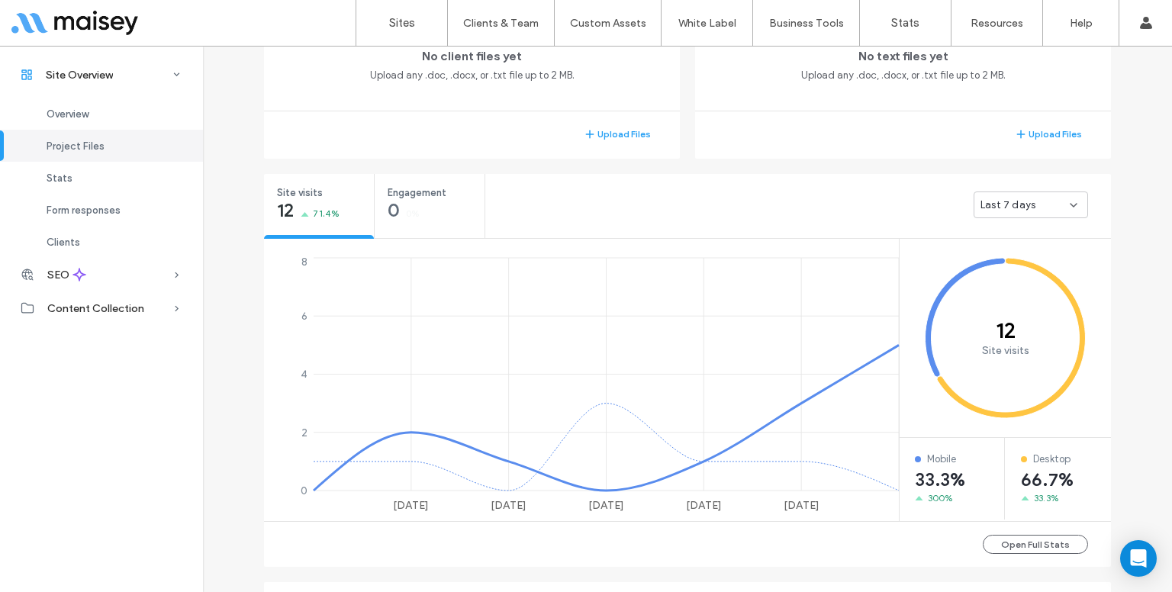
scroll to position [145, 0]
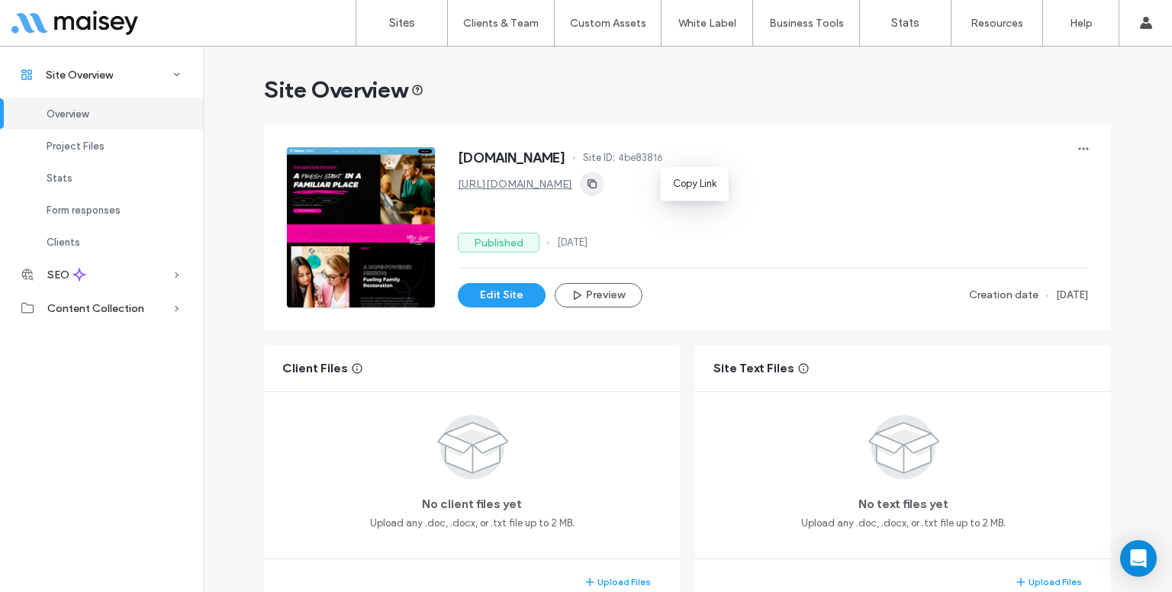
click at [598, 182] on icon "button" at bounding box center [592, 184] width 12 height 12
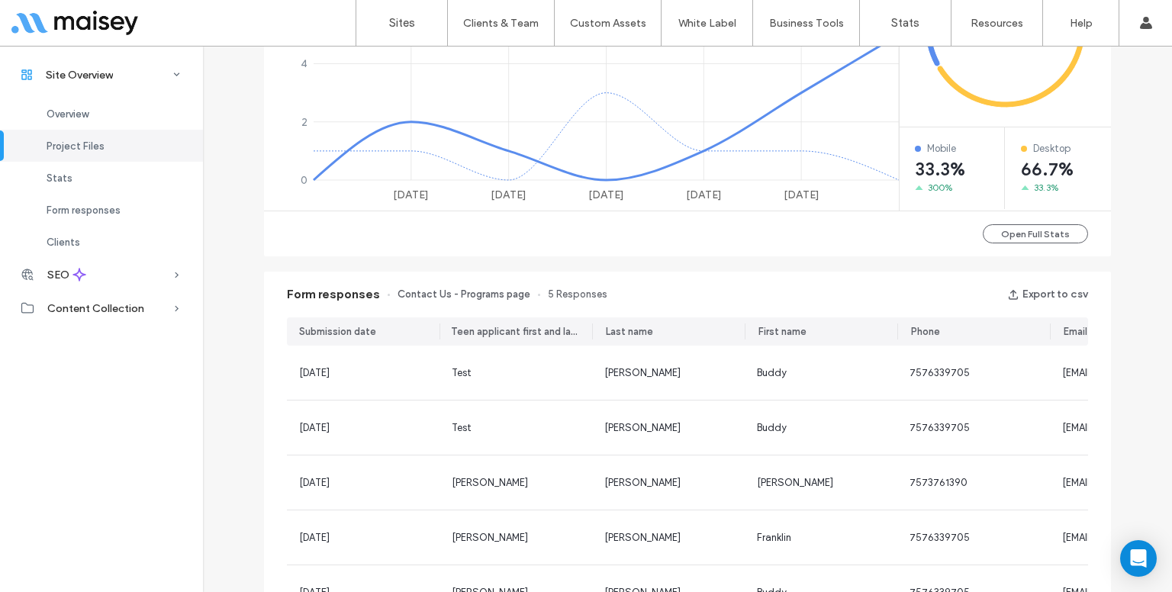
scroll to position [1073, 0]
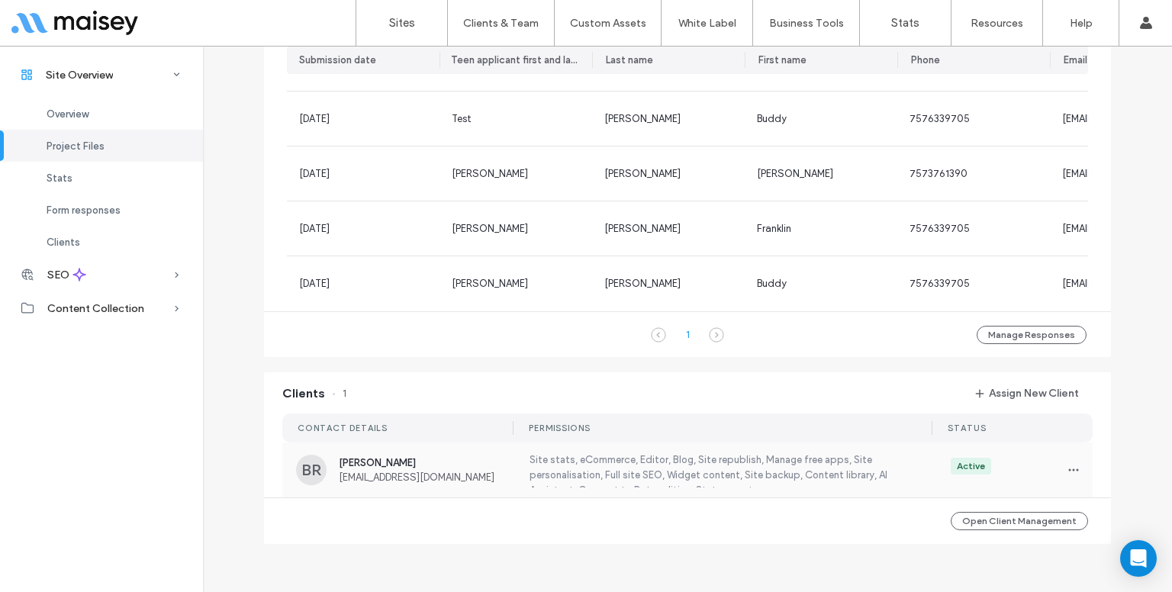
click at [347, 468] on span "[PERSON_NAME]" at bounding box center [425, 462] width 172 height 11
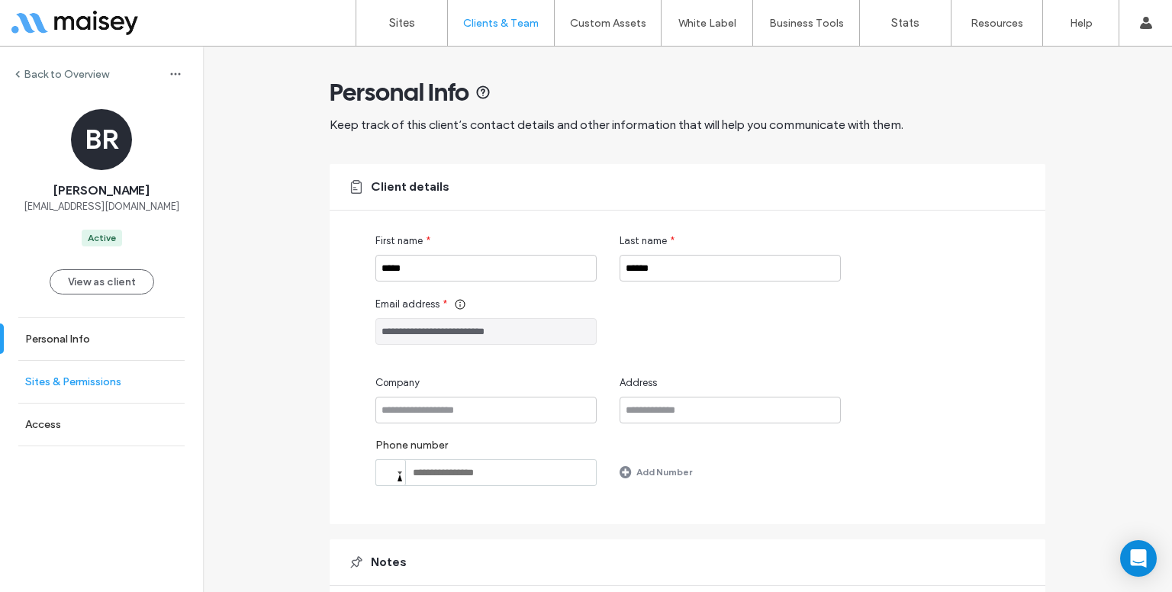
click at [89, 388] on link "Sites & Permissions" at bounding box center [101, 382] width 203 height 42
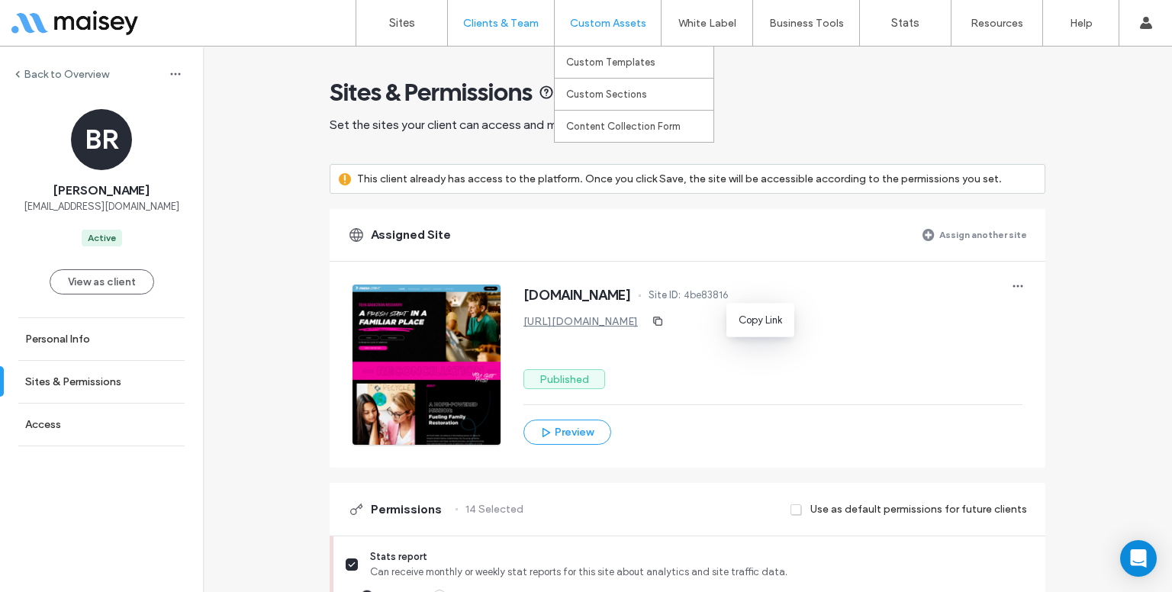
click at [670, 321] on span "button" at bounding box center [658, 321] width 24 height 24
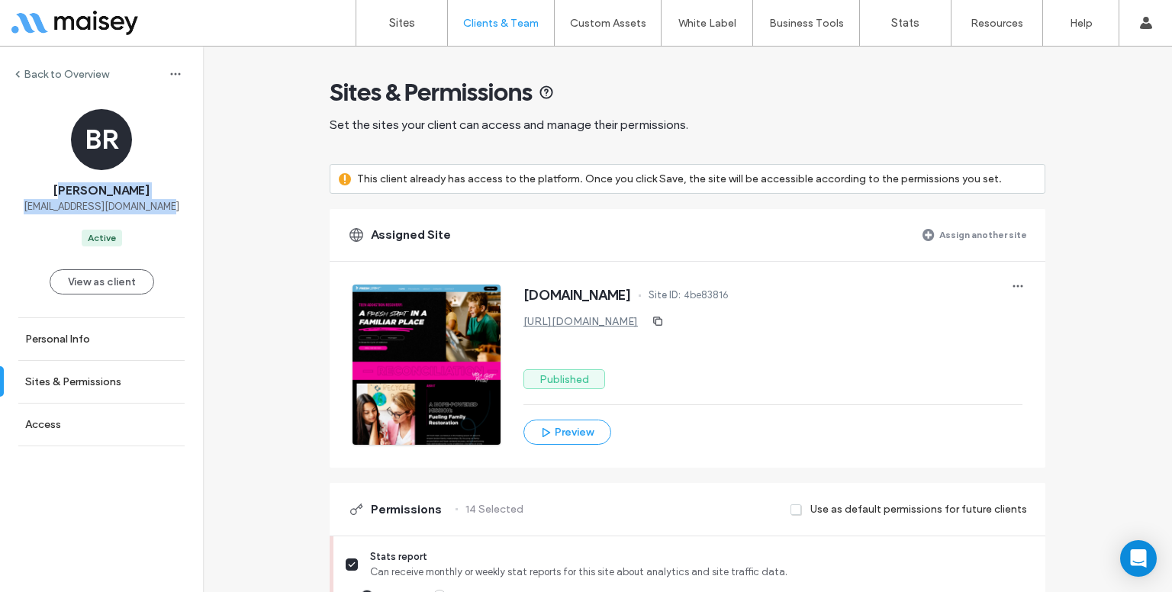
drag, startPoint x: 63, startPoint y: 186, endPoint x: 175, endPoint y: 200, distance: 113.0
click at [175, 200] on div "BR [PERSON_NAME] [EMAIL_ADDRESS][DOMAIN_NAME] Active" at bounding box center [101, 177] width 203 height 137
click at [174, 199] on div "BR [PERSON_NAME] [EMAIL_ADDRESS][DOMAIN_NAME] Active" at bounding box center [101, 177] width 203 height 137
drag, startPoint x: 174, startPoint y: 199, endPoint x: 66, endPoint y: 184, distance: 109.4
click at [66, 184] on div "BR [PERSON_NAME] [EMAIL_ADDRESS][DOMAIN_NAME] Active" at bounding box center [101, 177] width 203 height 137
